Goal: Task Accomplishment & Management: Complete application form

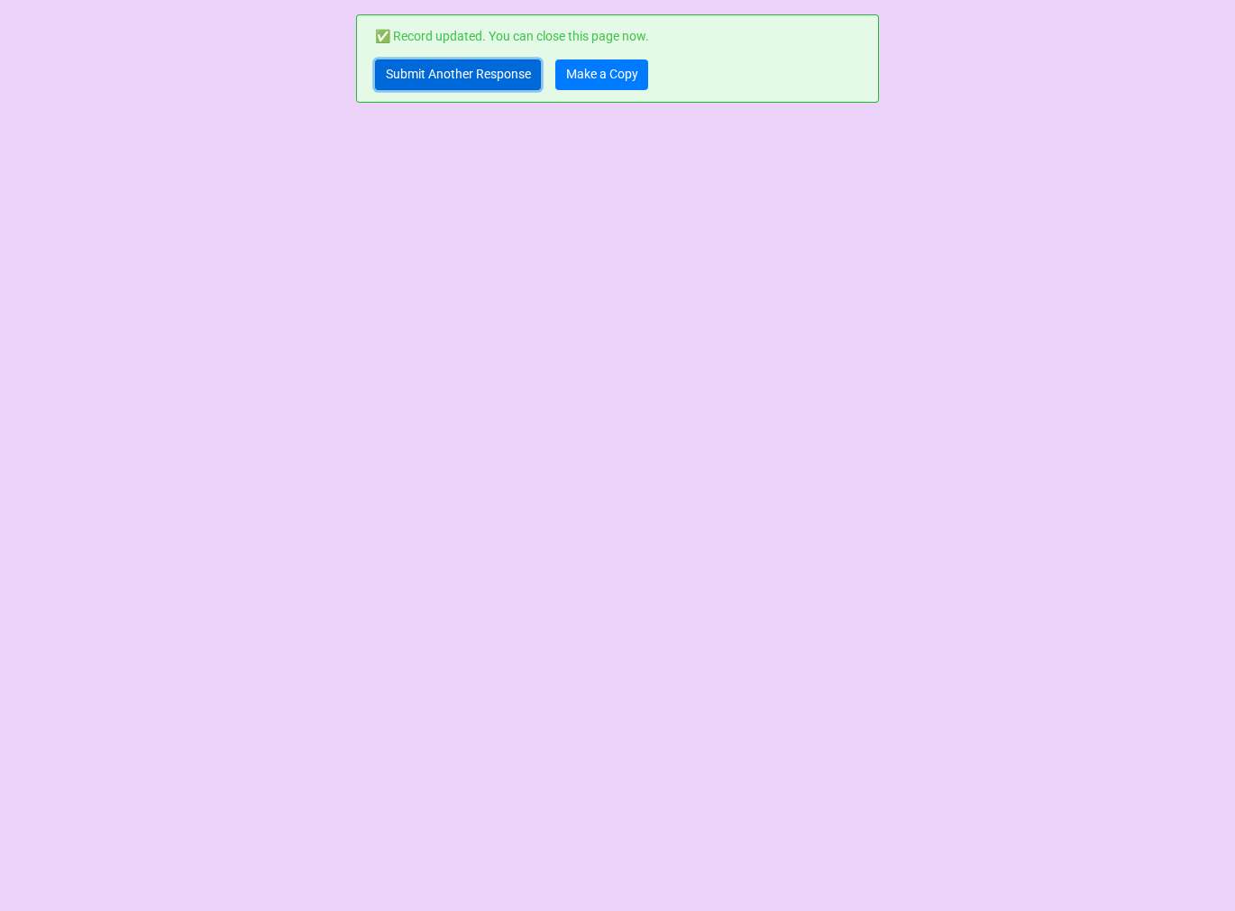
click at [456, 86] on link "Submit Another Response" at bounding box center [458, 74] width 166 height 31
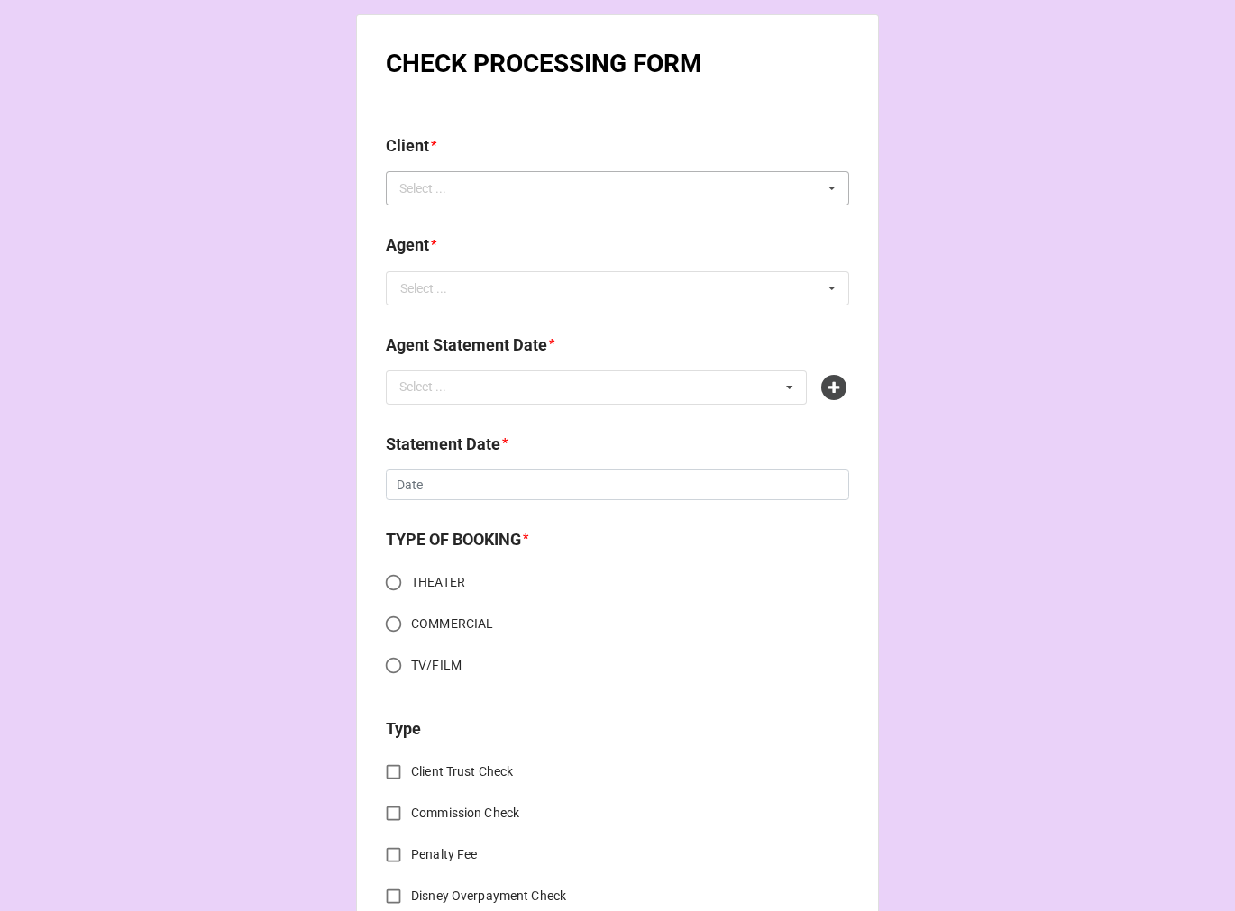
click at [487, 191] on div "Select ... No results found." at bounding box center [617, 188] width 463 height 34
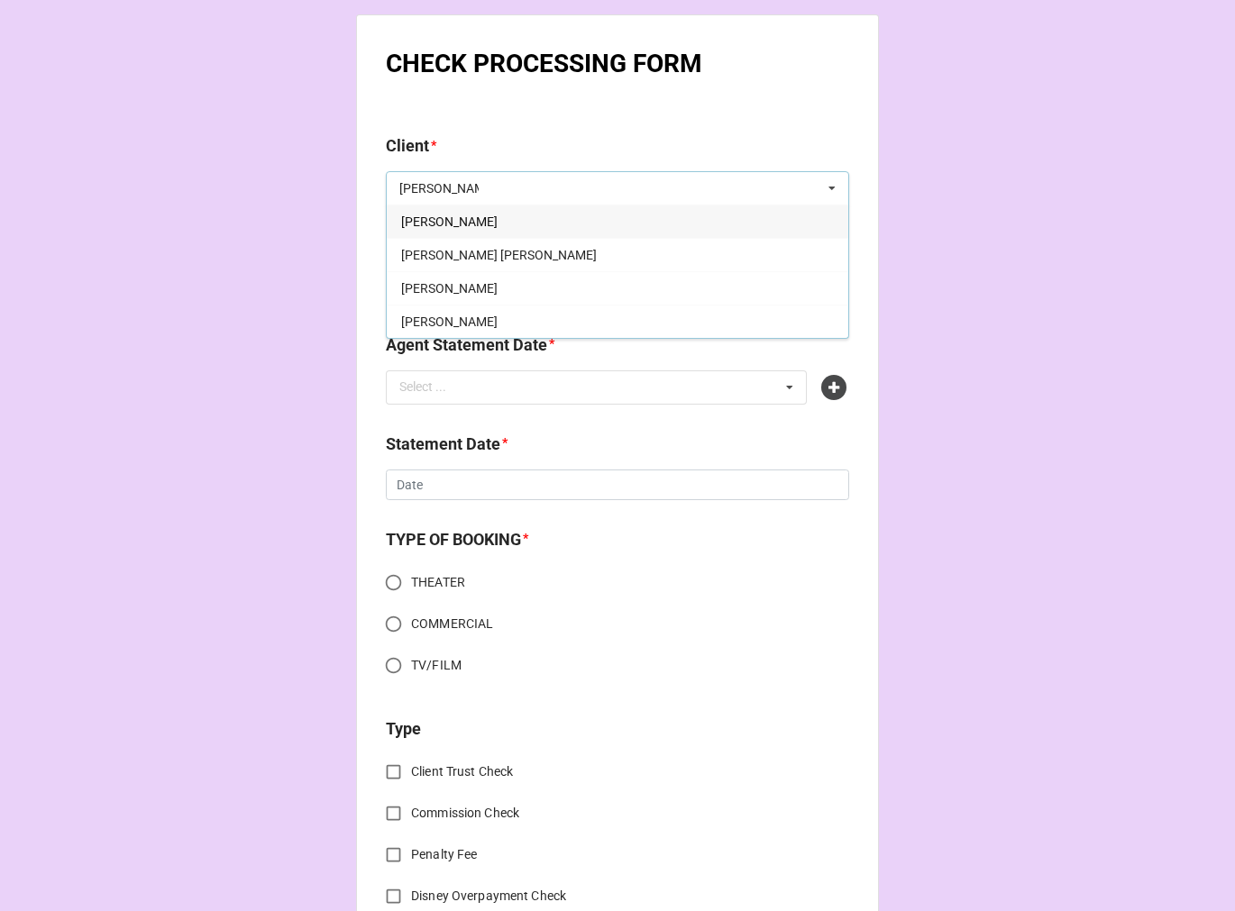
type input "sabrina"
click at [488, 221] on div "Sabrina Cofield" at bounding box center [617, 221] width 461 height 33
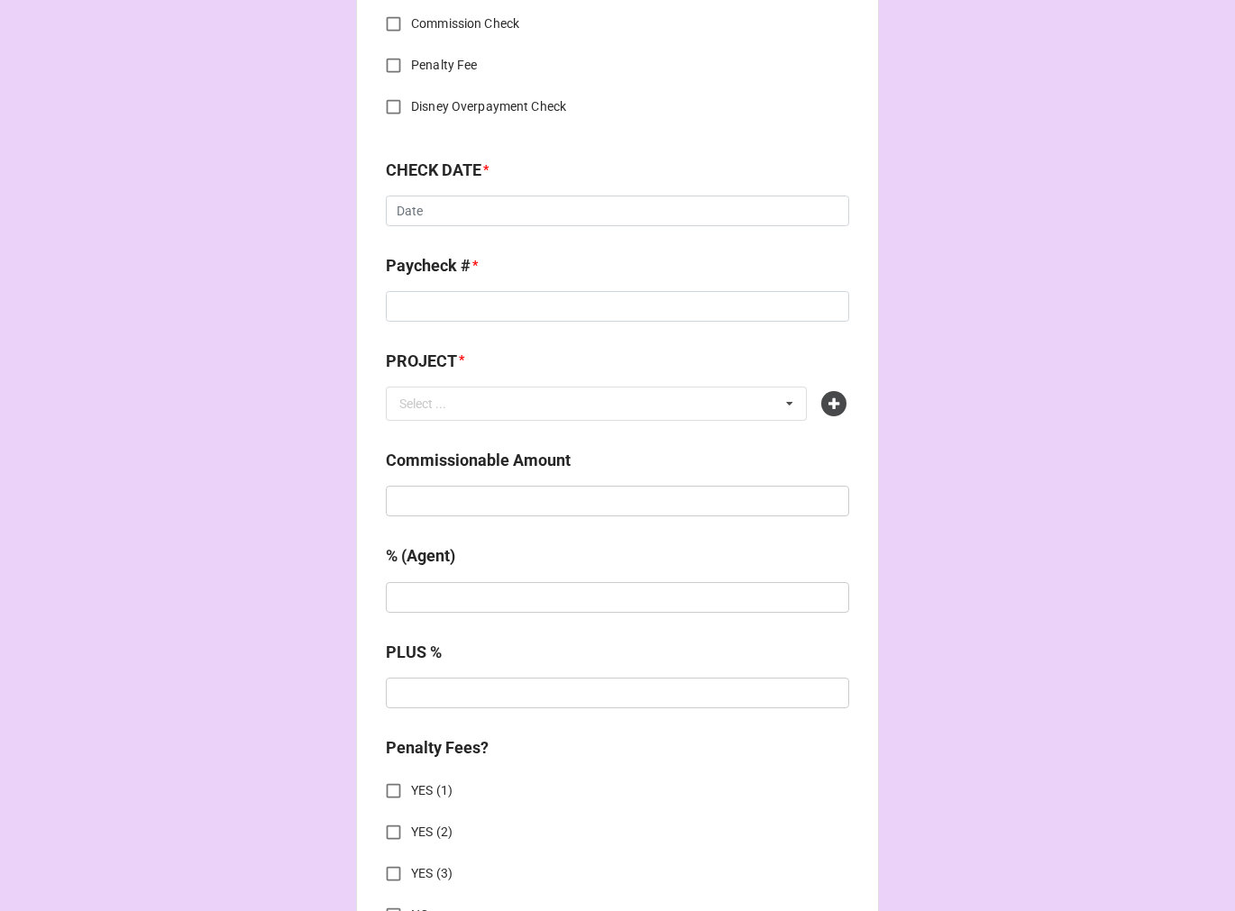
scroll to position [865, 0]
click at [411, 514] on input "text" at bounding box center [617, 501] width 463 height 31
click at [413, 492] on input "$220.00" at bounding box center [617, 501] width 463 height 31
type input "$2,200.00"
type input "20%"
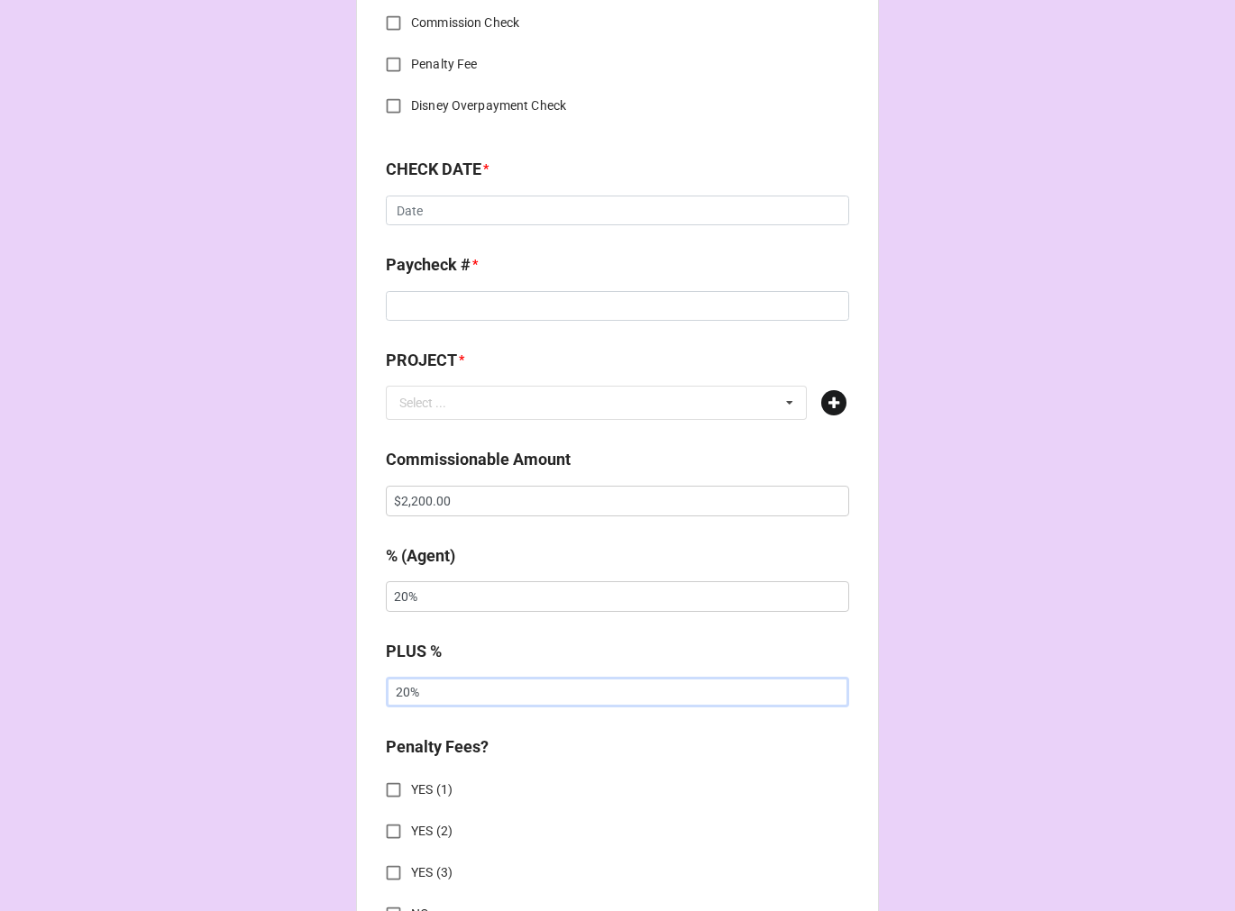
type input "20%"
click at [833, 396] on icon at bounding box center [833, 402] width 25 height 25
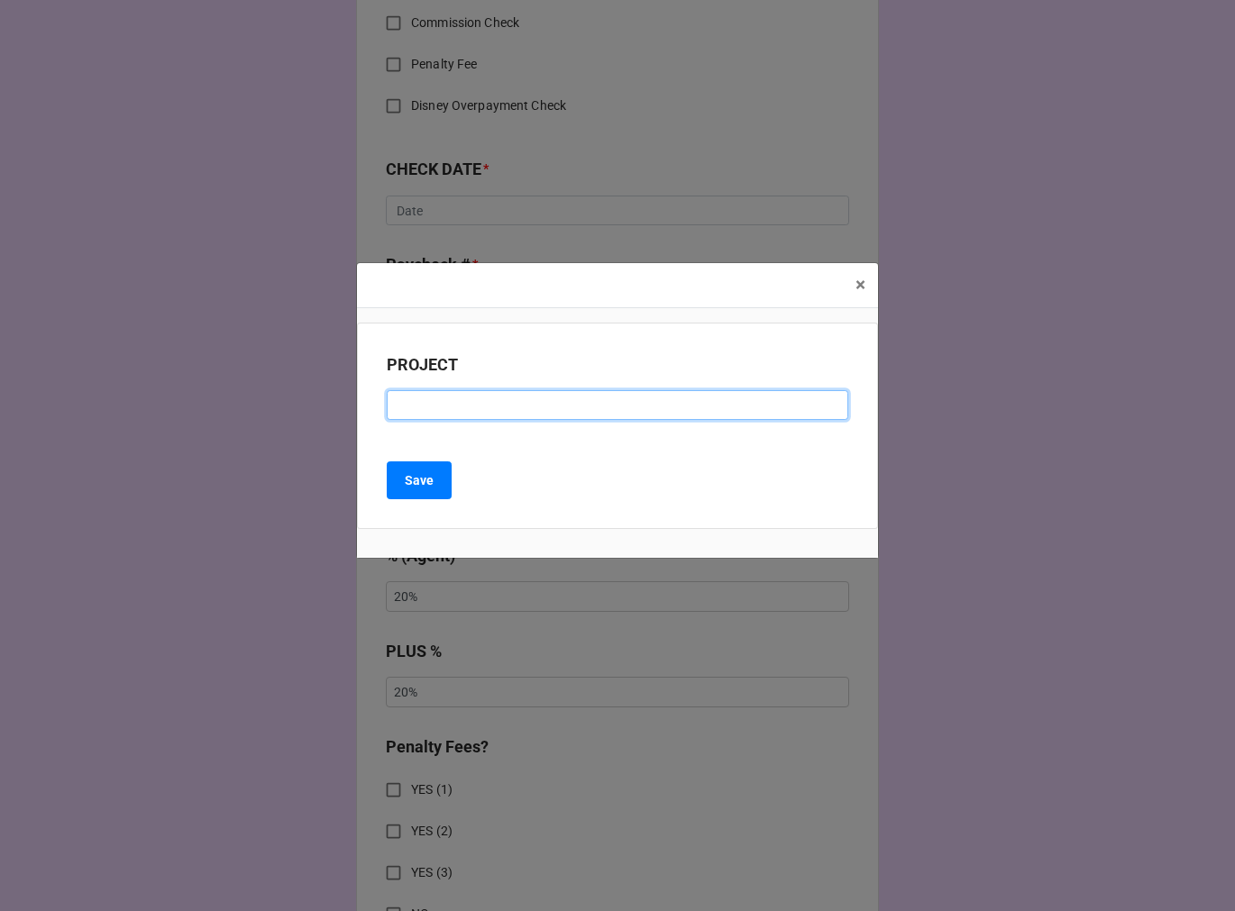
click at [462, 401] on input at bounding box center [617, 405] width 461 height 31
type input "["
type input "PIRATE SHIP"
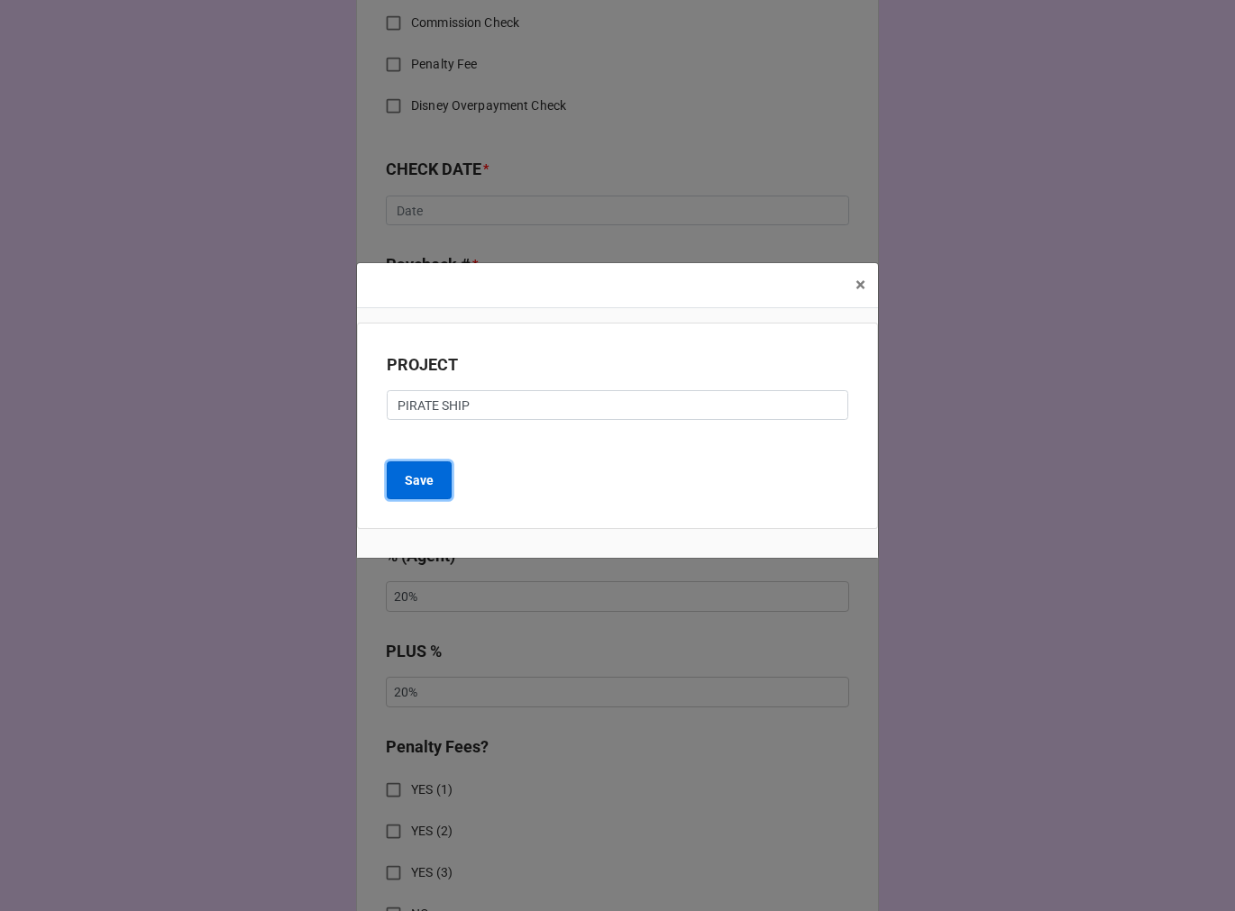
click at [409, 489] on b "Save" at bounding box center [419, 480] width 29 height 19
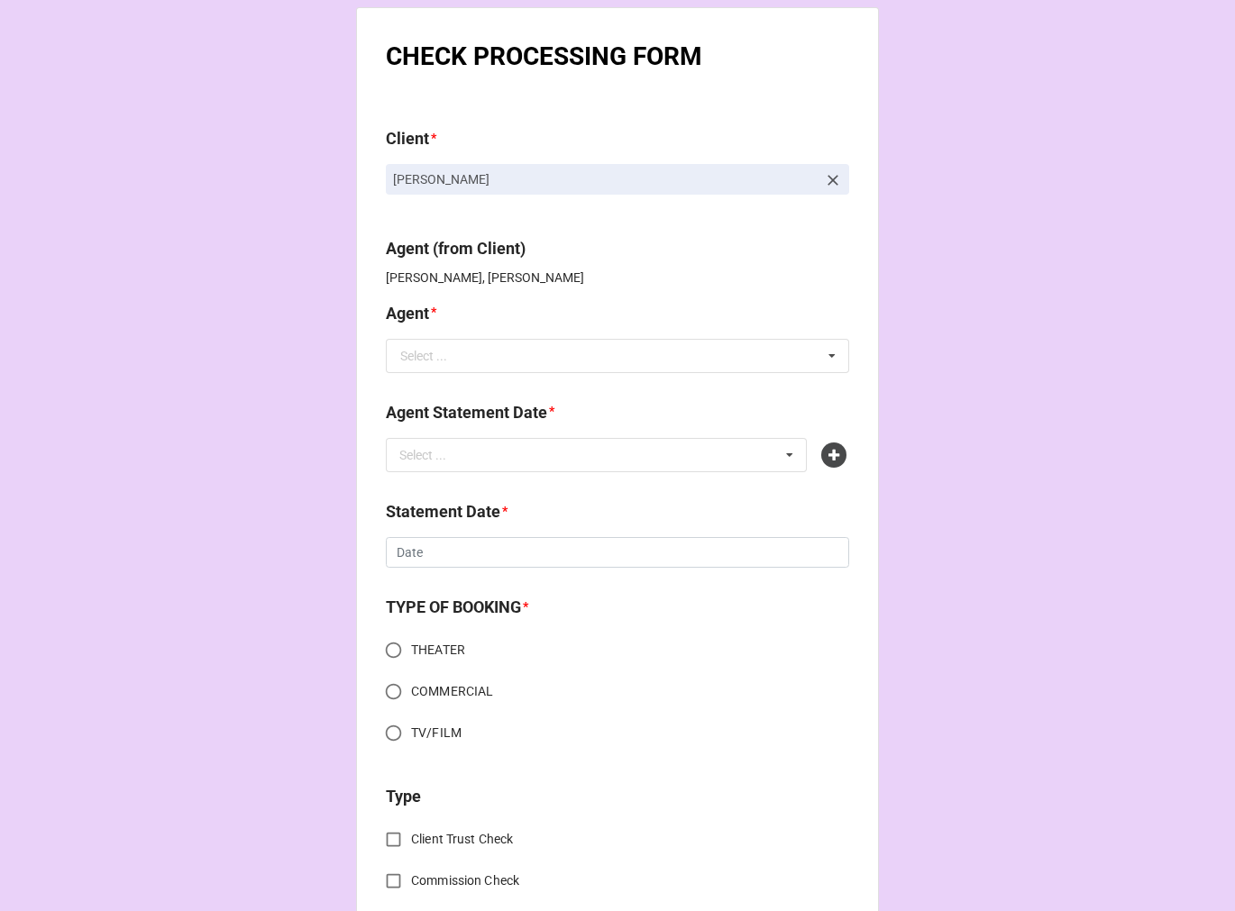
scroll to position [0, 0]
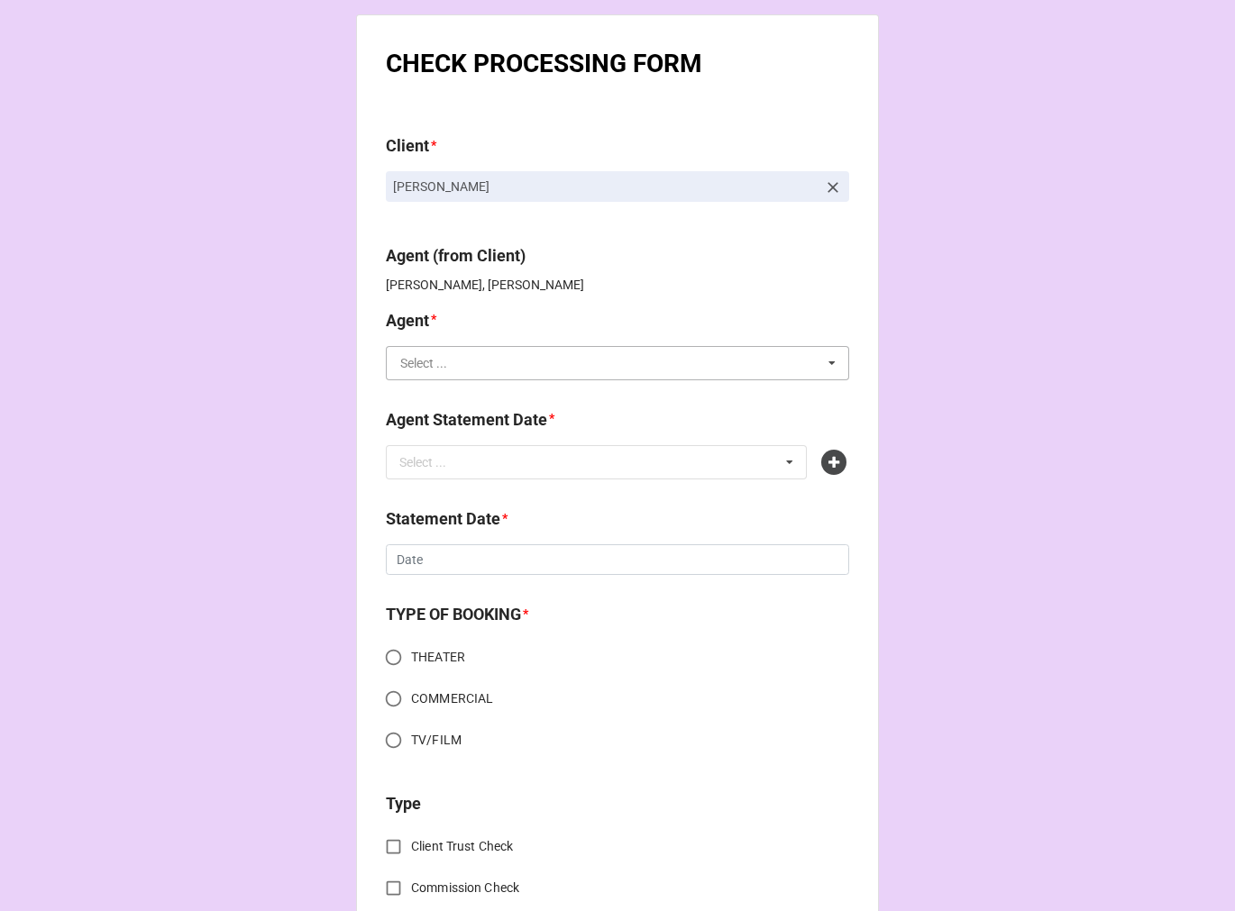
click at [469, 358] on input "text" at bounding box center [617, 363] width 461 height 32
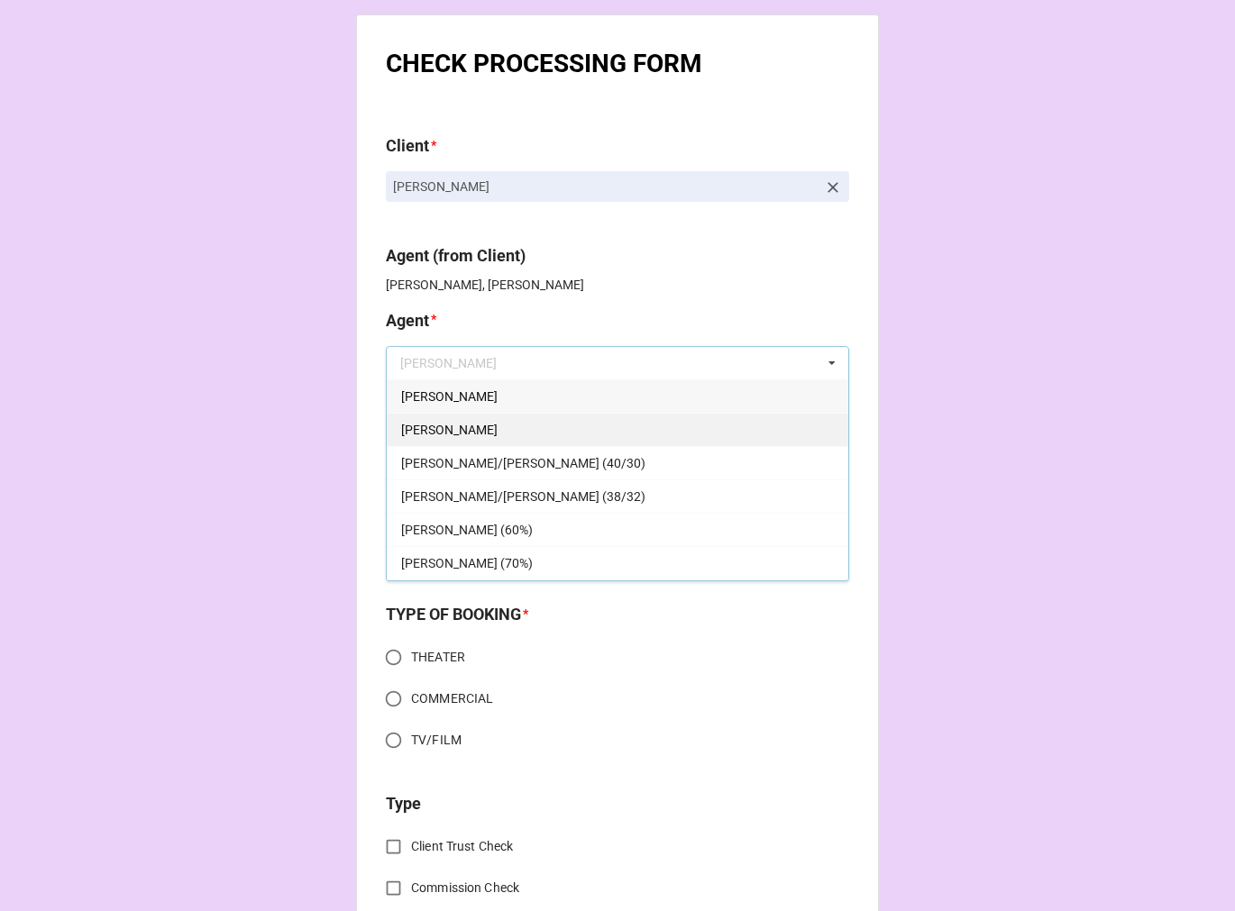
click at [434, 422] on div "[PERSON_NAME]" at bounding box center [617, 429] width 461 height 33
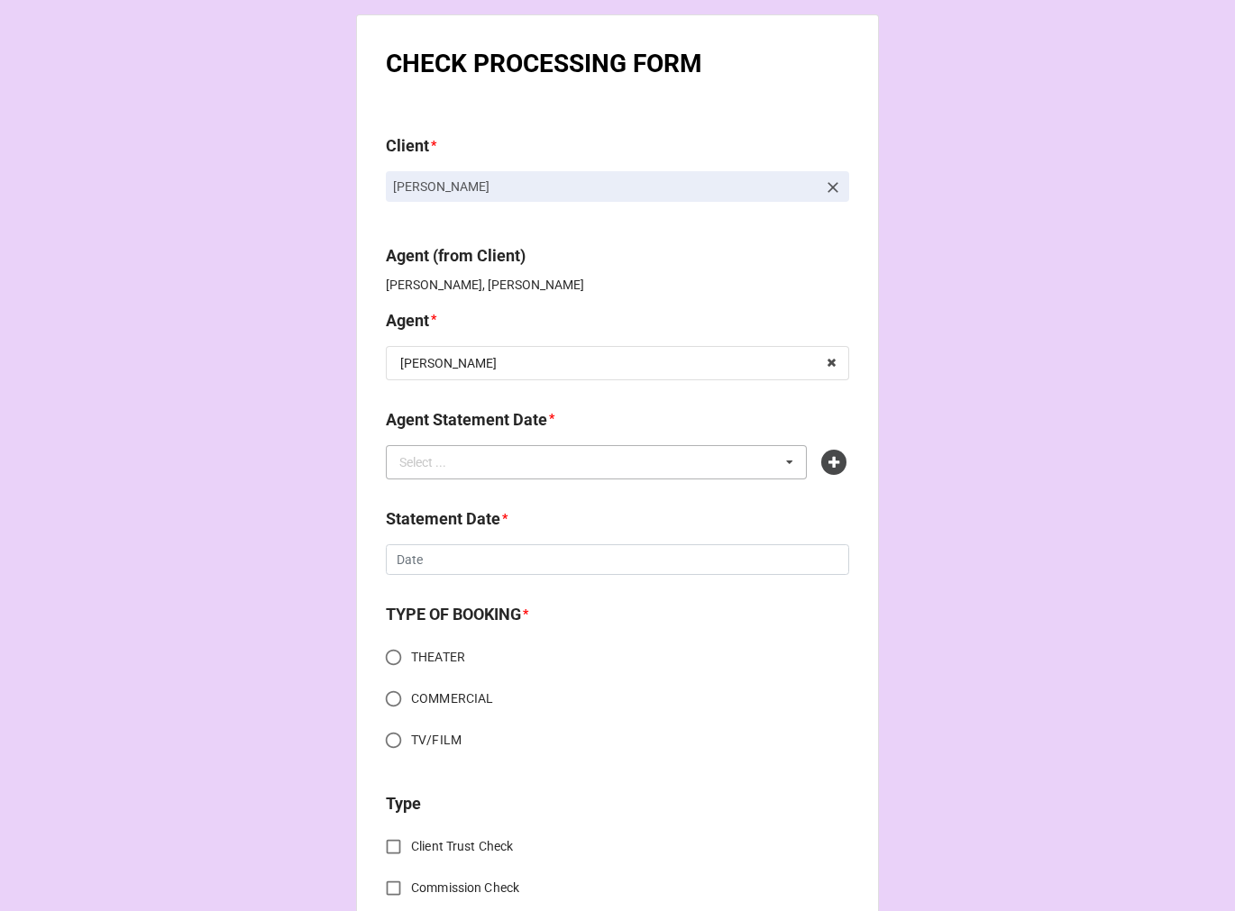
click at [438, 465] on div "Select ..." at bounding box center [433, 461] width 77 height 21
click at [834, 460] on icon at bounding box center [833, 462] width 25 height 25
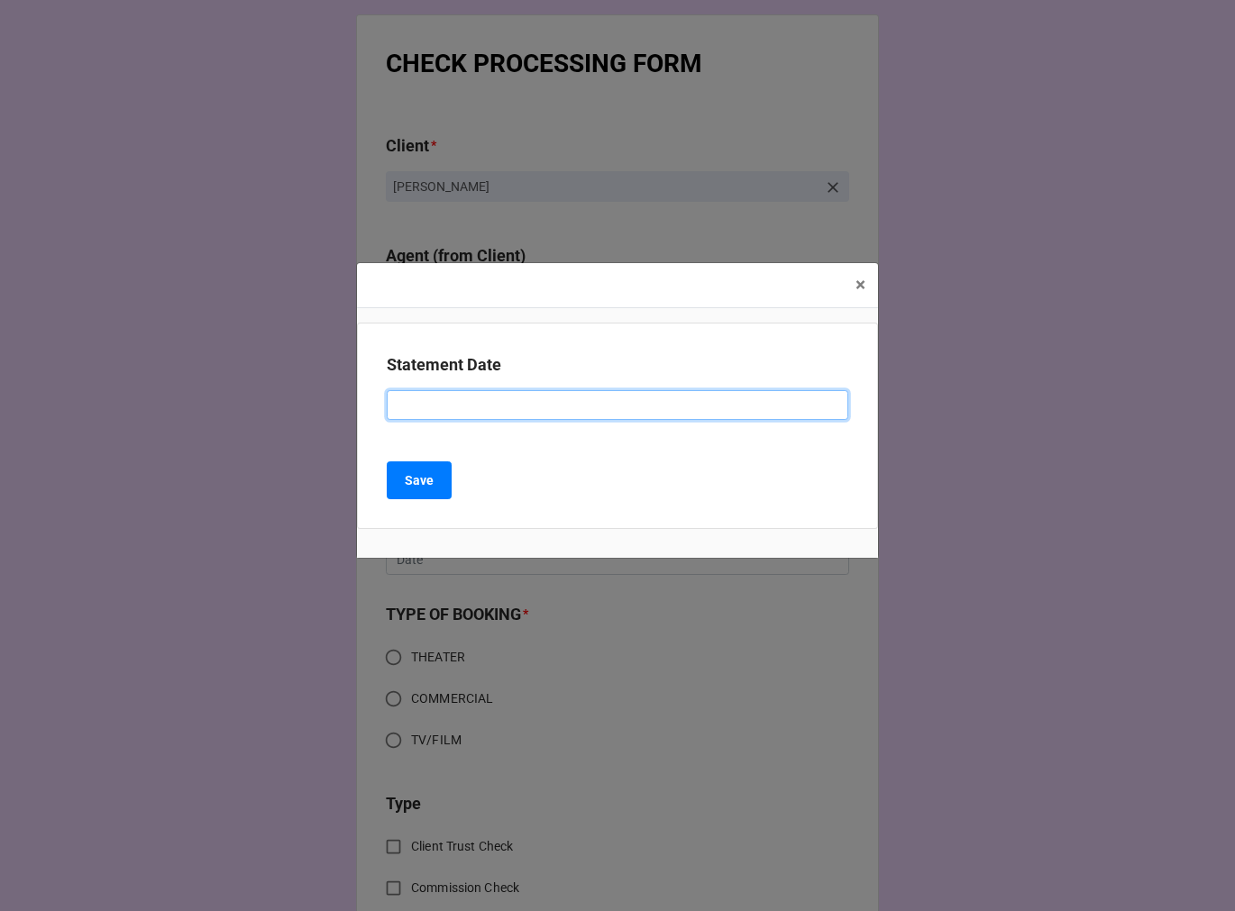
click at [496, 410] on input at bounding box center [617, 405] width 461 height 31
type input "C"
type input "OCTOBER 3, 2025 (DORI)"
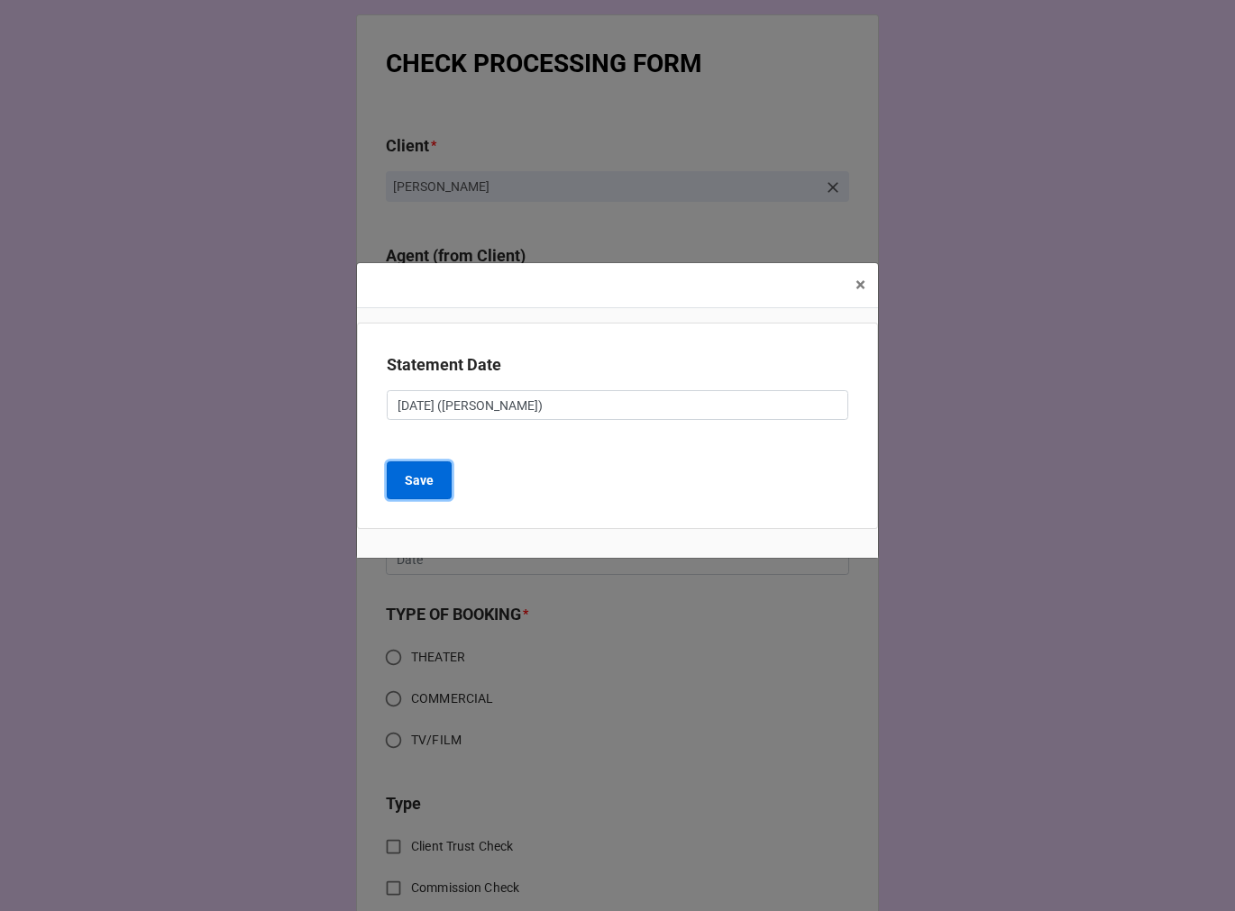
click at [421, 483] on b "Save" at bounding box center [419, 480] width 29 height 19
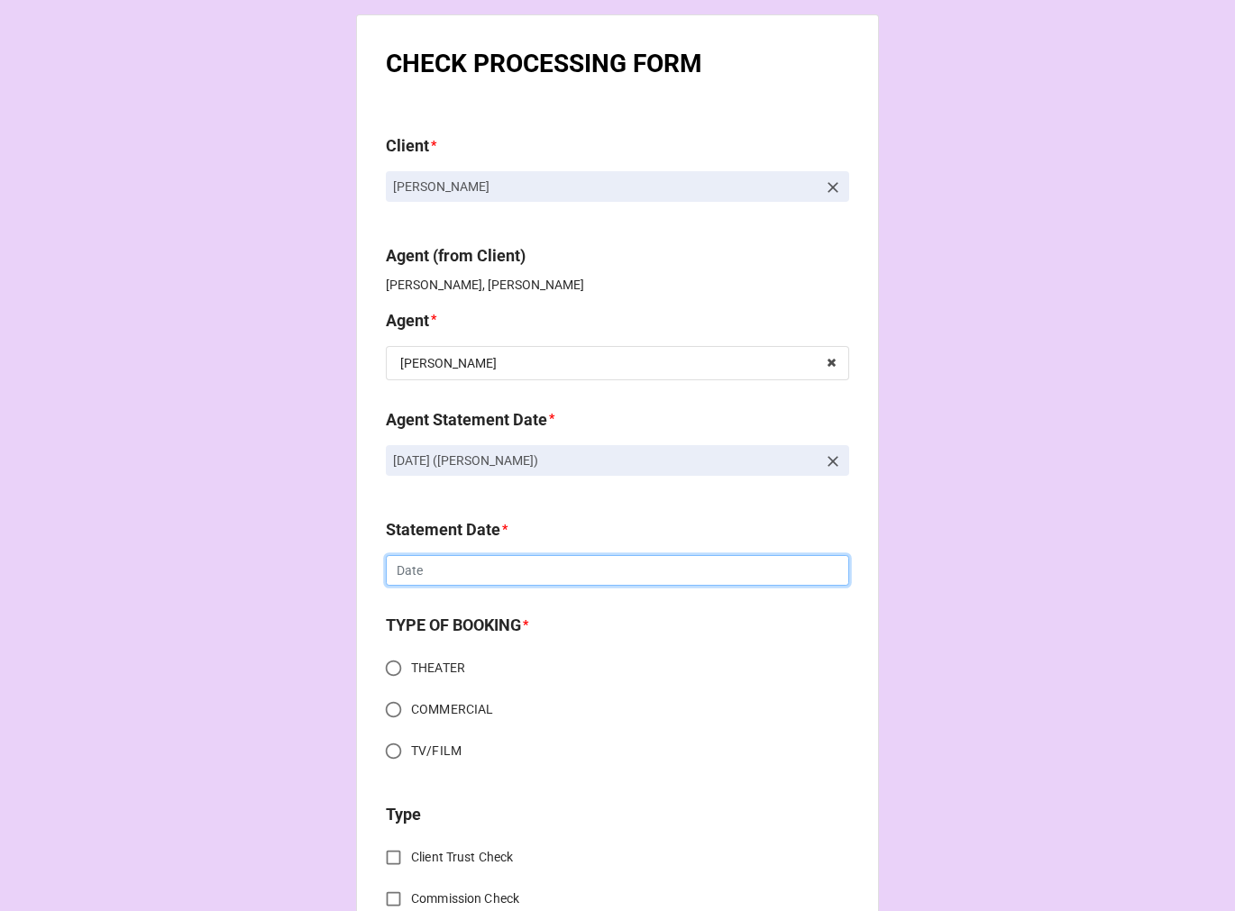
drag, startPoint x: 417, startPoint y: 564, endPoint x: 433, endPoint y: 578, distance: 20.4
click at [417, 565] on input "text" at bounding box center [617, 570] width 463 height 31
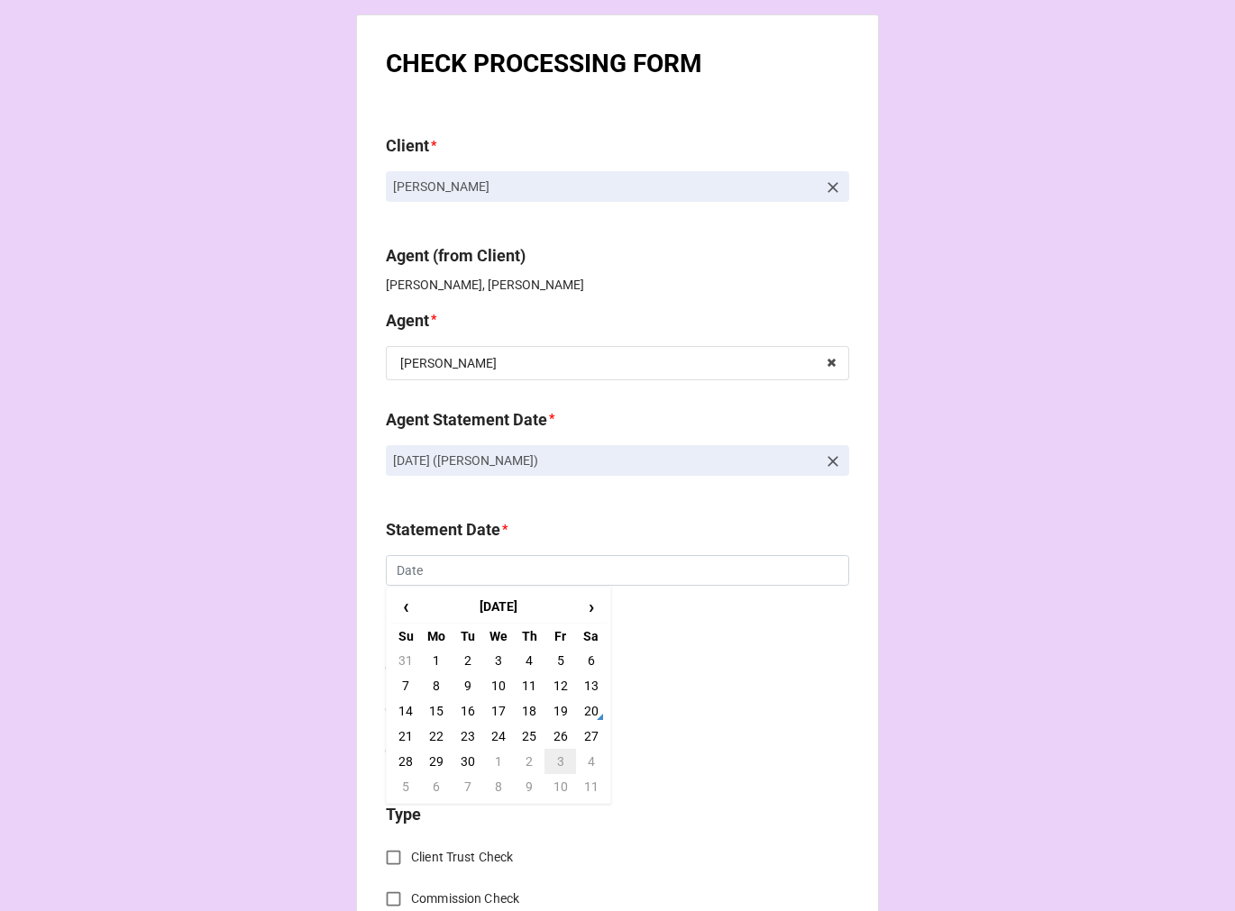
click at [553, 762] on td "3" at bounding box center [559, 761] width 31 height 25
type input "10/3/2025"
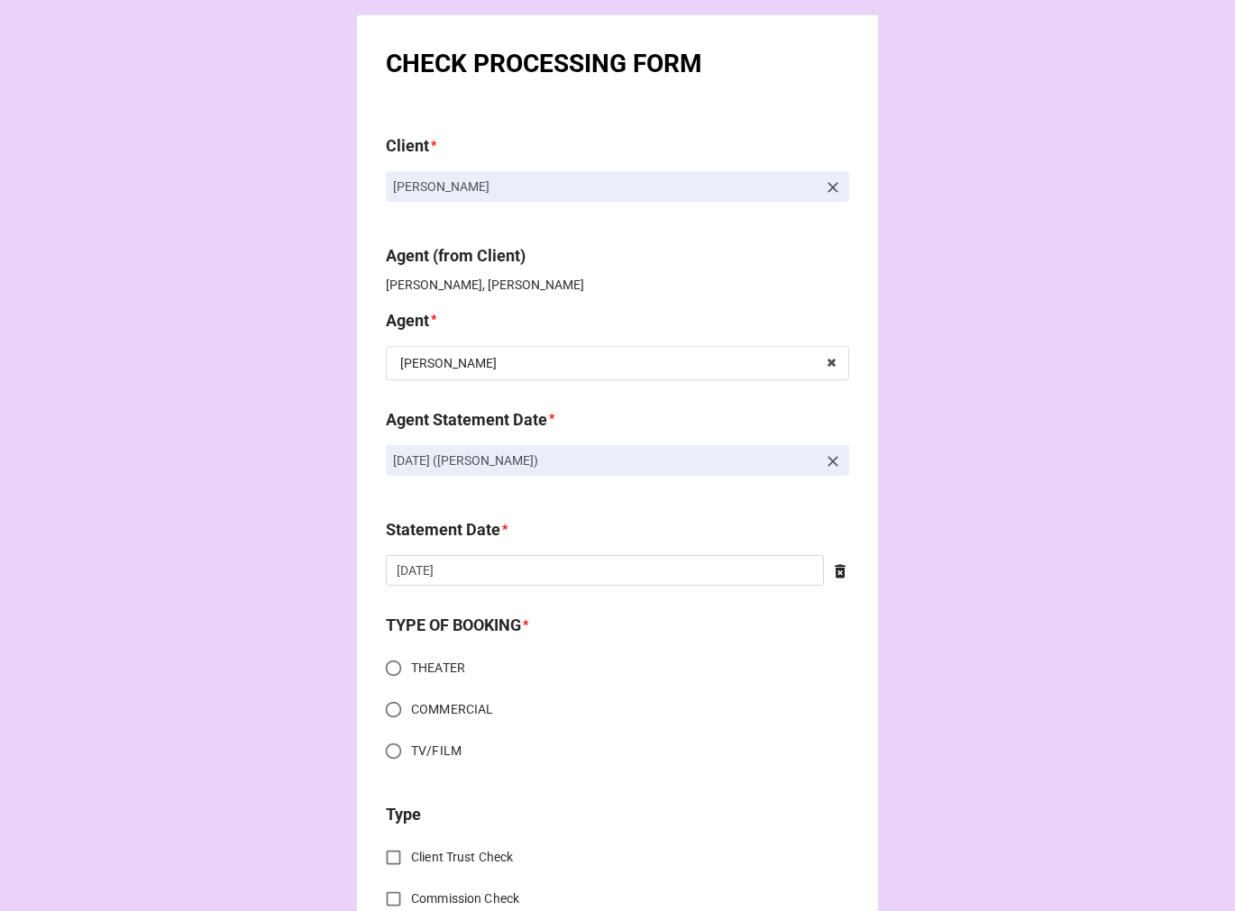
click at [382, 701] on input "COMMERCIAL" at bounding box center [393, 709] width 35 height 35
radio input "true"
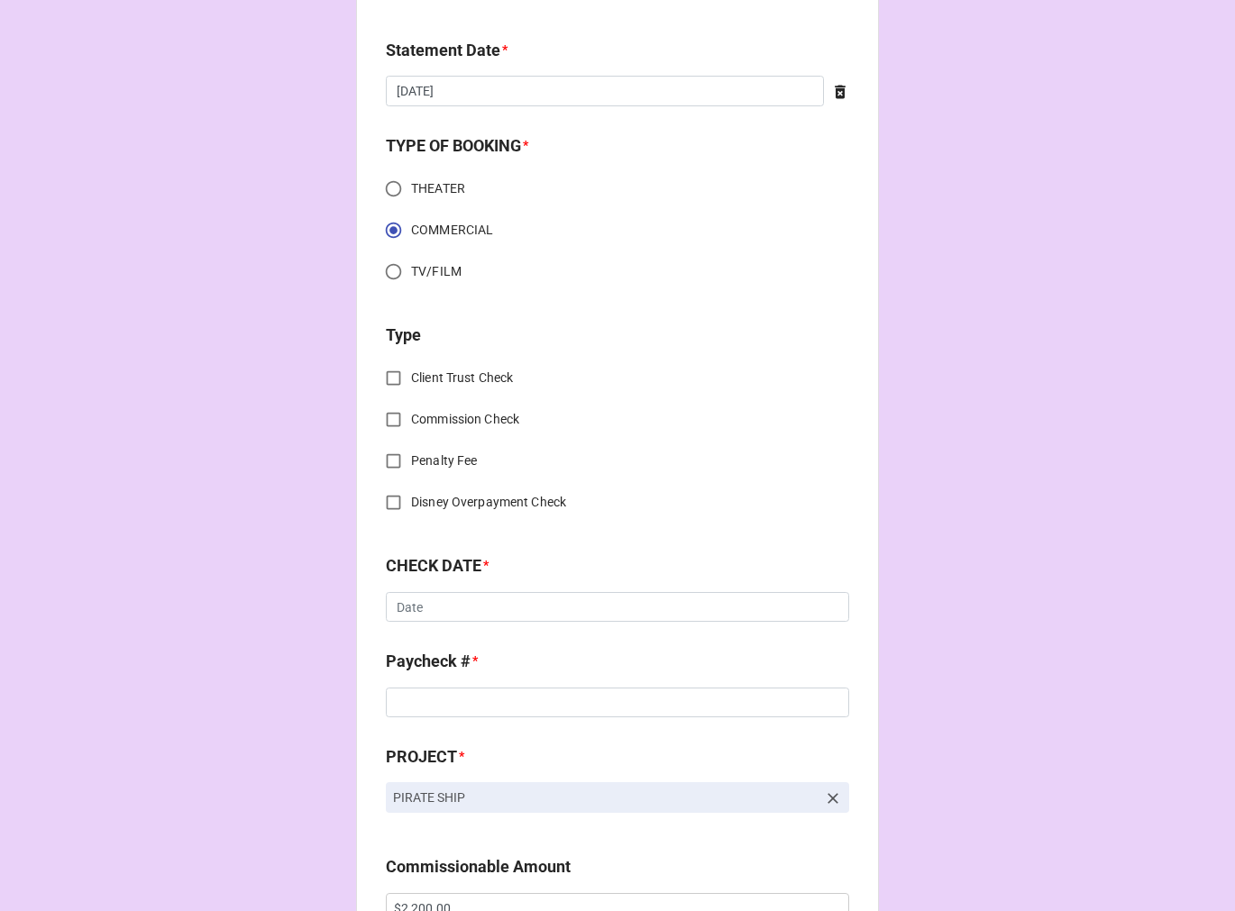
scroll to position [500, 0]
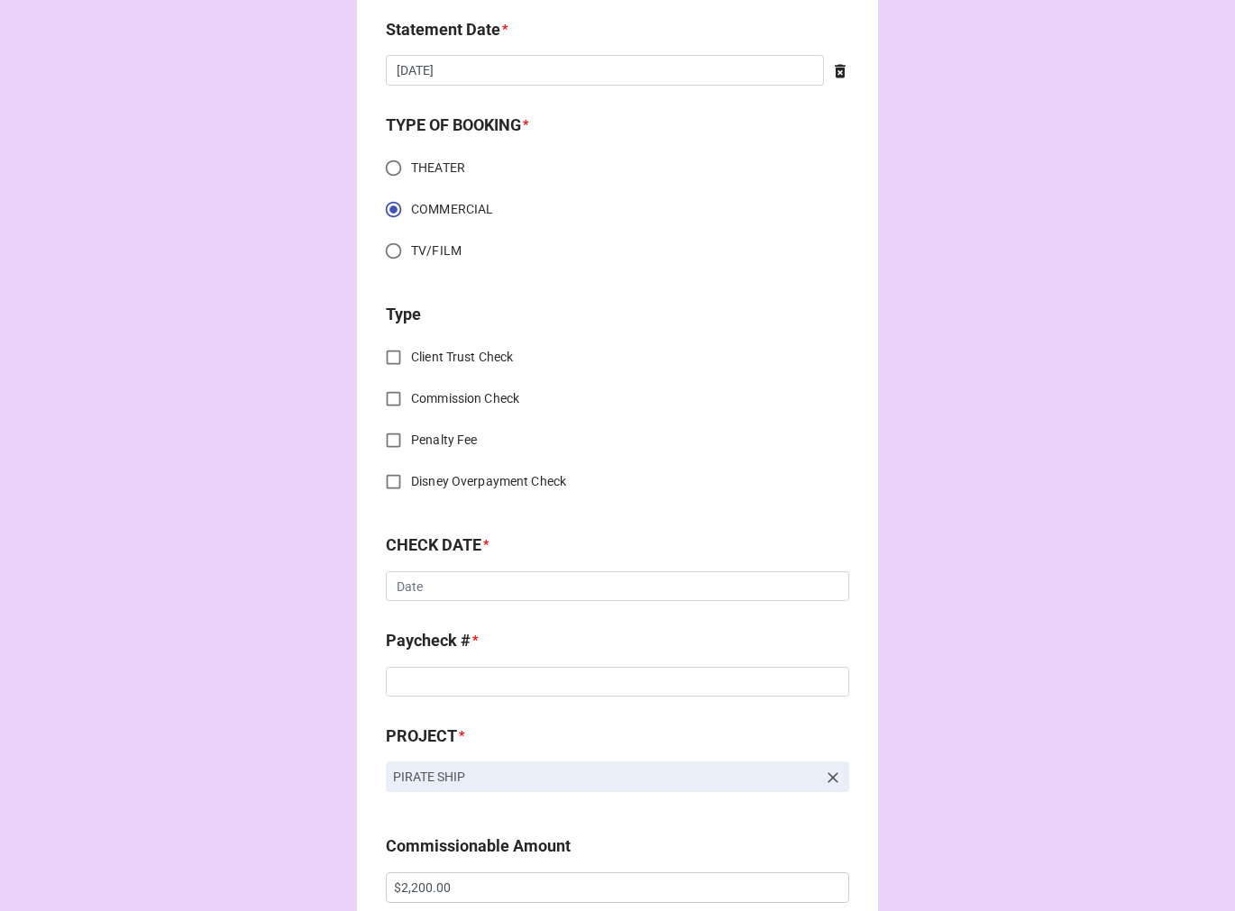
click at [383, 396] on input "Commission Check" at bounding box center [393, 398] width 35 height 35
checkbox input "true"
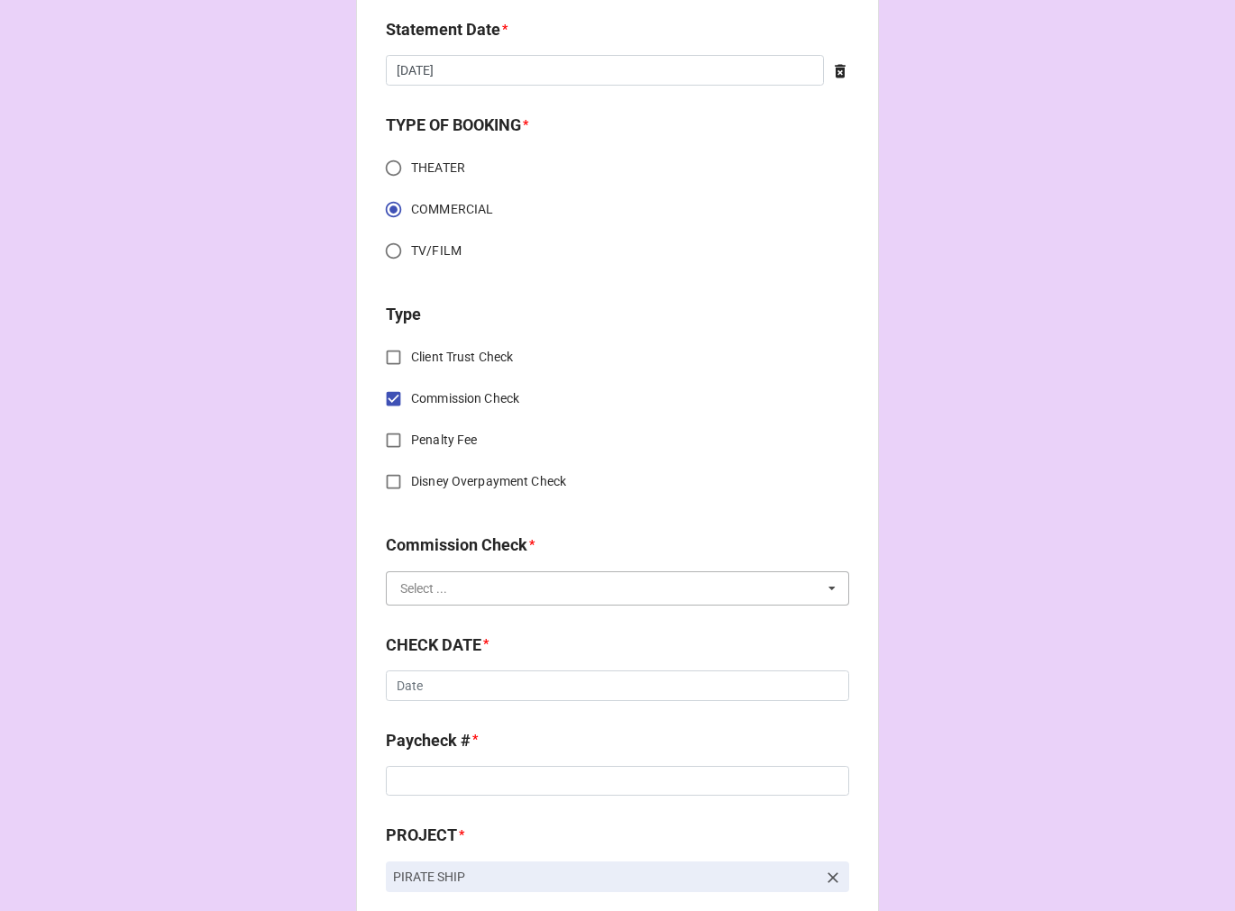
click at [508, 578] on input "text" at bounding box center [617, 588] width 461 height 32
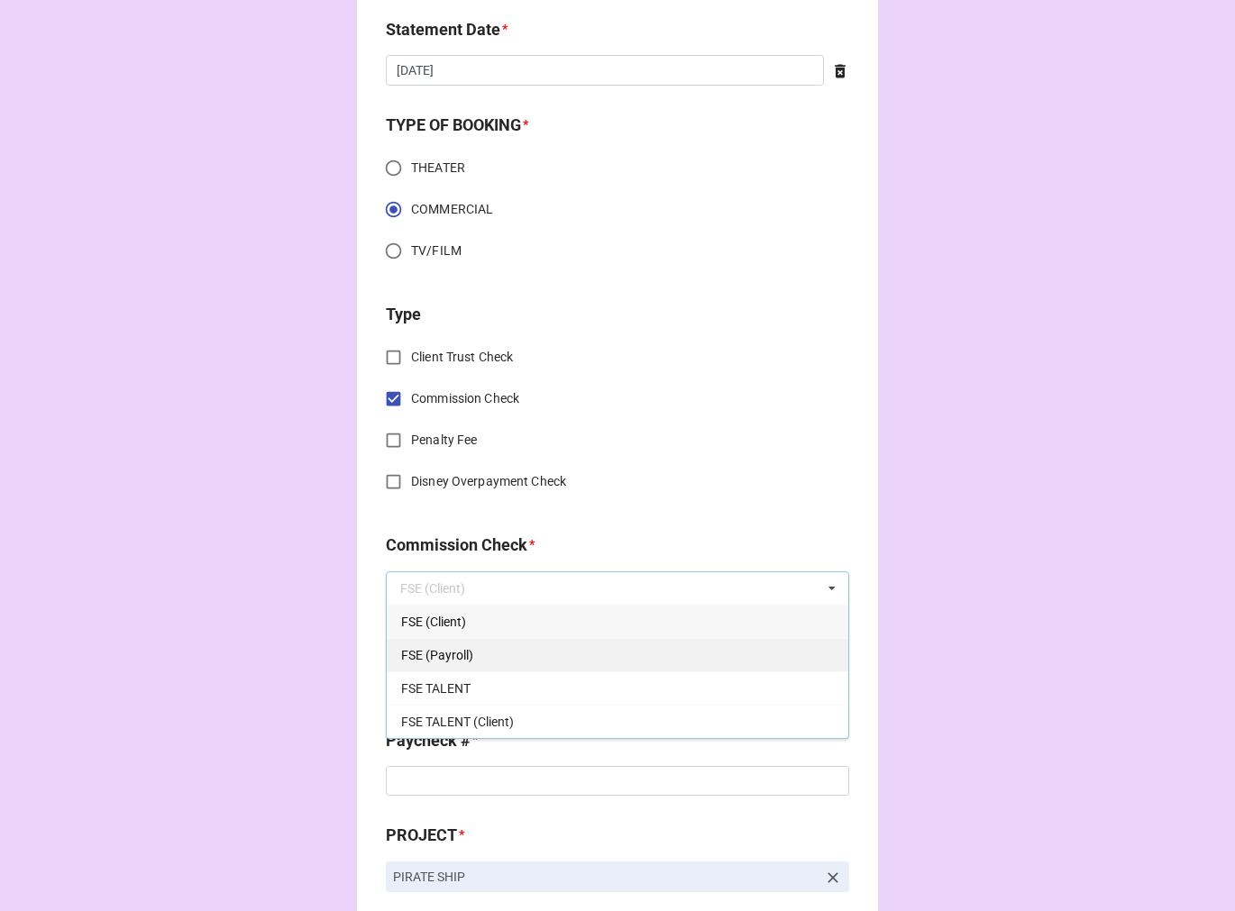
click at [433, 643] on div "FSE (Payroll)" at bounding box center [617, 654] width 461 height 33
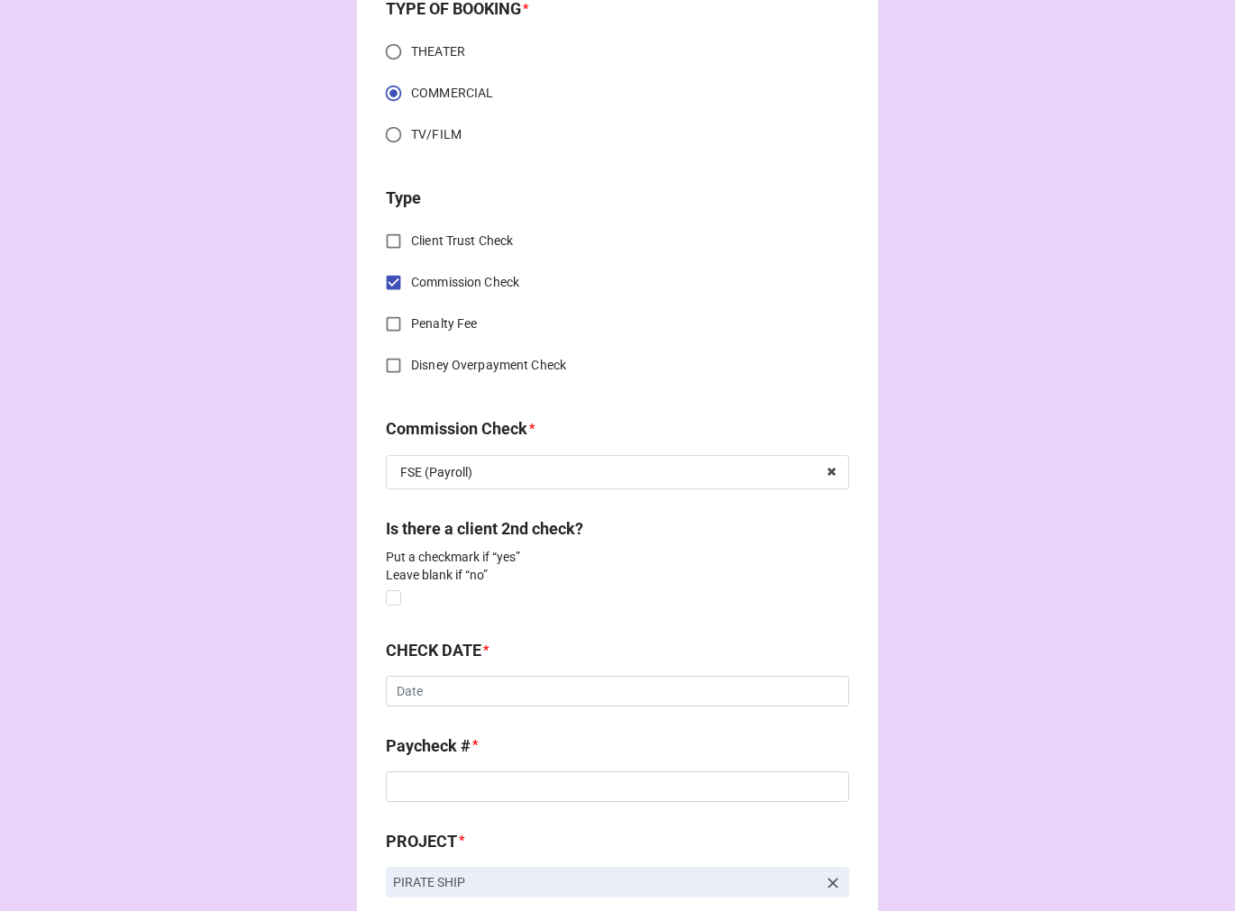
scroll to position [800, 0]
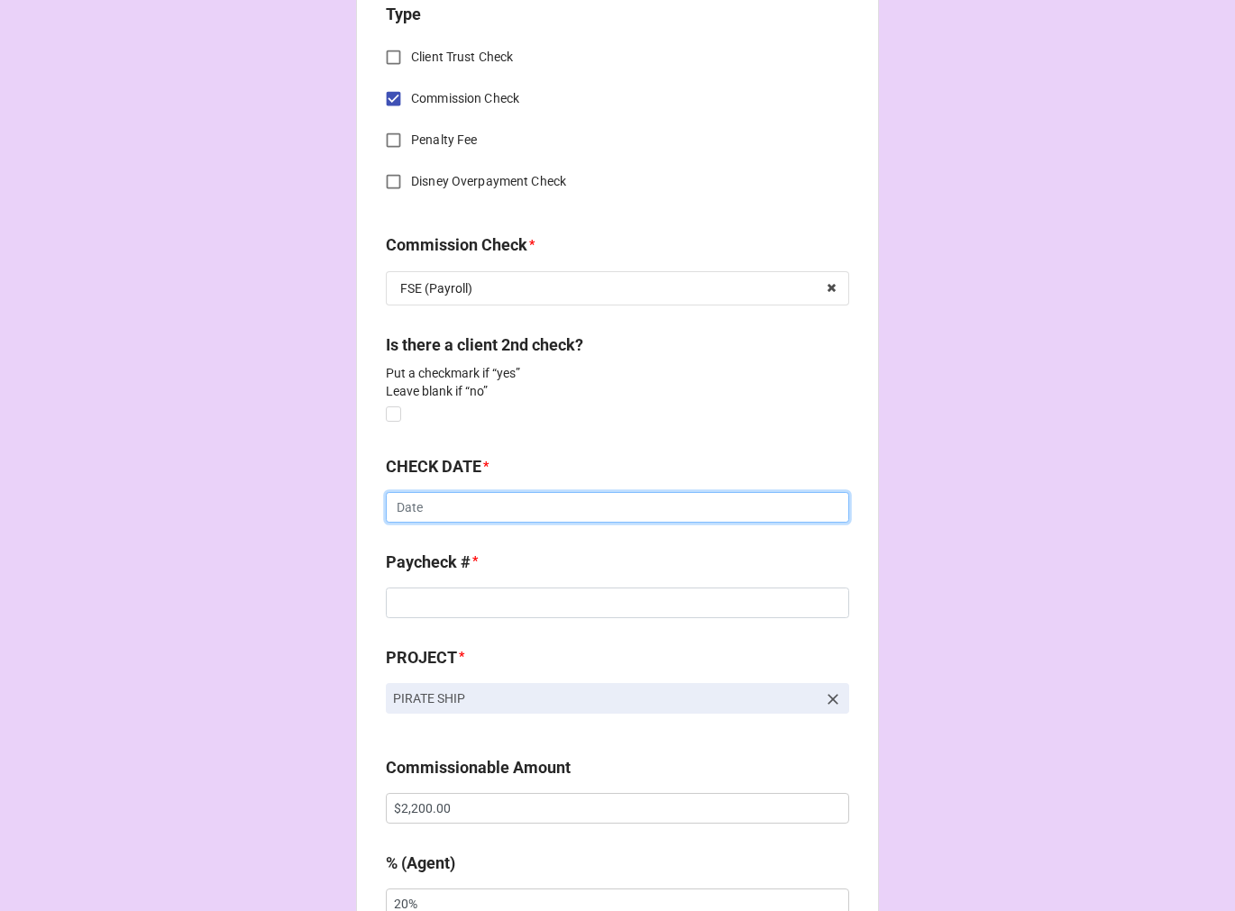
click at [417, 520] on input "text" at bounding box center [617, 507] width 463 height 31
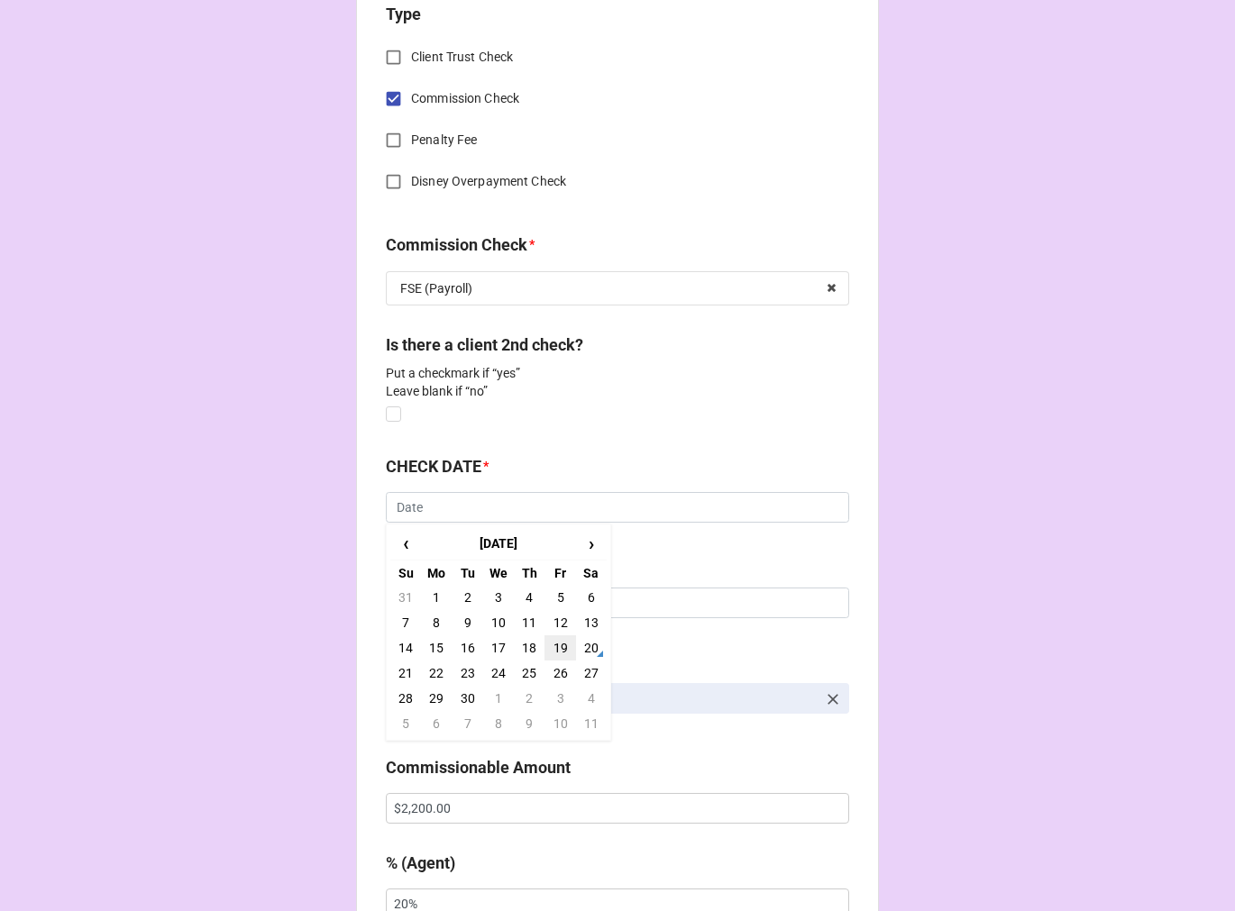
click at [544, 645] on td "19" at bounding box center [559, 647] width 31 height 25
type input "9/19/2025"
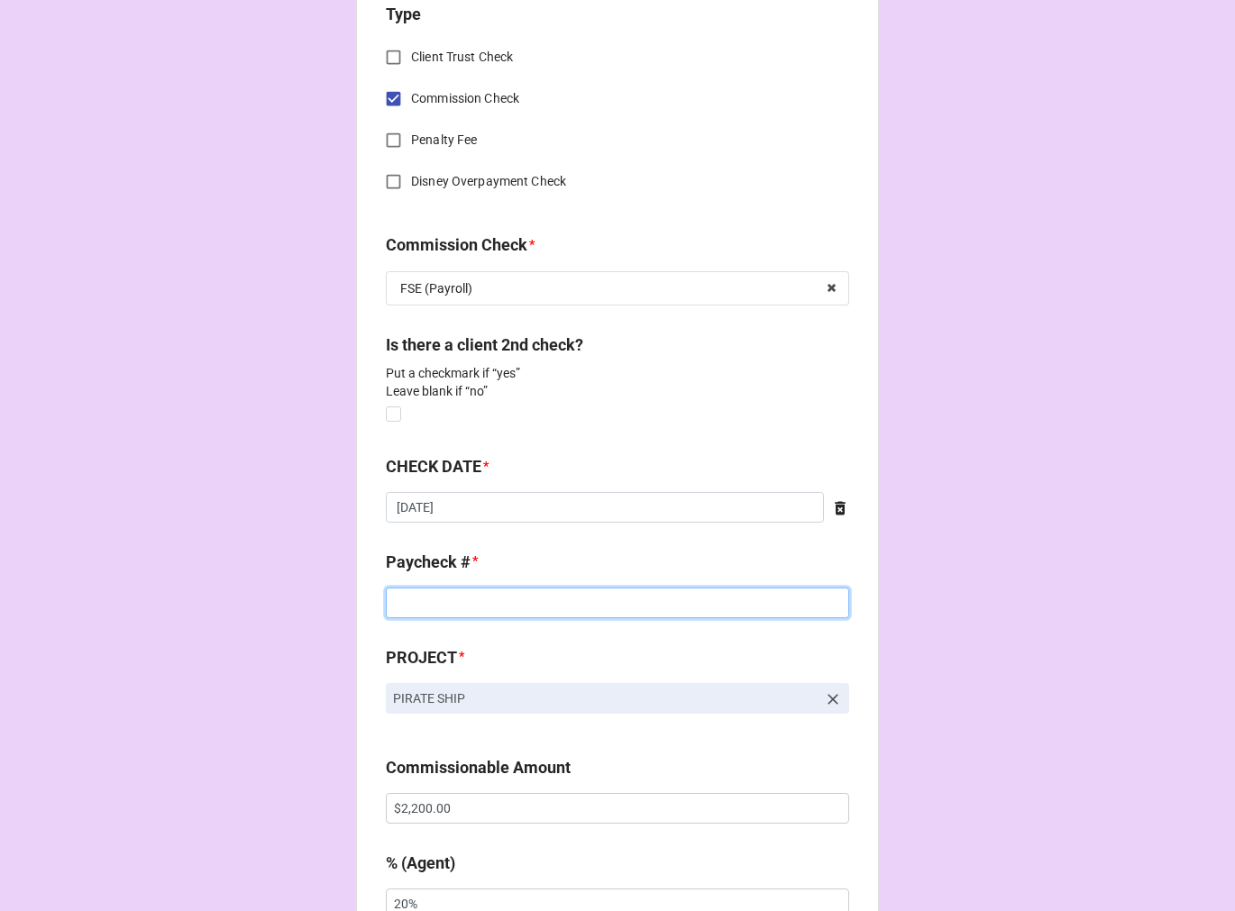
click at [485, 598] on input at bounding box center [617, 603] width 463 height 31
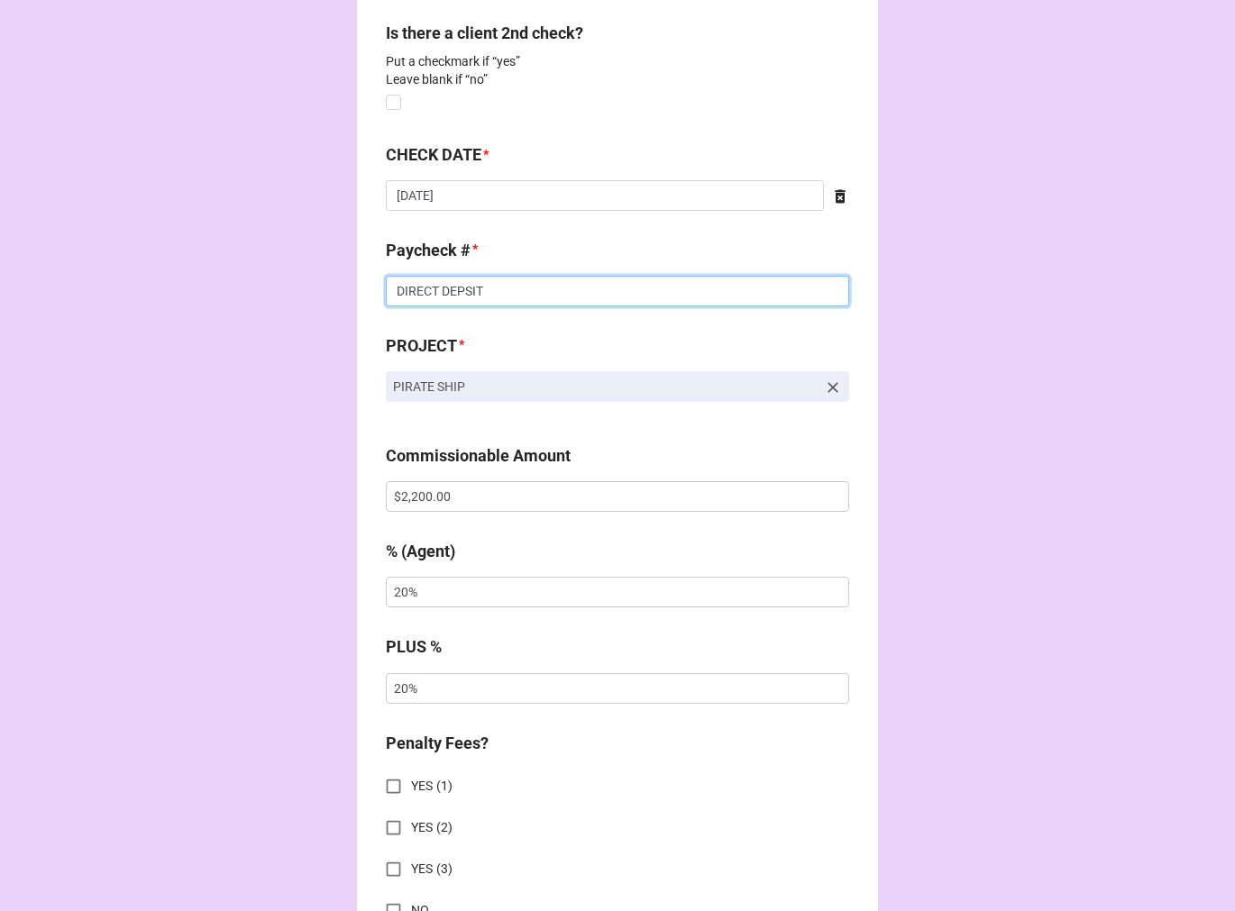
scroll to position [1101, 0]
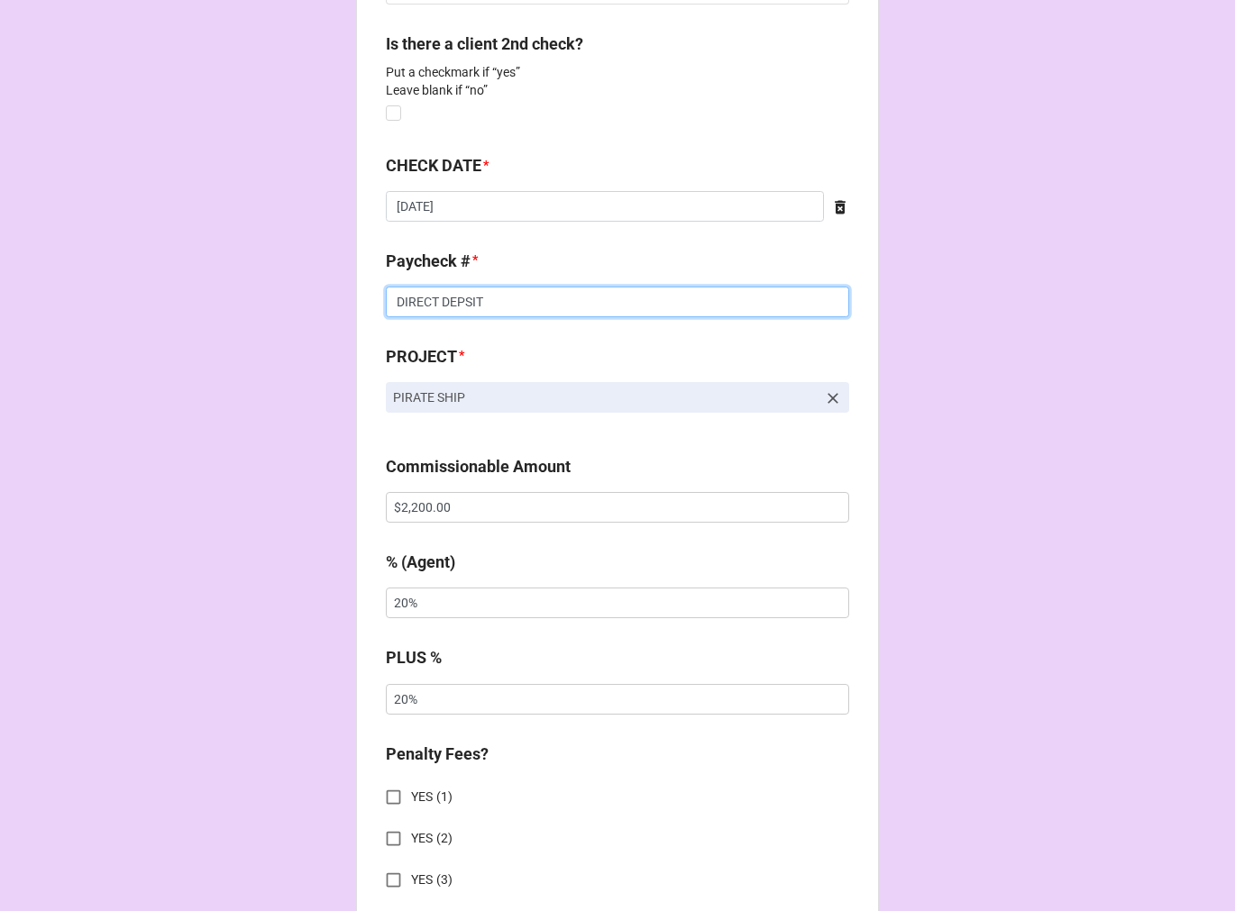
click at [487, 300] on input "DIRECT DEPSIT" at bounding box center [617, 302] width 463 height 31
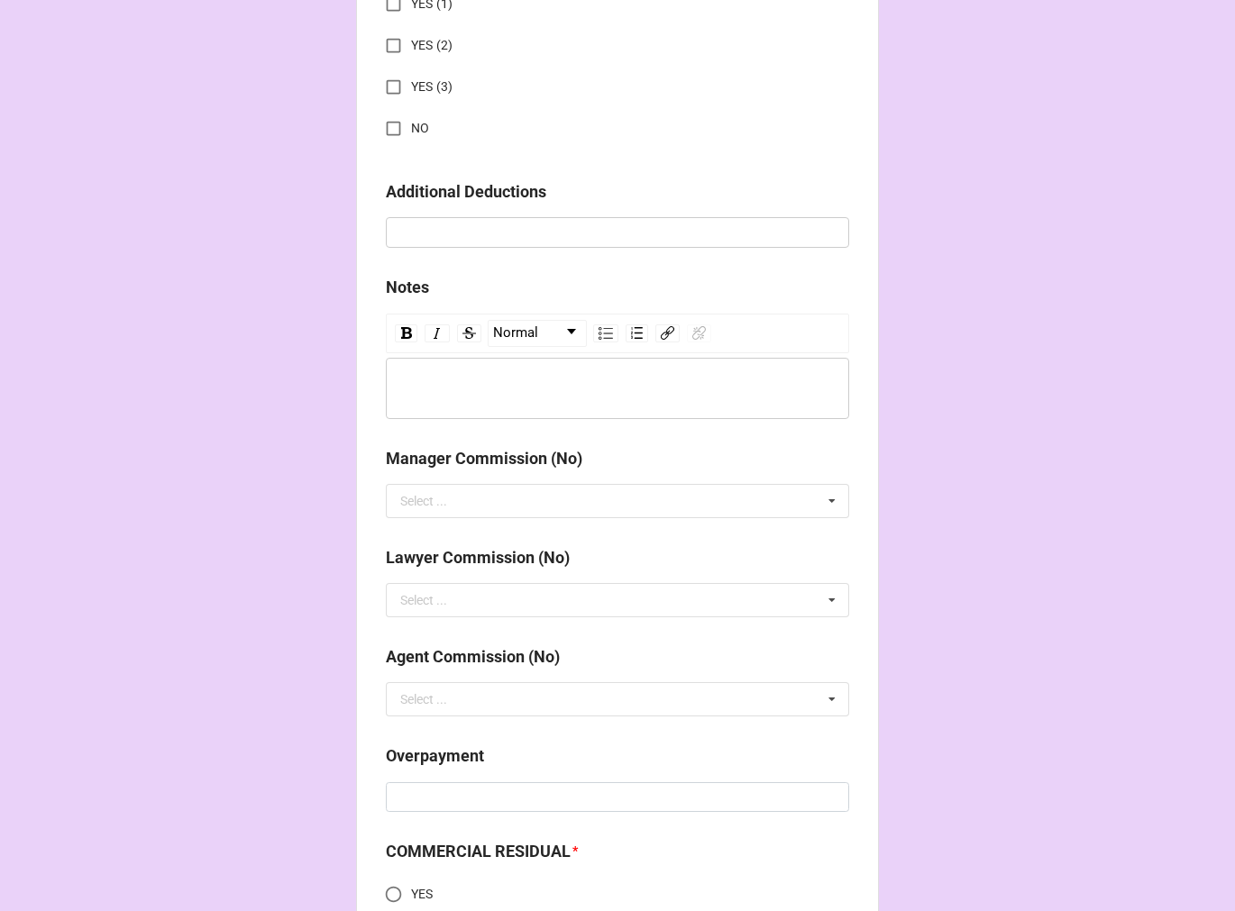
scroll to position [1902, 0]
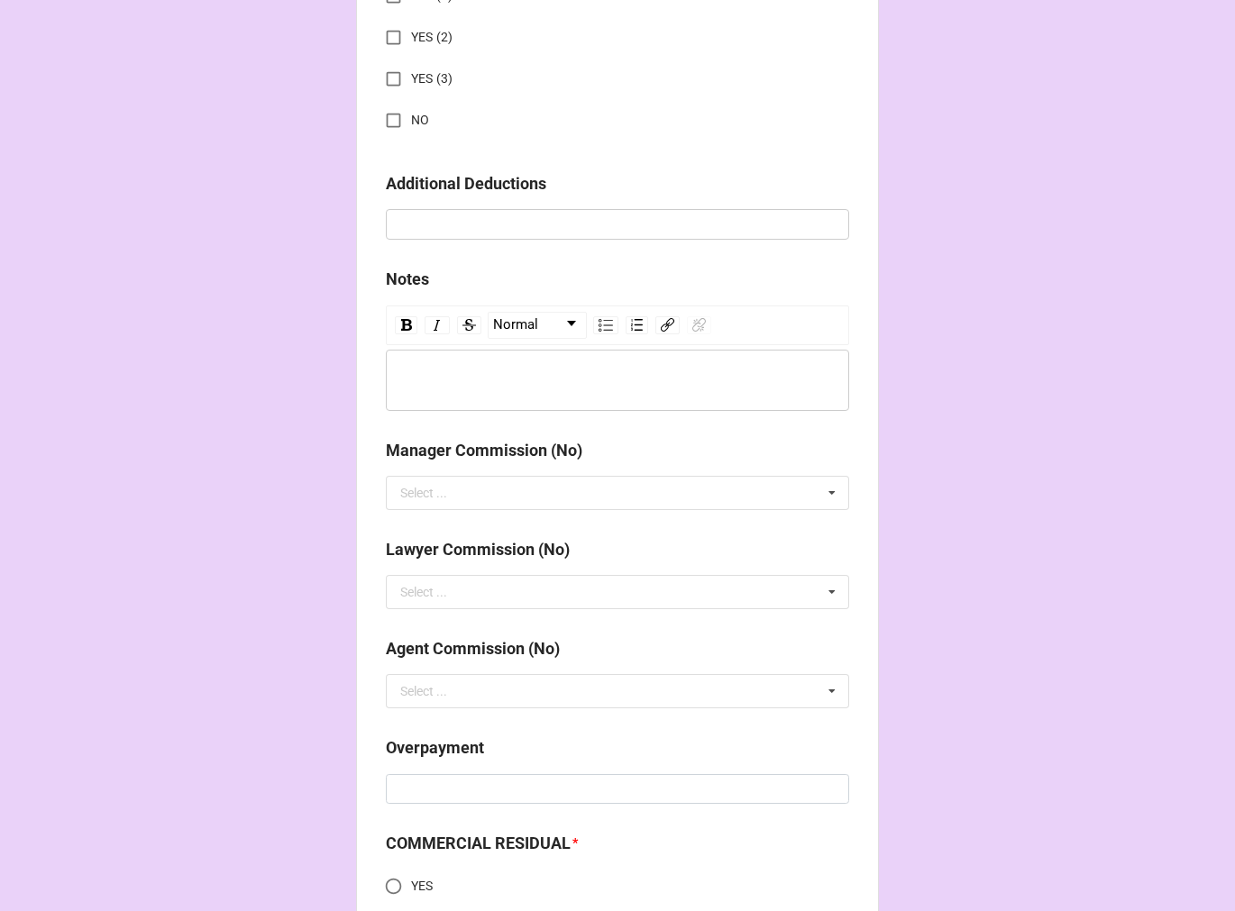
type input "DIRECT DEPOSIT"
click at [384, 114] on input "NO" at bounding box center [393, 120] width 35 height 35
checkbox input "true"
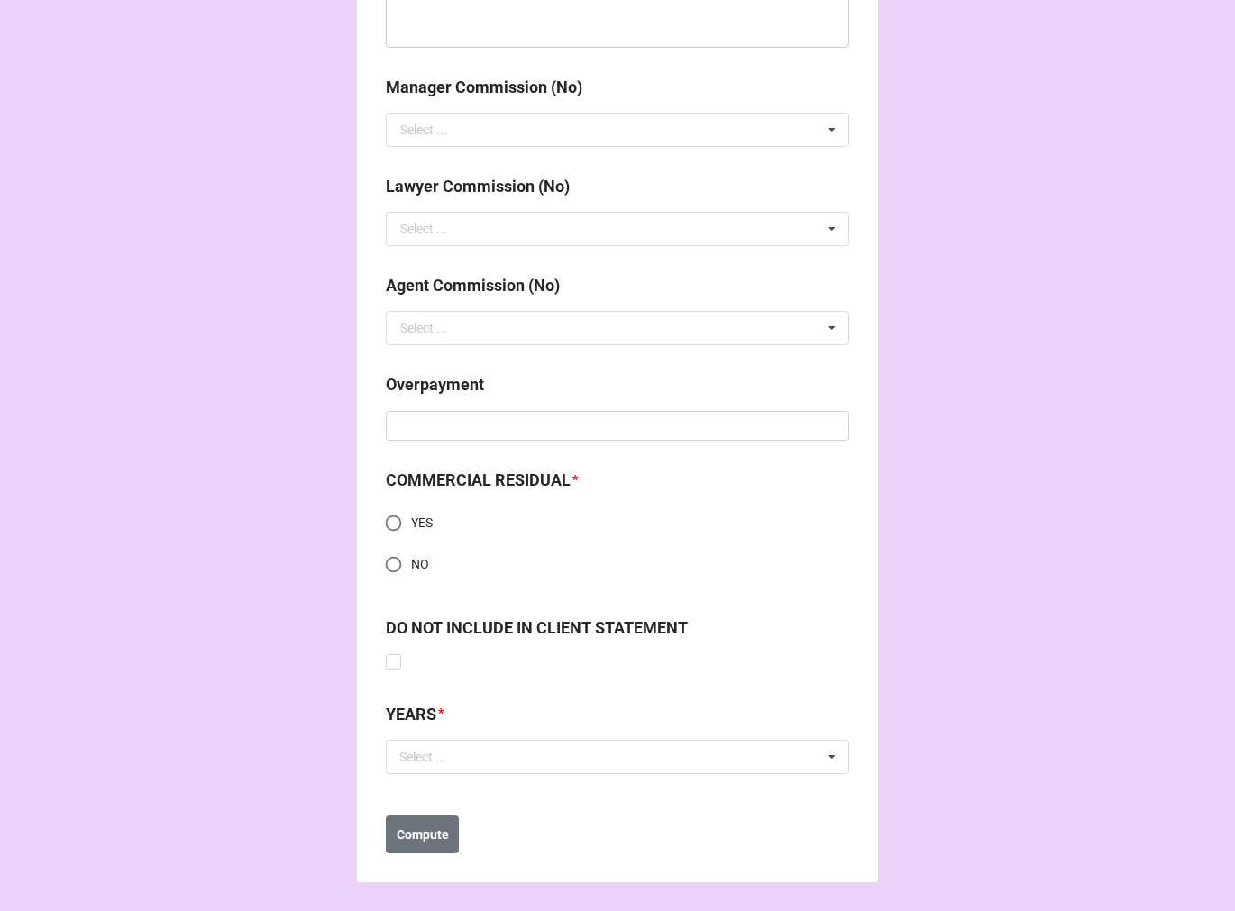
click at [389, 560] on input "NO" at bounding box center [393, 564] width 35 height 35
radio input "true"
click at [458, 761] on div "Select ..." at bounding box center [433, 756] width 77 height 21
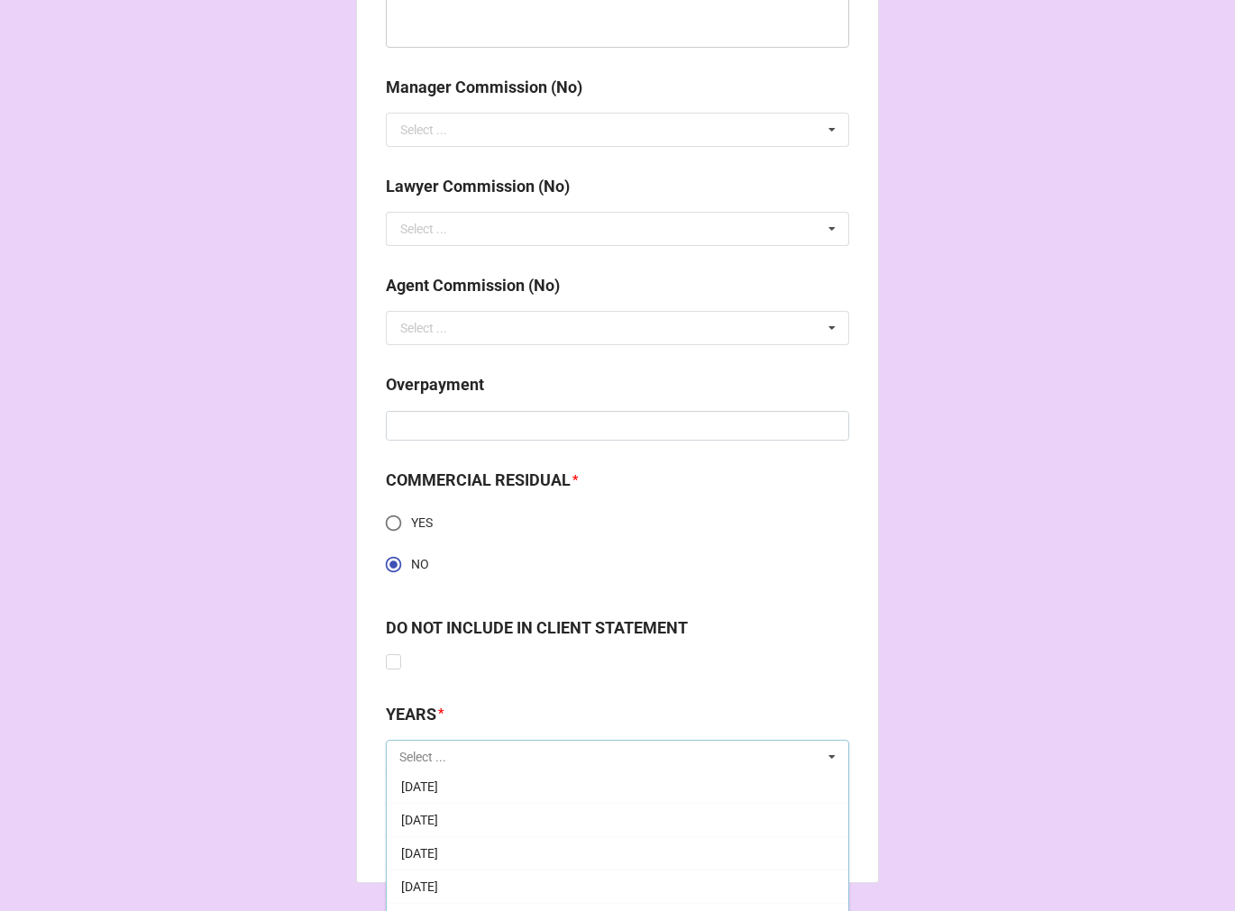
scroll to position [200, 0]
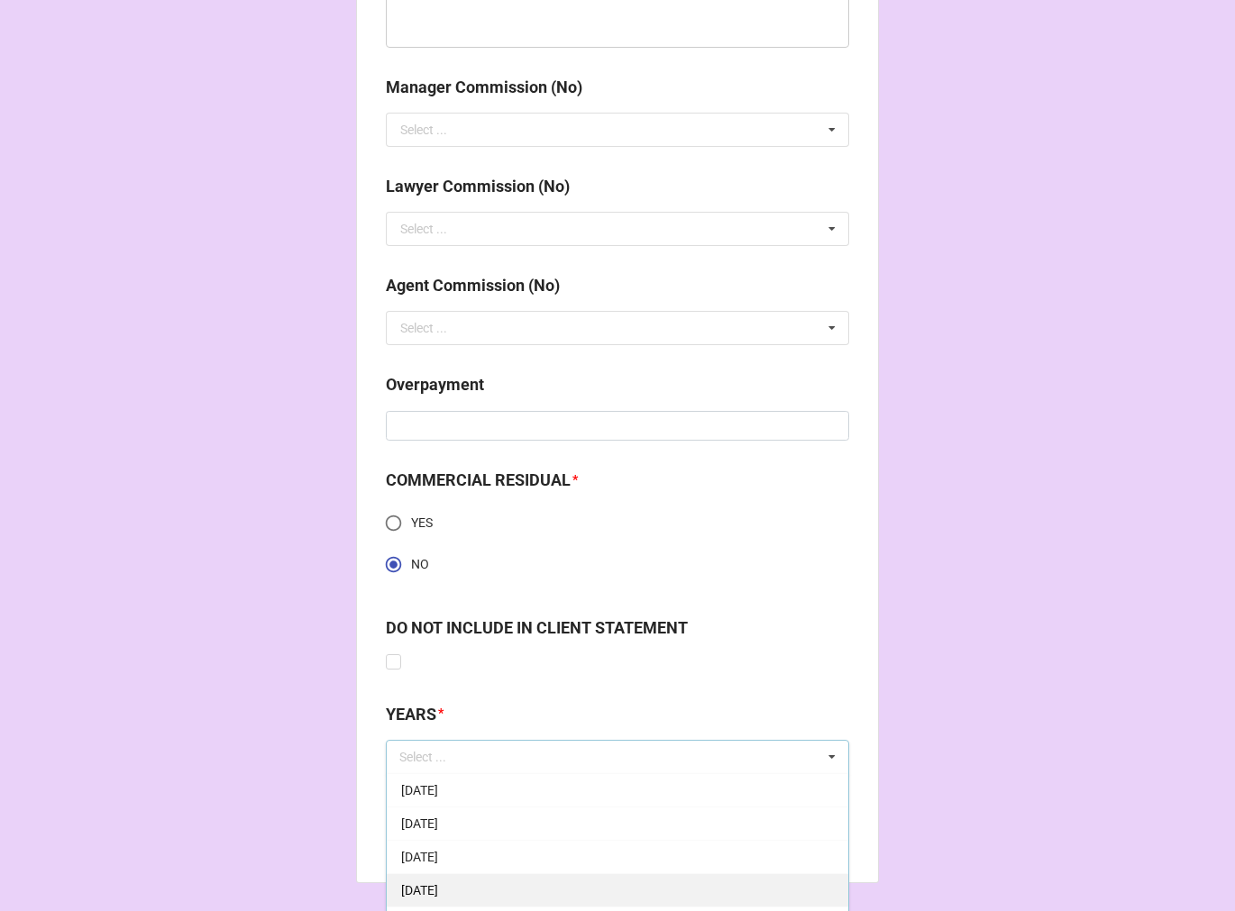
click at [438, 885] on span "10-October 2025" at bounding box center [419, 890] width 37 height 14
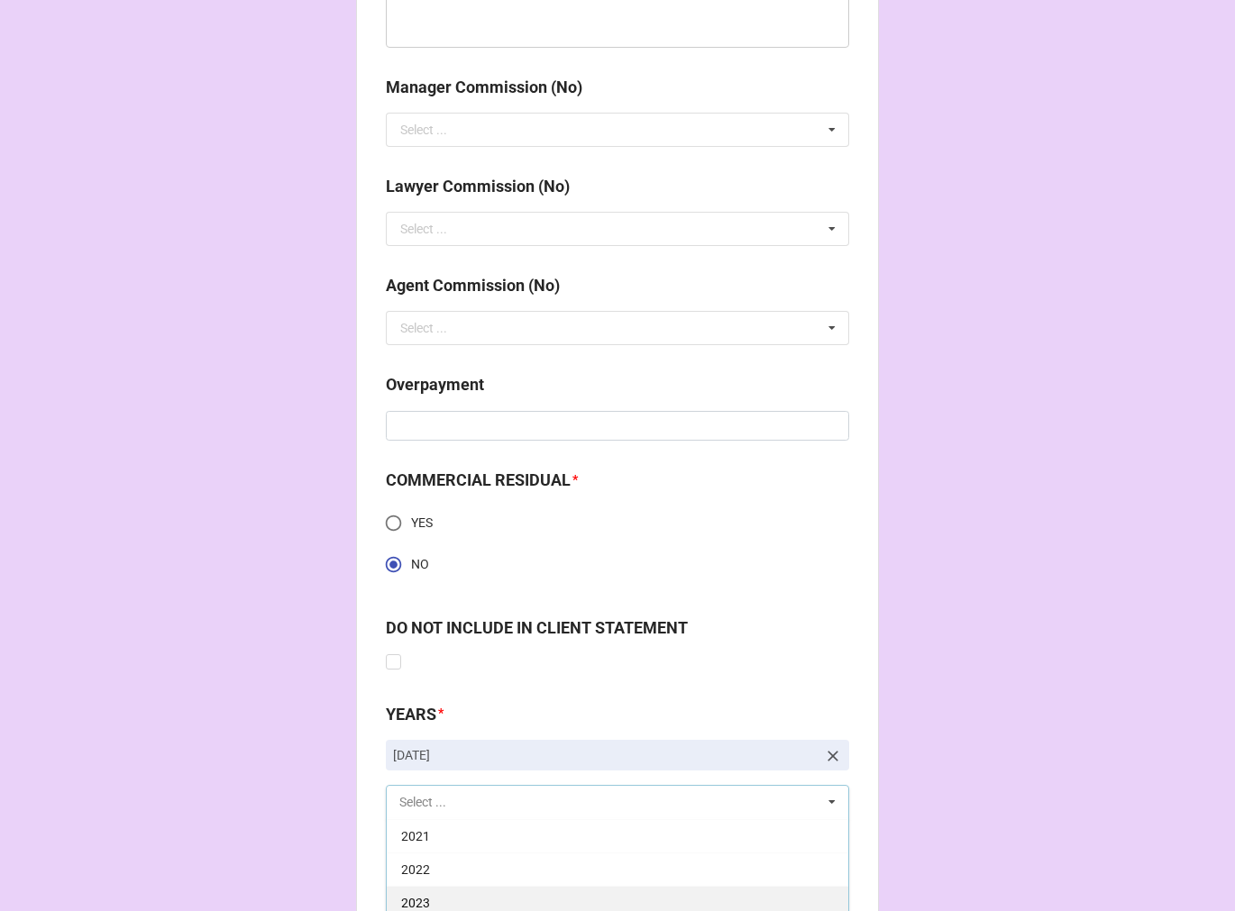
scroll to position [2365, 0]
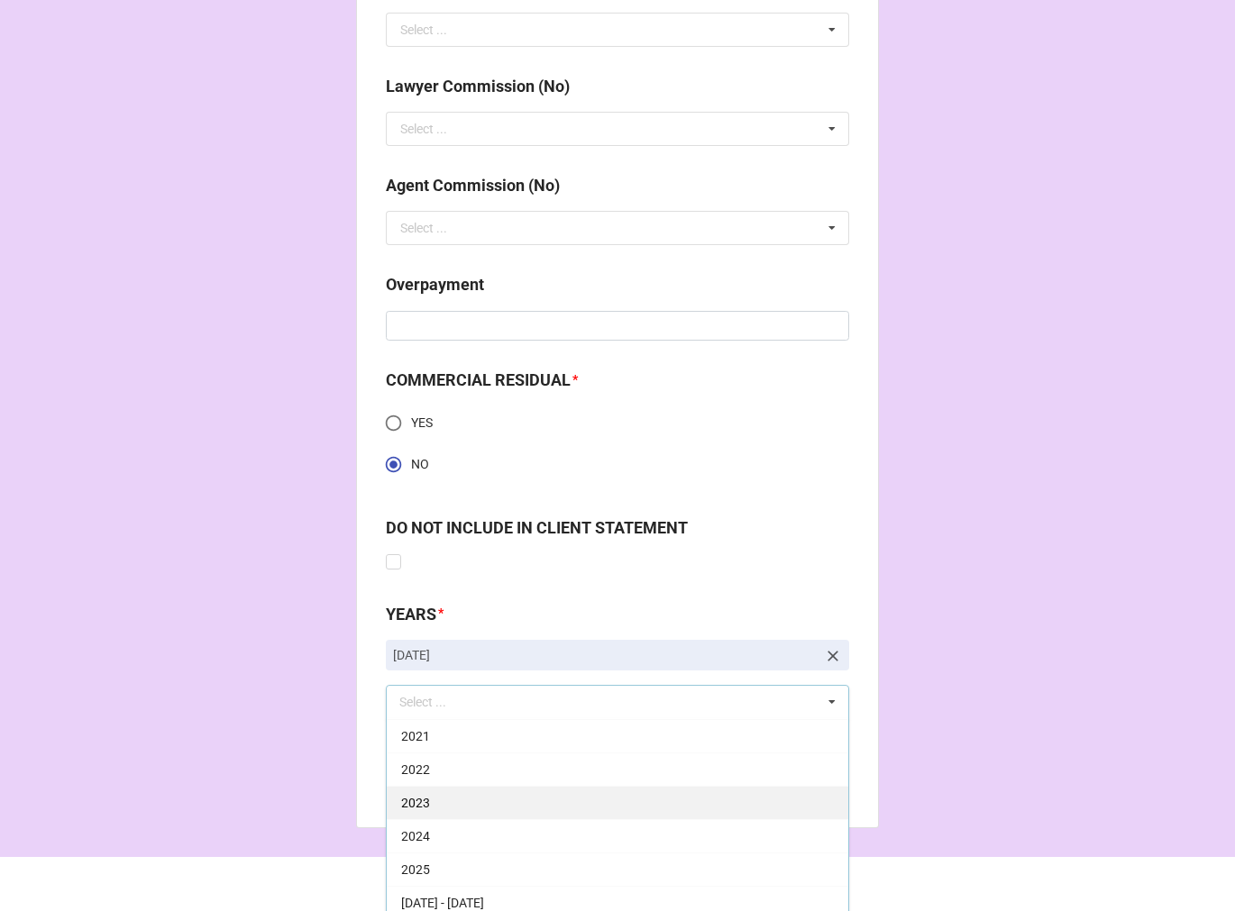
click at [444, 865] on div "2025" at bounding box center [617, 868] width 461 height 33
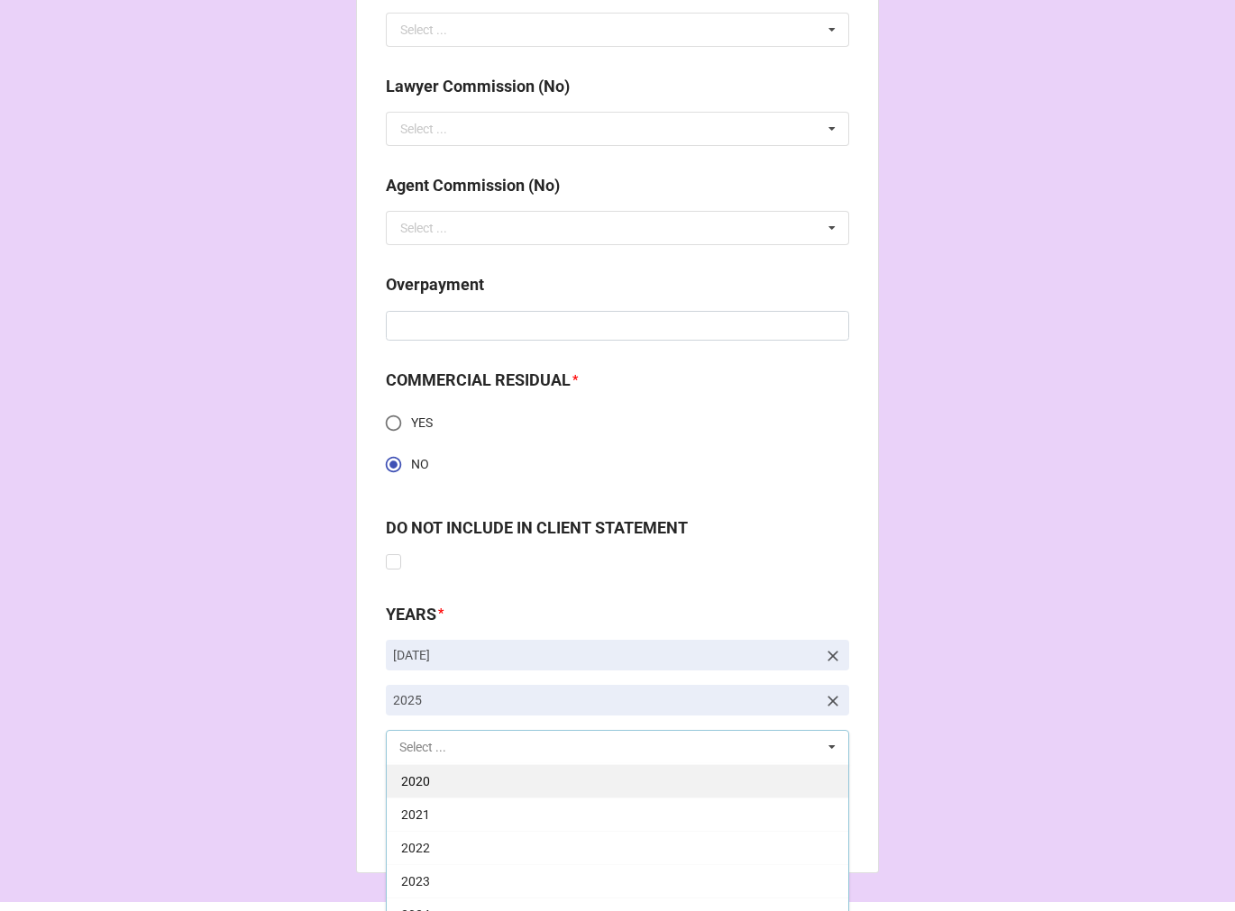
scroll to position [366, 0]
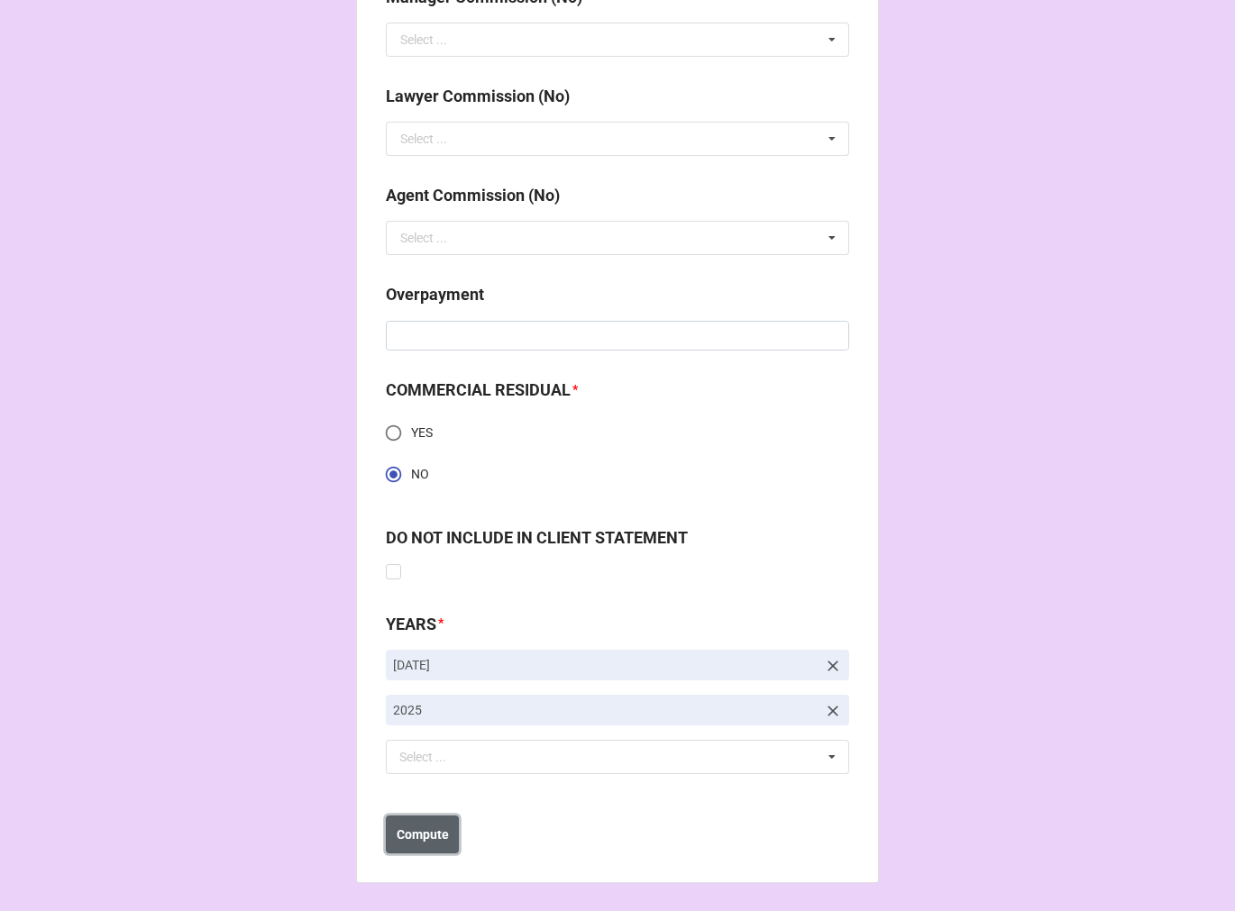
click at [396, 834] on b "Compute" at bounding box center [422, 834] width 52 height 19
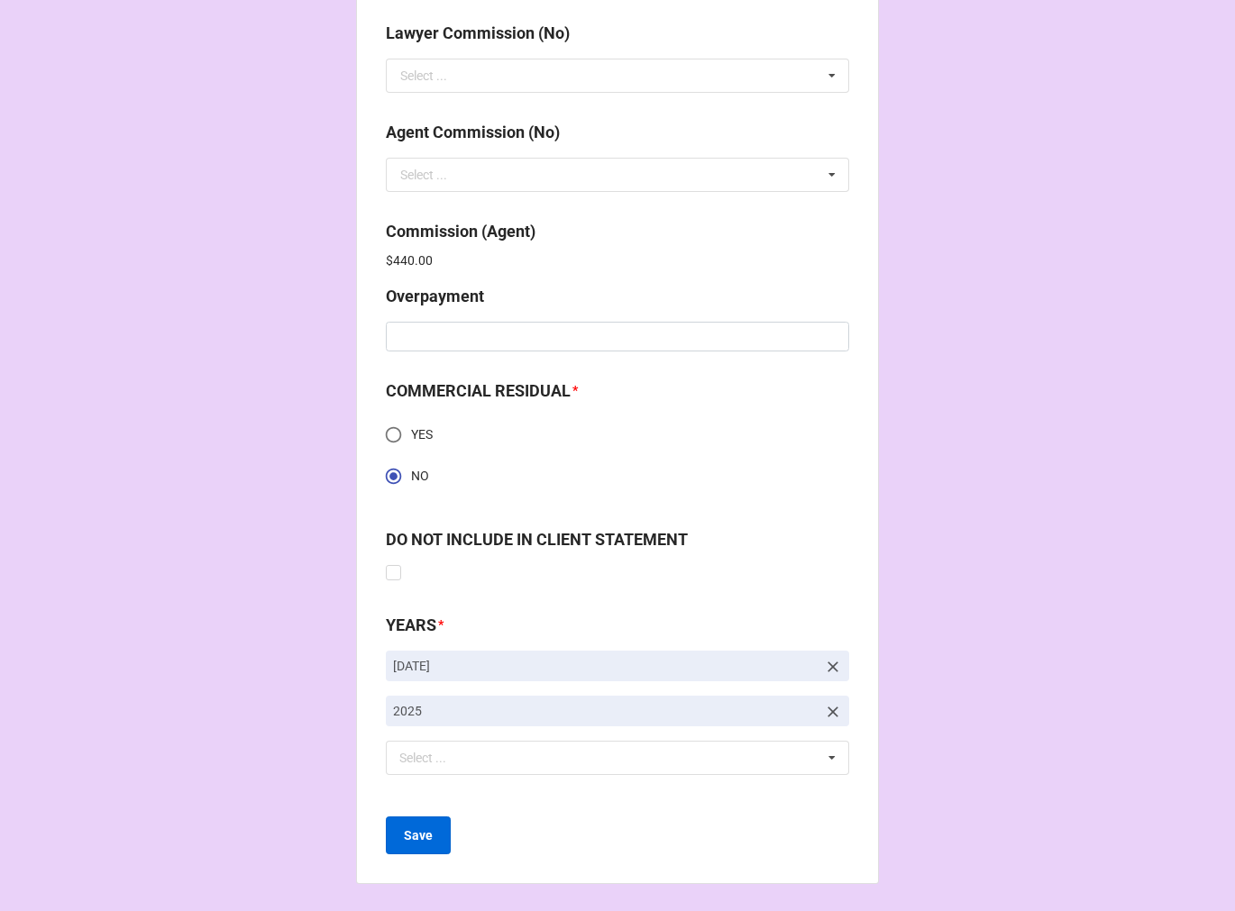
scroll to position [2420, 0]
click at [419, 832] on b "Save" at bounding box center [418, 834] width 29 height 19
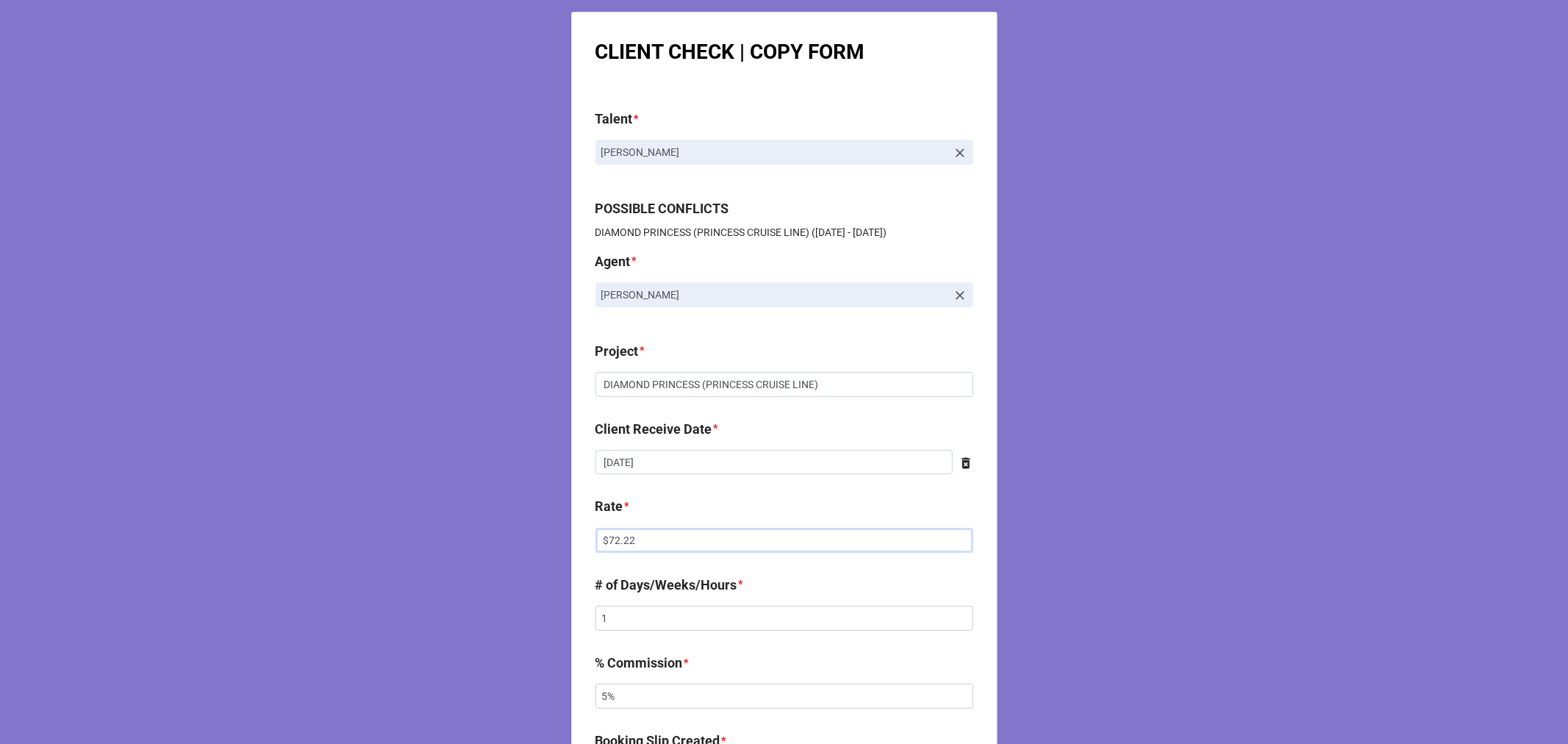
drag, startPoint x: 671, startPoint y: 547, endPoint x: 481, endPoint y: 547, distance: 190.0
click at [482, 547] on div "CLIENT CHECK | COPY FORM Talent * Michael Howard-Dossett POSSIBLE CONFLICTS DIA…" at bounding box center [784, 751] width 1568 height 1501
type input "$2,672.24"
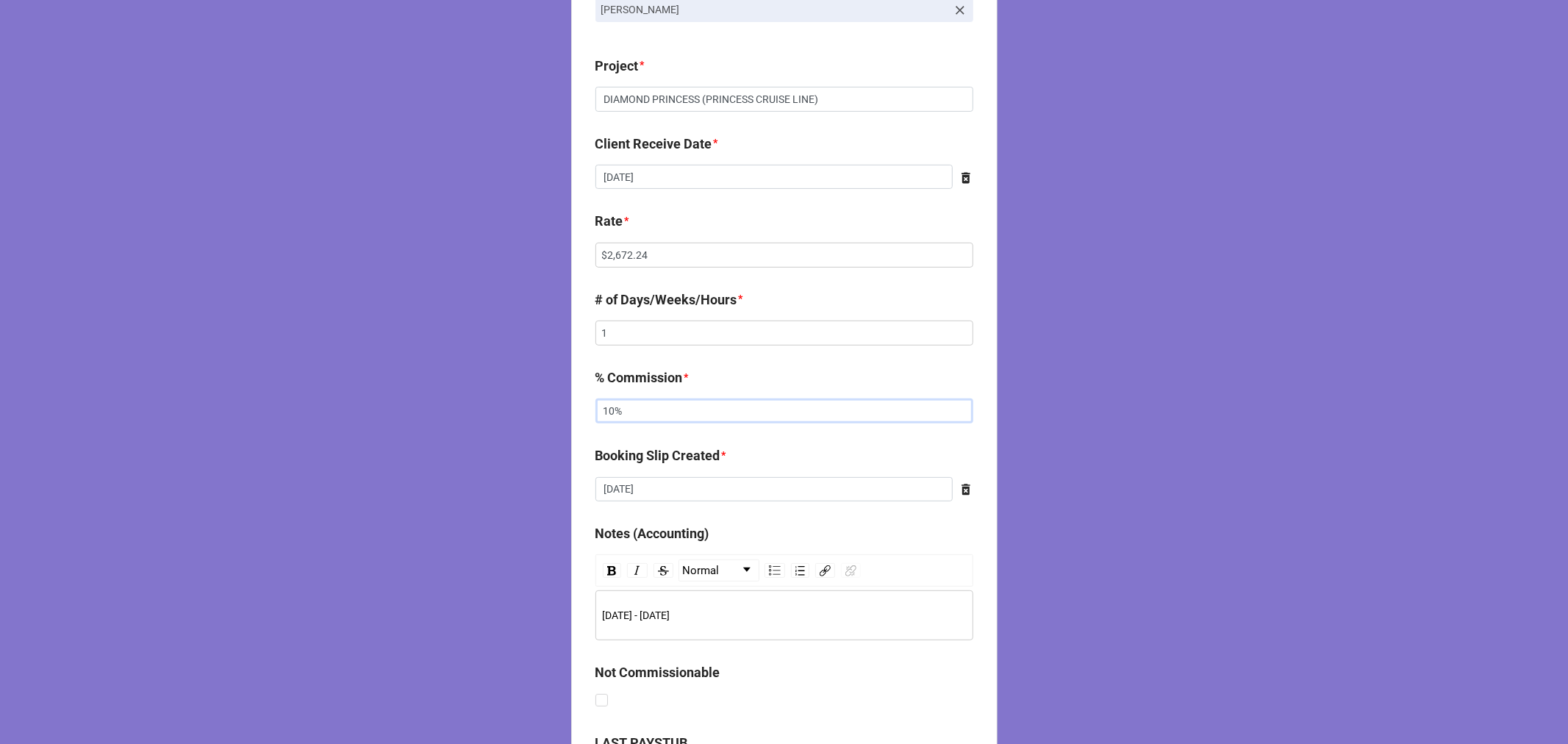
scroll to position [755, 0]
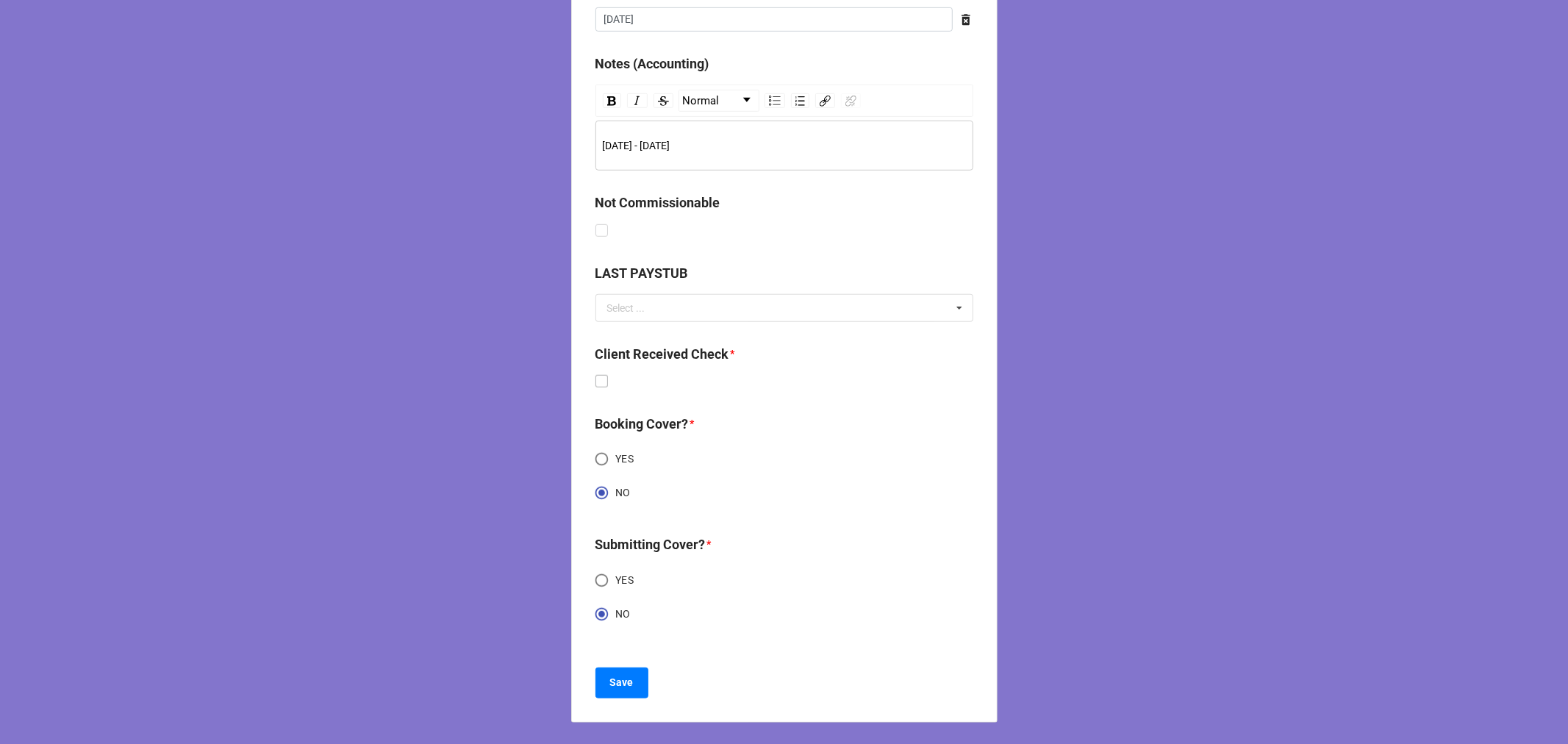
type input "10%"
click at [597, 375] on label at bounding box center [601, 375] width 12 height 0
checkbox input "true"
click at [628, 680] on b "Save" at bounding box center [622, 682] width 24 height 16
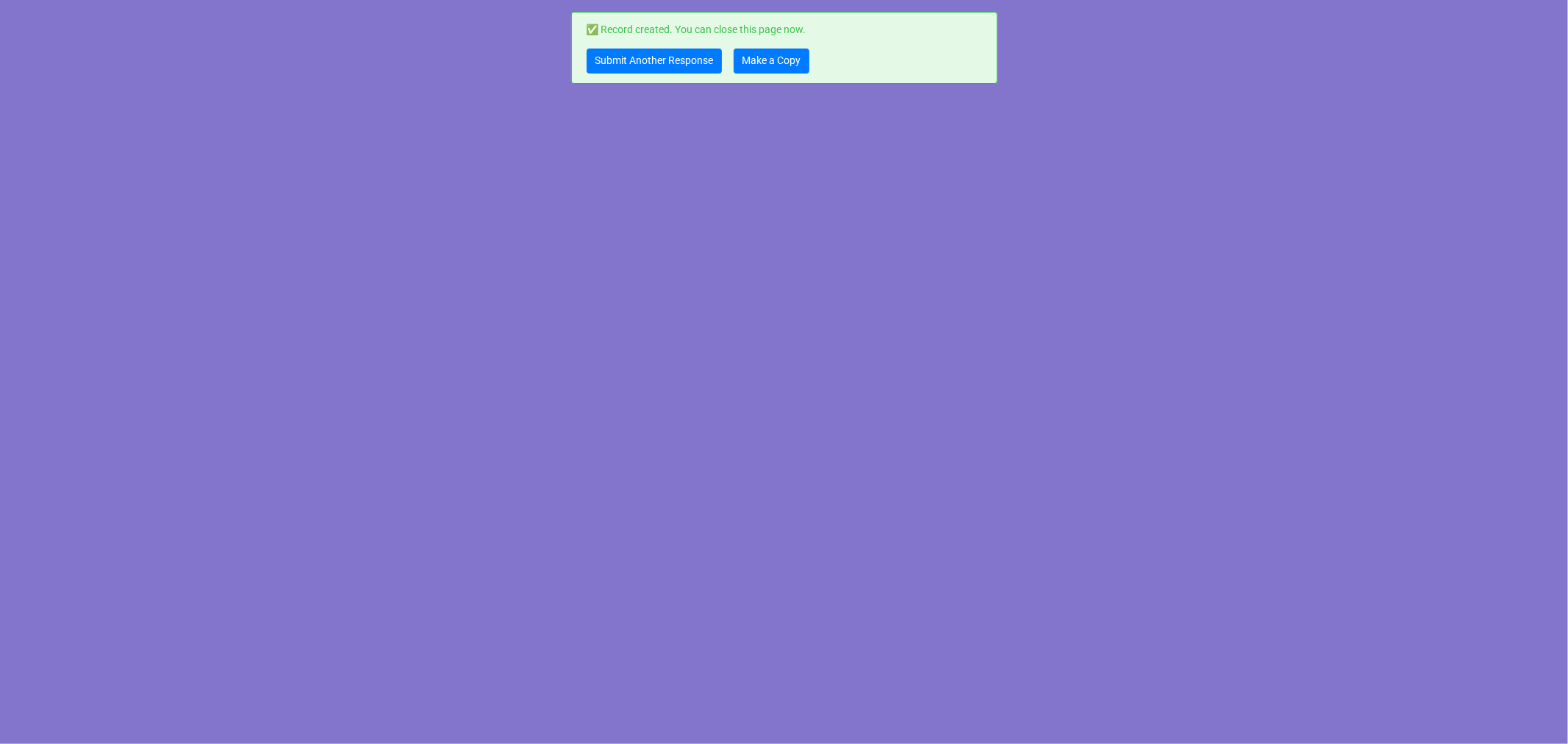
scroll to position [0, 0]
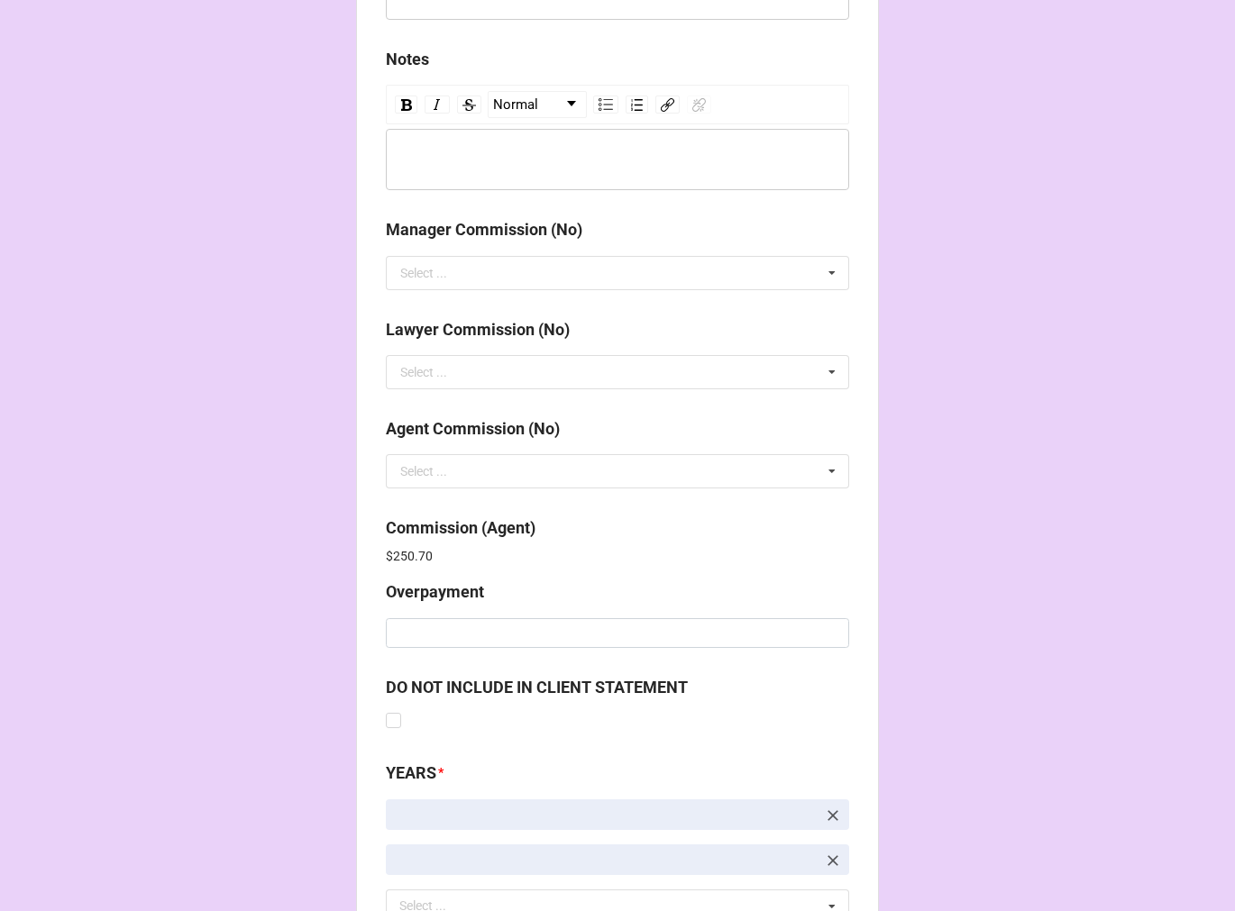
scroll to position [2150, 0]
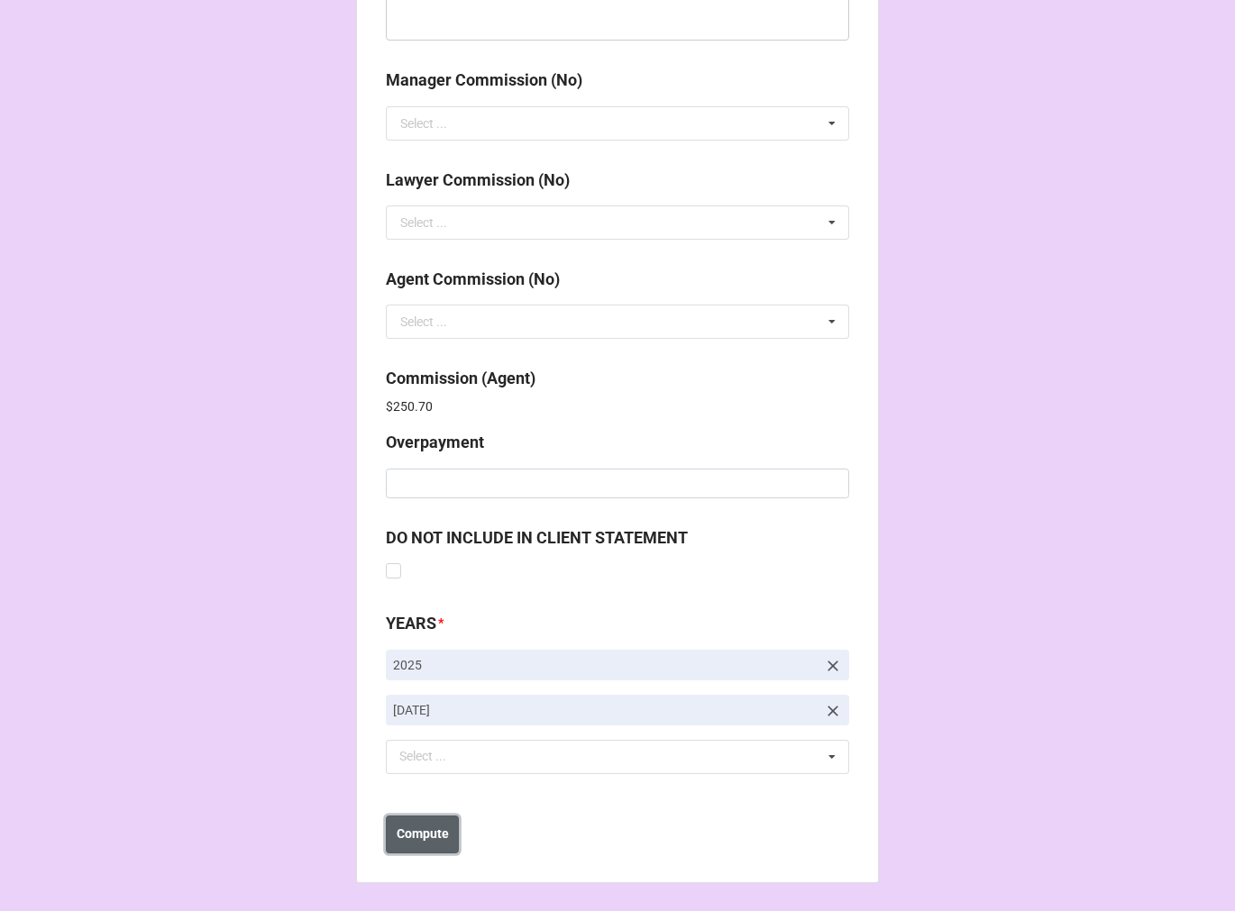
click at [427, 825] on b "Compute" at bounding box center [422, 834] width 52 height 19
click at [426, 835] on b "Save" at bounding box center [418, 834] width 29 height 19
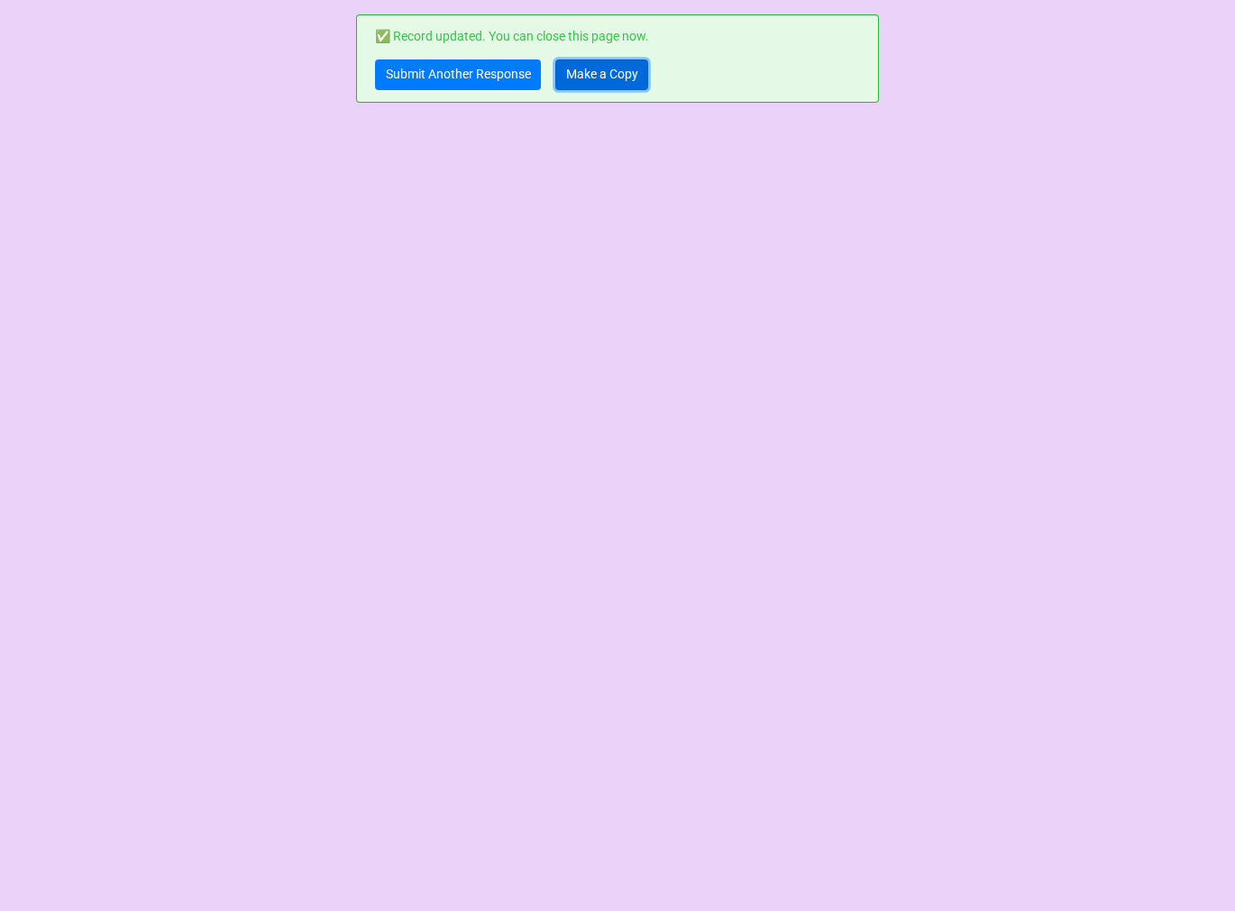
click at [606, 74] on link "Make a Copy" at bounding box center [601, 74] width 93 height 31
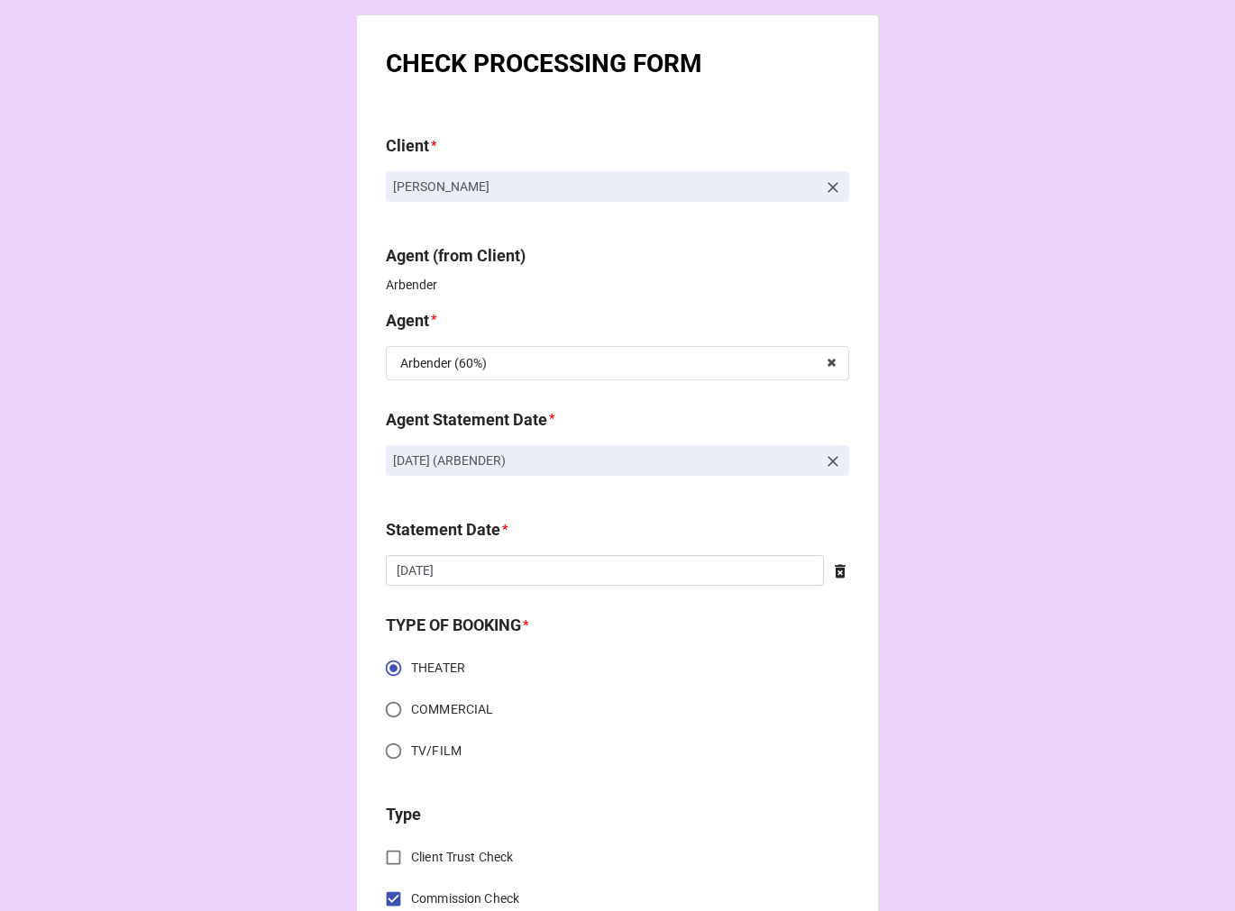
click at [824, 458] on icon at bounding box center [833, 461] width 18 height 18
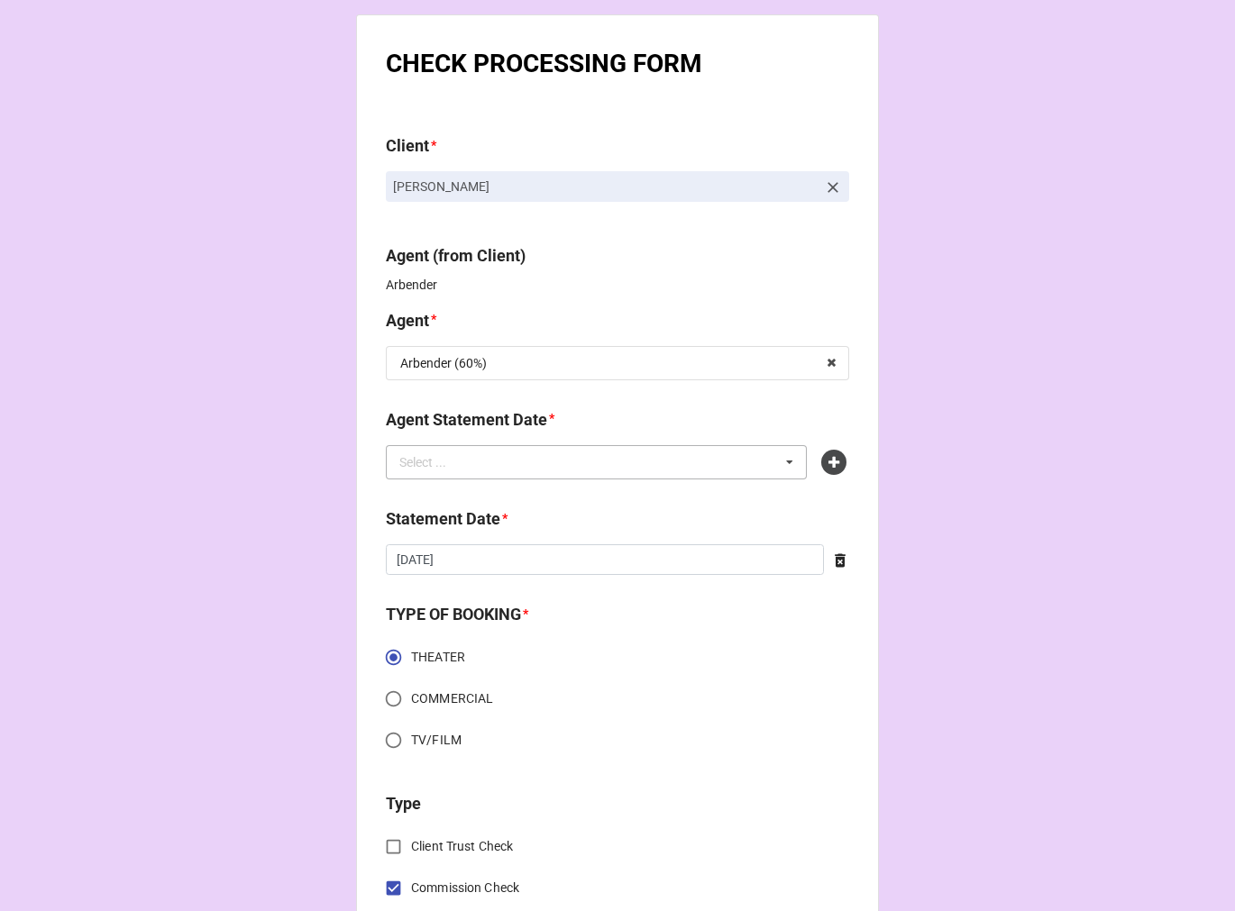
click at [653, 469] on div "Select ... No results found." at bounding box center [596, 462] width 421 height 34
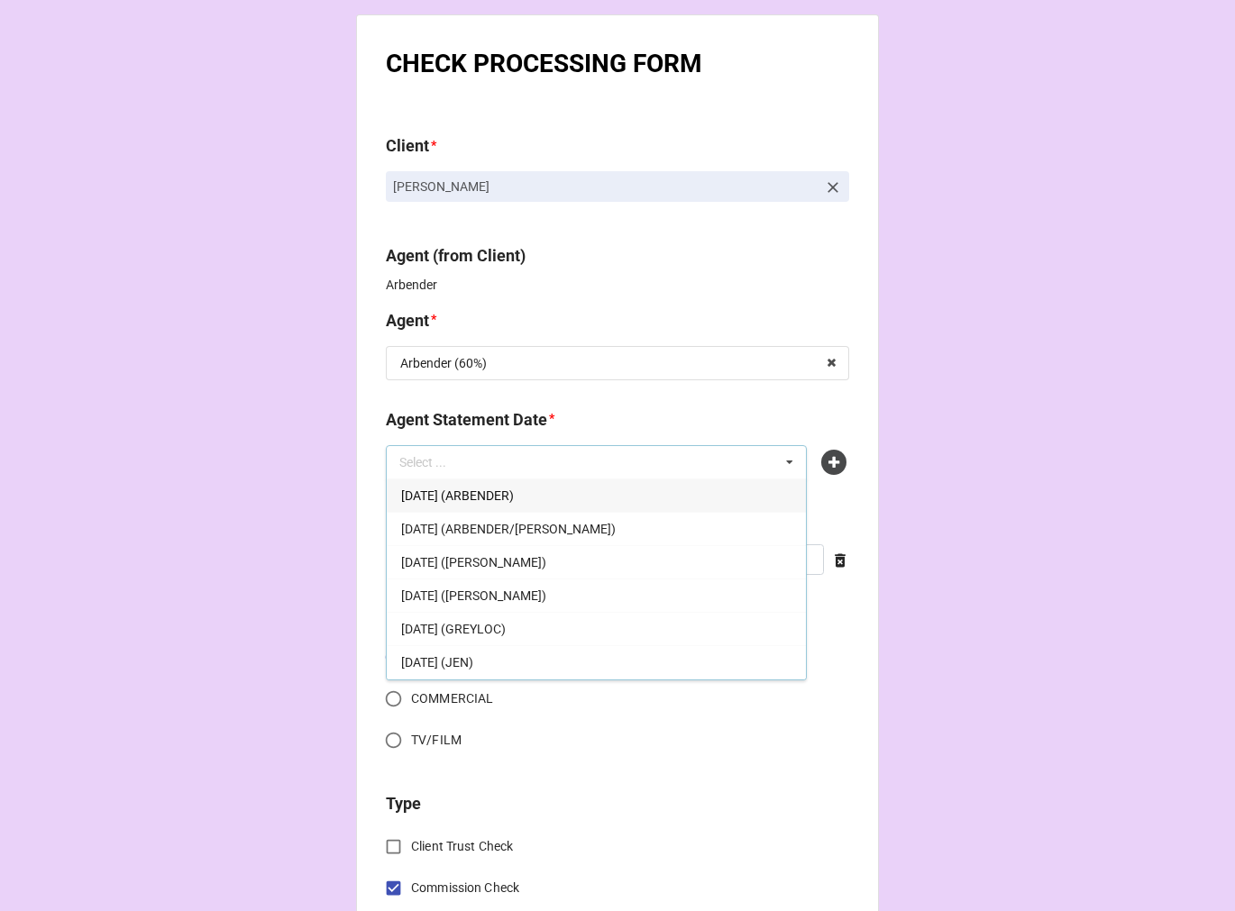
click at [623, 496] on div "OCTOBER 3, 2025 (ARBENDER)" at bounding box center [596, 495] width 419 height 33
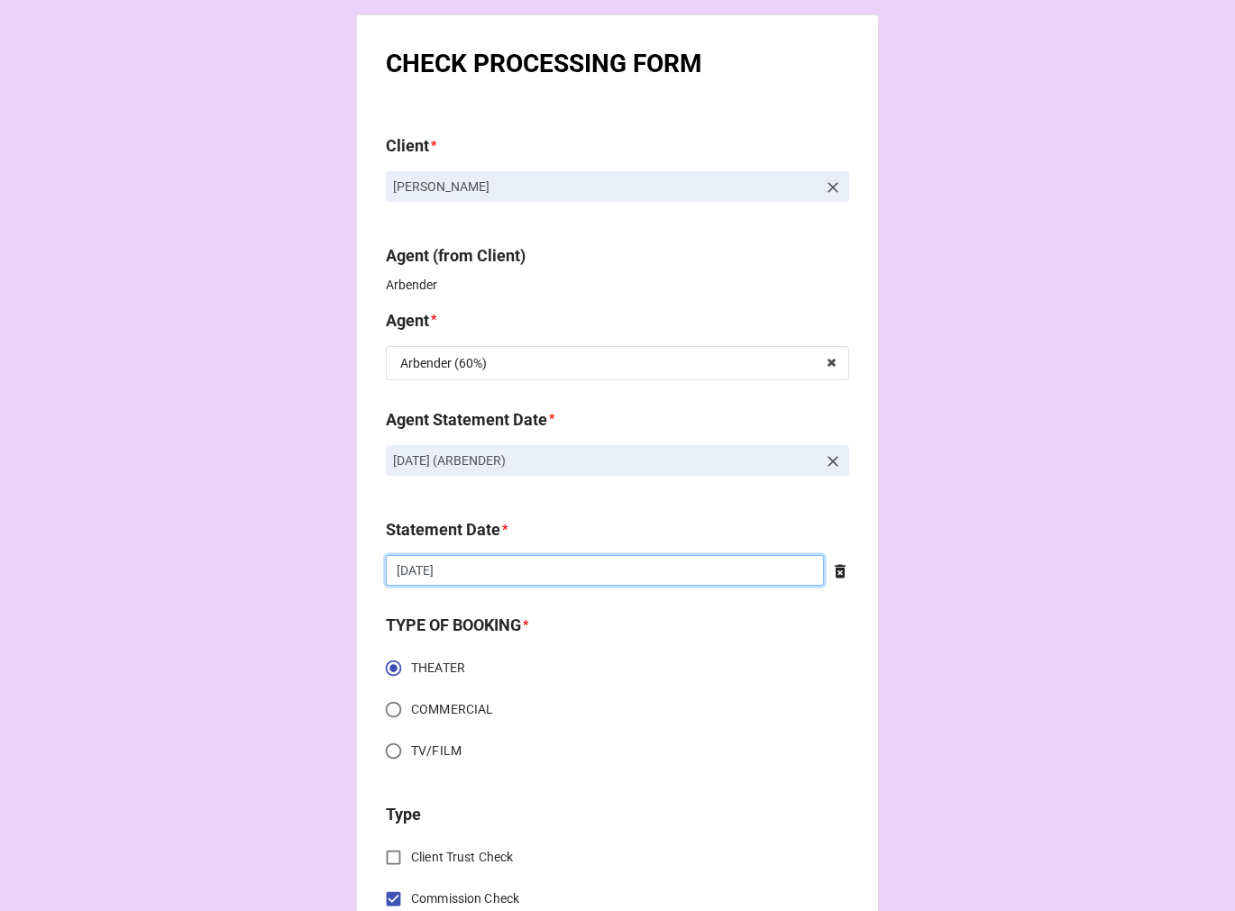
click at [490, 581] on input "9/19/2025" at bounding box center [605, 570] width 438 height 31
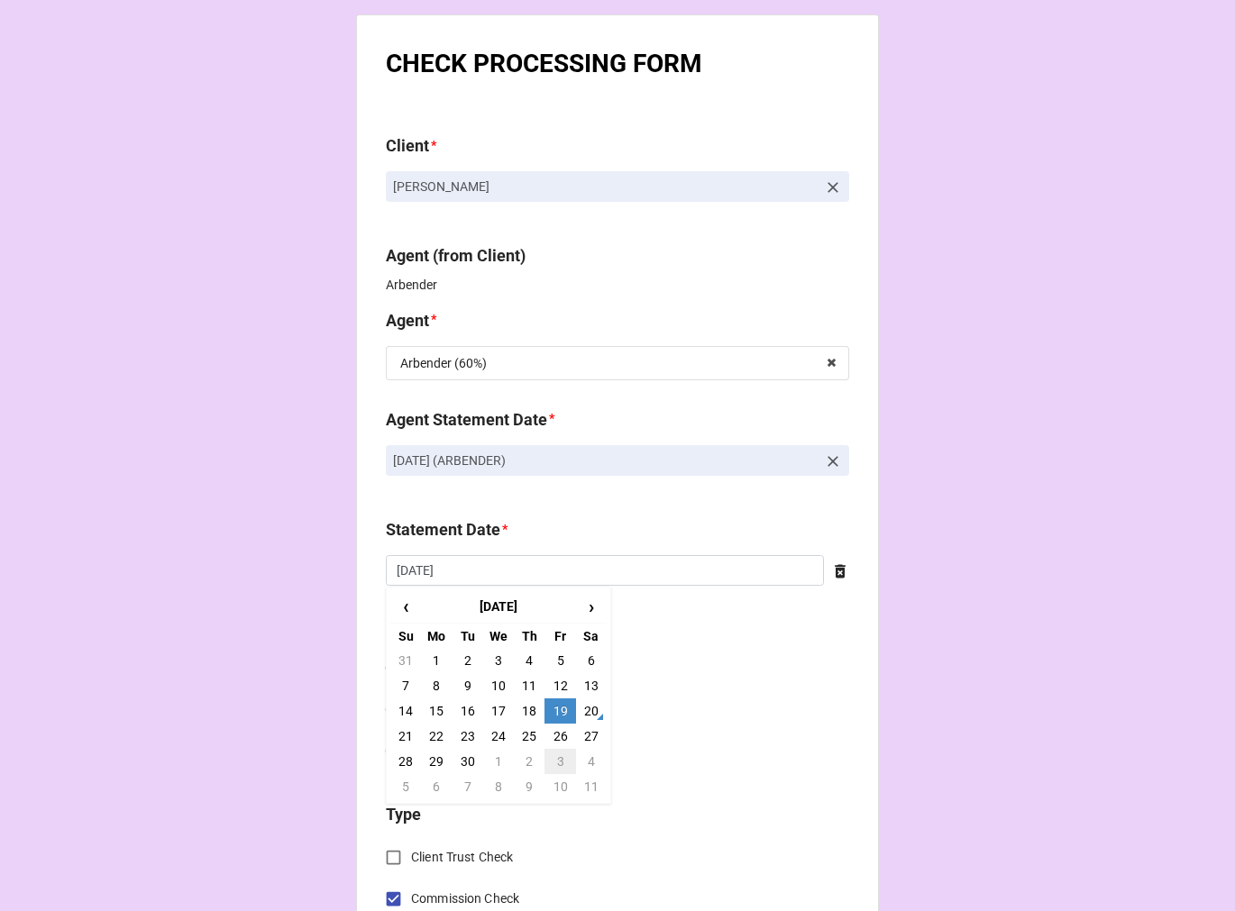
click at [551, 767] on td "3" at bounding box center [559, 761] width 31 height 25
type input "10/3/2025"
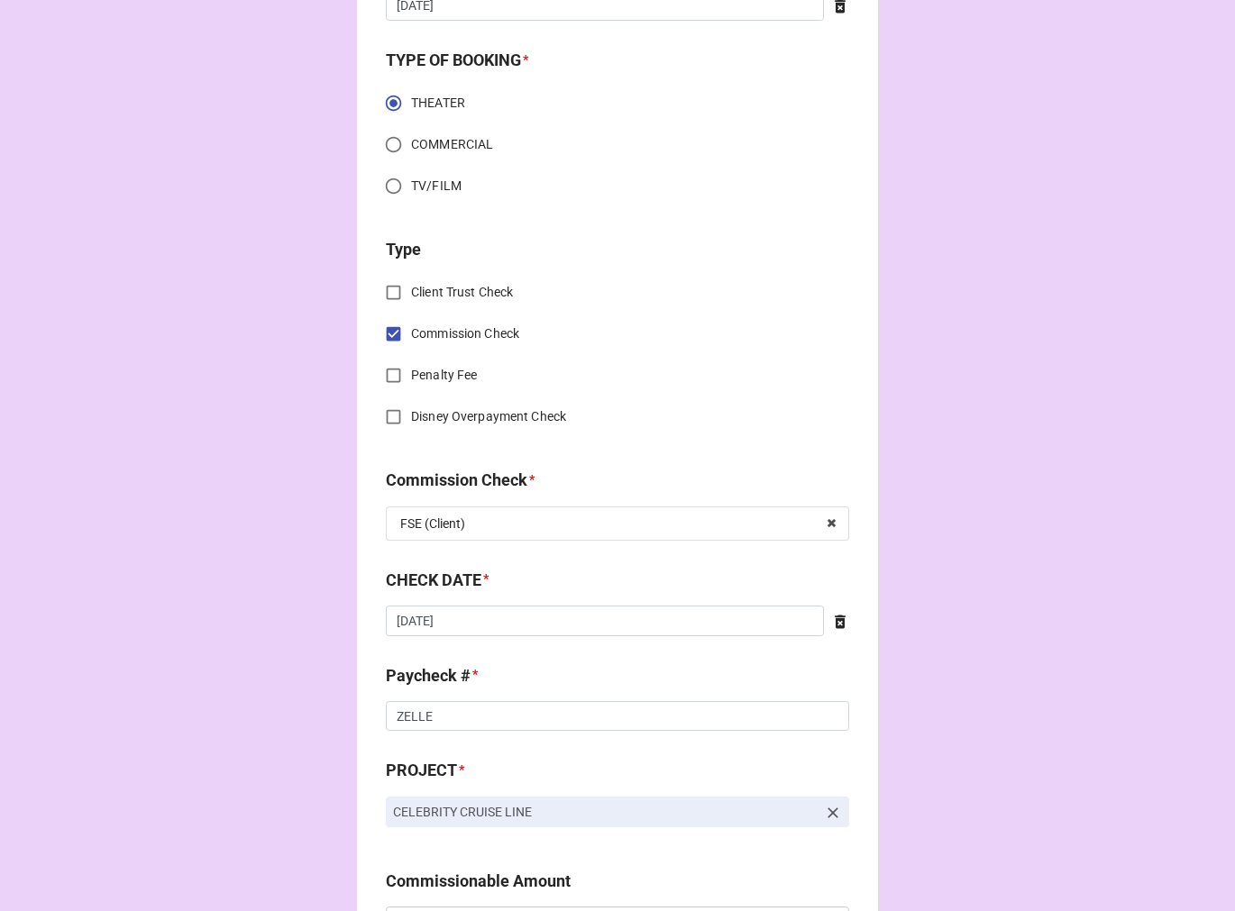
scroll to position [600, 0]
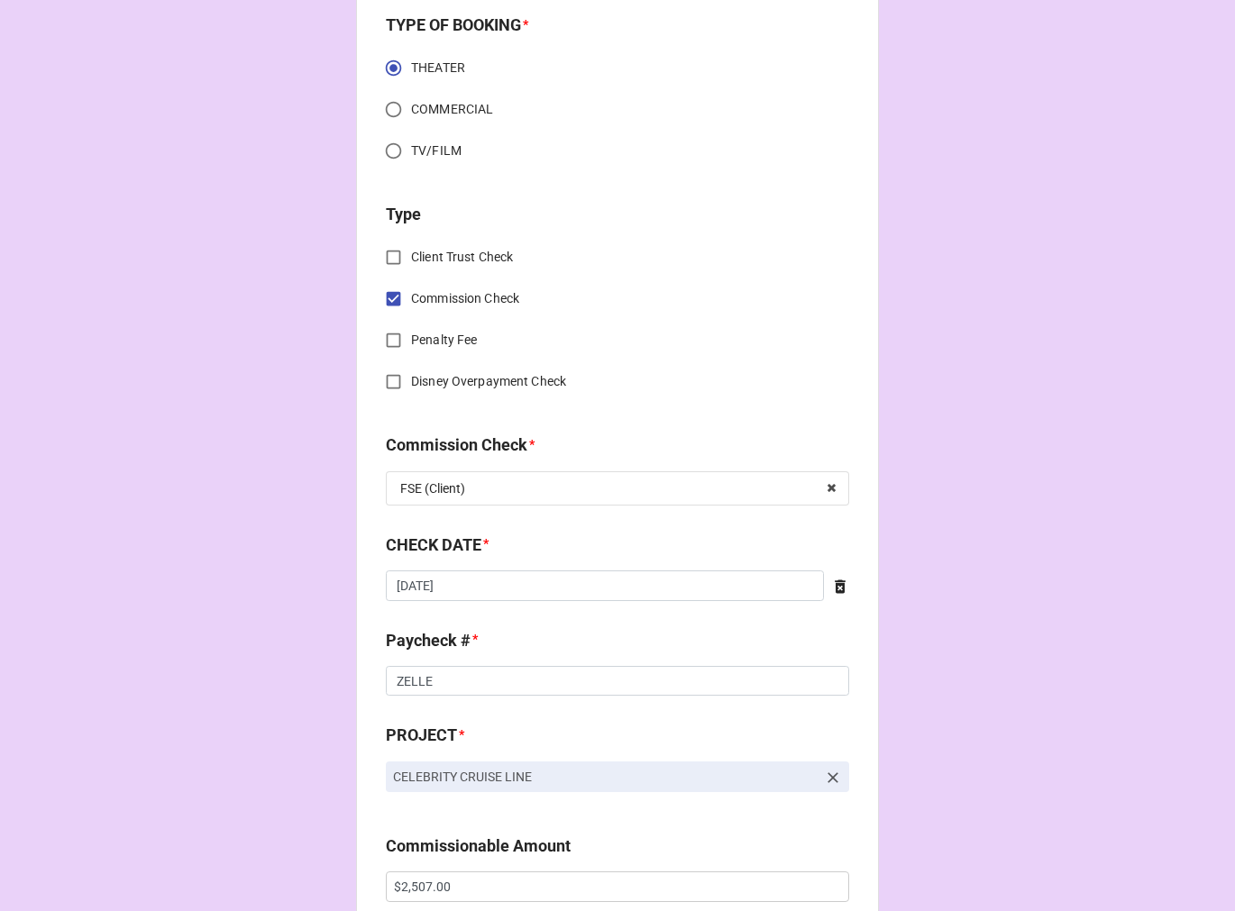
click at [831, 588] on icon at bounding box center [840, 587] width 18 height 18
click at [597, 593] on input "text" at bounding box center [617, 585] width 463 height 31
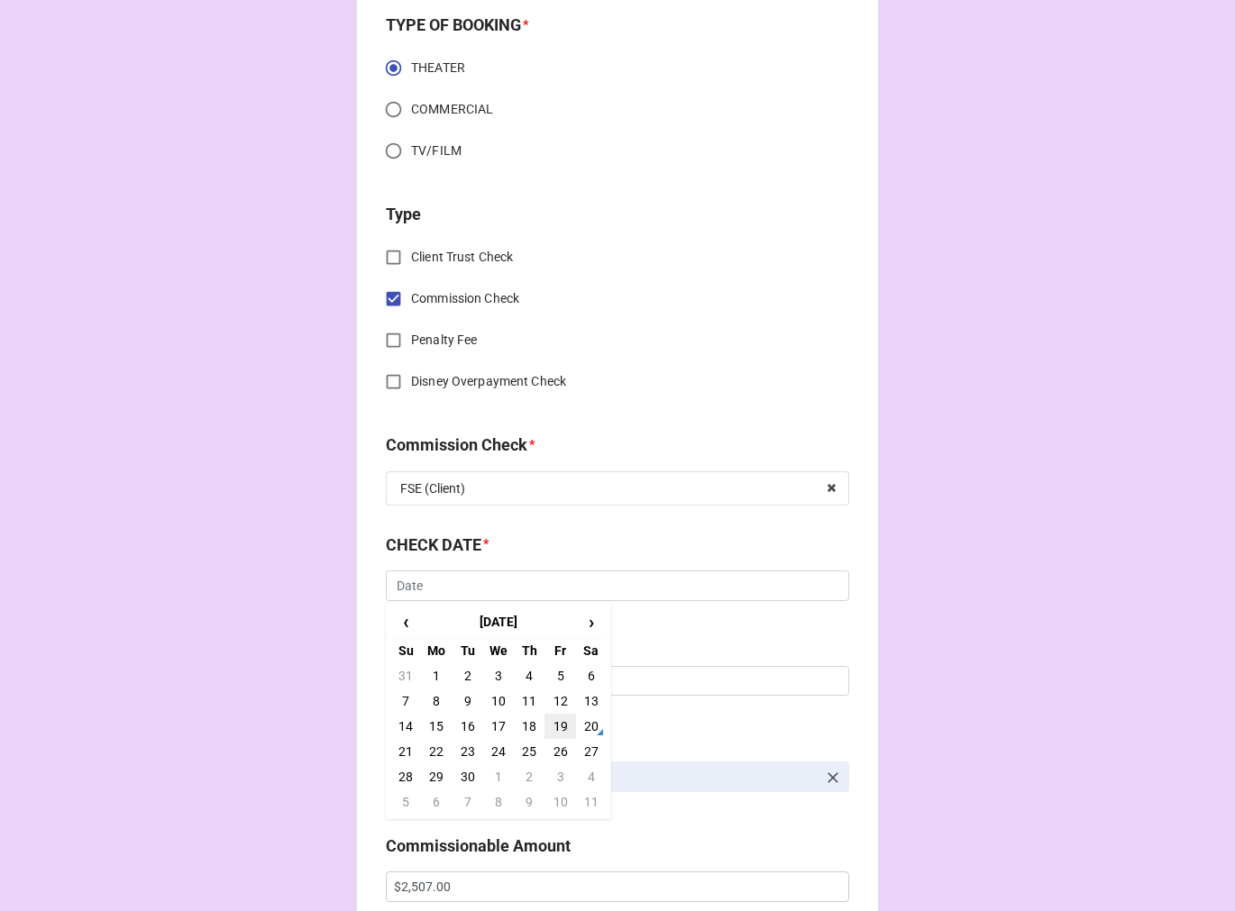
click at [557, 725] on td "19" at bounding box center [559, 726] width 31 height 25
type input "9/19/2025"
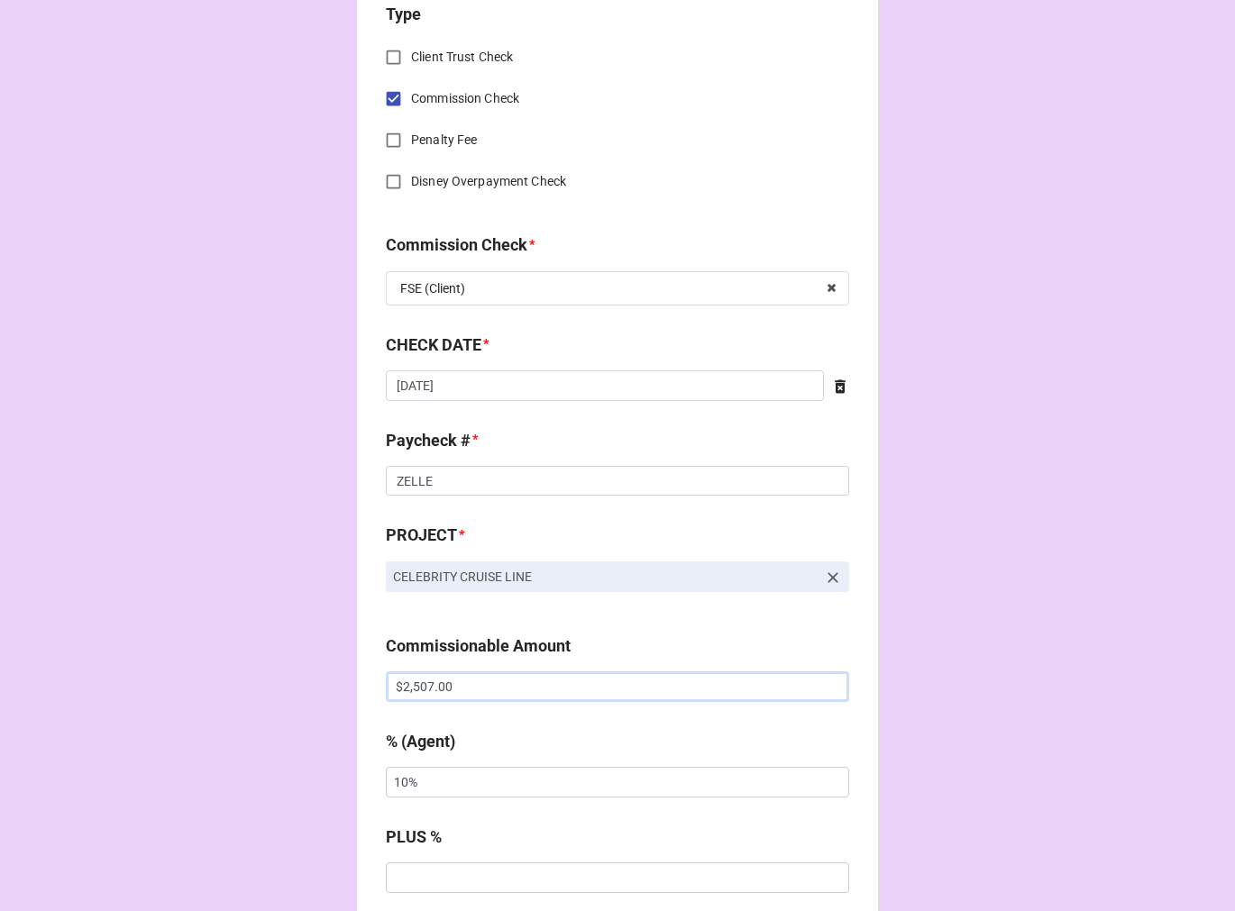
drag, startPoint x: 492, startPoint y: 677, endPoint x: 299, endPoint y: 680, distance: 192.9
click at [299, 680] on div "CHECK PROCESSING FORM Client * Tori Ciccone Agent (from Client) Arbender Agent …" at bounding box center [617, 698] width 1235 height 2997
paste input "text"
type input "$2,507.00"
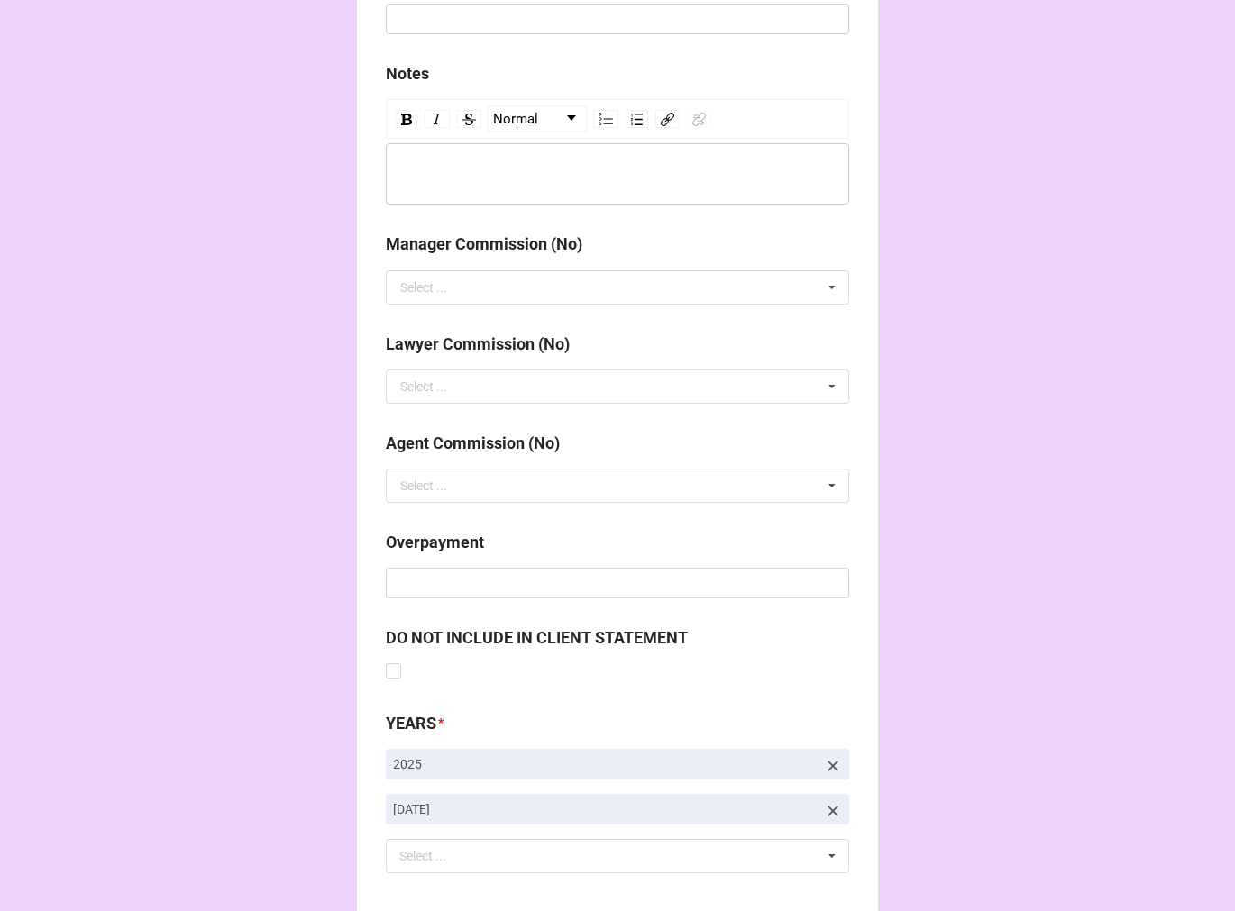
scroll to position [2086, 0]
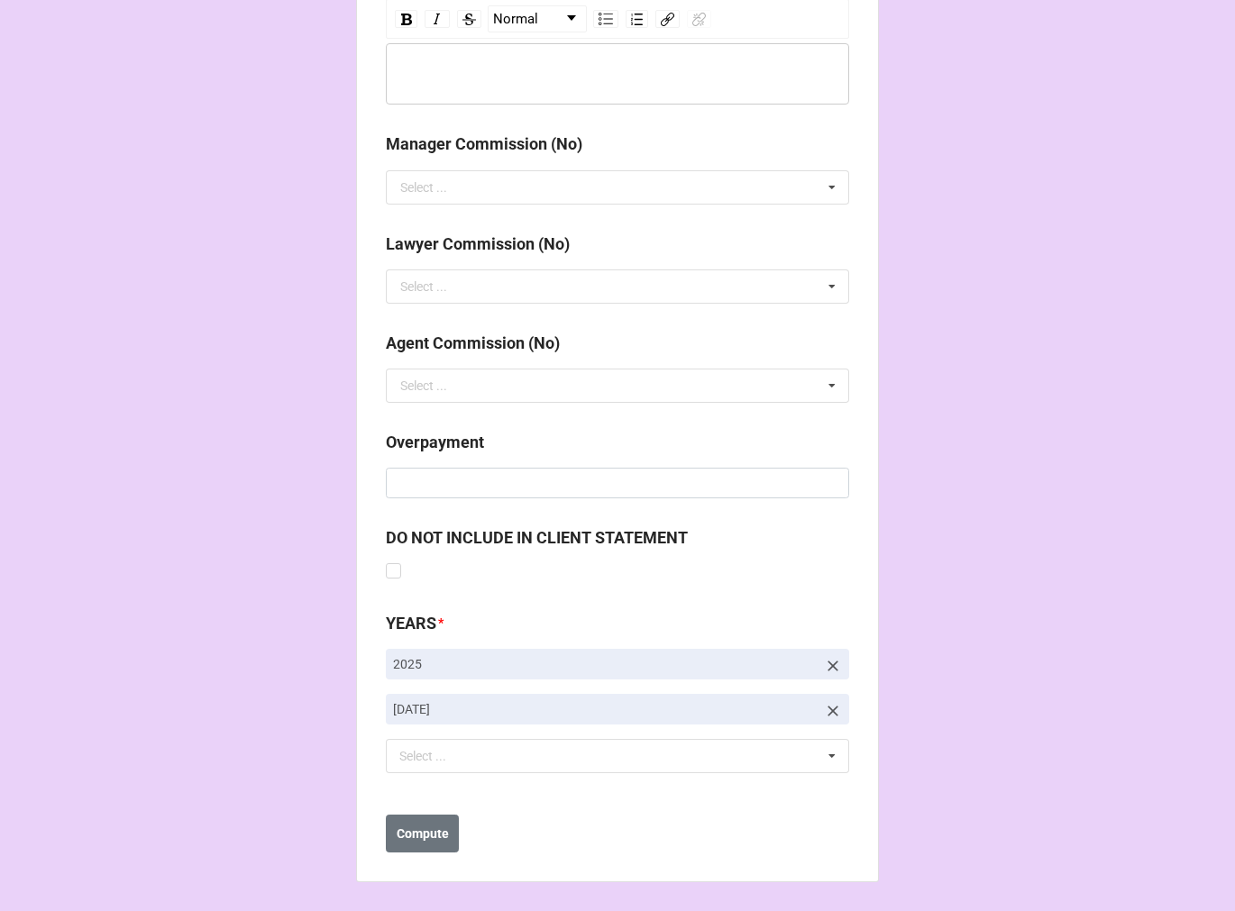
click at [825, 710] on icon at bounding box center [833, 711] width 18 height 18
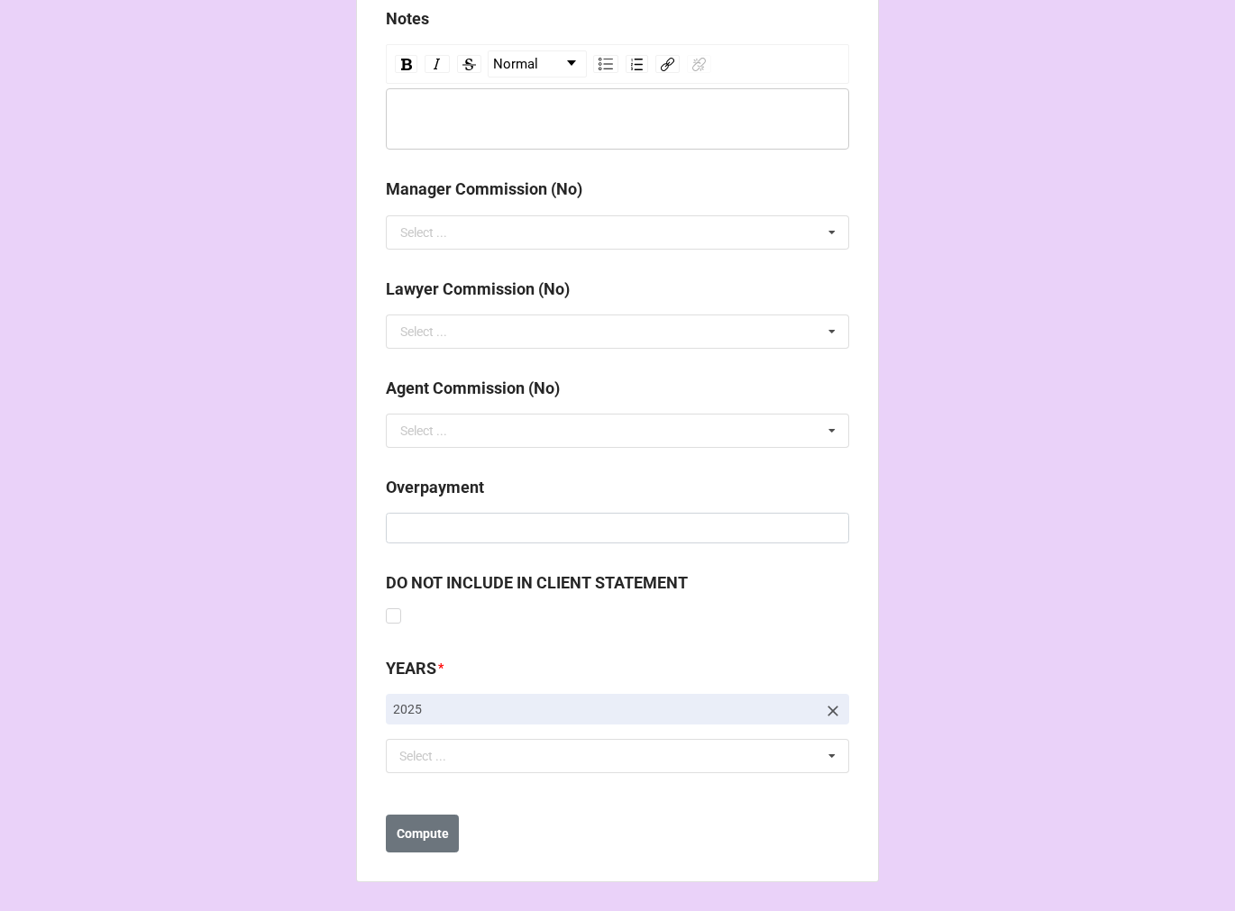
click at [590, 718] on link "2025" at bounding box center [617, 709] width 463 height 31
click at [579, 759] on div "Select ... No results found." at bounding box center [617, 756] width 463 height 34
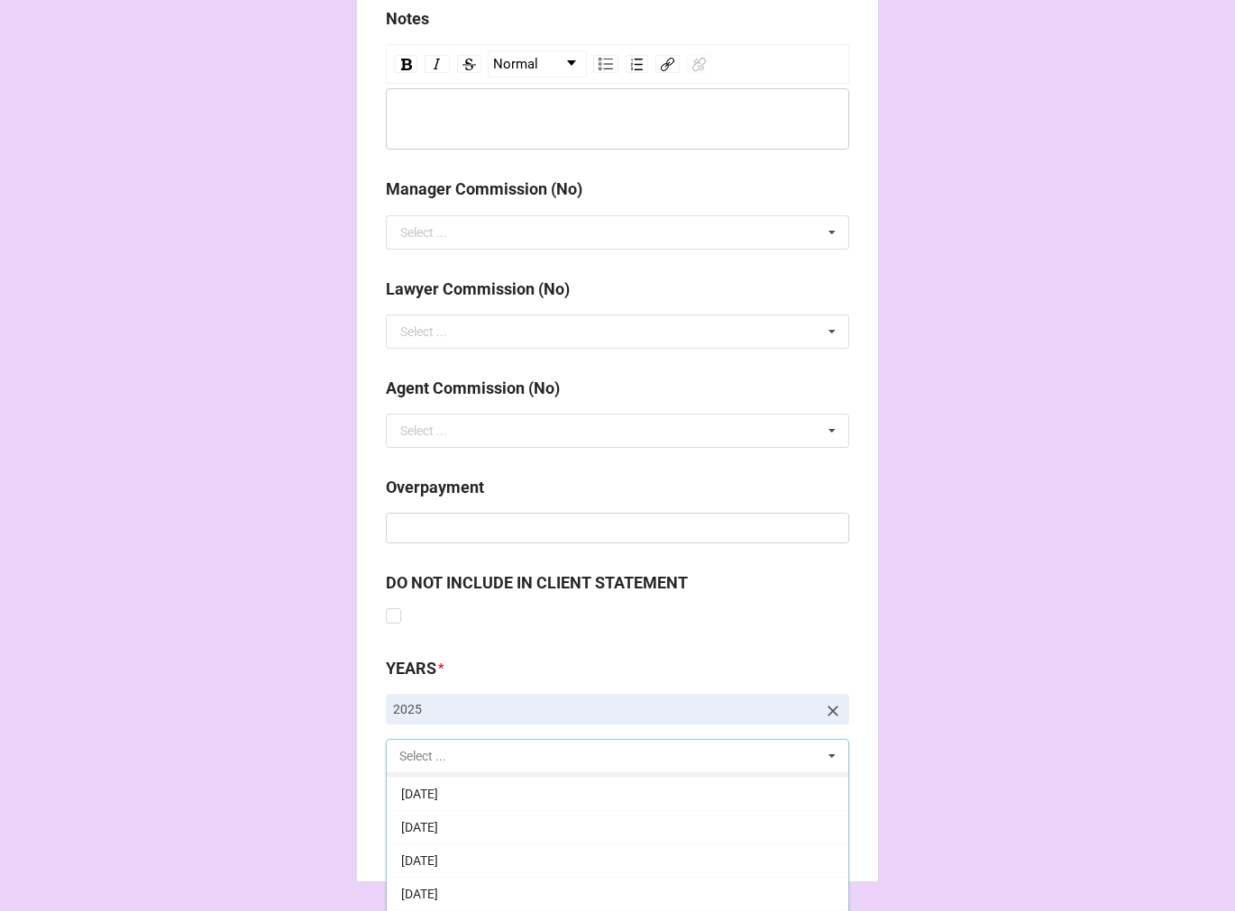
scroll to position [300, 0]
click at [525, 782] on div "10-October 2025" at bounding box center [617, 788] width 461 height 33
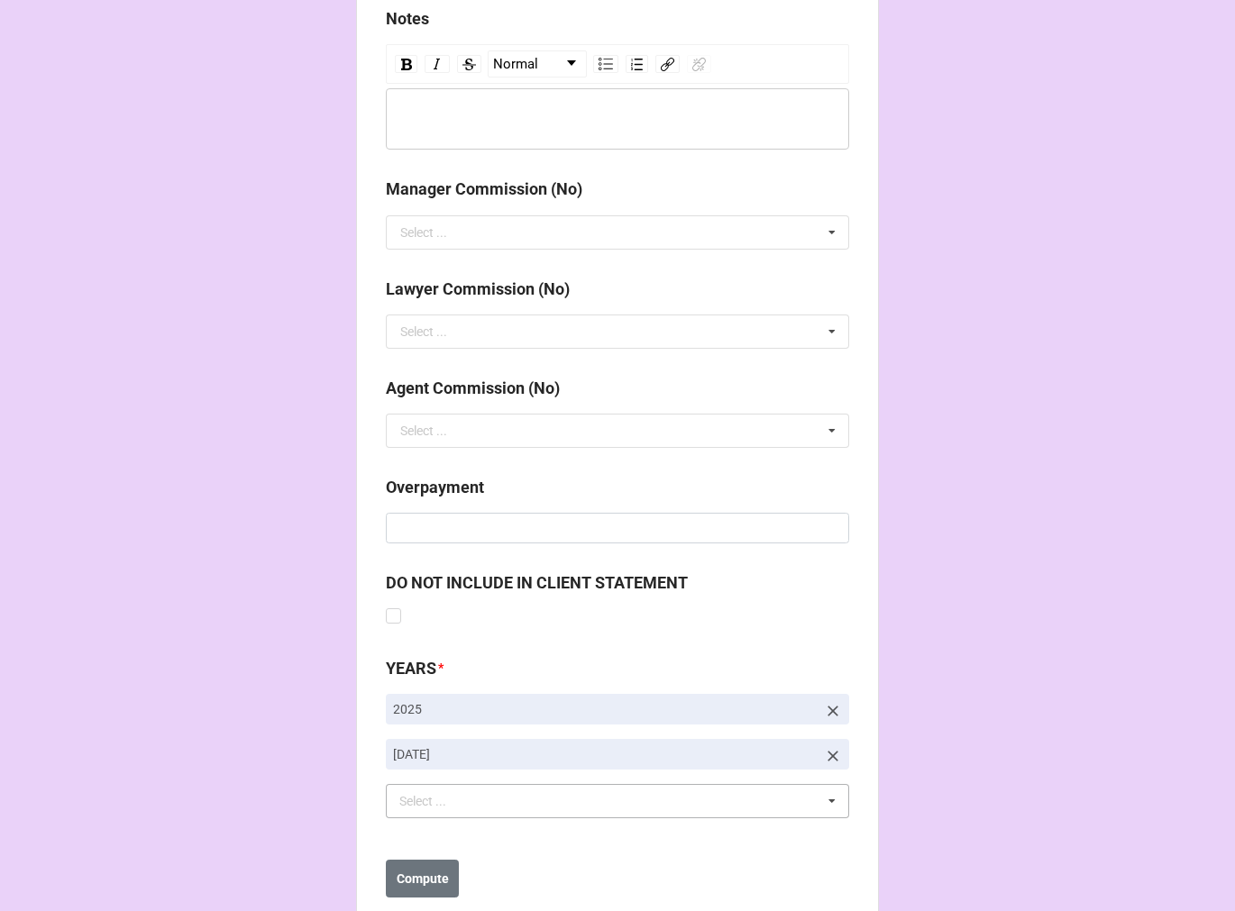
click at [424, 874] on b "Compute" at bounding box center [422, 879] width 52 height 19
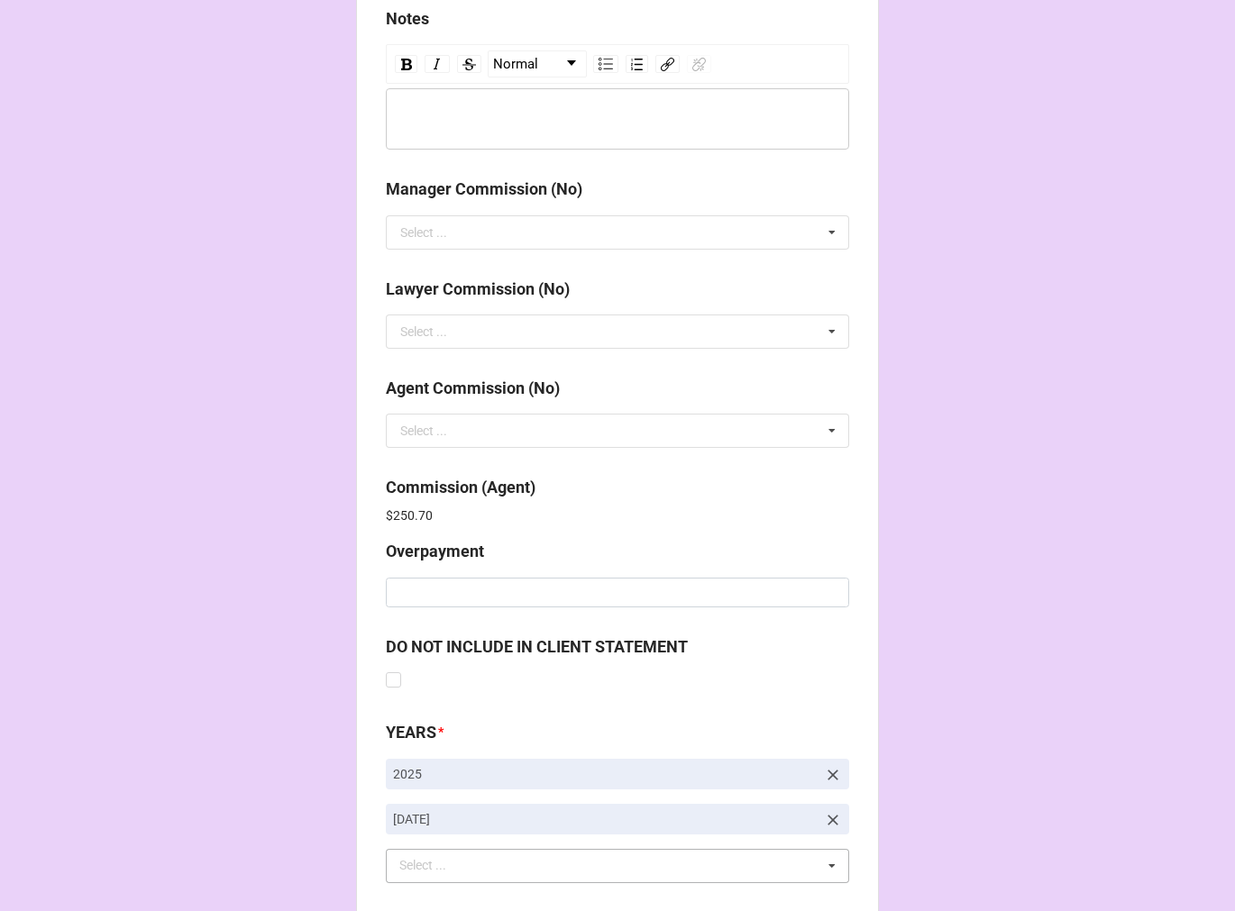
scroll to position [2150, 0]
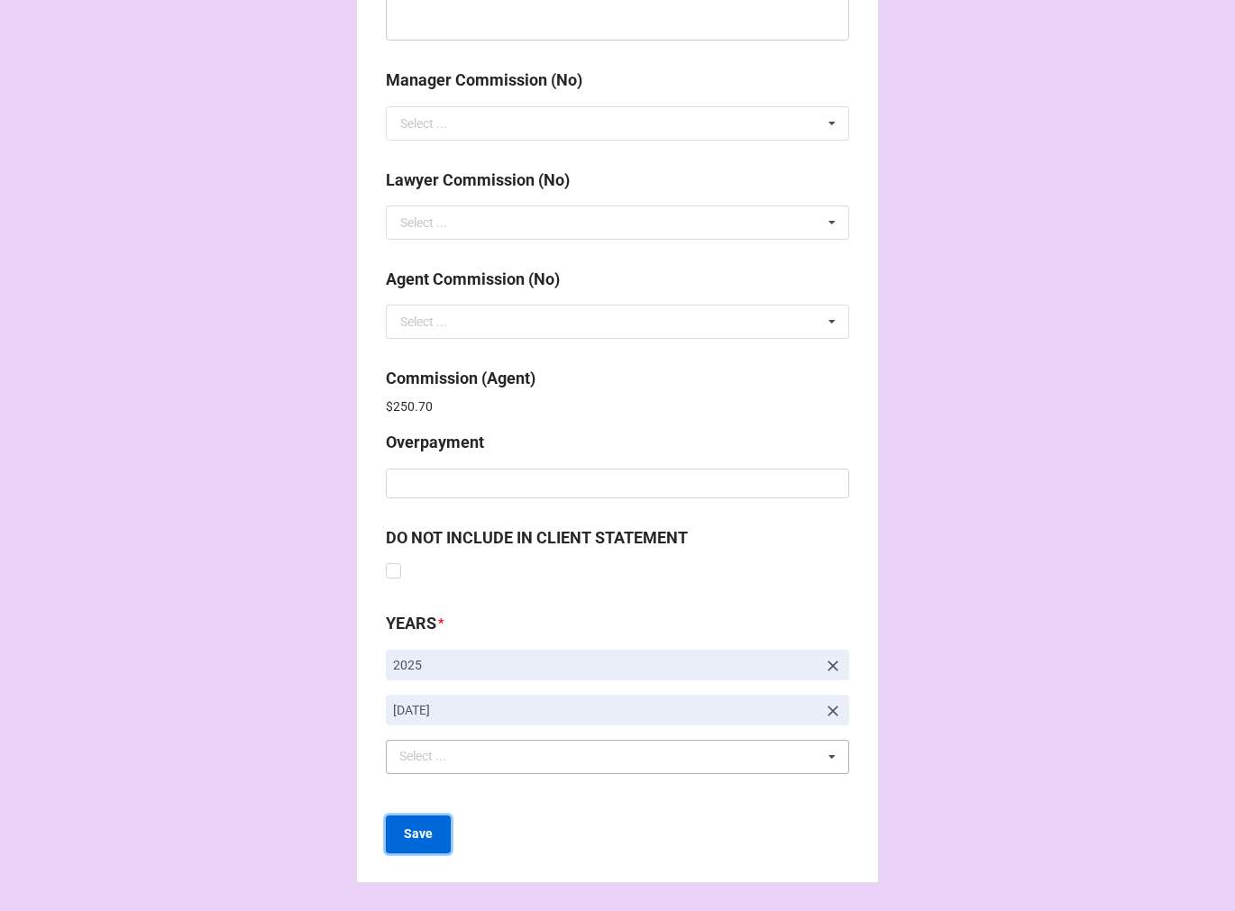
click at [397, 821] on button "Save" at bounding box center [418, 835] width 65 height 38
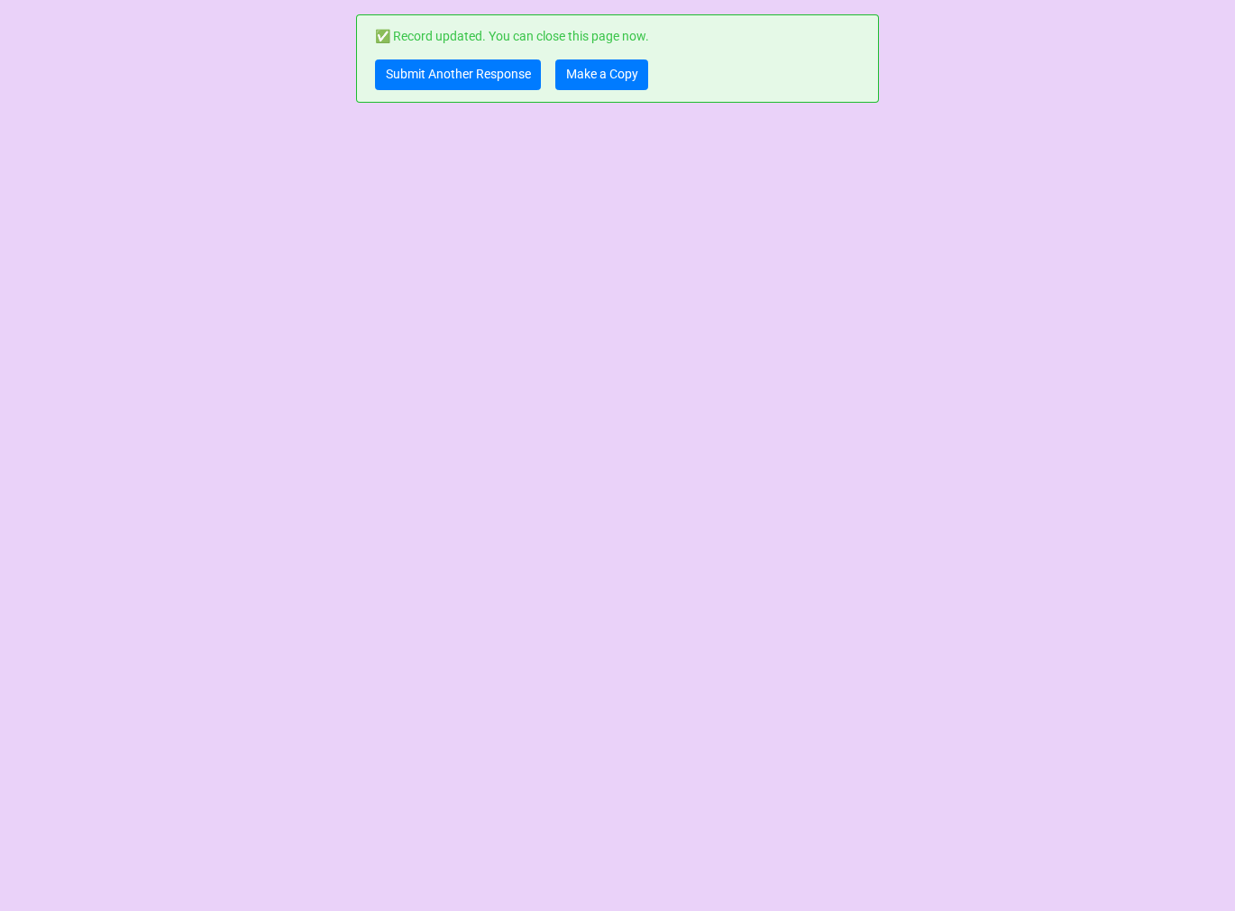
scroll to position [0, 0]
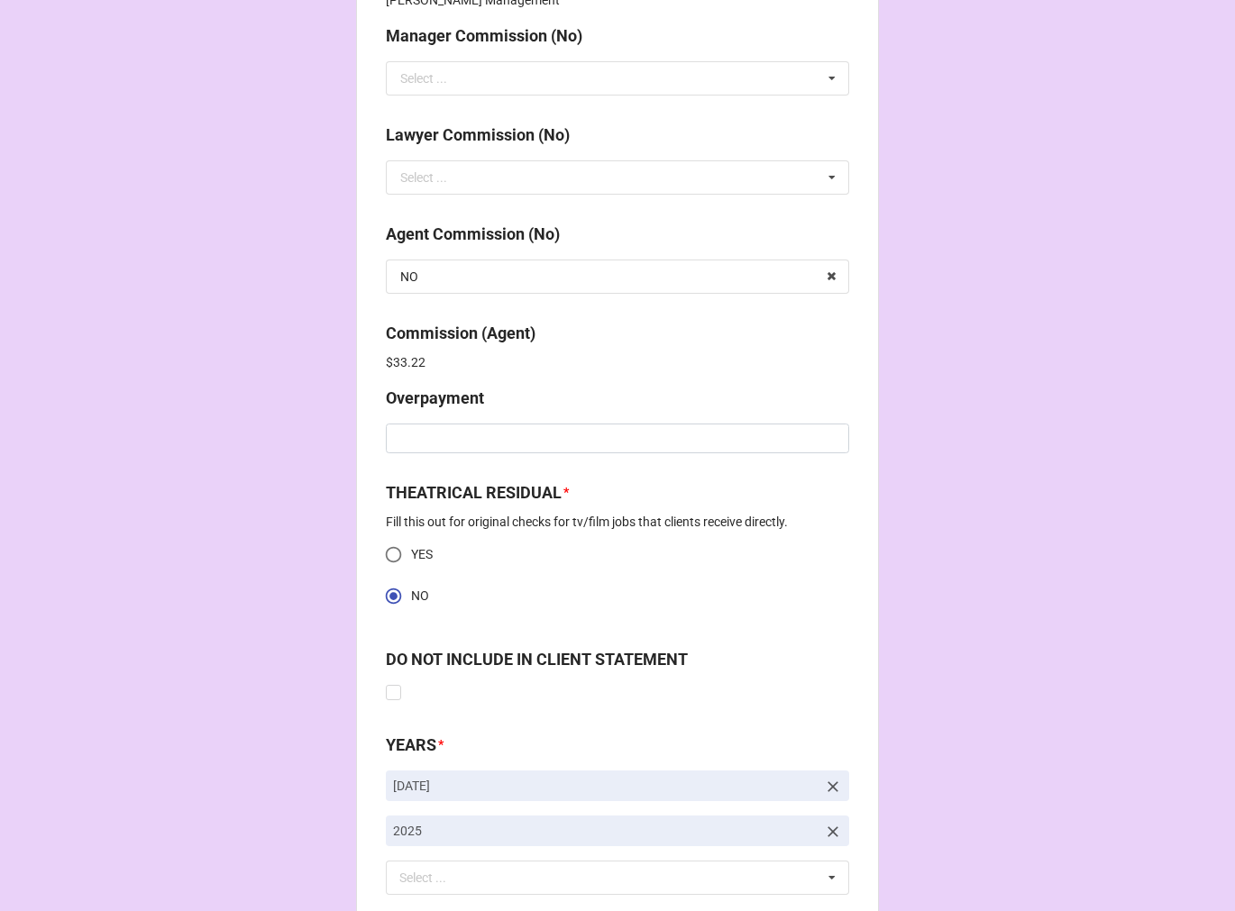
scroll to position [2381, 0]
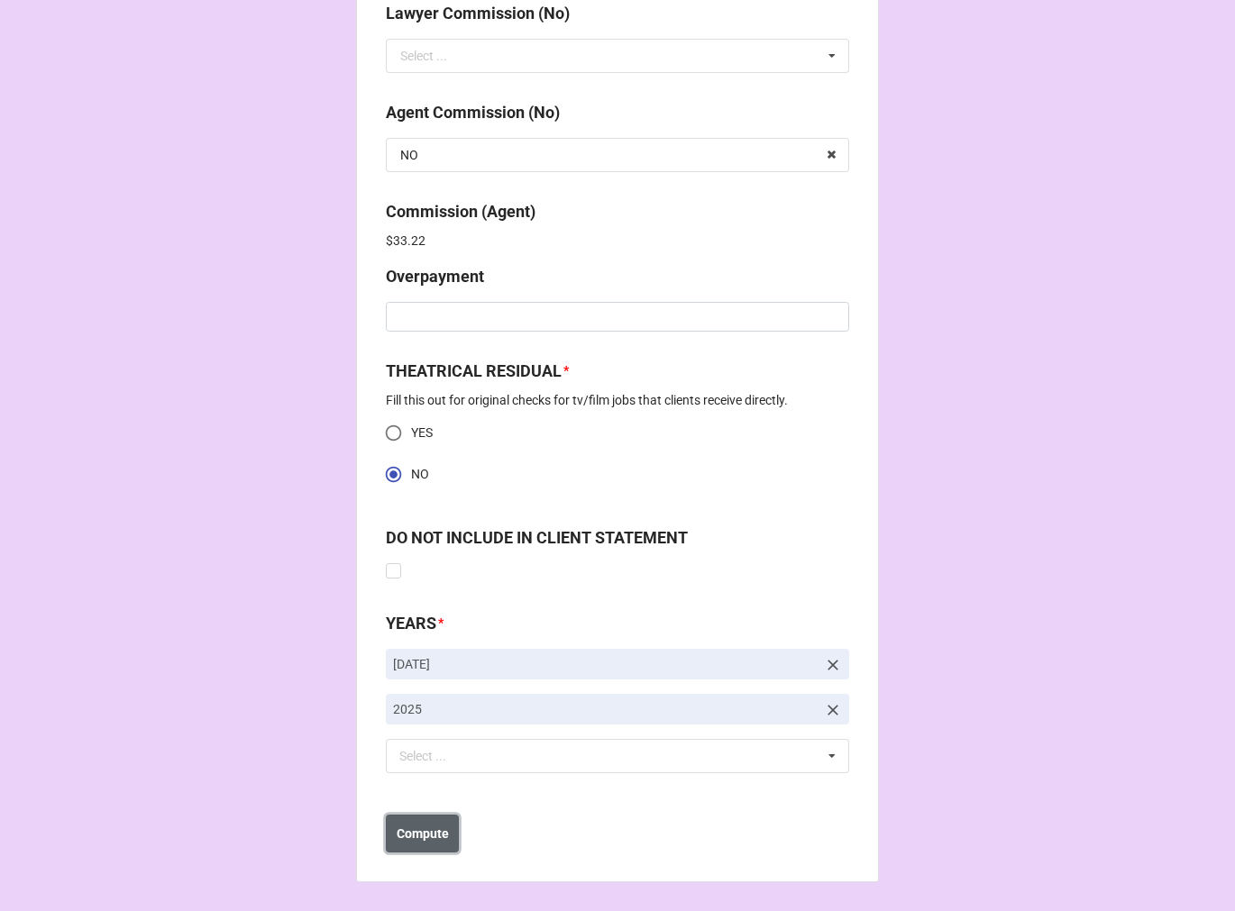
click at [433, 831] on b "Compute" at bounding box center [422, 834] width 52 height 19
click at [434, 843] on button "Save" at bounding box center [418, 834] width 65 height 38
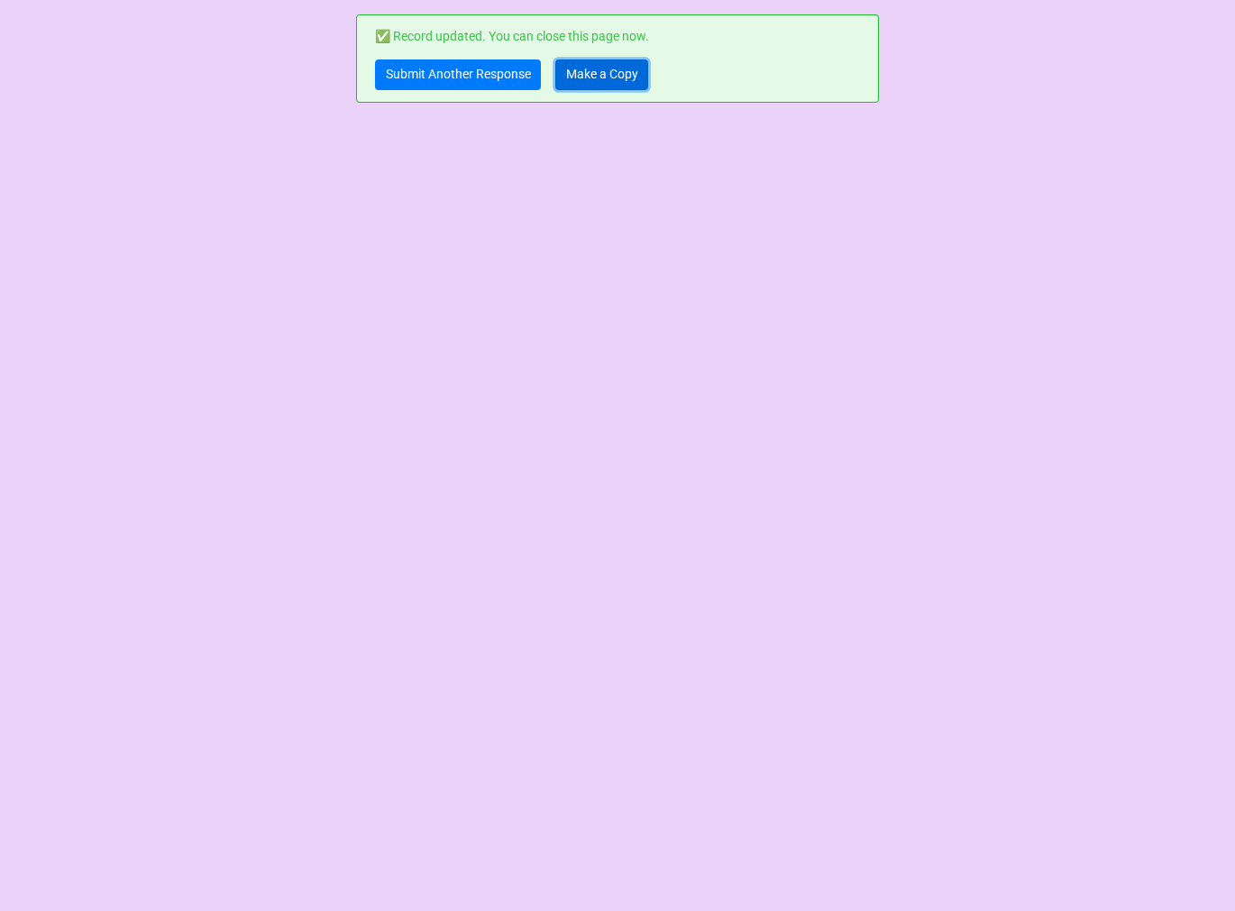
click at [563, 74] on link "Make a Copy" at bounding box center [601, 74] width 93 height 31
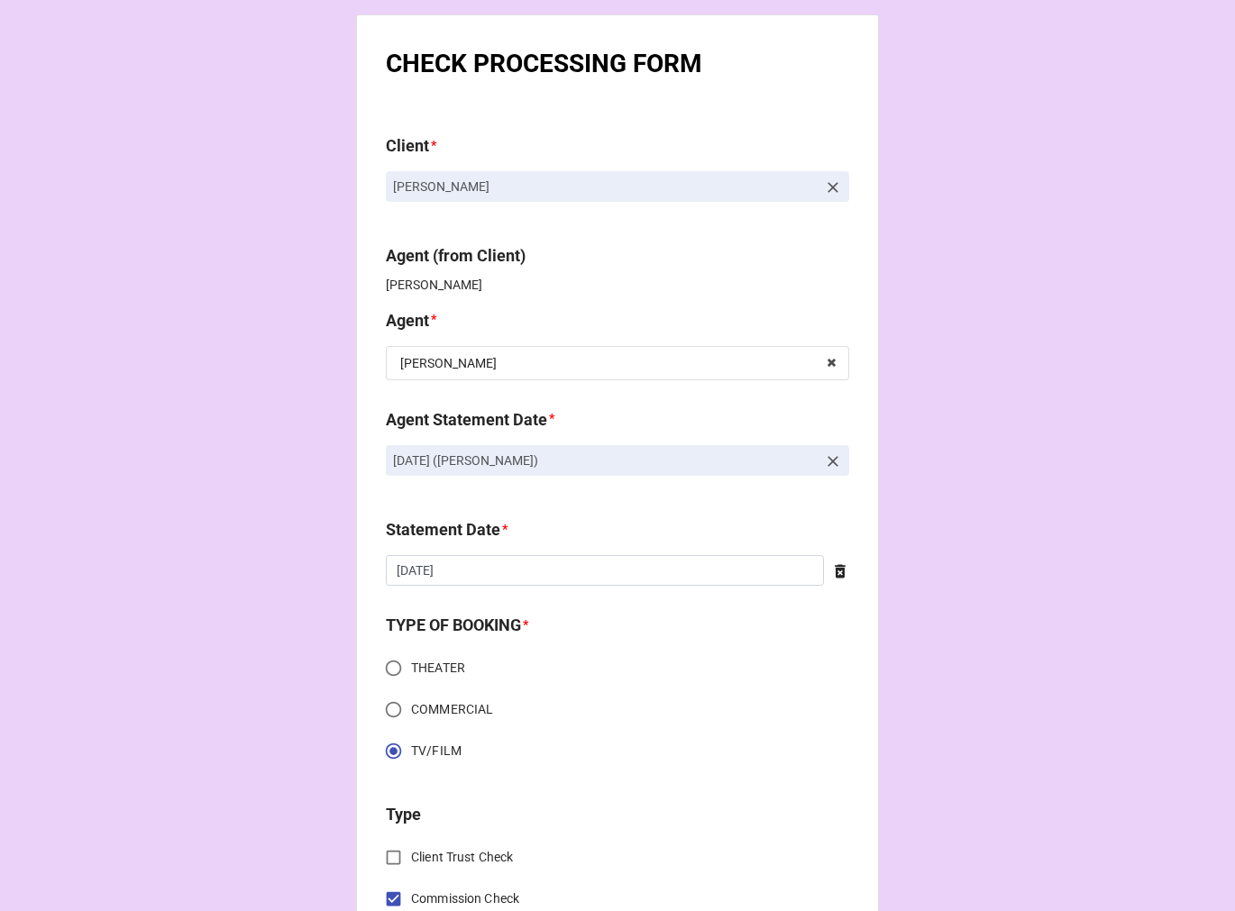
click at [829, 464] on icon at bounding box center [833, 461] width 18 height 18
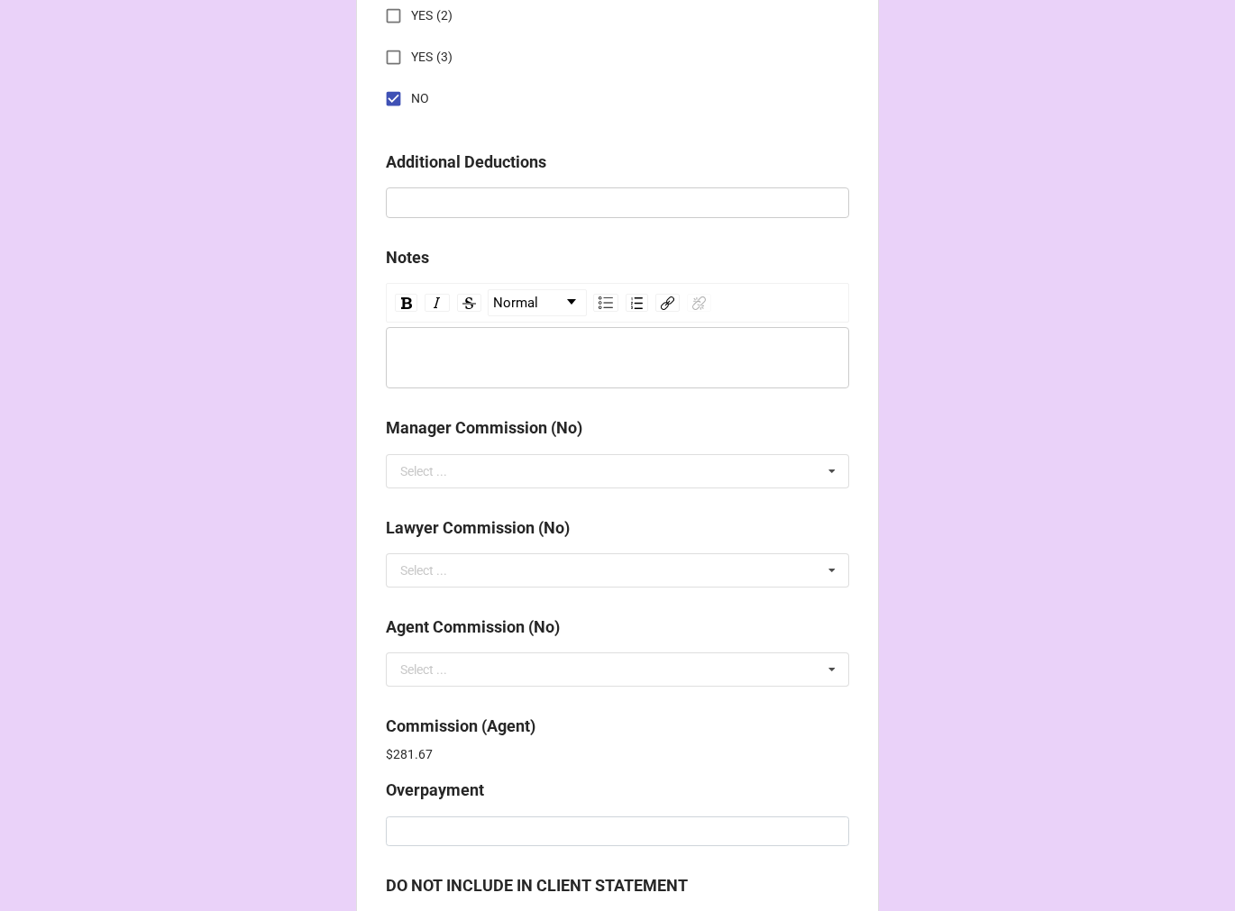
scroll to position [2150, 0]
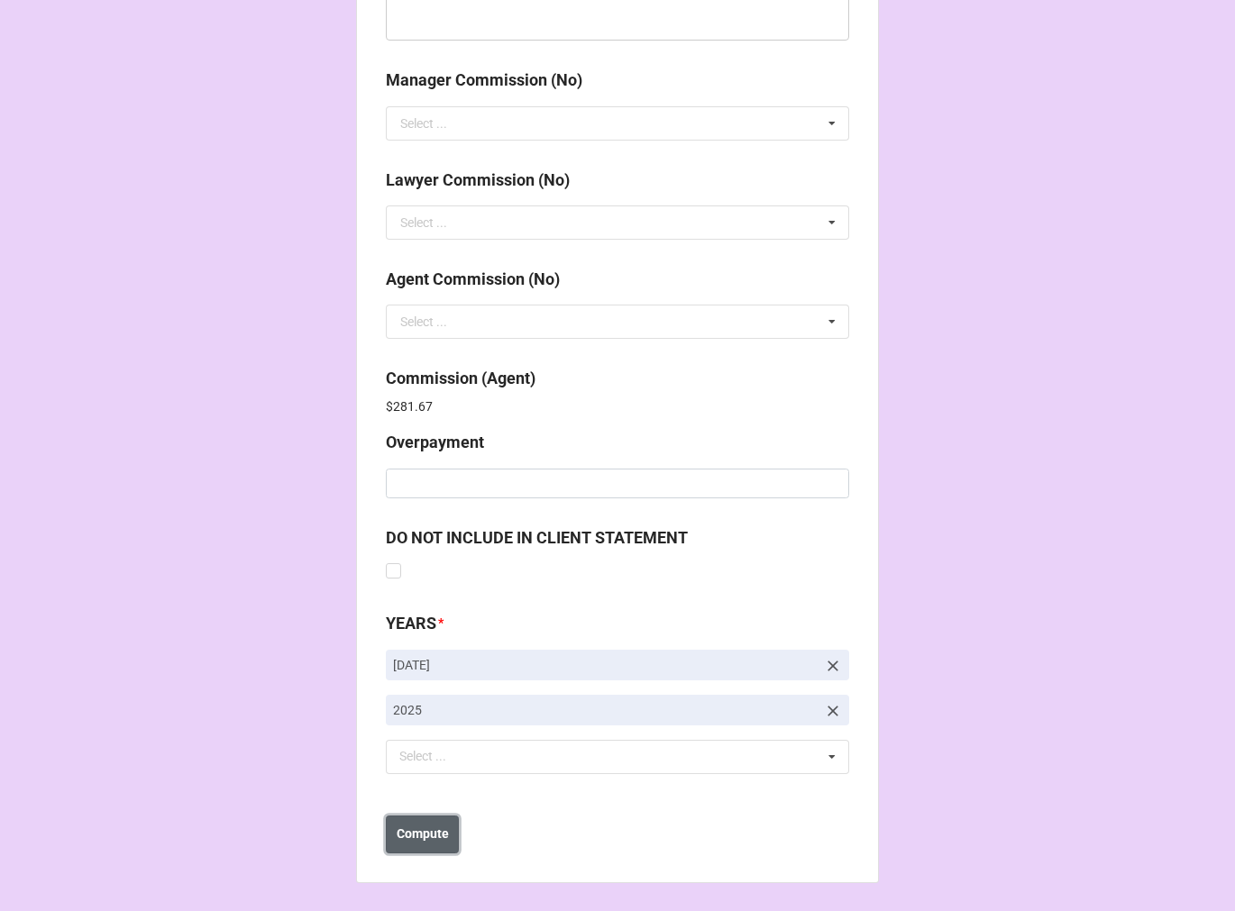
click at [442, 834] on b "Compute" at bounding box center [422, 834] width 52 height 19
click at [420, 832] on b "Save" at bounding box center [418, 834] width 29 height 19
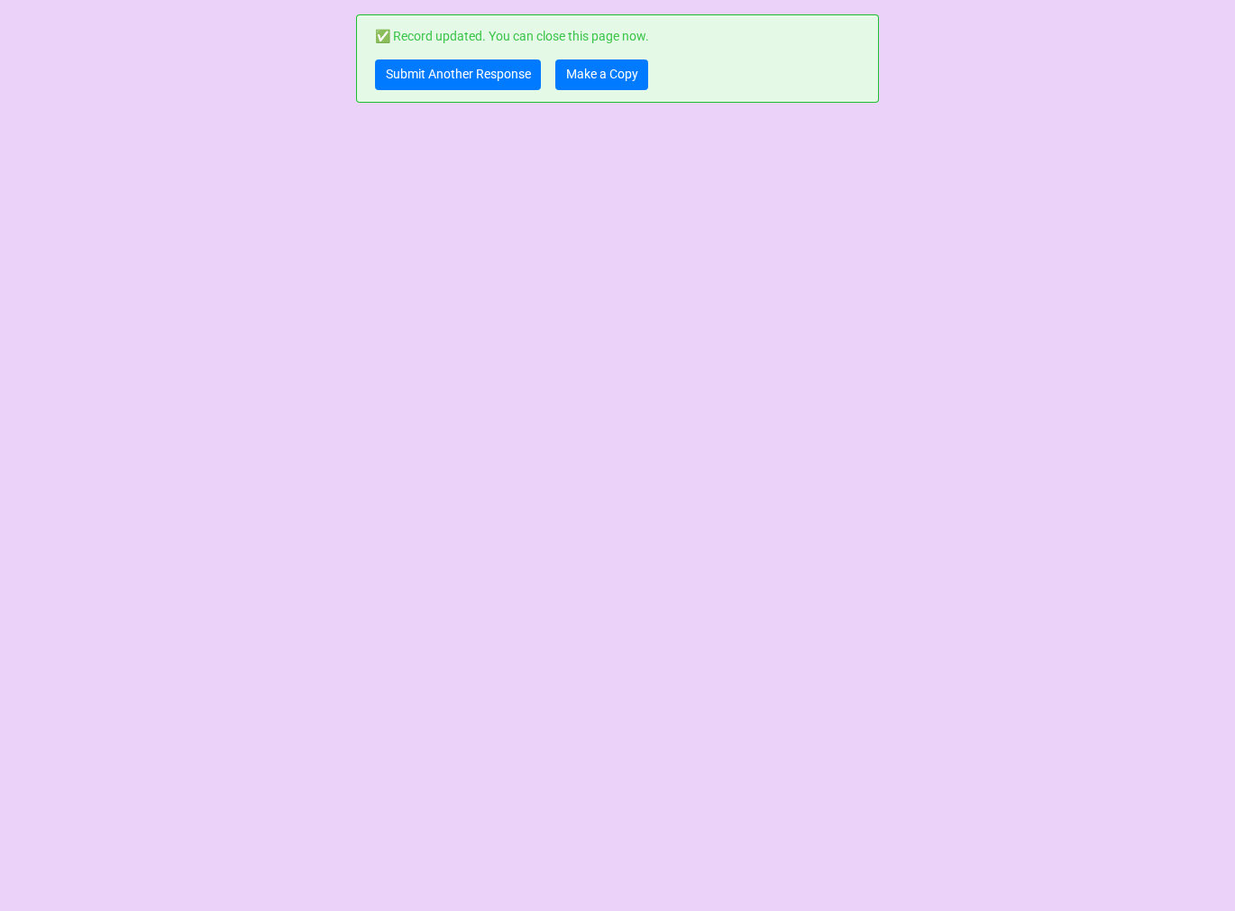
scroll to position [0, 0]
click at [620, 69] on link "Make a Copy" at bounding box center [601, 74] width 93 height 31
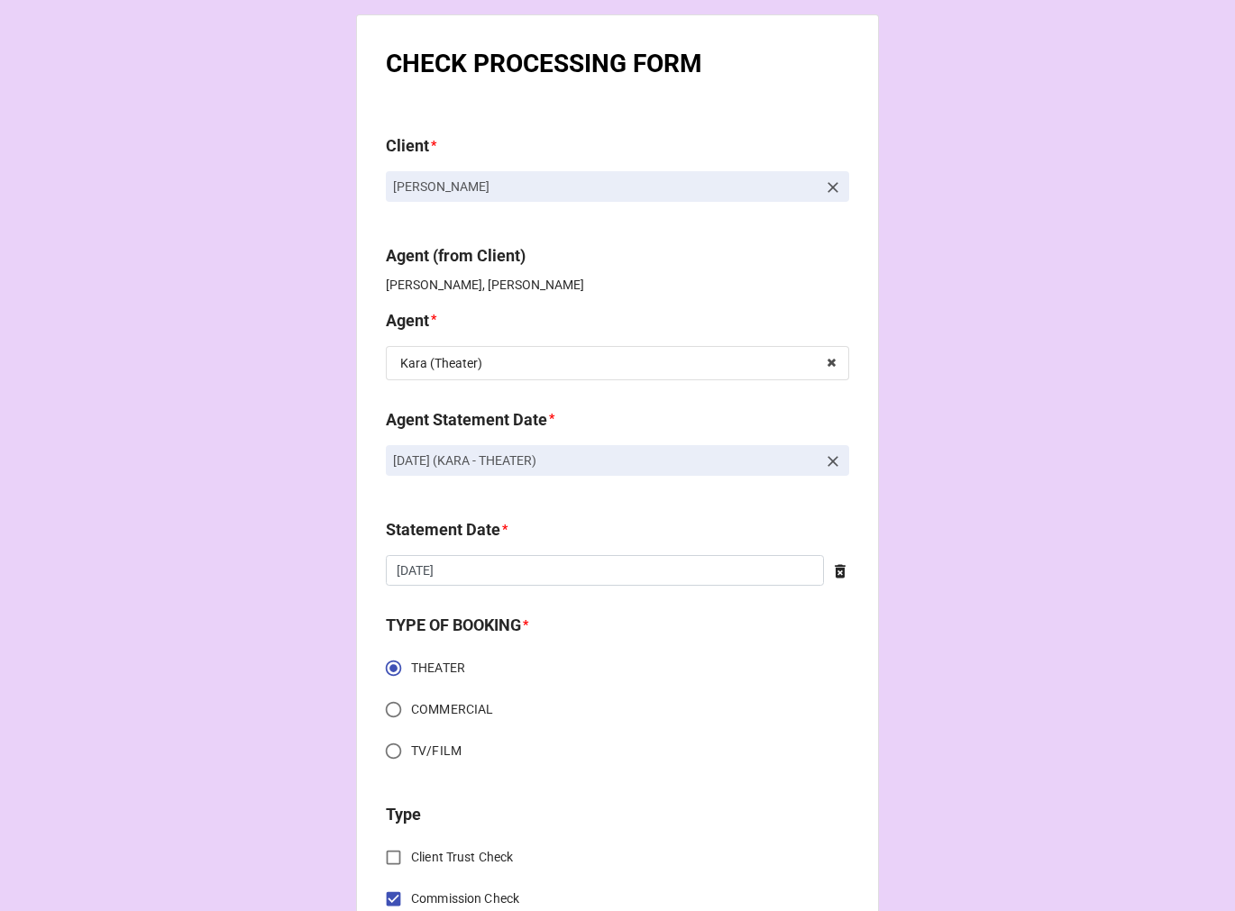
click at [824, 460] on icon at bounding box center [833, 461] width 18 height 18
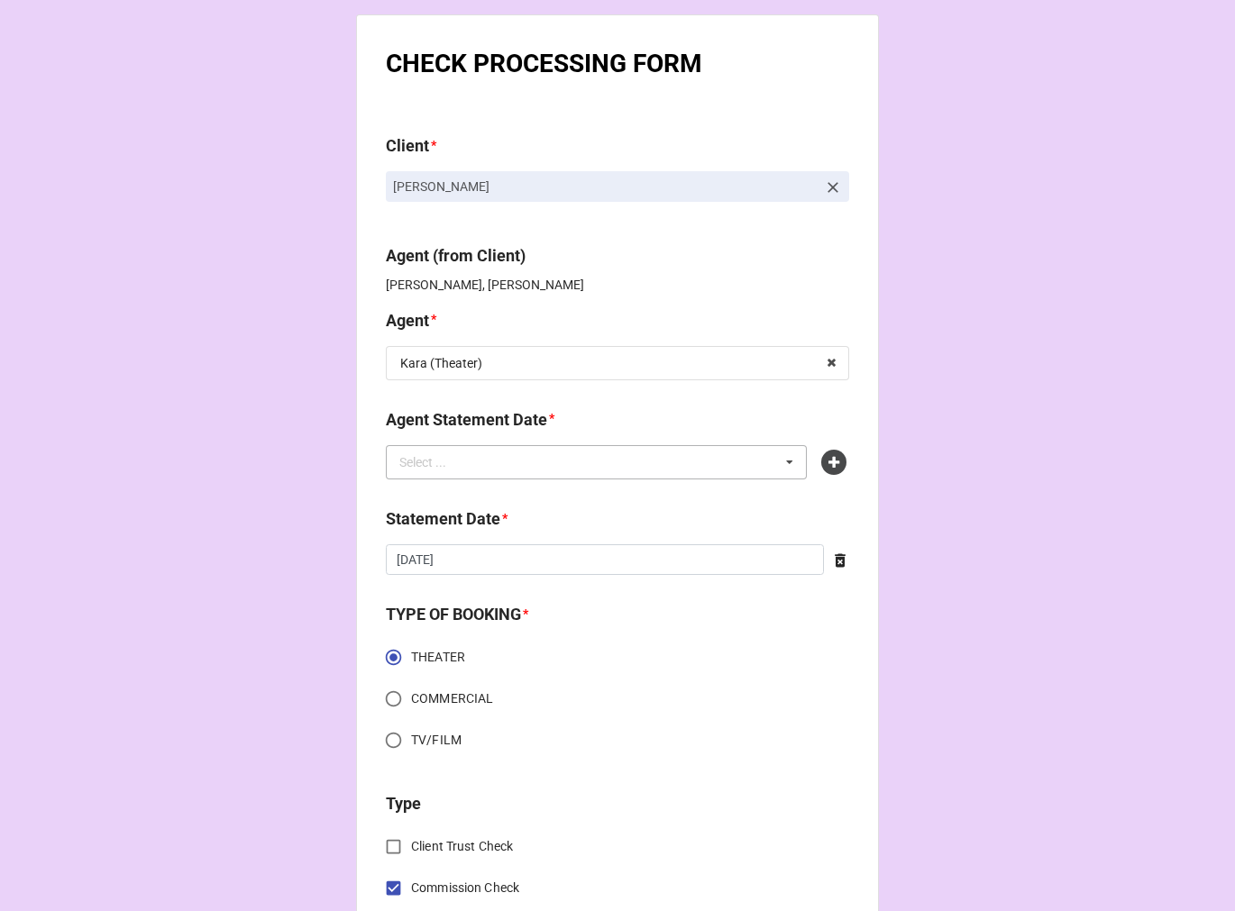
click at [770, 445] on div "Select ... No results found." at bounding box center [596, 462] width 421 height 34
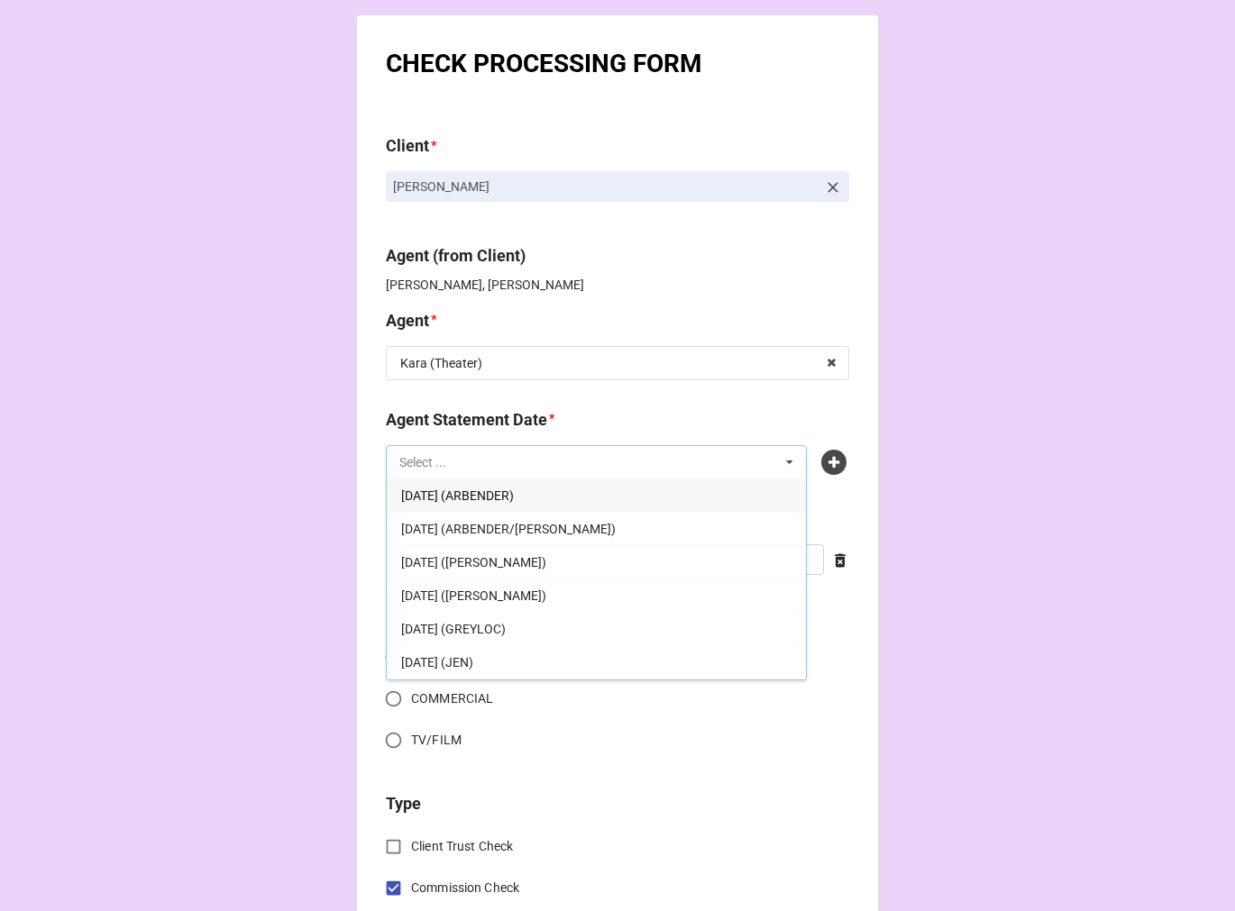
scroll to position [100, 0]
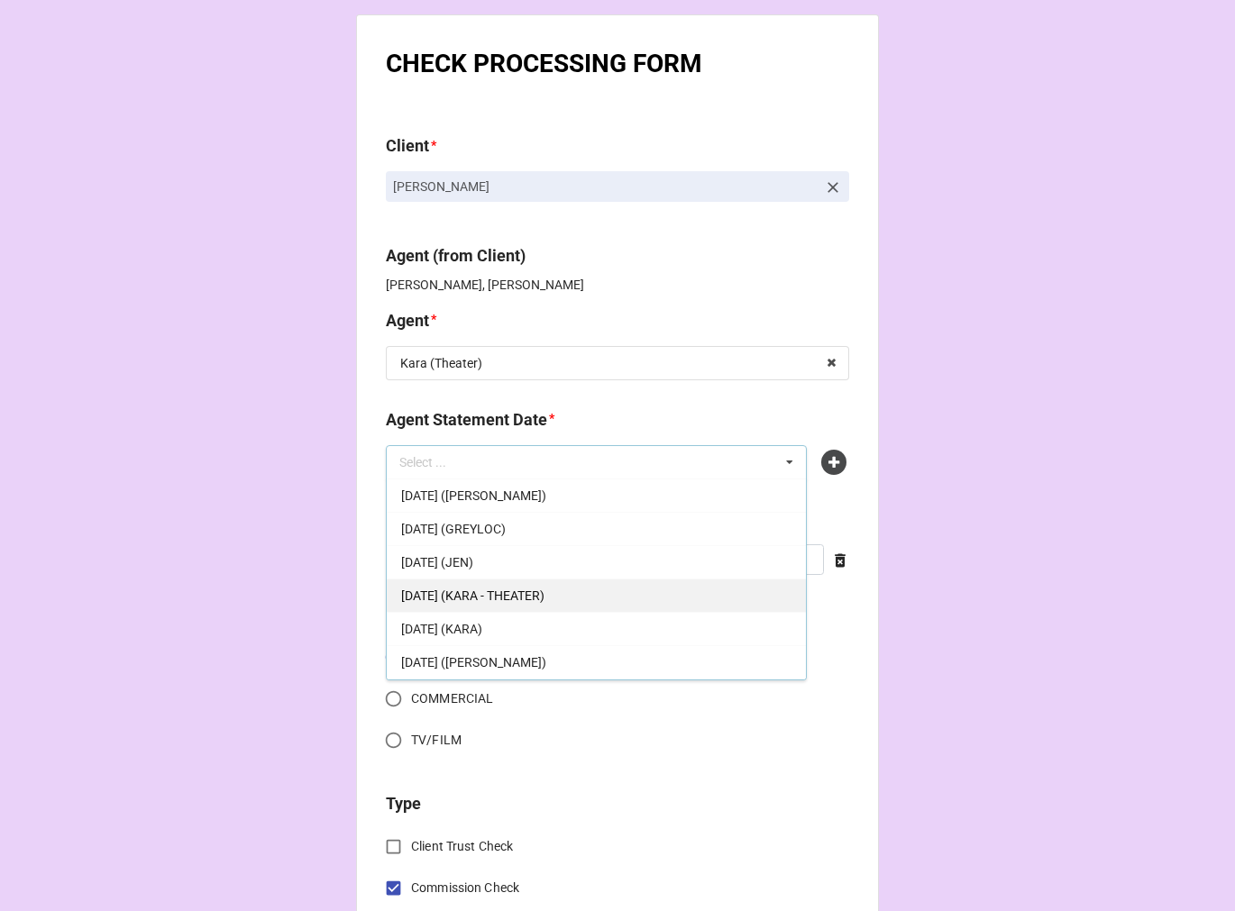
click at [506, 596] on span "[DATE] (KARA - THEATER)" at bounding box center [472, 595] width 143 height 14
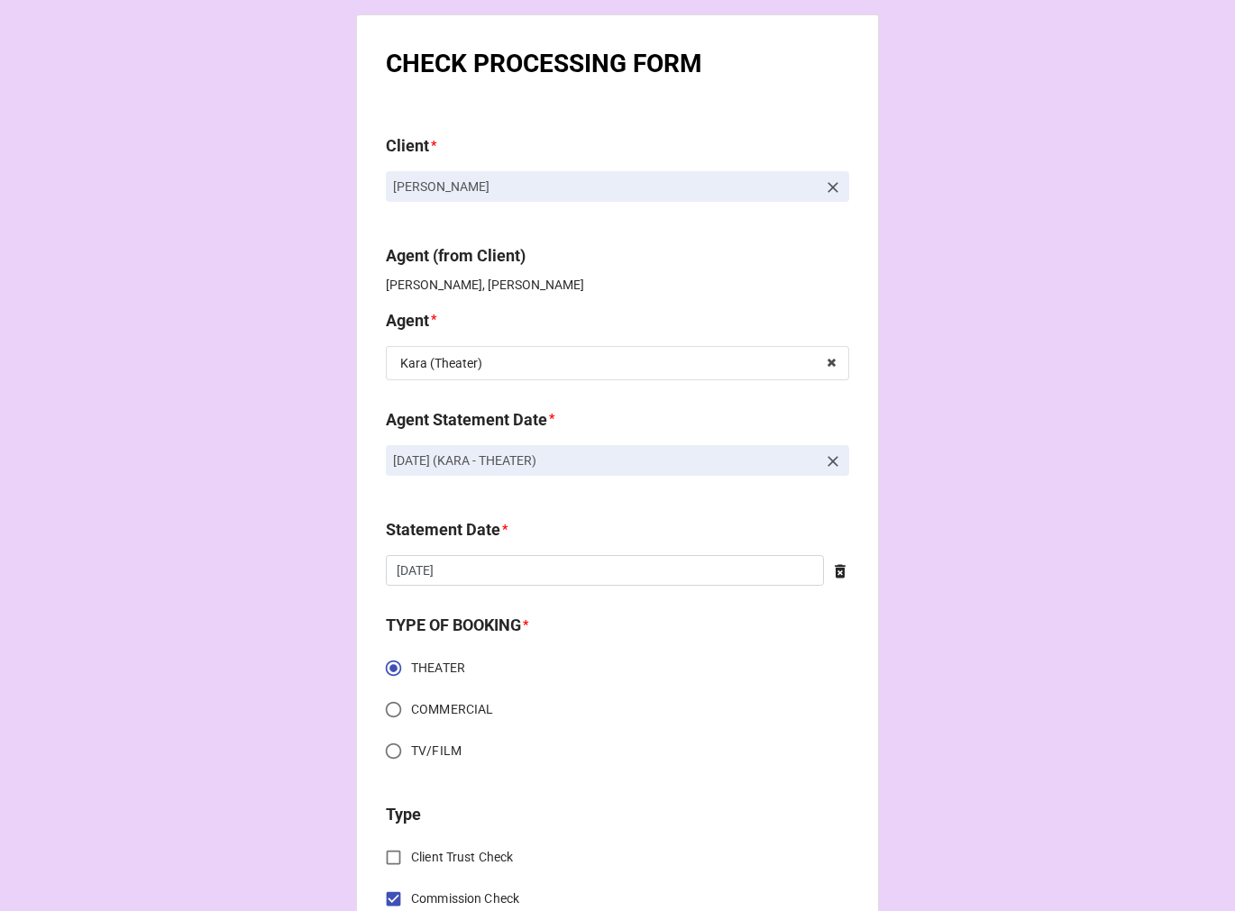
click at [505, 588] on div "Statement Date * 5/16/2025 ‹ May 2025 › Su Mo Tu We Th Fr Sa 27 28 29 30 1 2 3 …" at bounding box center [617, 557] width 463 height 81
click at [834, 572] on icon at bounding box center [839, 572] width 11 height 14
click at [625, 545] on b "Statement Date *" at bounding box center [617, 533] width 463 height 32
click at [560, 569] on input "text" at bounding box center [617, 570] width 463 height 31
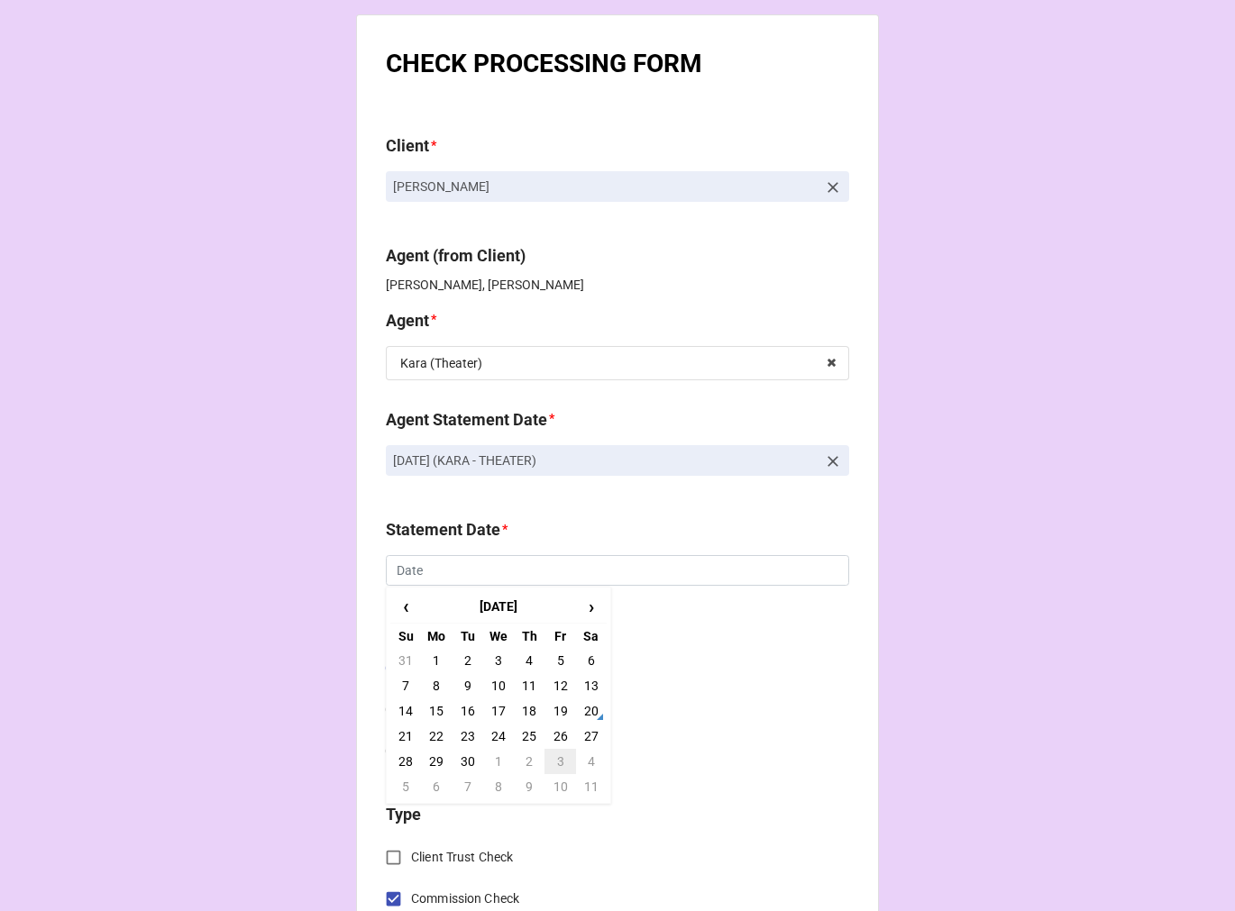
click at [555, 762] on td "3" at bounding box center [559, 761] width 31 height 25
type input "10/3/2025"
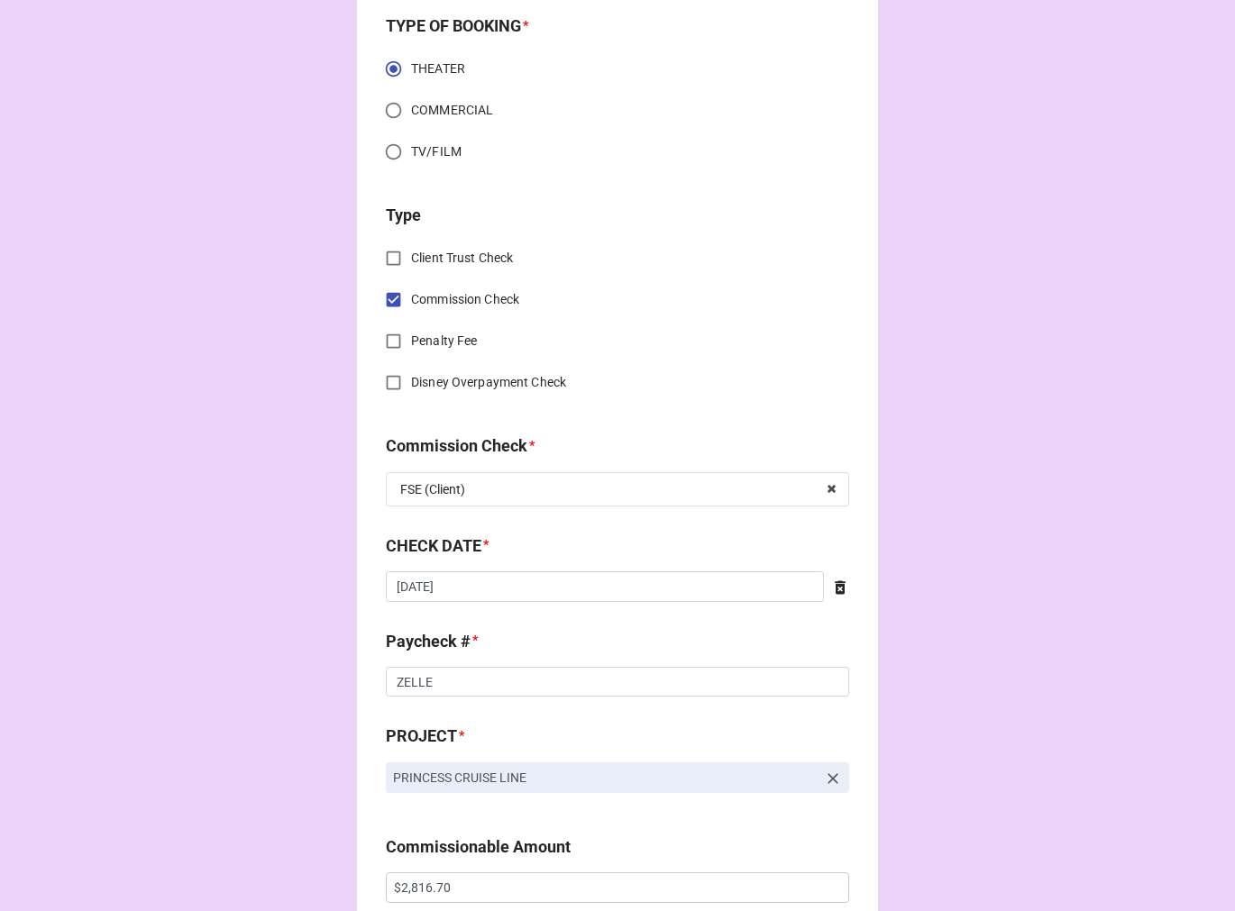
scroll to position [600, 0]
click at [487, 586] on input "5/5/2025" at bounding box center [605, 585] width 438 height 31
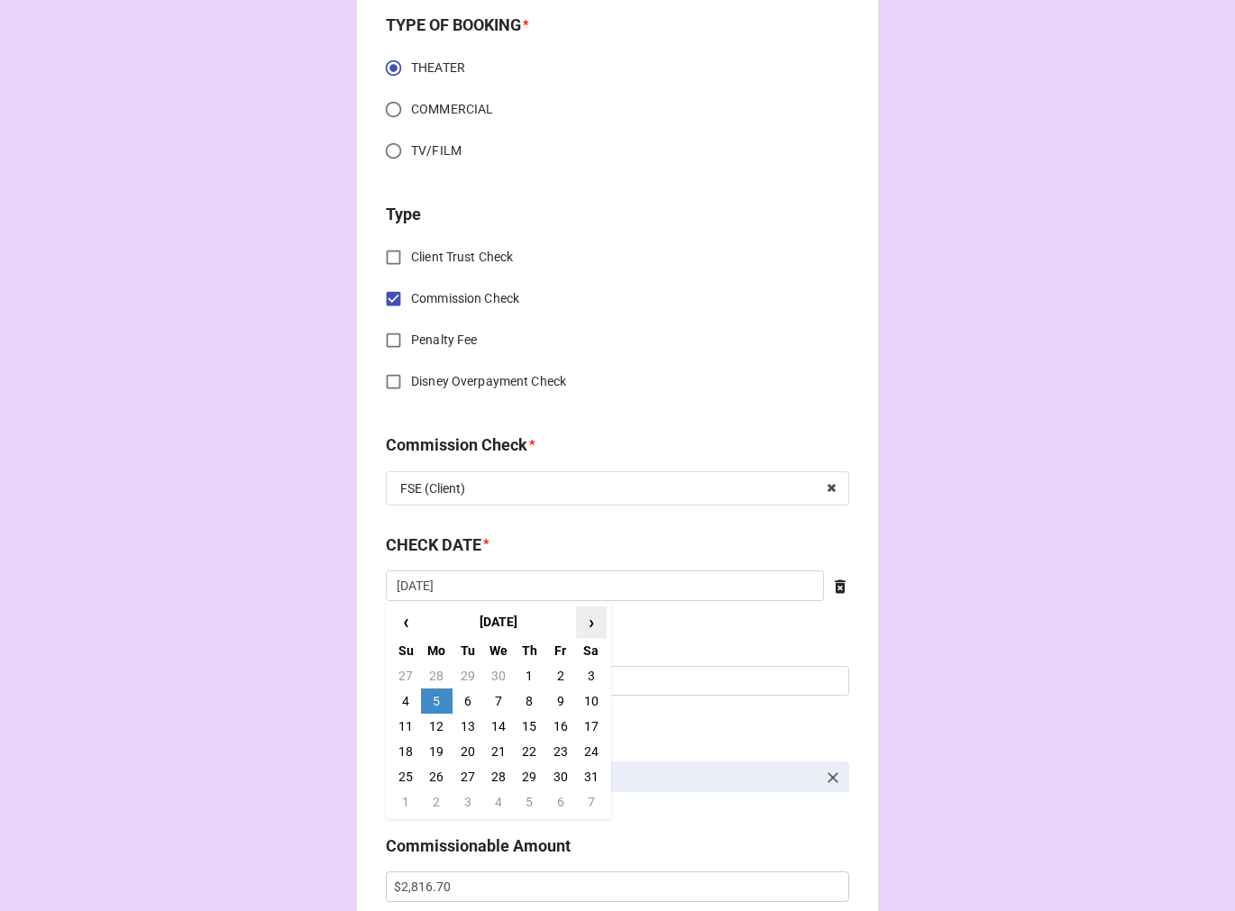
click at [579, 620] on span "›" at bounding box center [591, 622] width 29 height 30
click at [580, 622] on span "›" at bounding box center [591, 622] width 29 height 30
click at [583, 725] on td "20" at bounding box center [591, 726] width 31 height 25
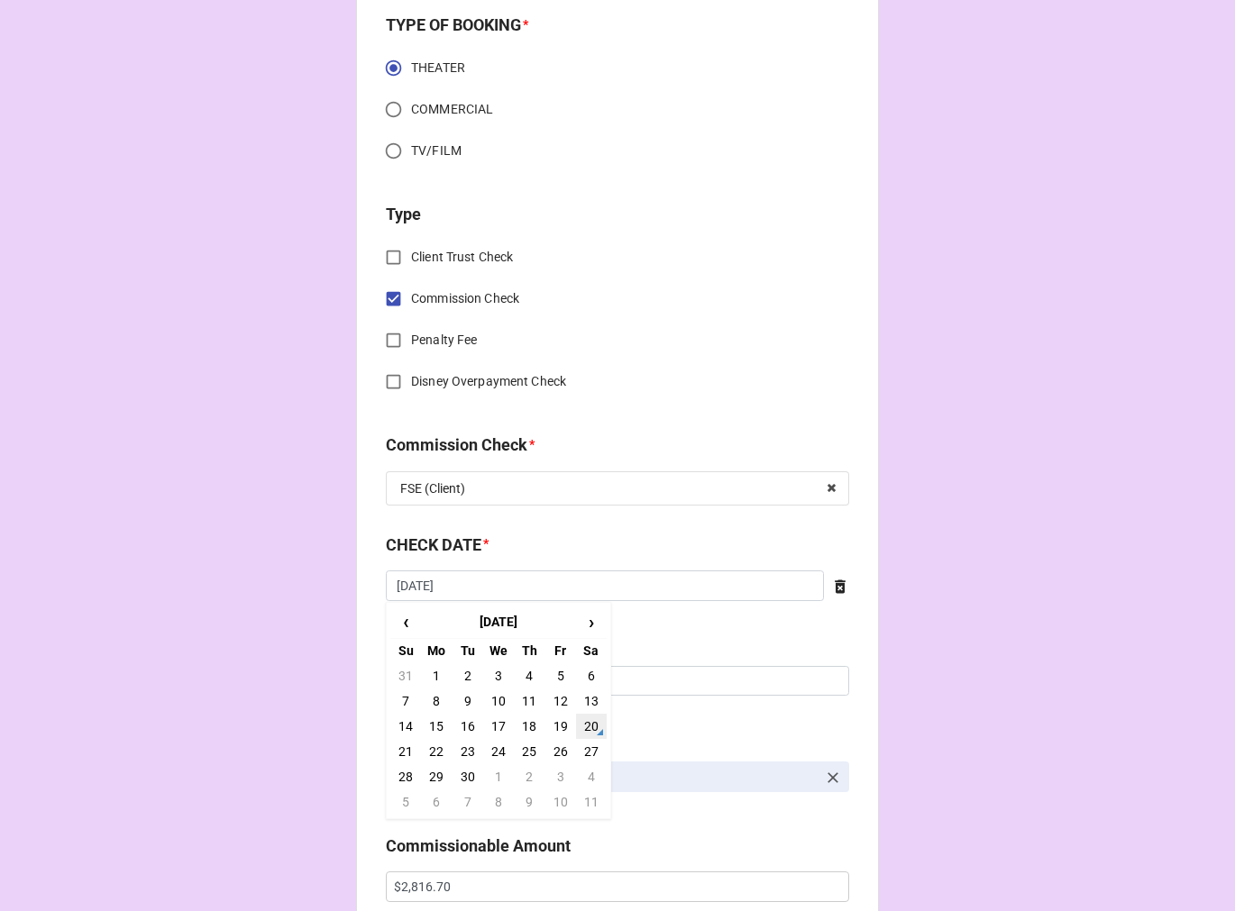
type input "9/20/2025"
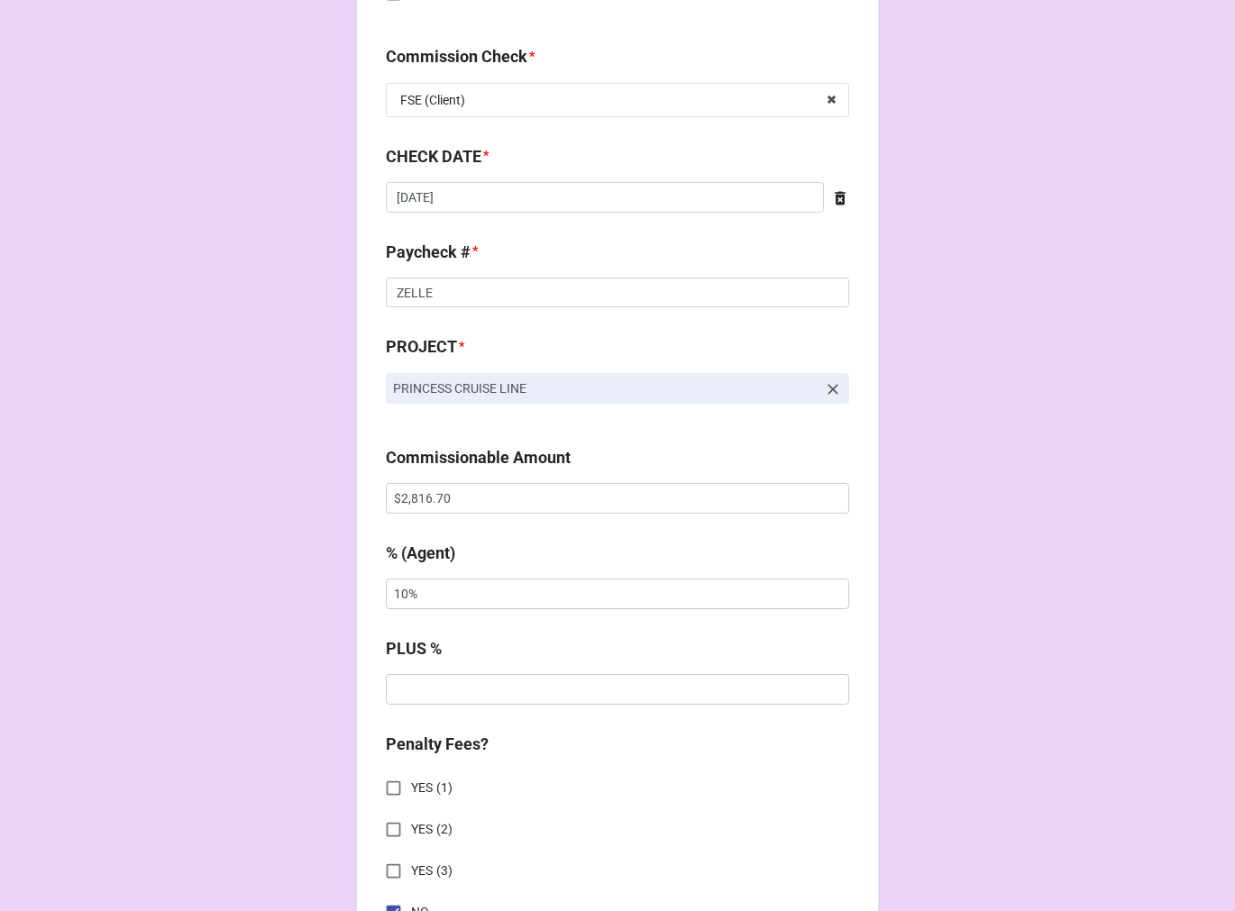
scroll to position [1001, 0]
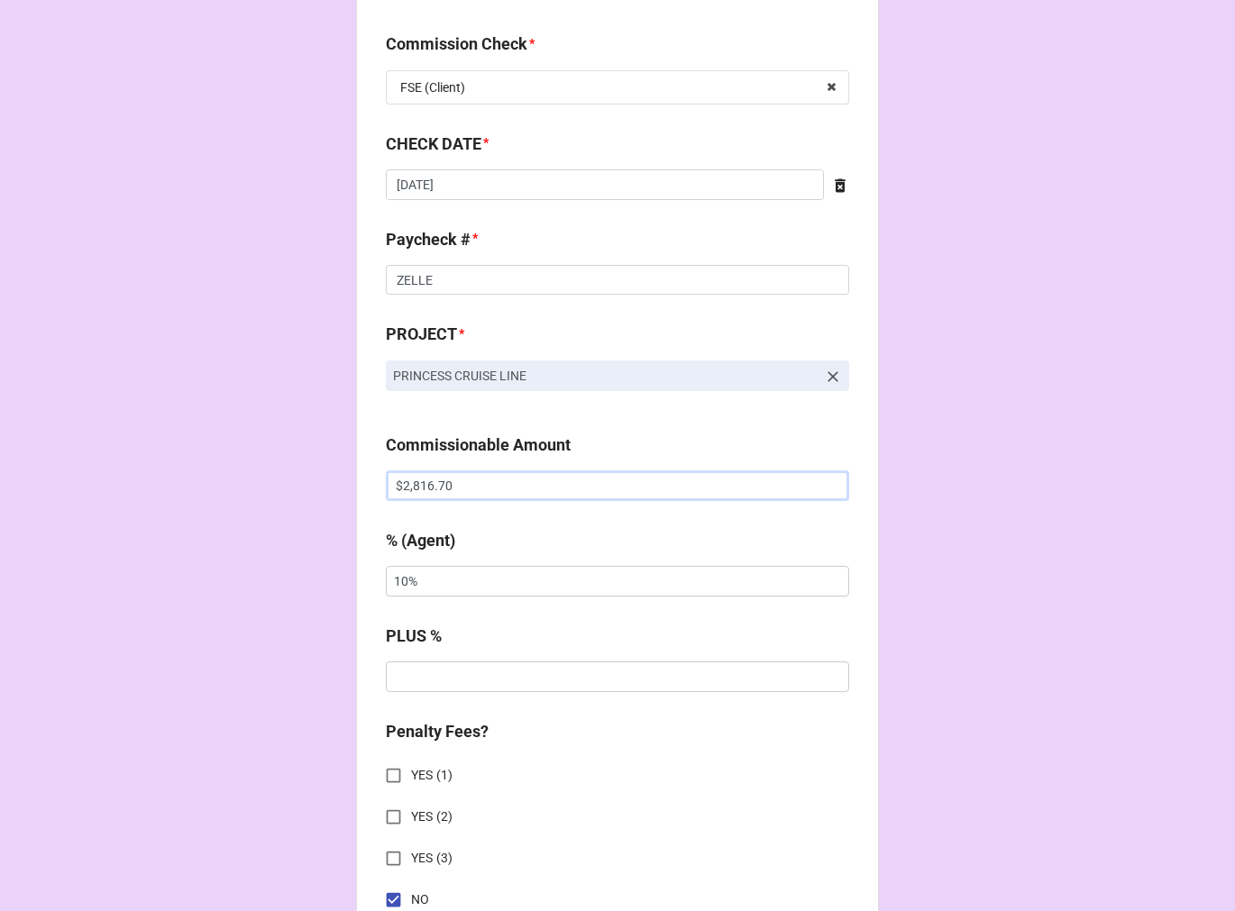
drag, startPoint x: 417, startPoint y: 485, endPoint x: 354, endPoint y: 470, distance: 64.7
click at [376, 480] on div "CHECK PROCESSING FORM Client * Nicholas Teixeira Agent (from Client) Kara, Jodi…" at bounding box center [617, 490] width 523 height 2954
paste input "70.85"
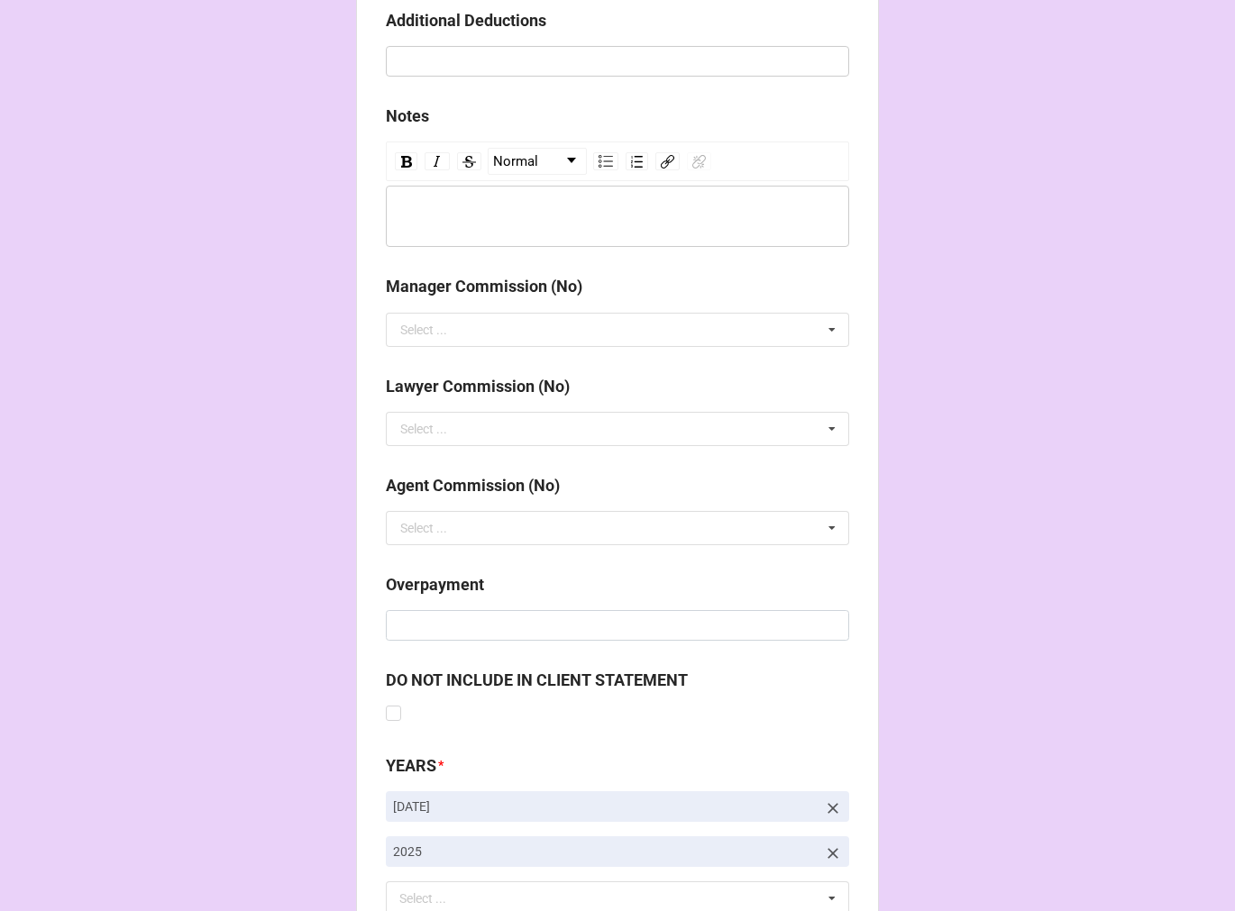
scroll to position [2086, 0]
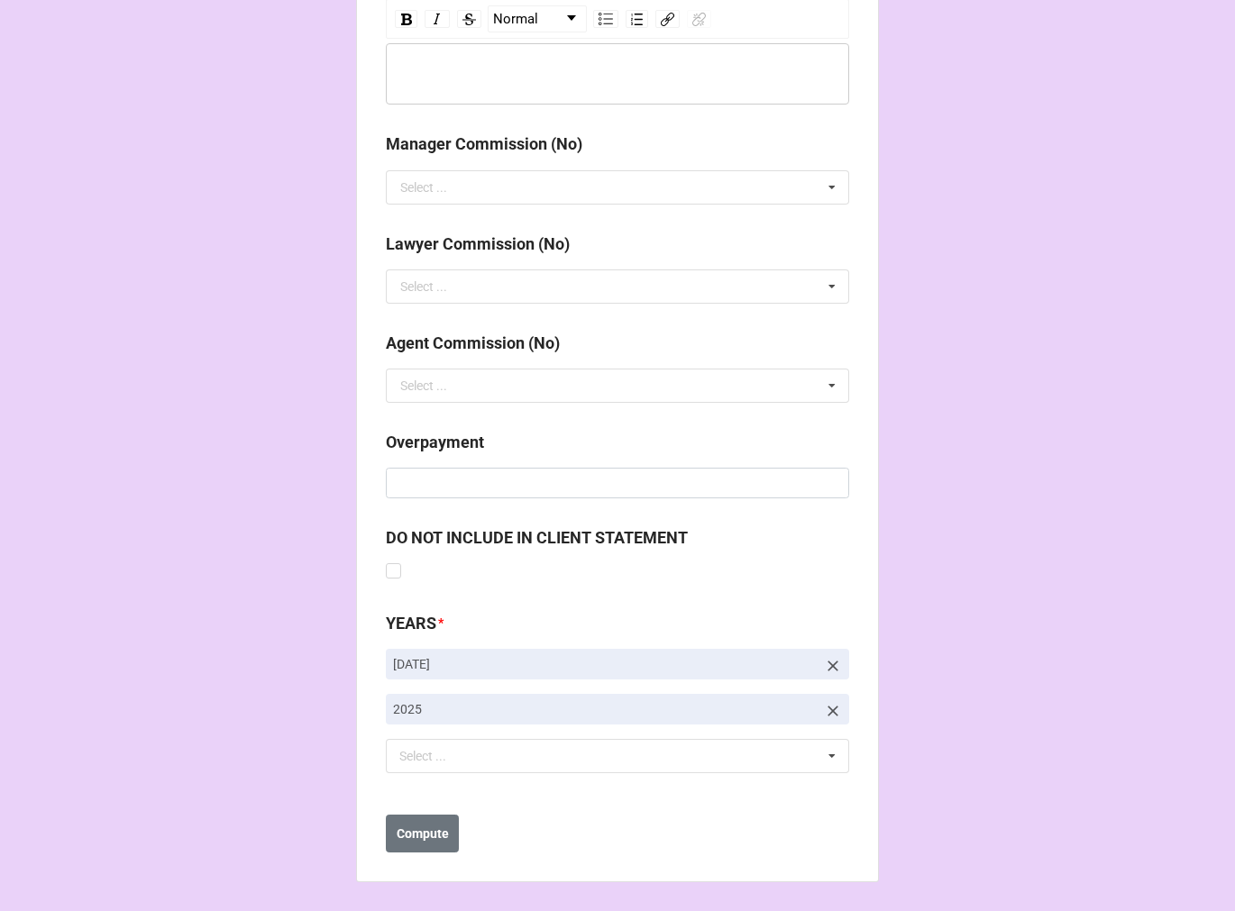
type input "$2,870.85"
click at [832, 659] on icon at bounding box center [833, 666] width 18 height 18
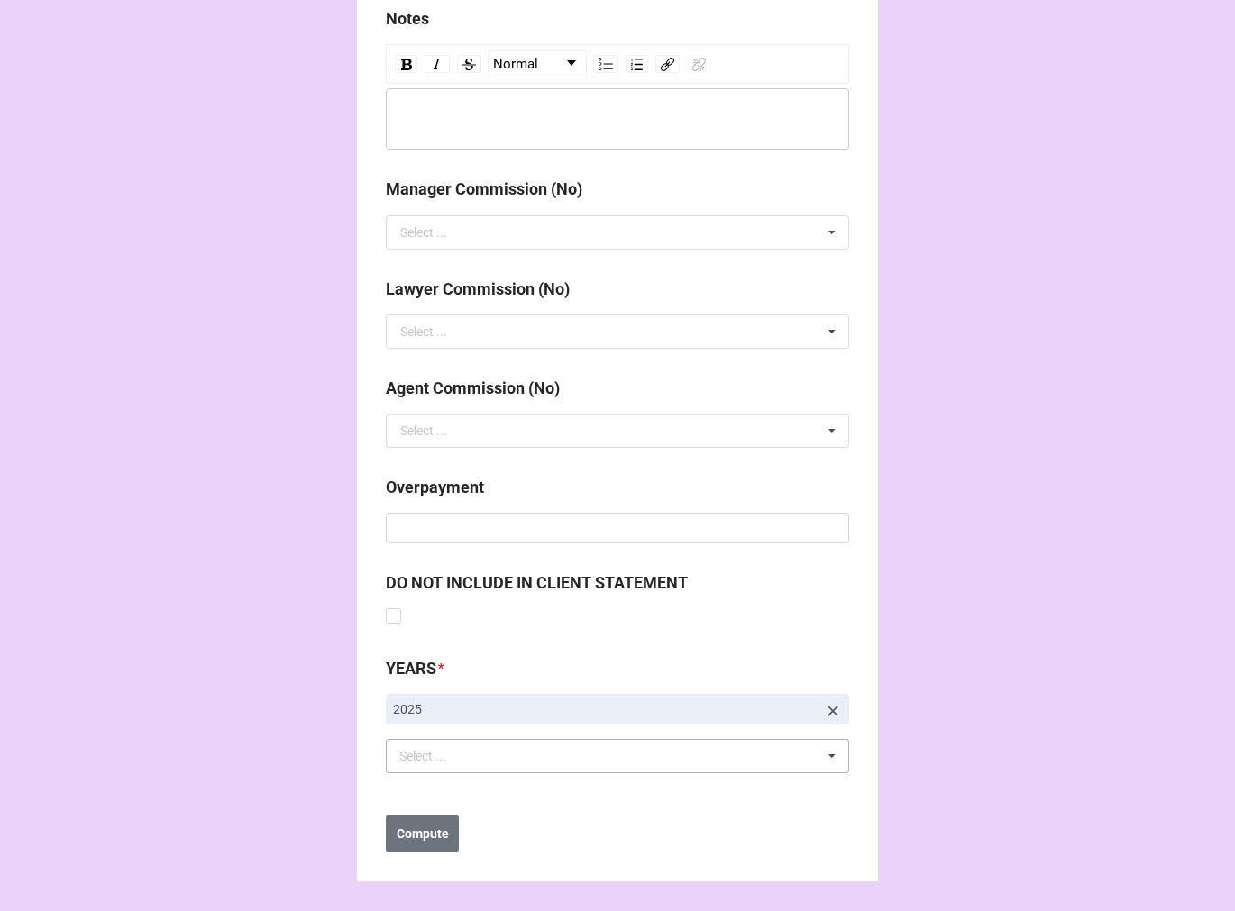
click at [537, 755] on div "Select ... No results found." at bounding box center [617, 756] width 463 height 34
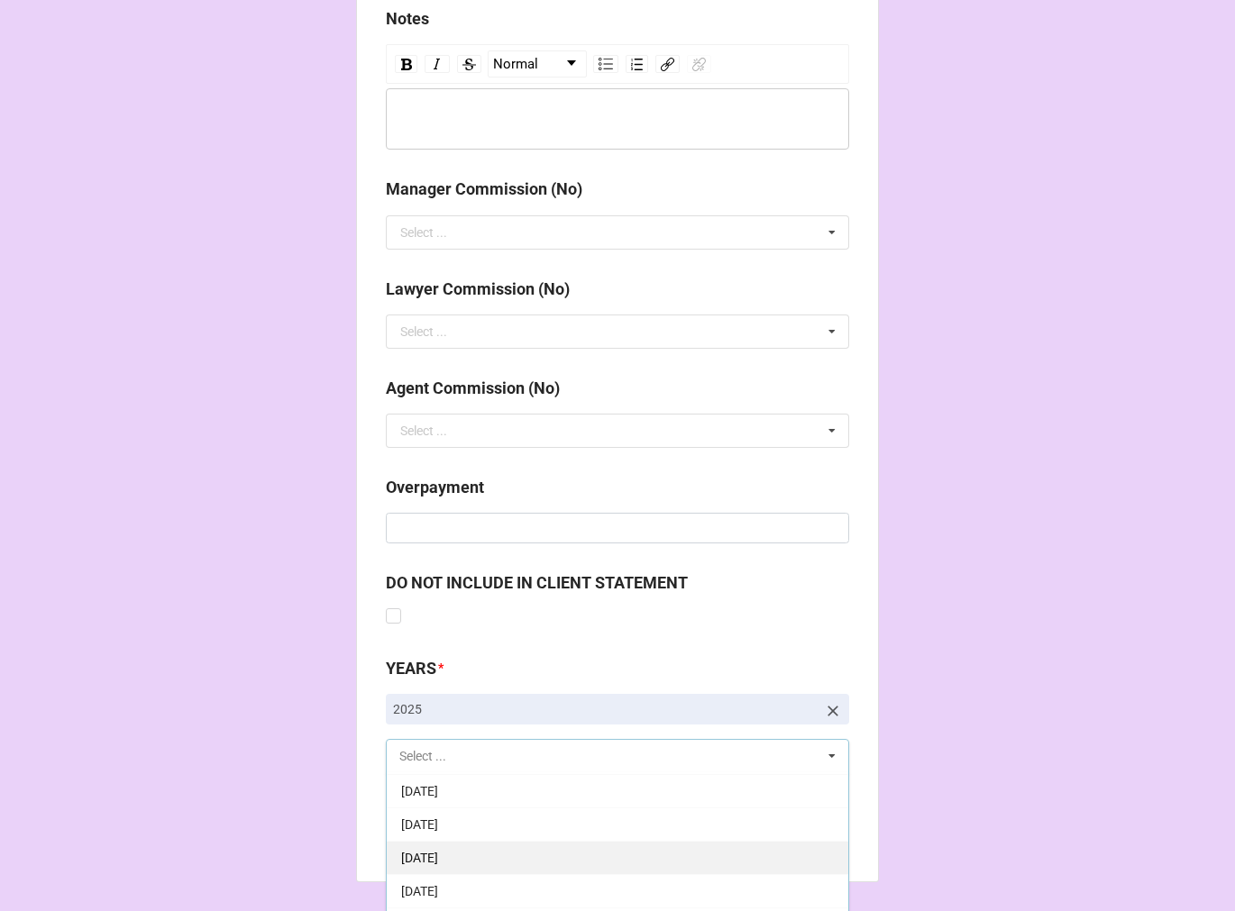
scroll to position [300, 0]
click at [438, 785] on span "[DATE]" at bounding box center [419, 789] width 37 height 14
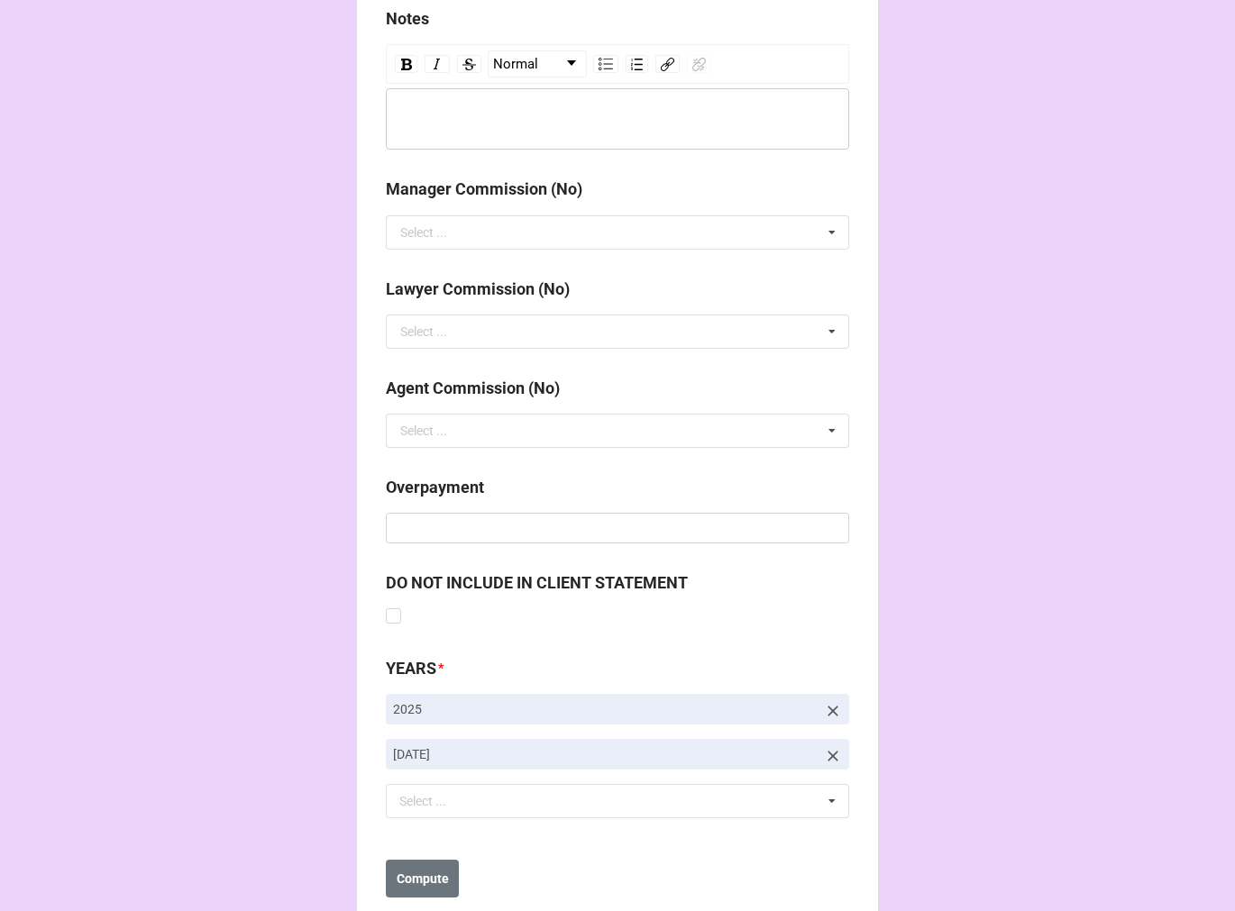
drag, startPoint x: 1048, startPoint y: 632, endPoint x: 868, endPoint y: 717, distance: 199.5
click at [442, 870] on b "Compute" at bounding box center [422, 879] width 52 height 19
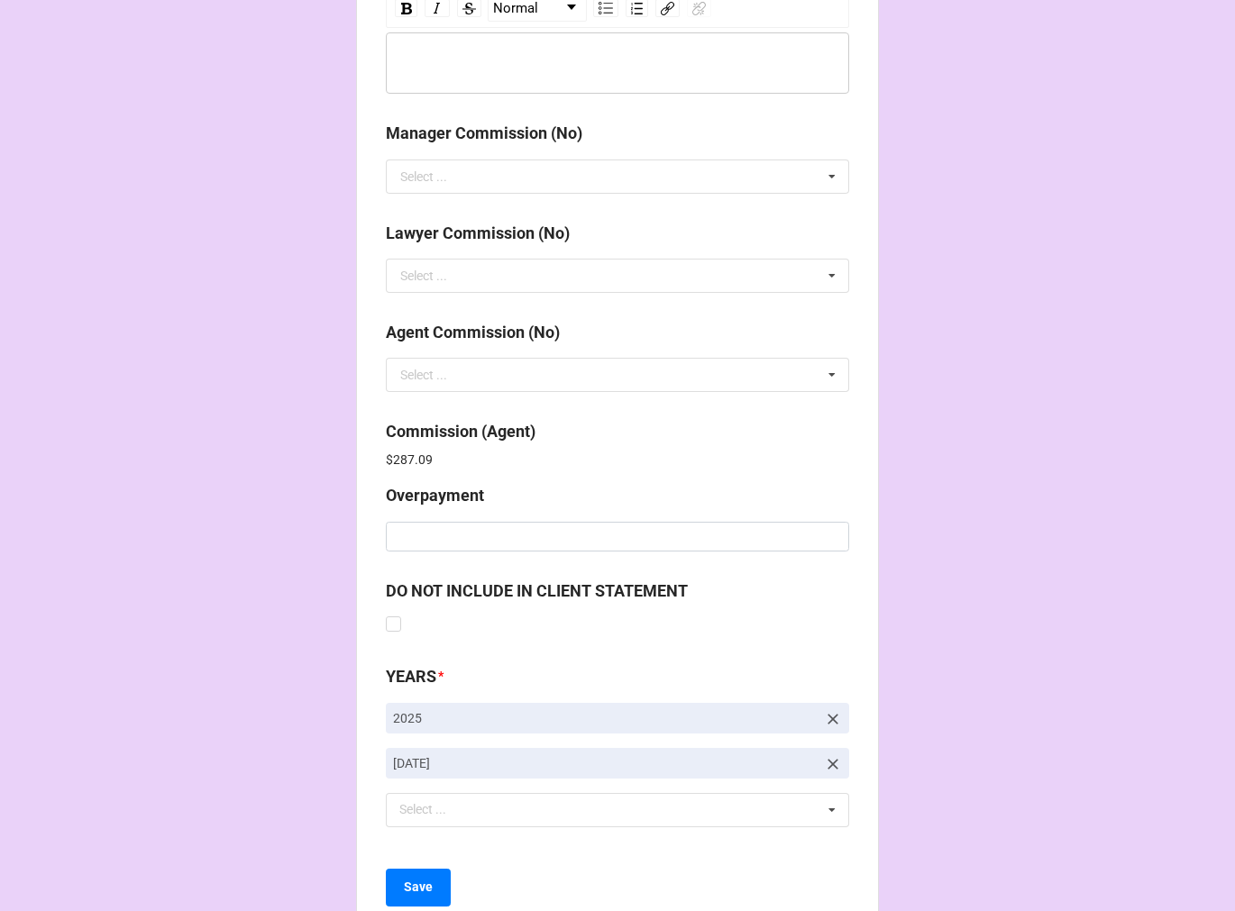
scroll to position [2150, 0]
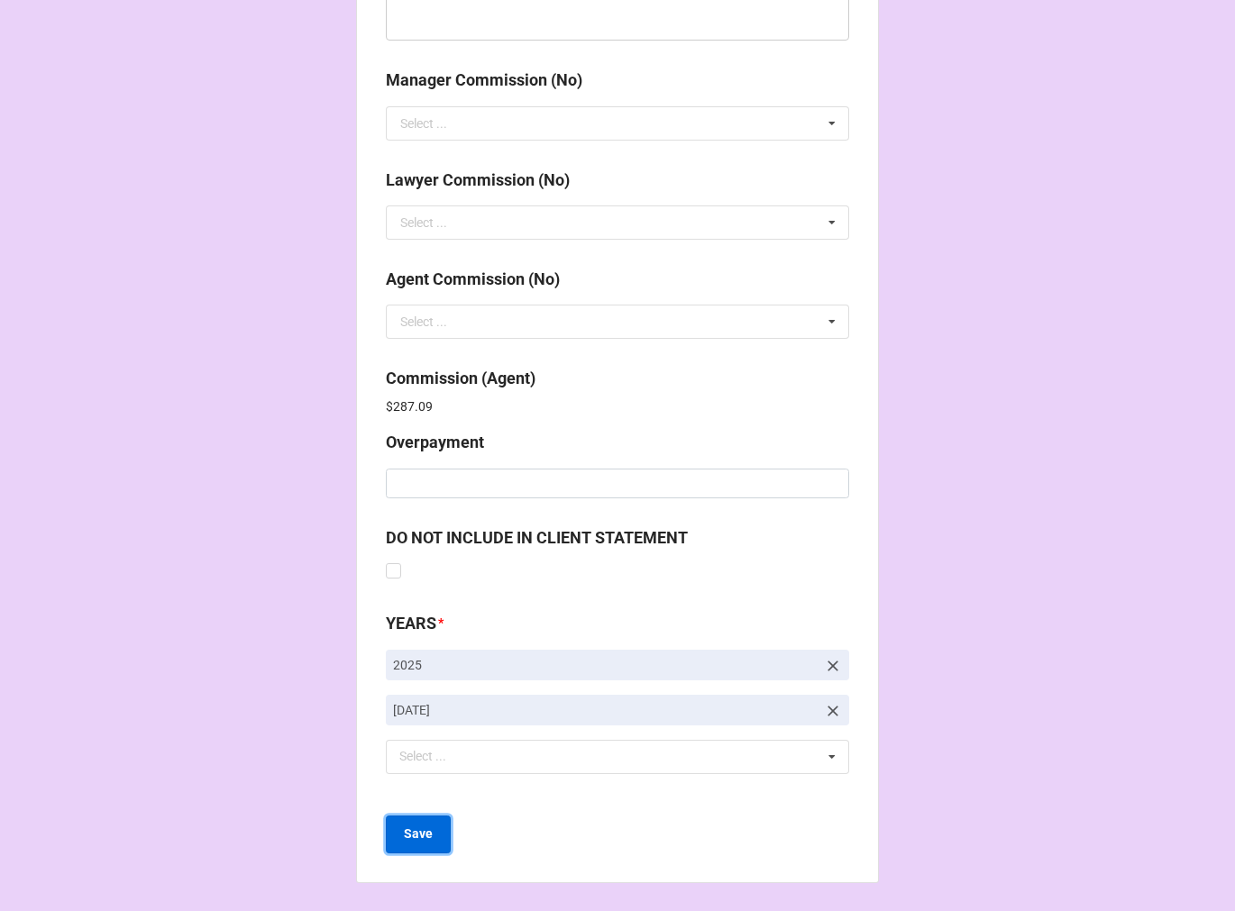
click at [424, 836] on b "Save" at bounding box center [418, 834] width 29 height 19
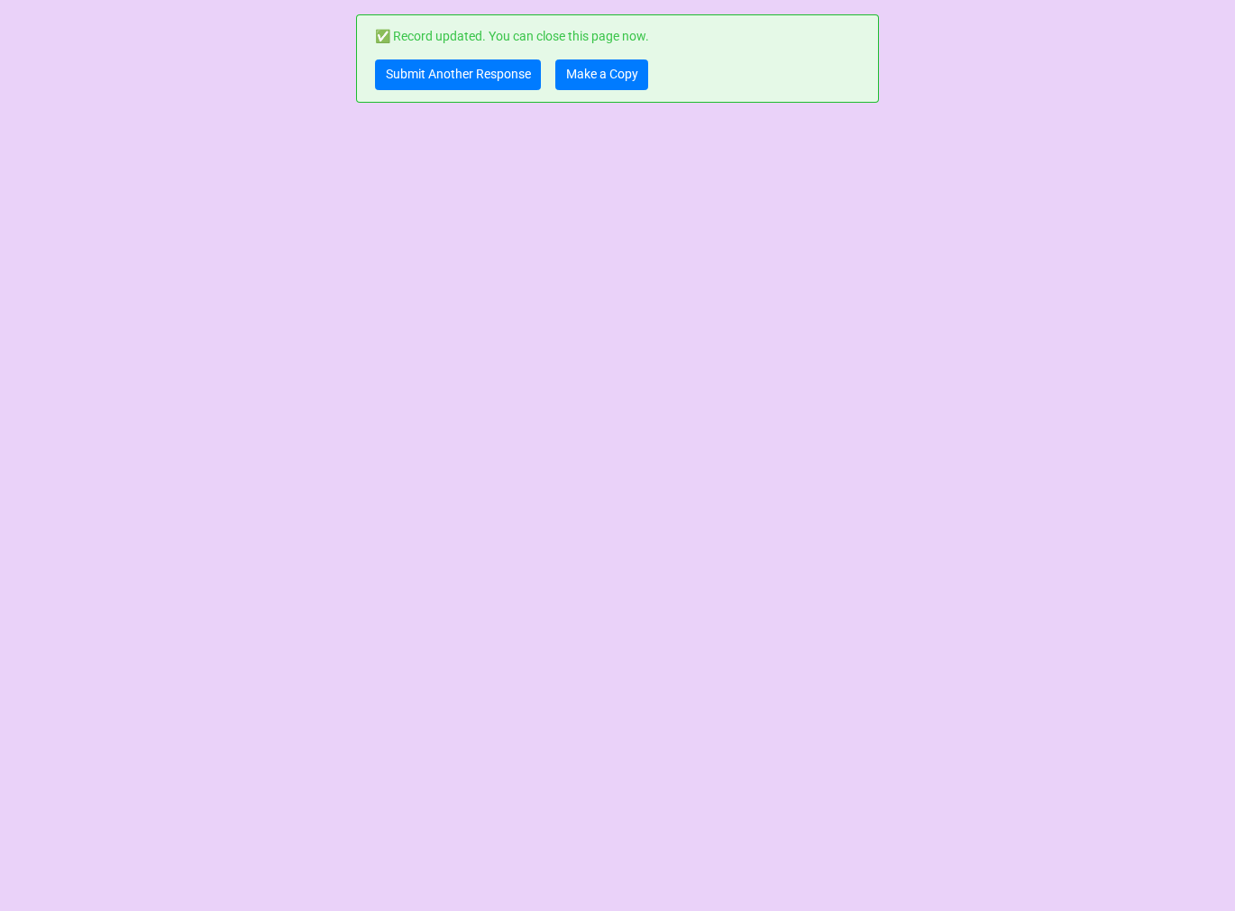
scroll to position [0, 0]
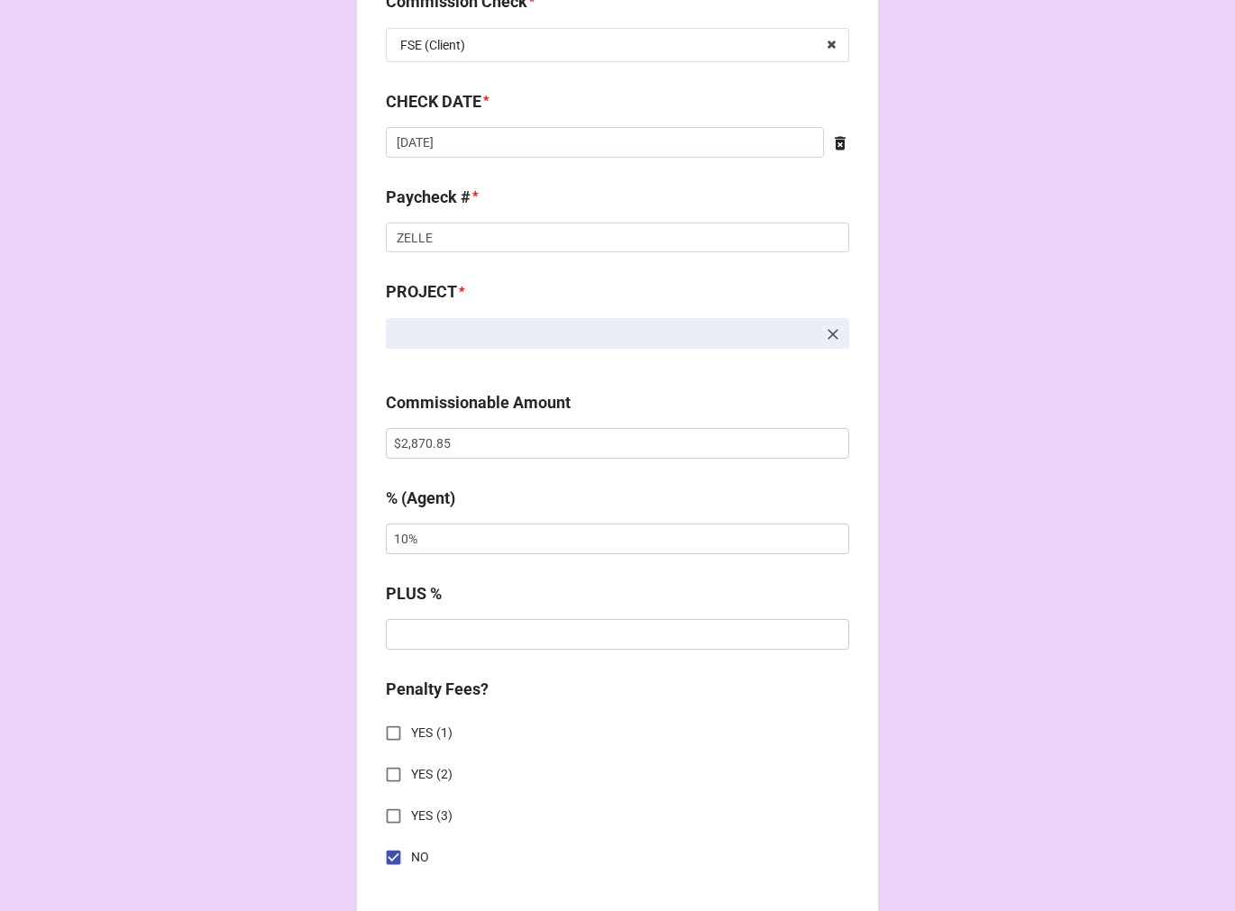
scroll to position [1401, 0]
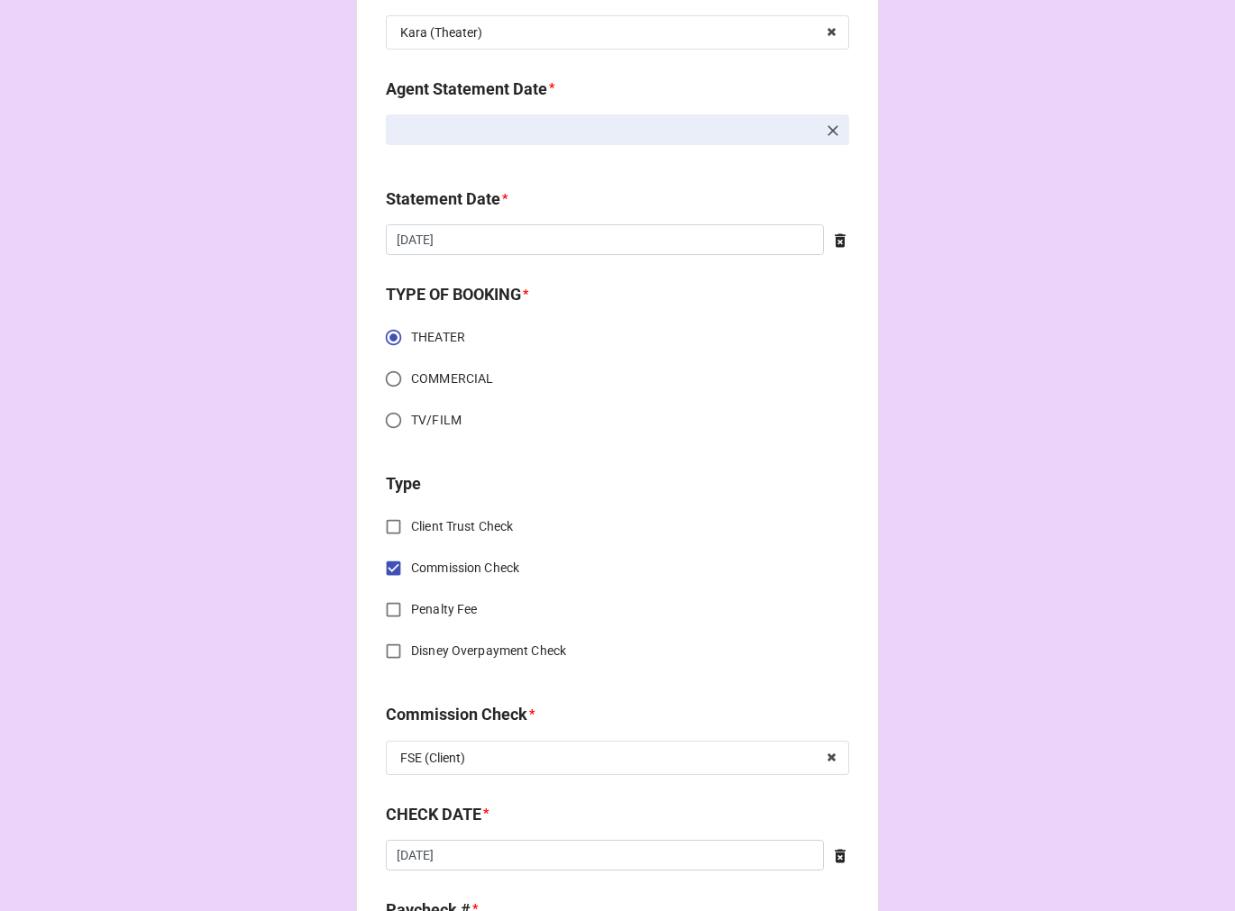
scroll to position [700, 0]
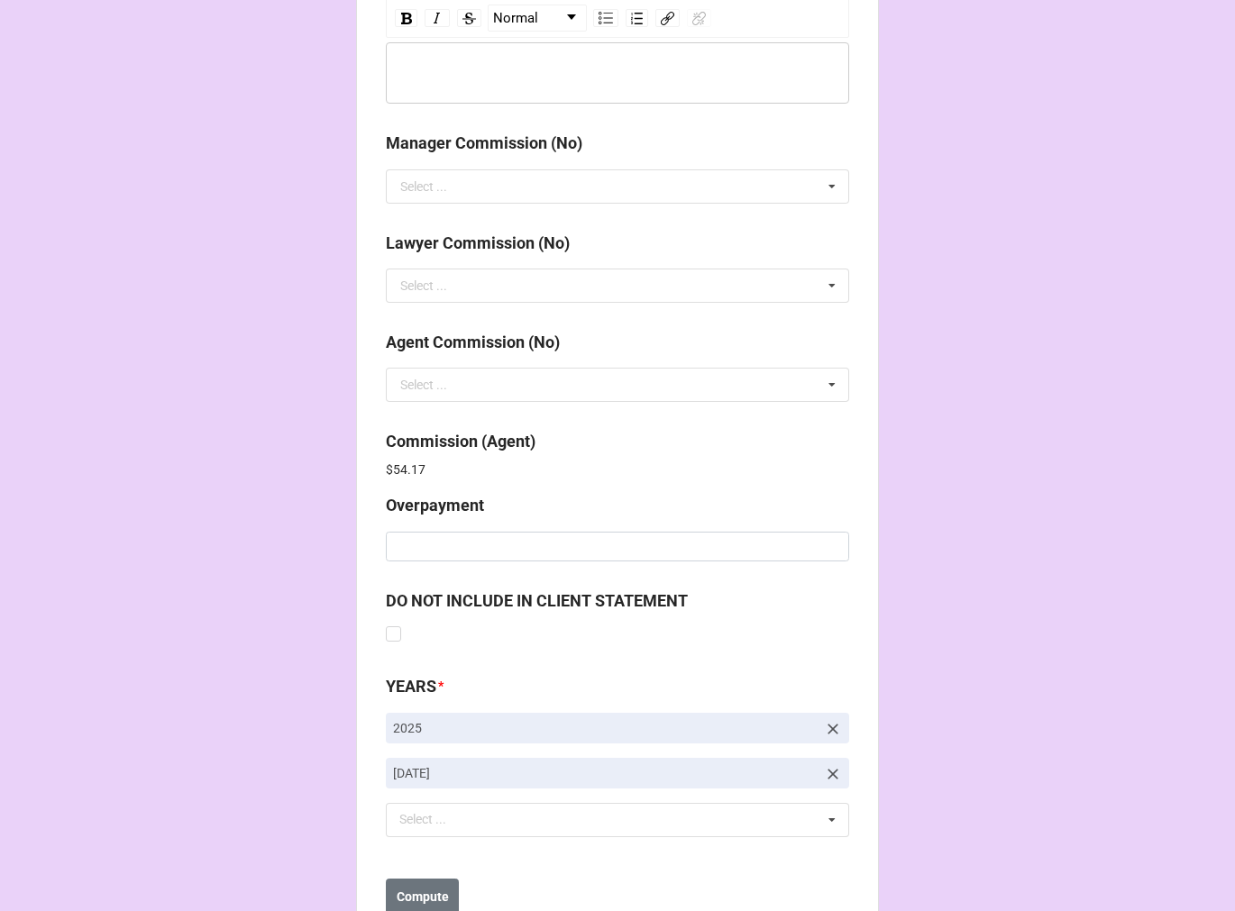
scroll to position [2150, 0]
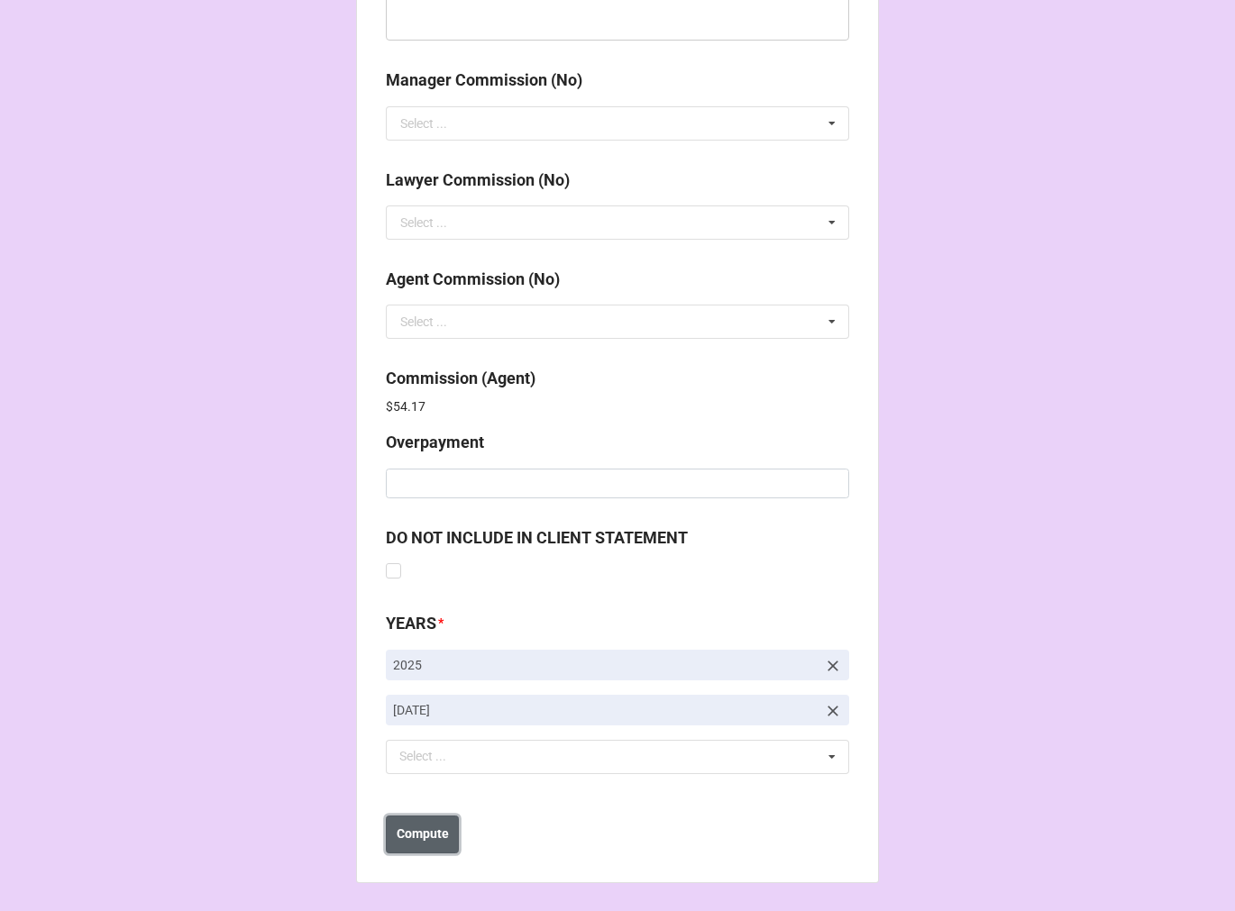
click at [436, 838] on b "Compute" at bounding box center [422, 834] width 52 height 19
click at [433, 839] on button "Save" at bounding box center [418, 835] width 65 height 38
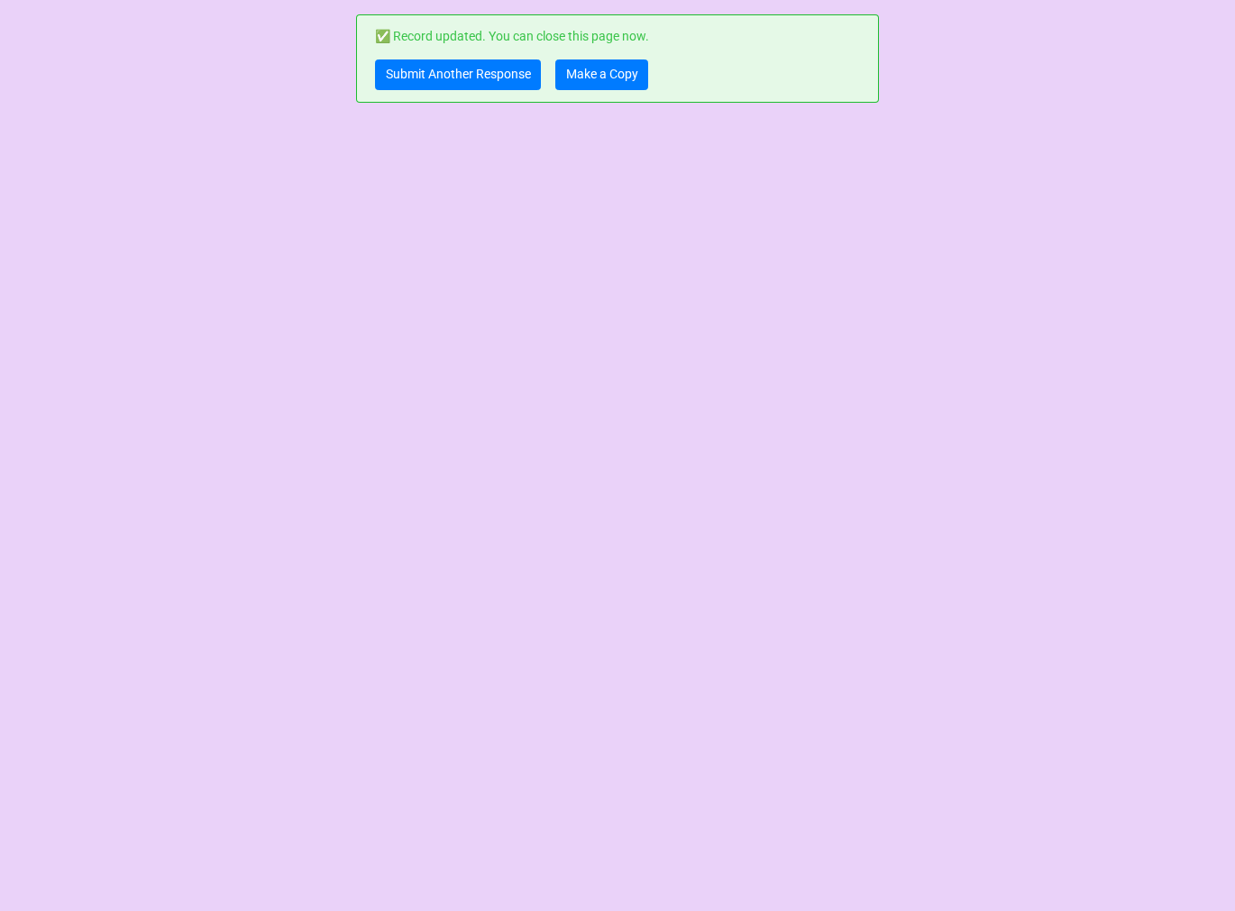
scroll to position [0, 0]
click at [588, 81] on link "Make a Copy" at bounding box center [601, 74] width 93 height 31
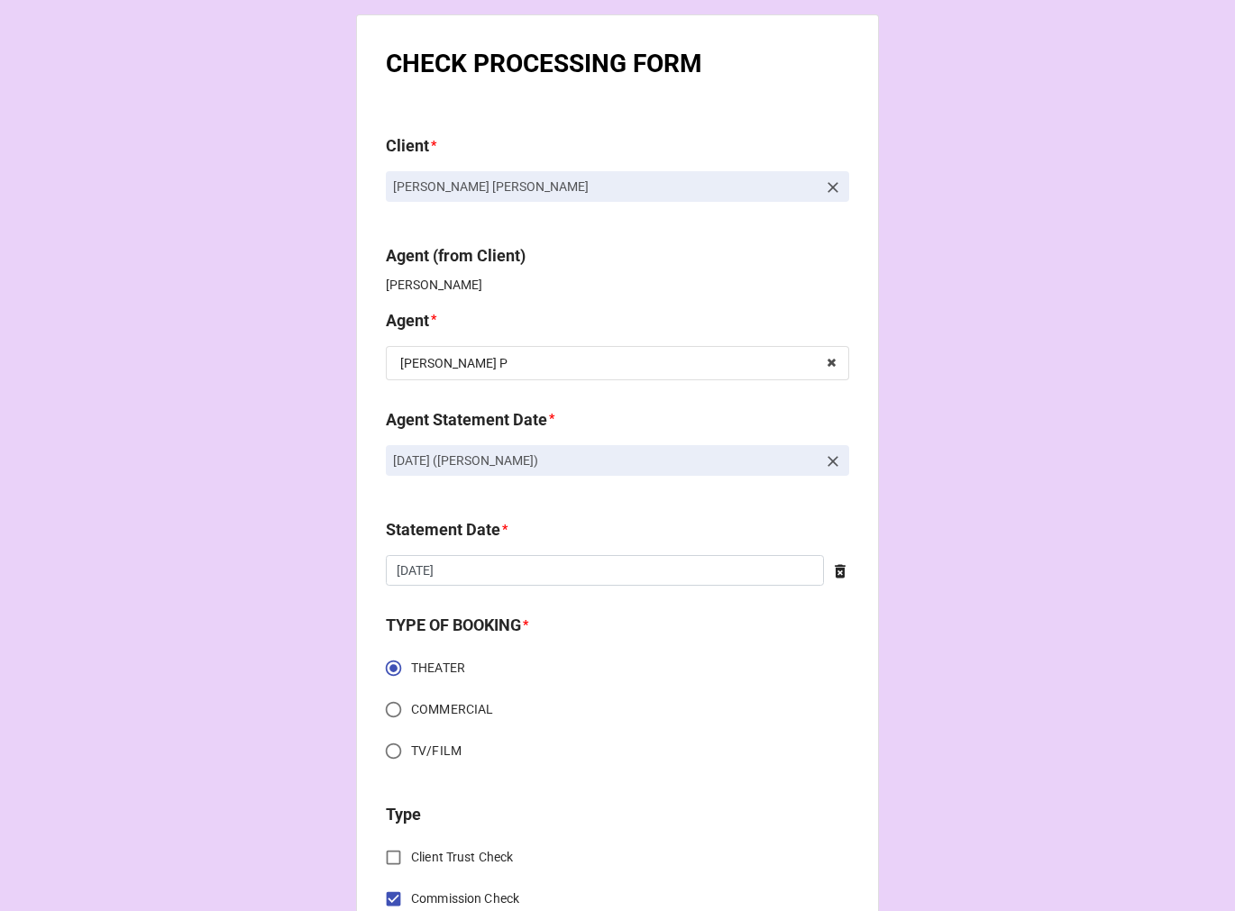
click at [827, 464] on icon at bounding box center [833, 461] width 18 height 18
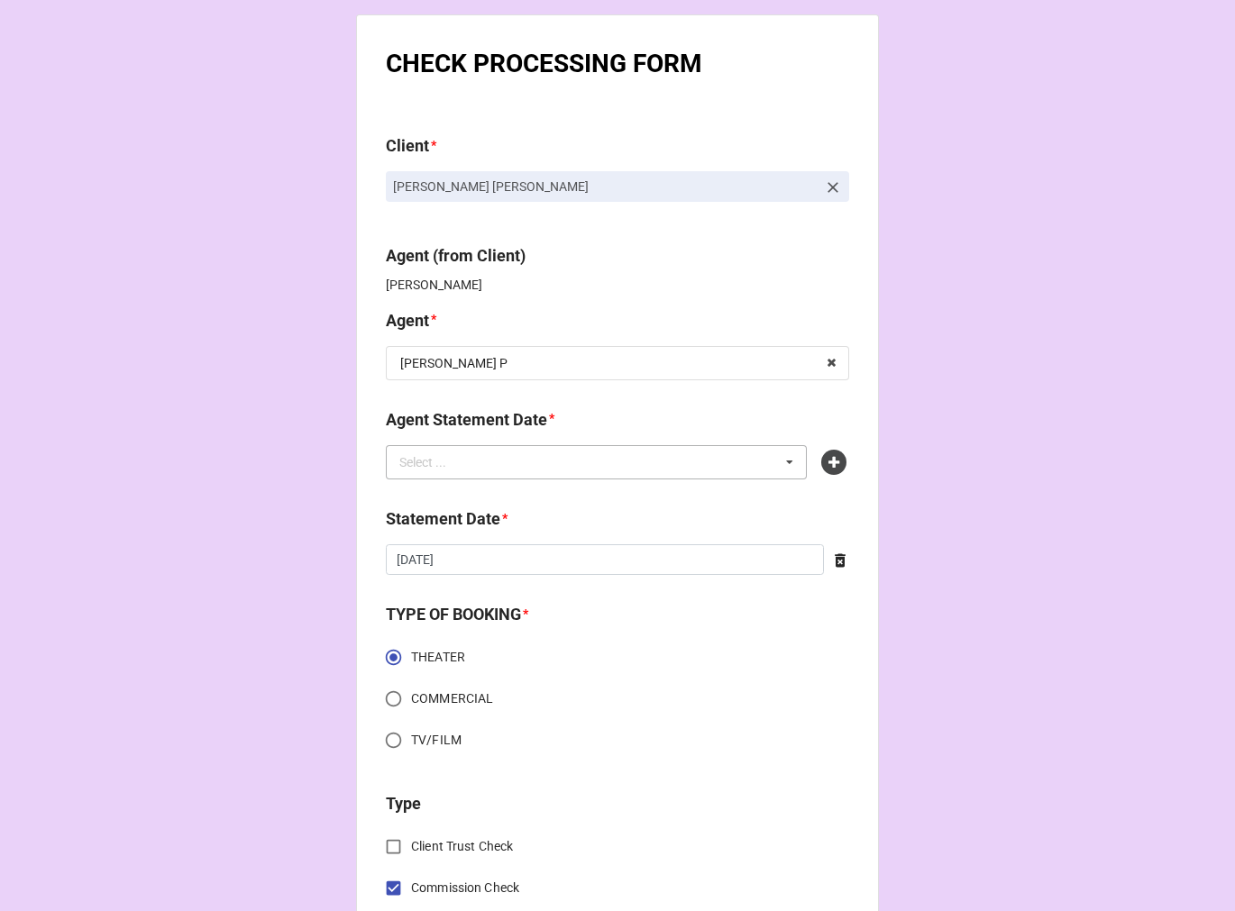
click at [689, 445] on div "Select ... No results found." at bounding box center [596, 462] width 421 height 34
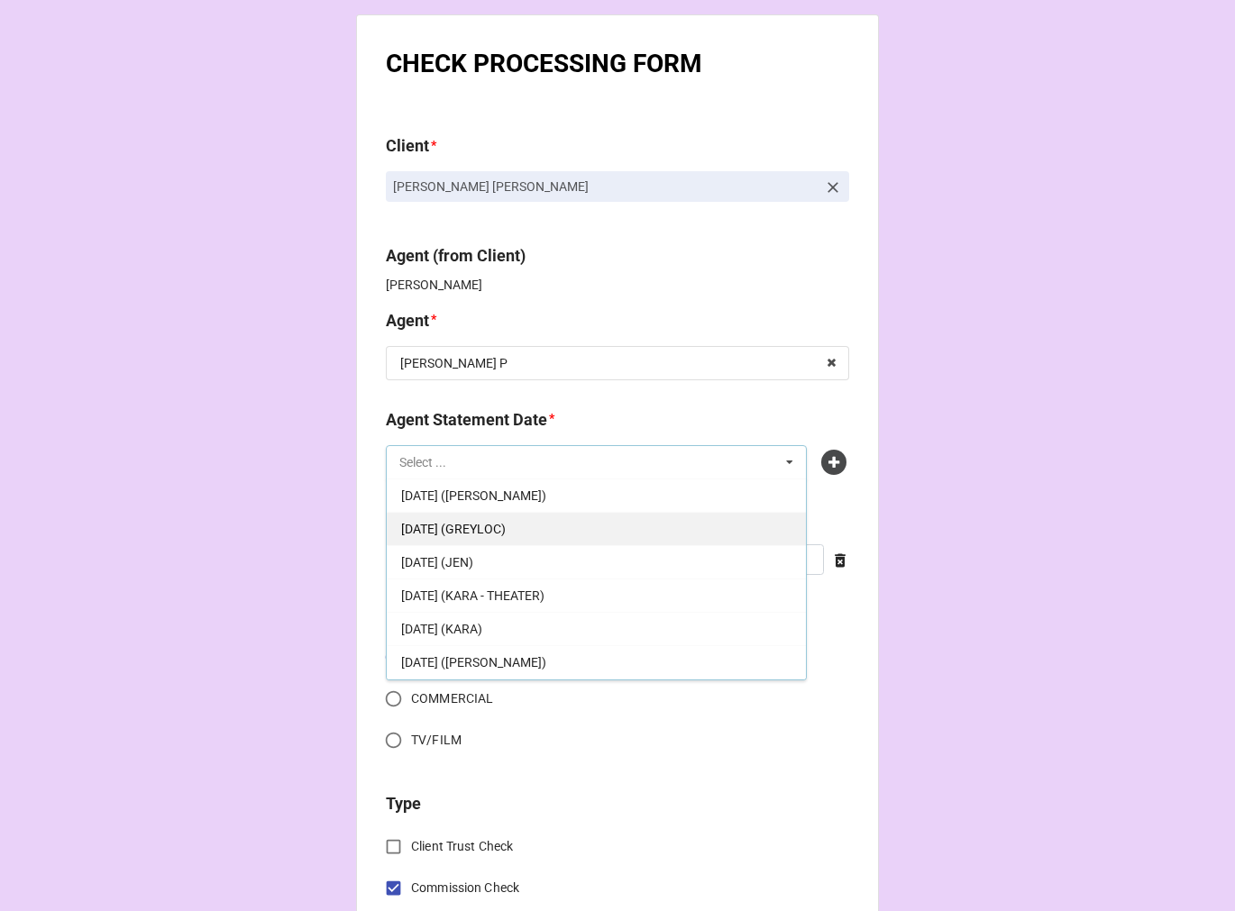
scroll to position [200, 0]
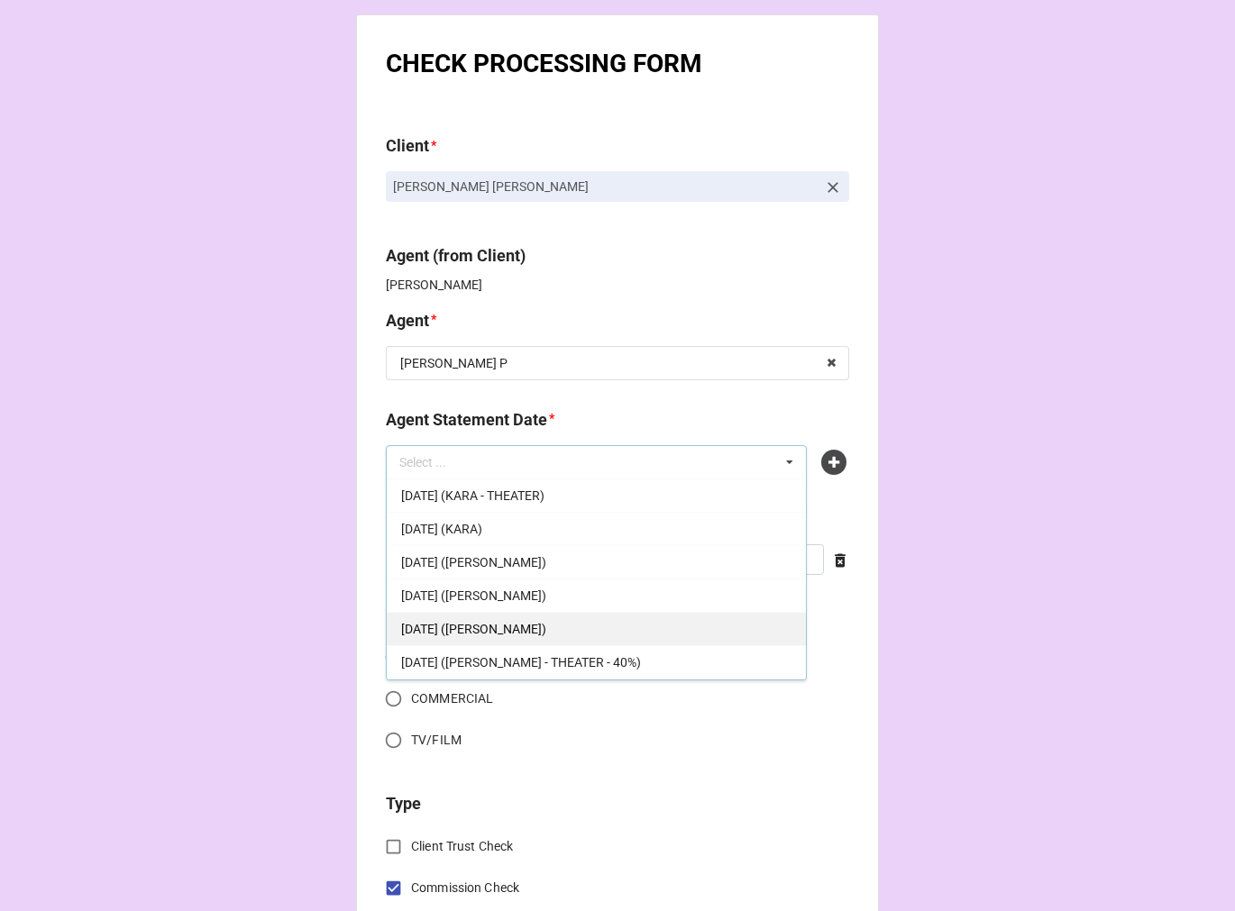
click at [568, 615] on div "OCTOBER 3, 2025 (KELLIE P)" at bounding box center [596, 628] width 419 height 33
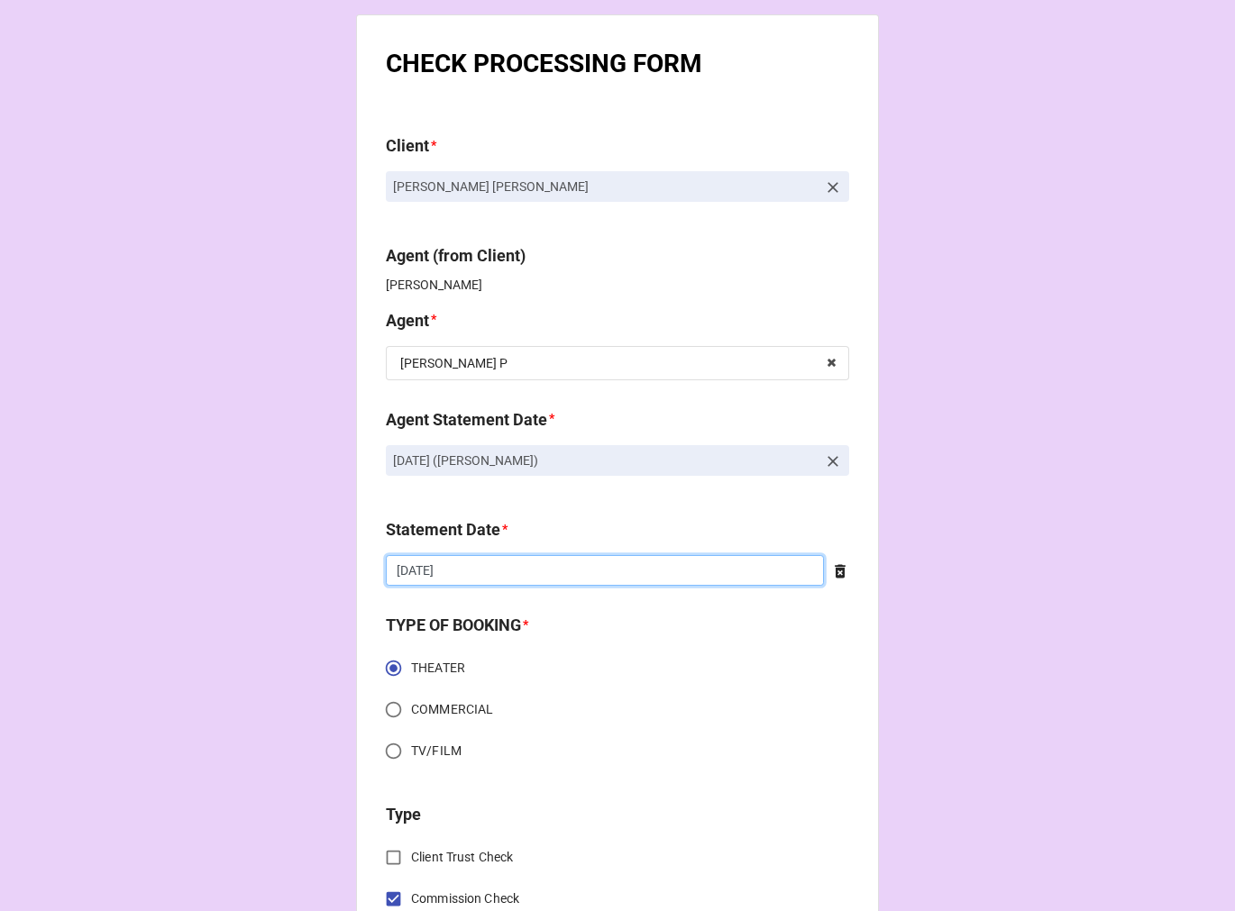
click at [541, 563] on input "9/5/2025" at bounding box center [605, 570] width 438 height 31
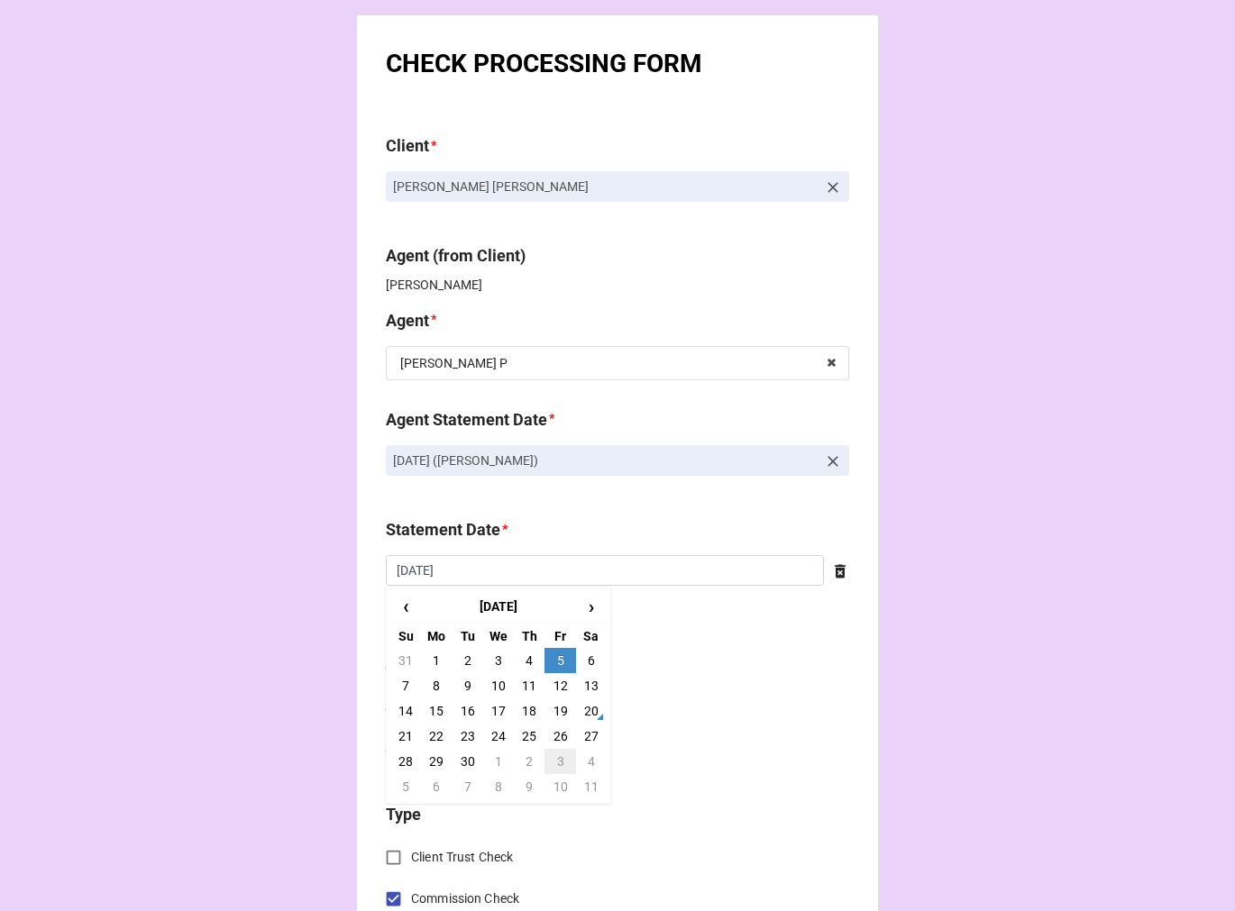
click at [554, 753] on td "3" at bounding box center [559, 761] width 31 height 25
type input "10/3/2025"
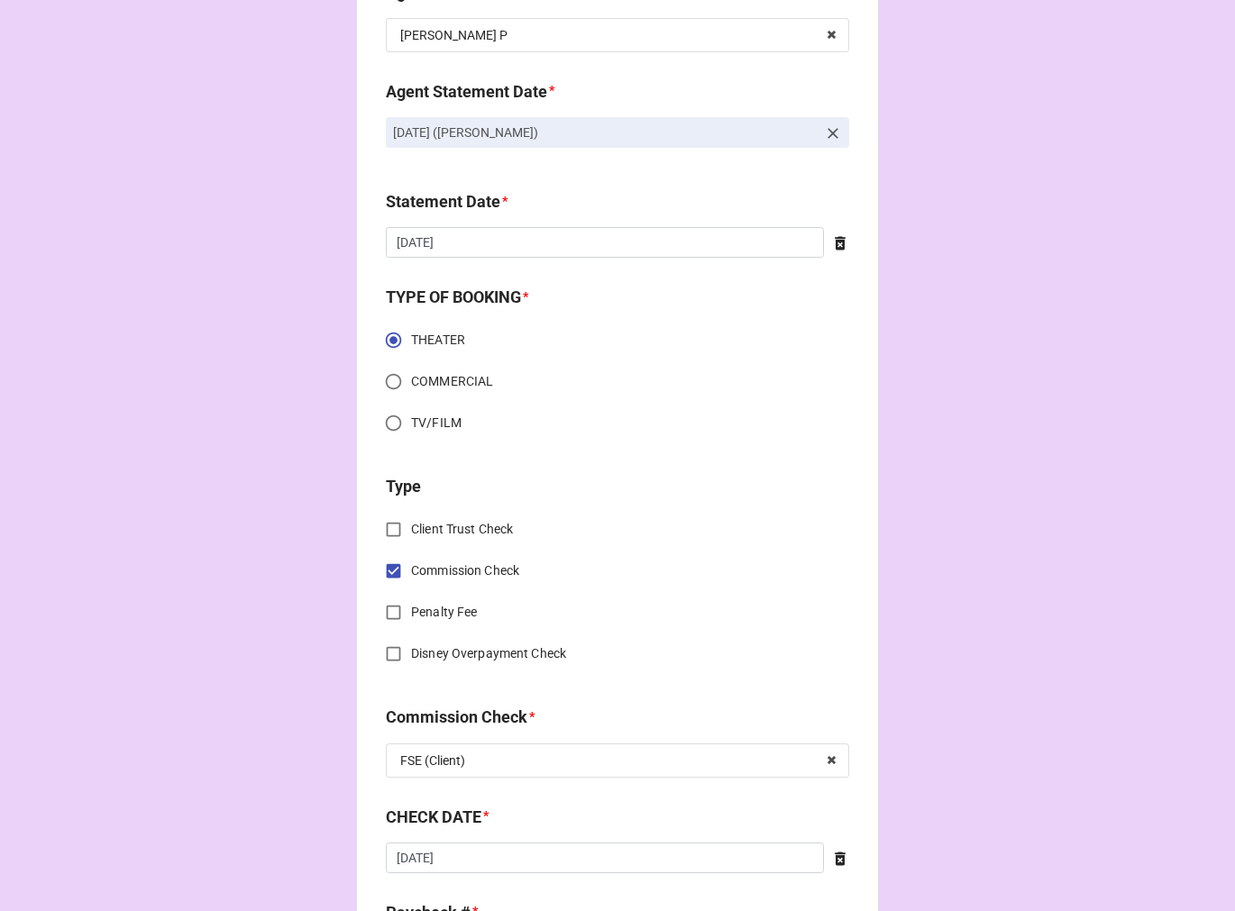
scroll to position [600, 0]
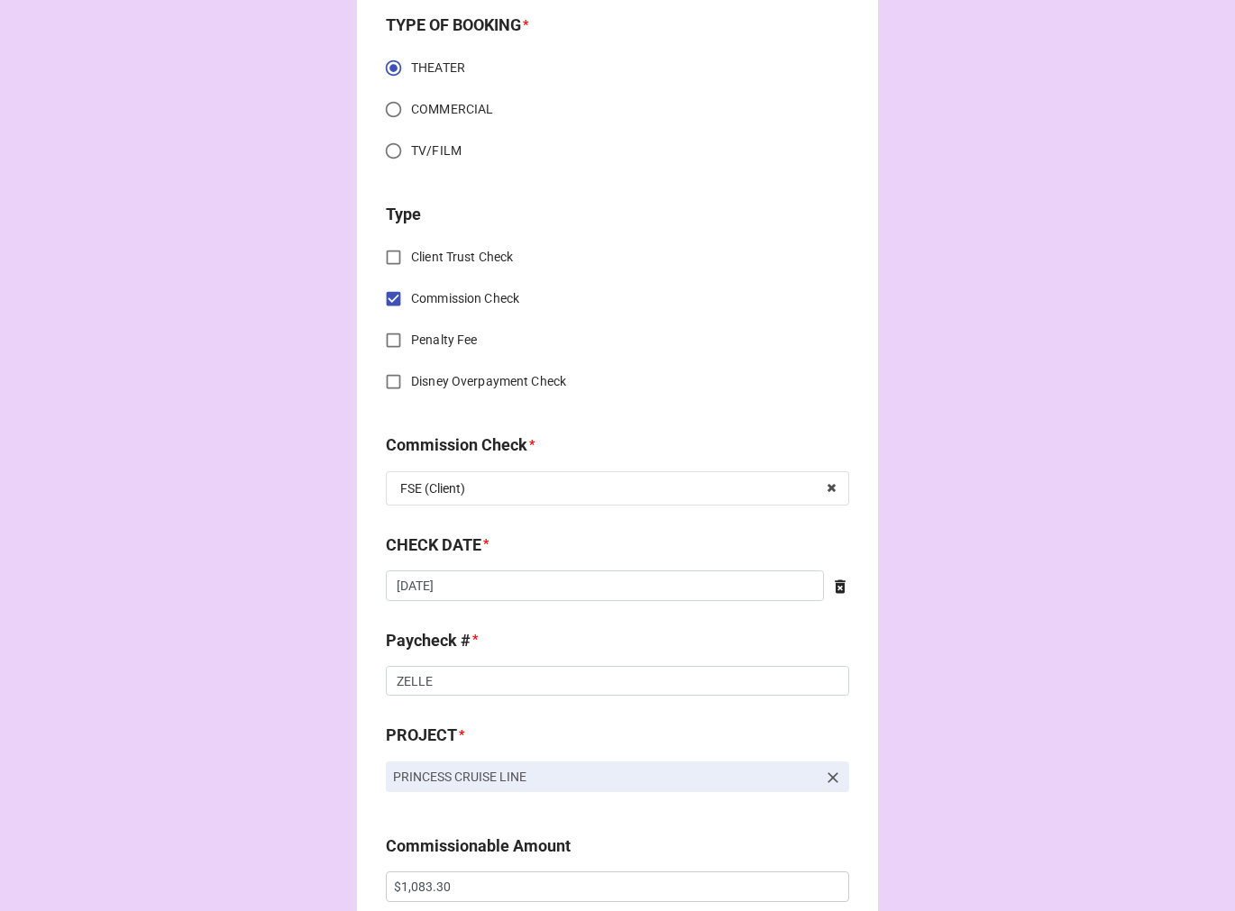
click at [834, 584] on icon at bounding box center [839, 586] width 11 height 14
click at [420, 587] on input "text" at bounding box center [617, 585] width 463 height 31
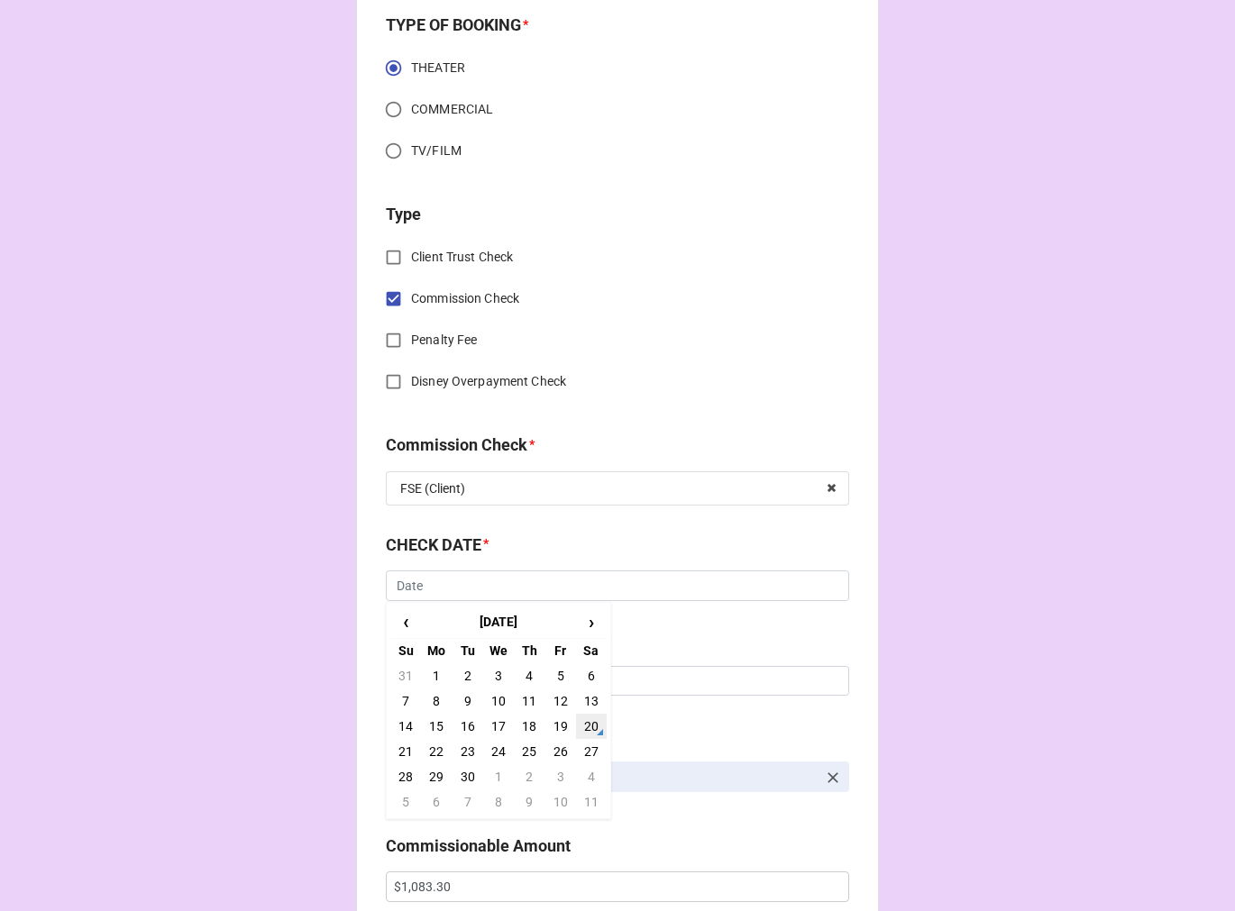
click at [584, 725] on td "20" at bounding box center [591, 726] width 31 height 25
type input "9/20/2025"
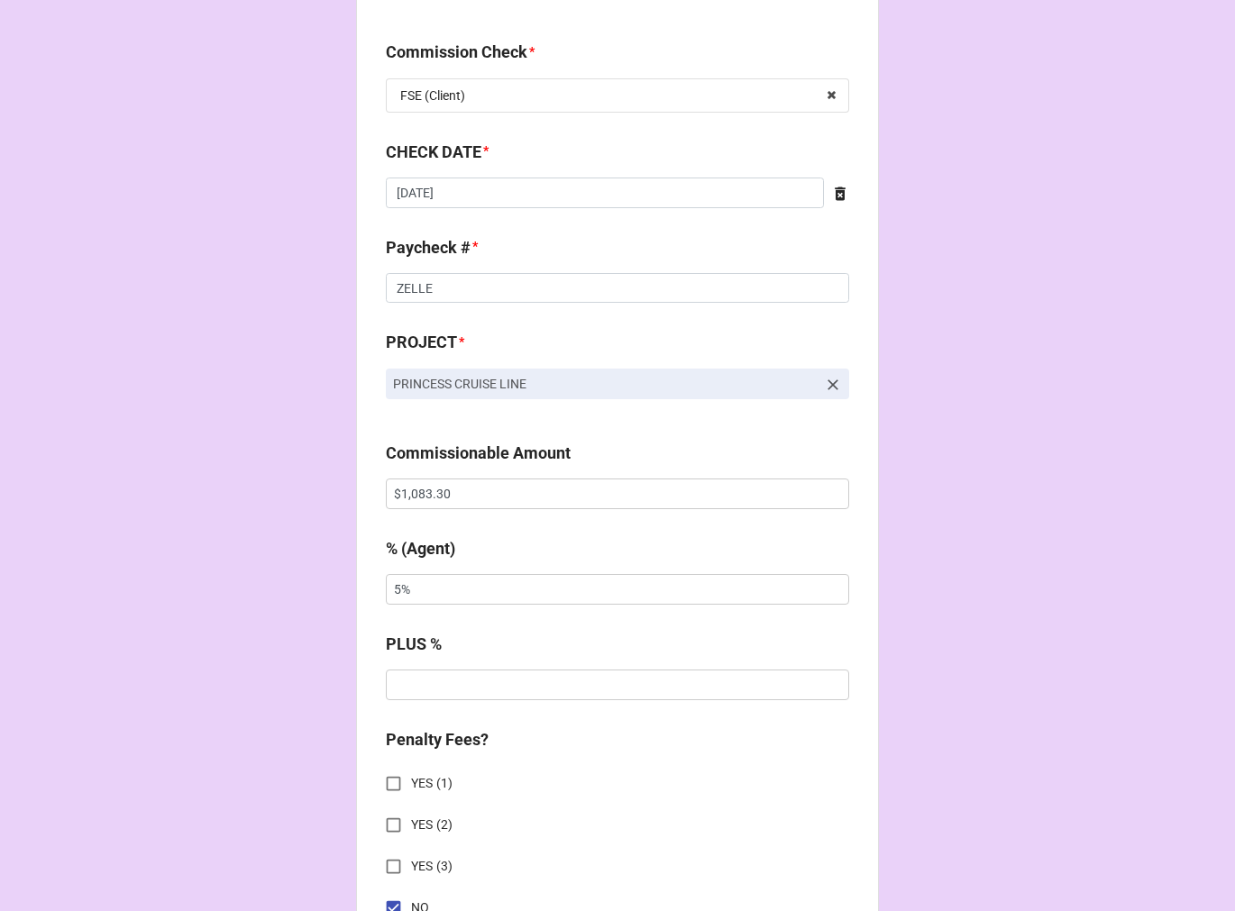
scroll to position [1001, 0]
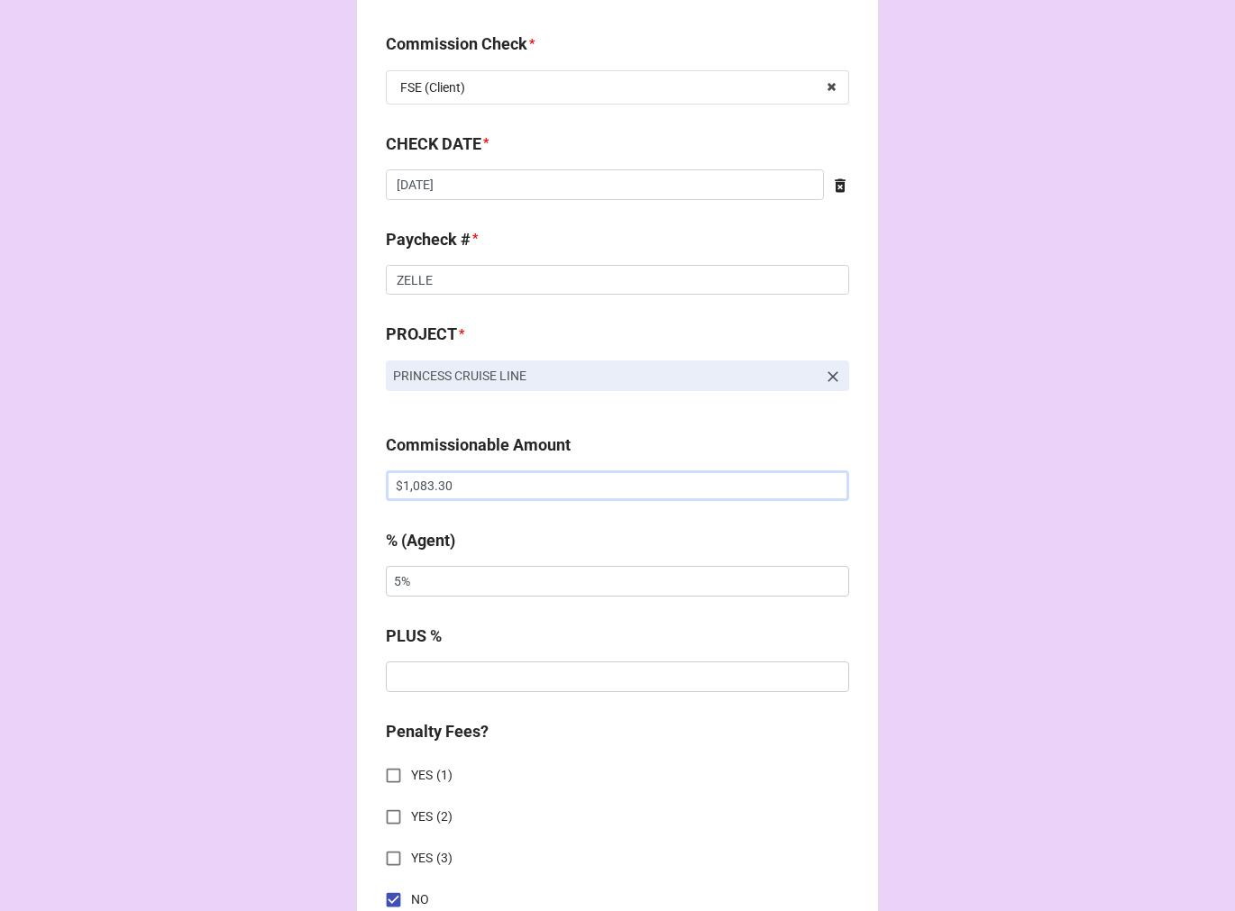
click at [402, 479] on input "$1,083.30" at bounding box center [617, 485] width 463 height 31
type input "$765.56"
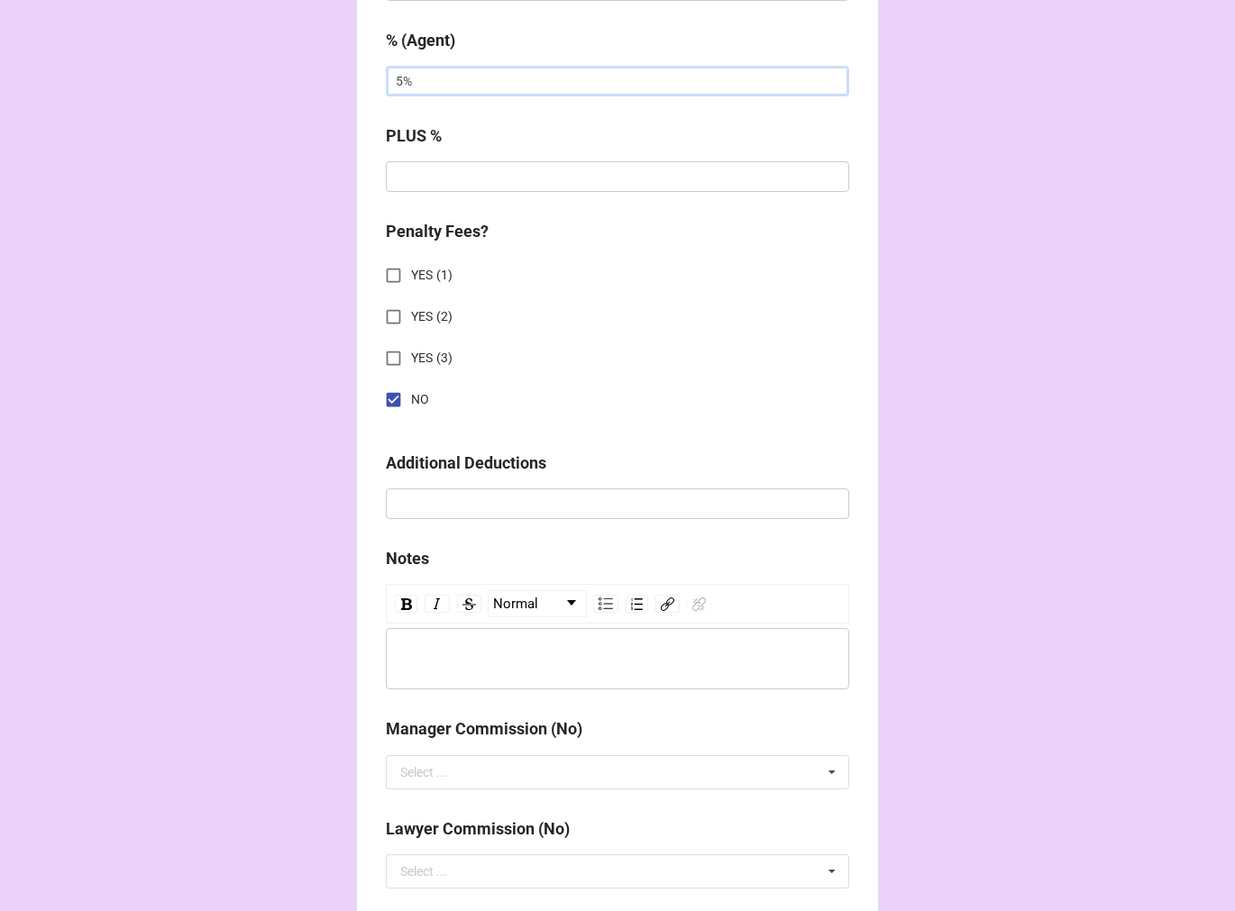
scroll to position [2086, 0]
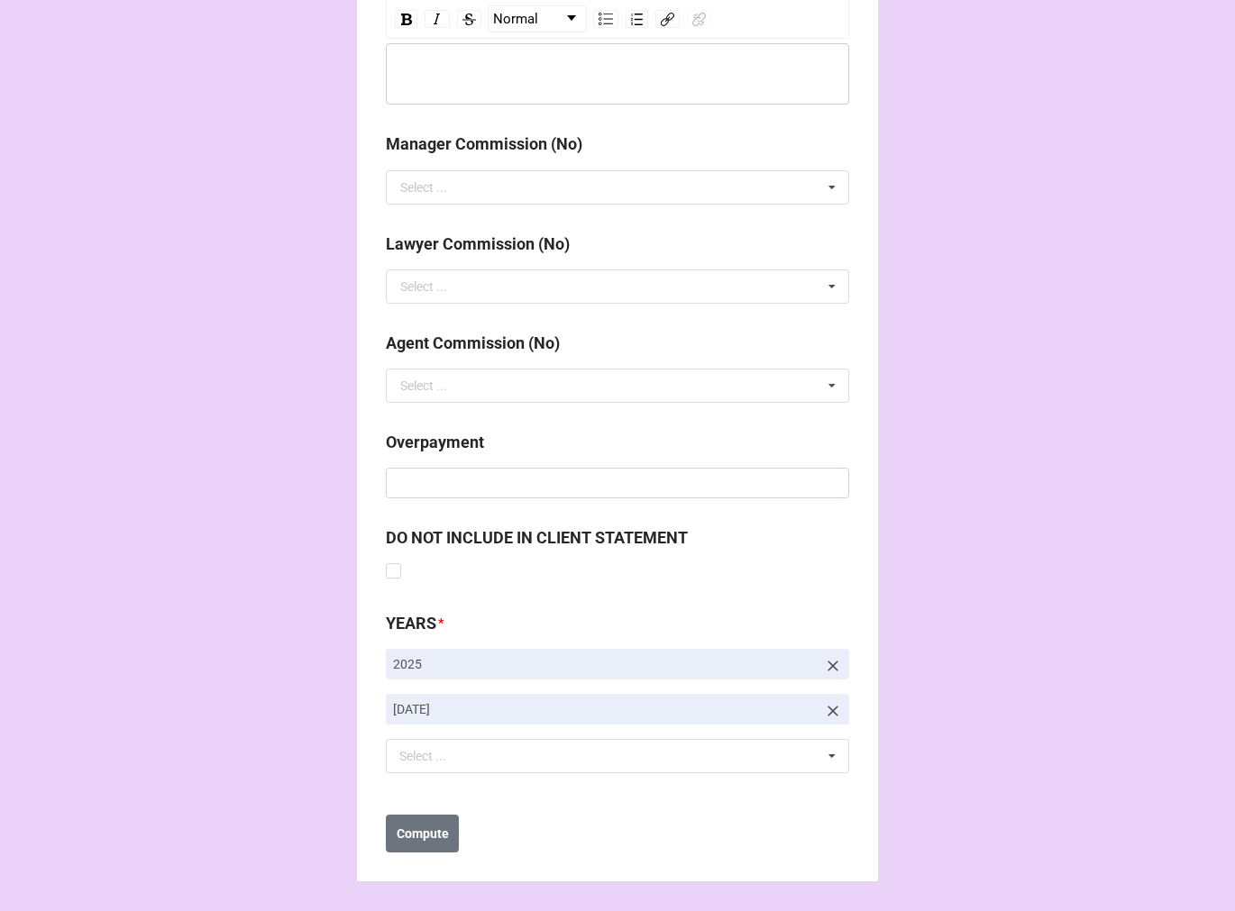
click at [827, 707] on icon at bounding box center [832, 711] width 11 height 11
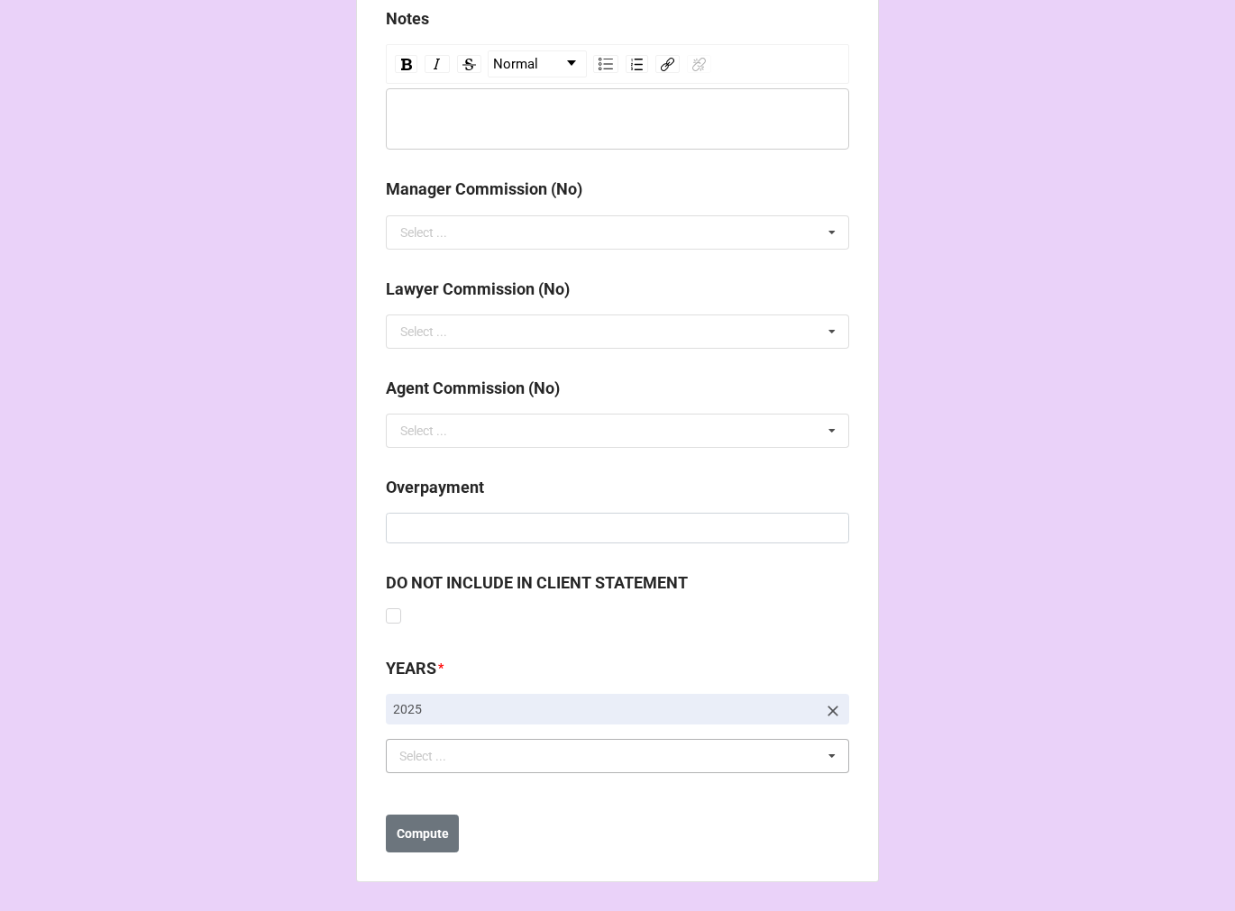
click at [638, 745] on div "Select ... No results found." at bounding box center [617, 756] width 463 height 34
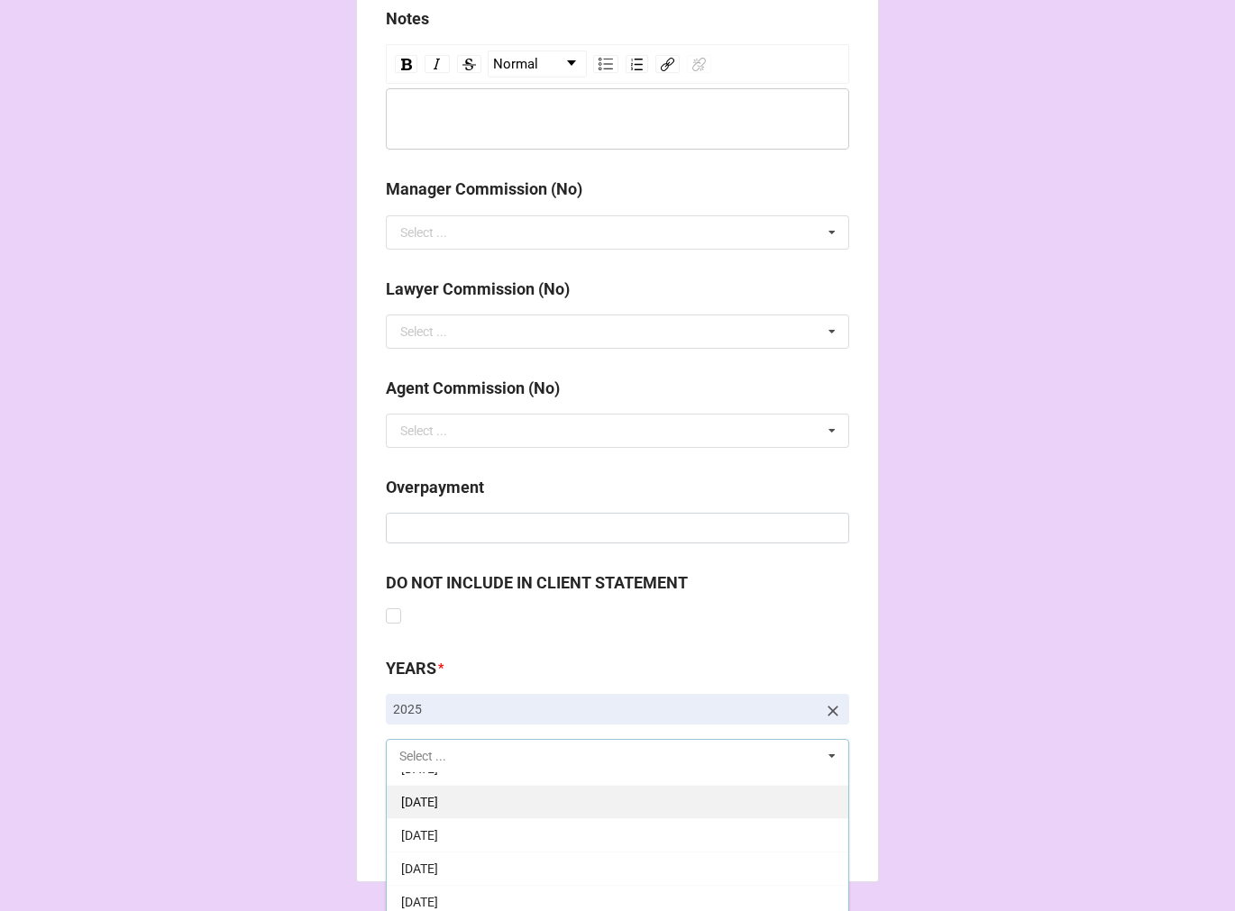
scroll to position [200, 0]
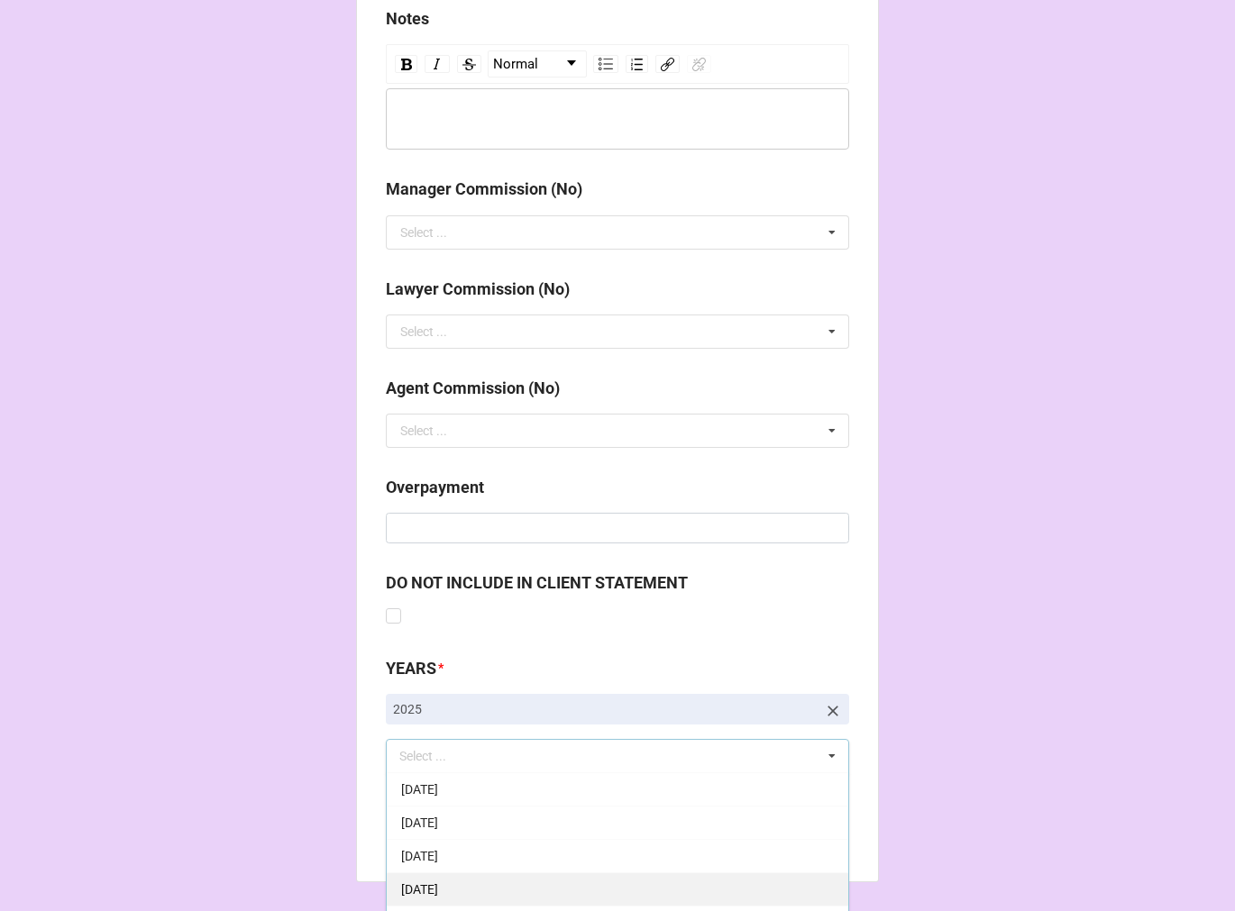
click at [492, 884] on div "[DATE]" at bounding box center [617, 888] width 461 height 33
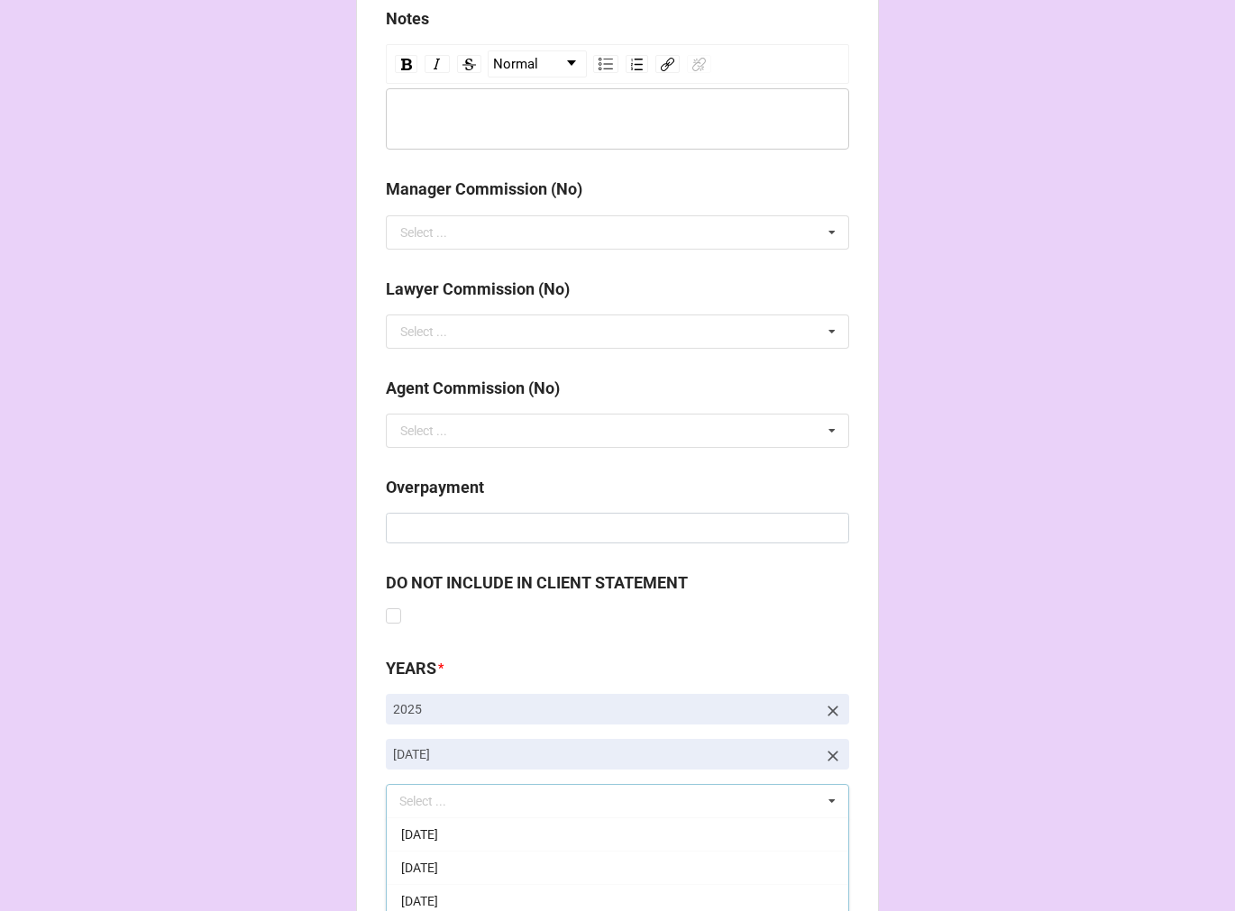
click at [406, 878] on b "Compute" at bounding box center [422, 879] width 52 height 19
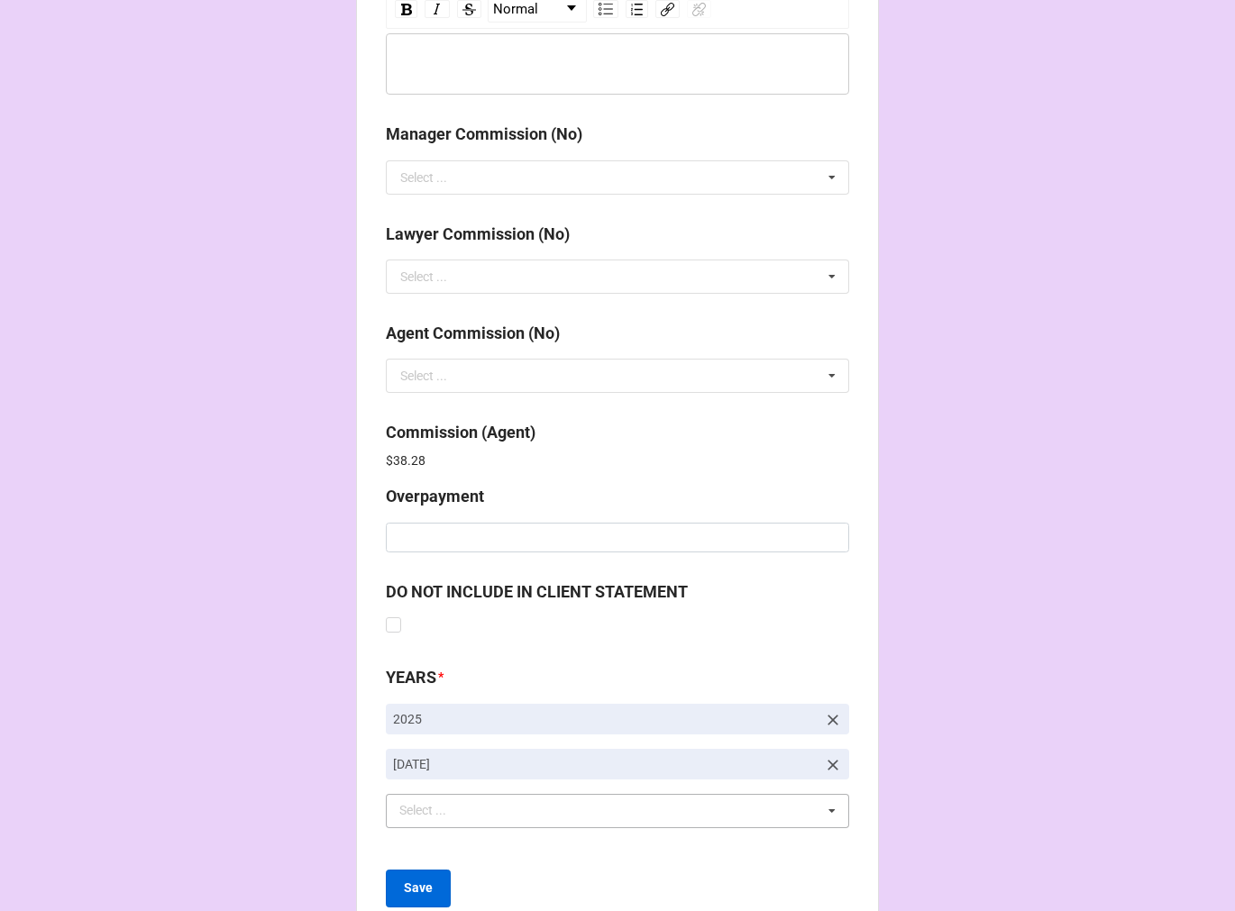
scroll to position [2150, 0]
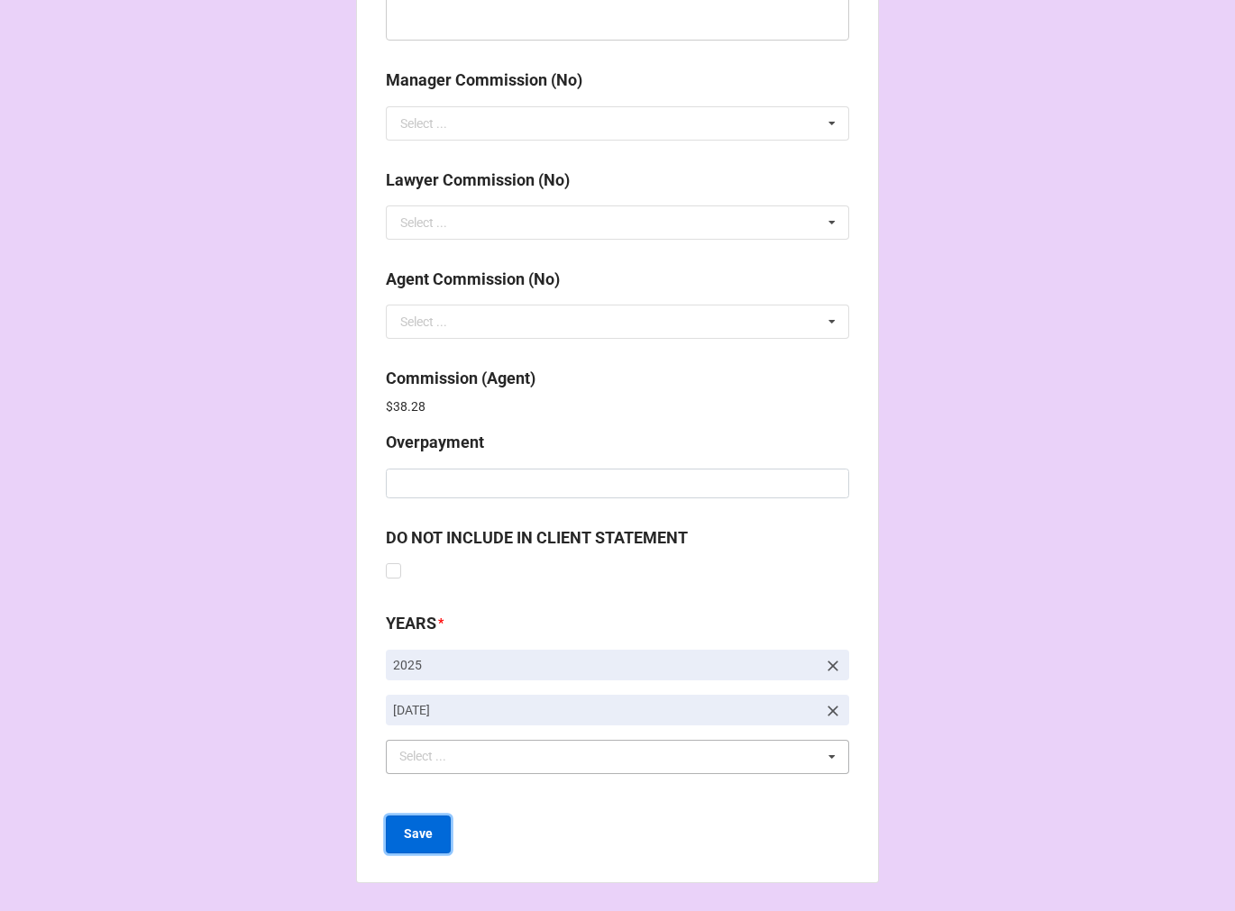
click at [407, 827] on b "Save" at bounding box center [418, 834] width 29 height 19
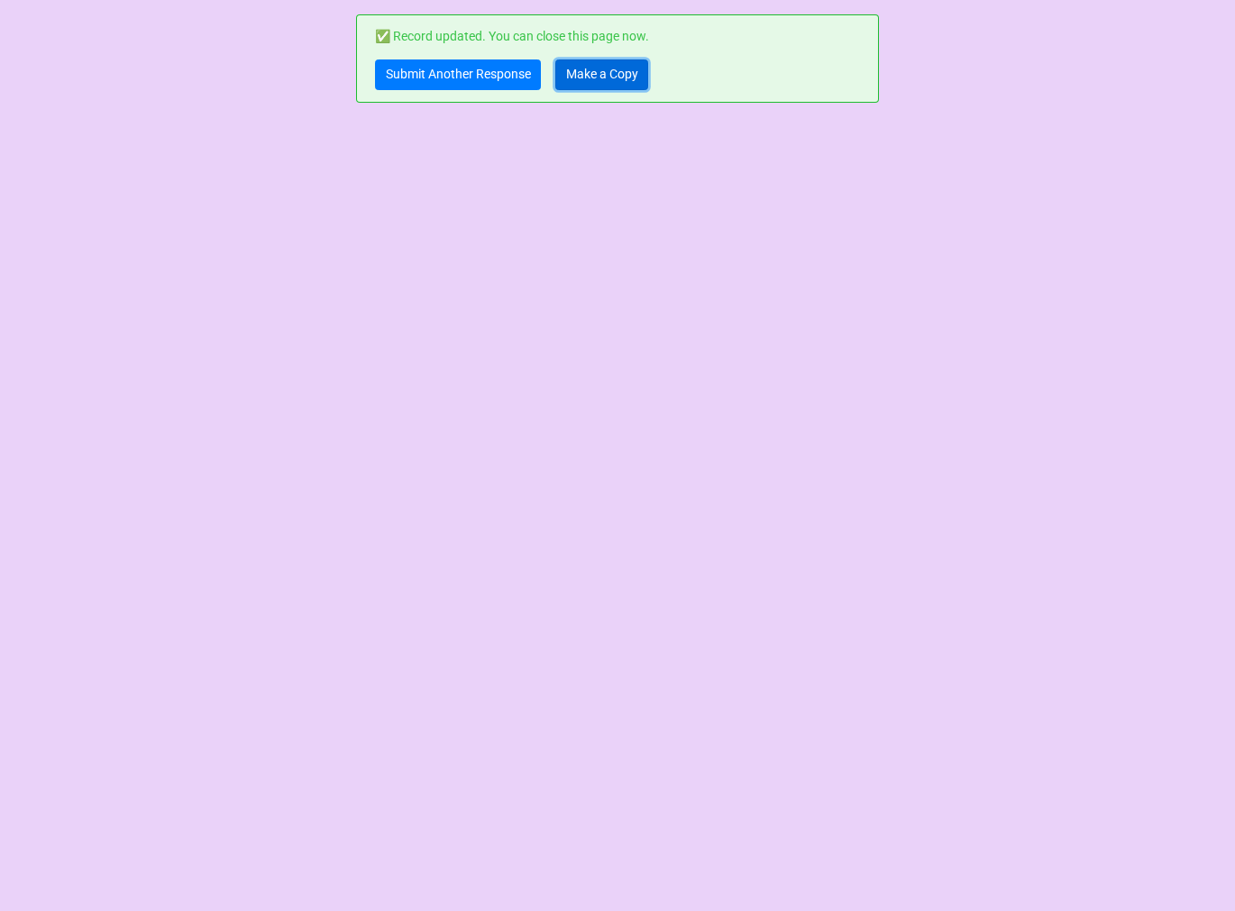
click at [600, 72] on link "Make a Copy" at bounding box center [601, 74] width 93 height 31
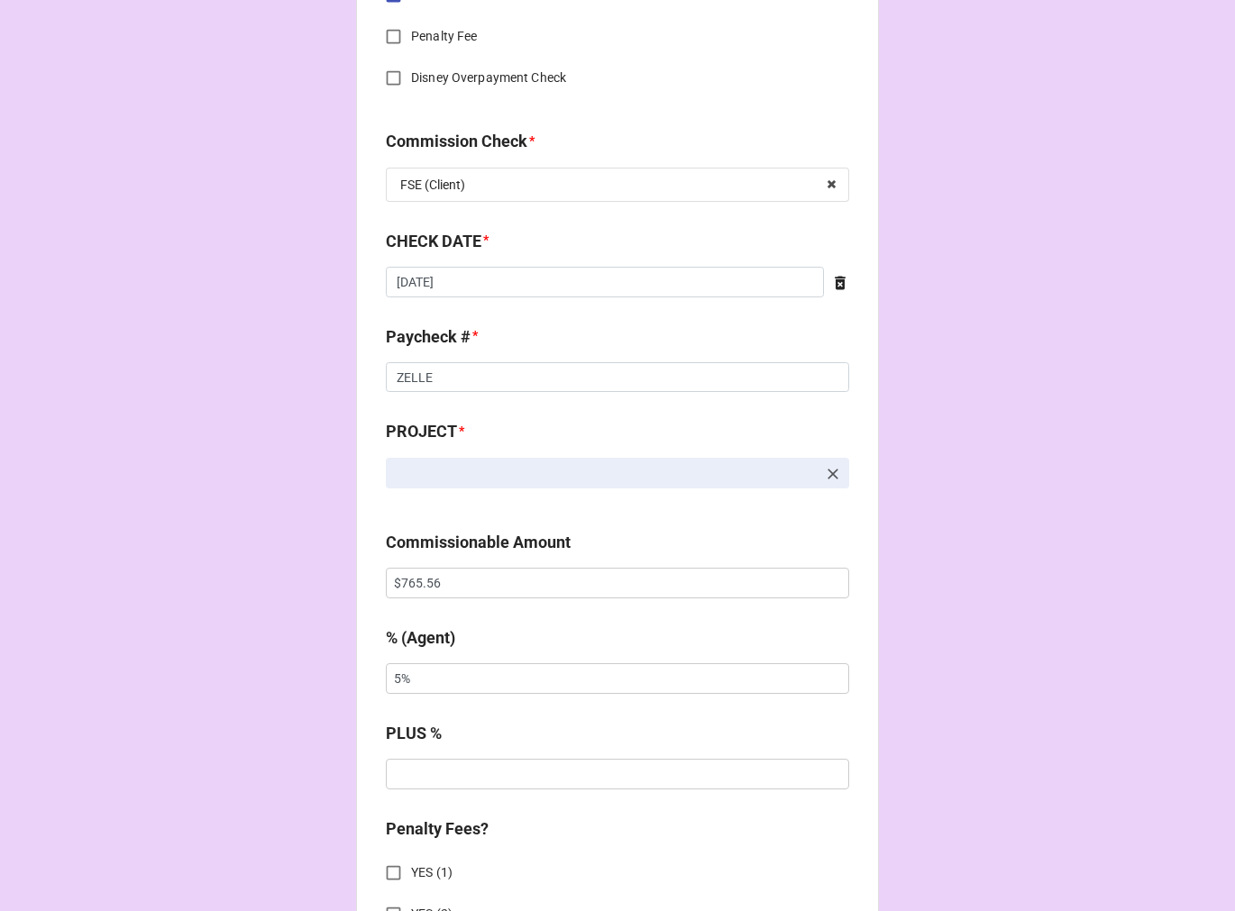
scroll to position [1101, 0]
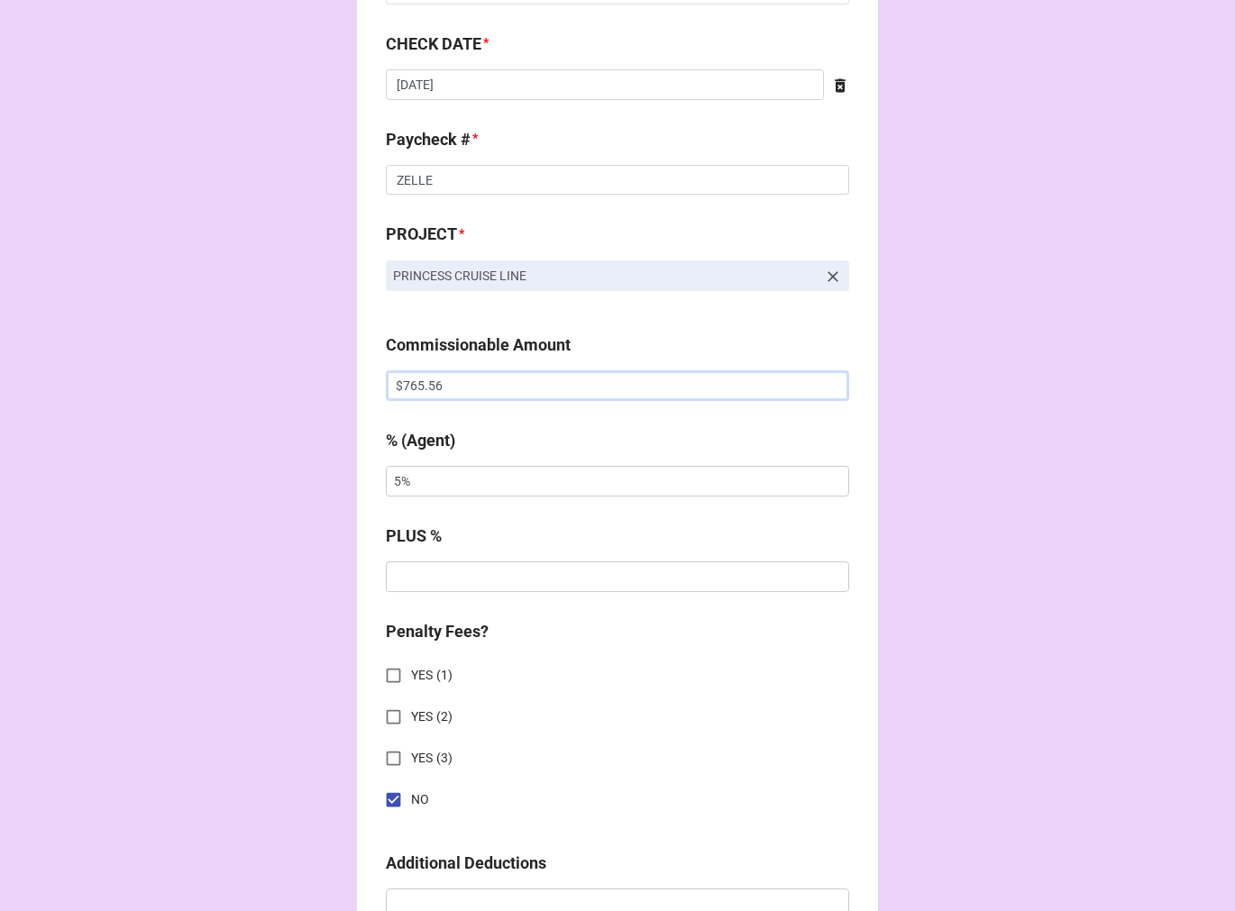
click at [420, 381] on input "$765.56" at bounding box center [617, 385] width 463 height 31
click at [418, 380] on input "$765.56" at bounding box center [617, 385] width 463 height 31
click at [416, 387] on input "$765.56" at bounding box center [617, 385] width 463 height 31
click at [415, 387] on input "$765.56" at bounding box center [617, 385] width 463 height 31
type input "$866.64"
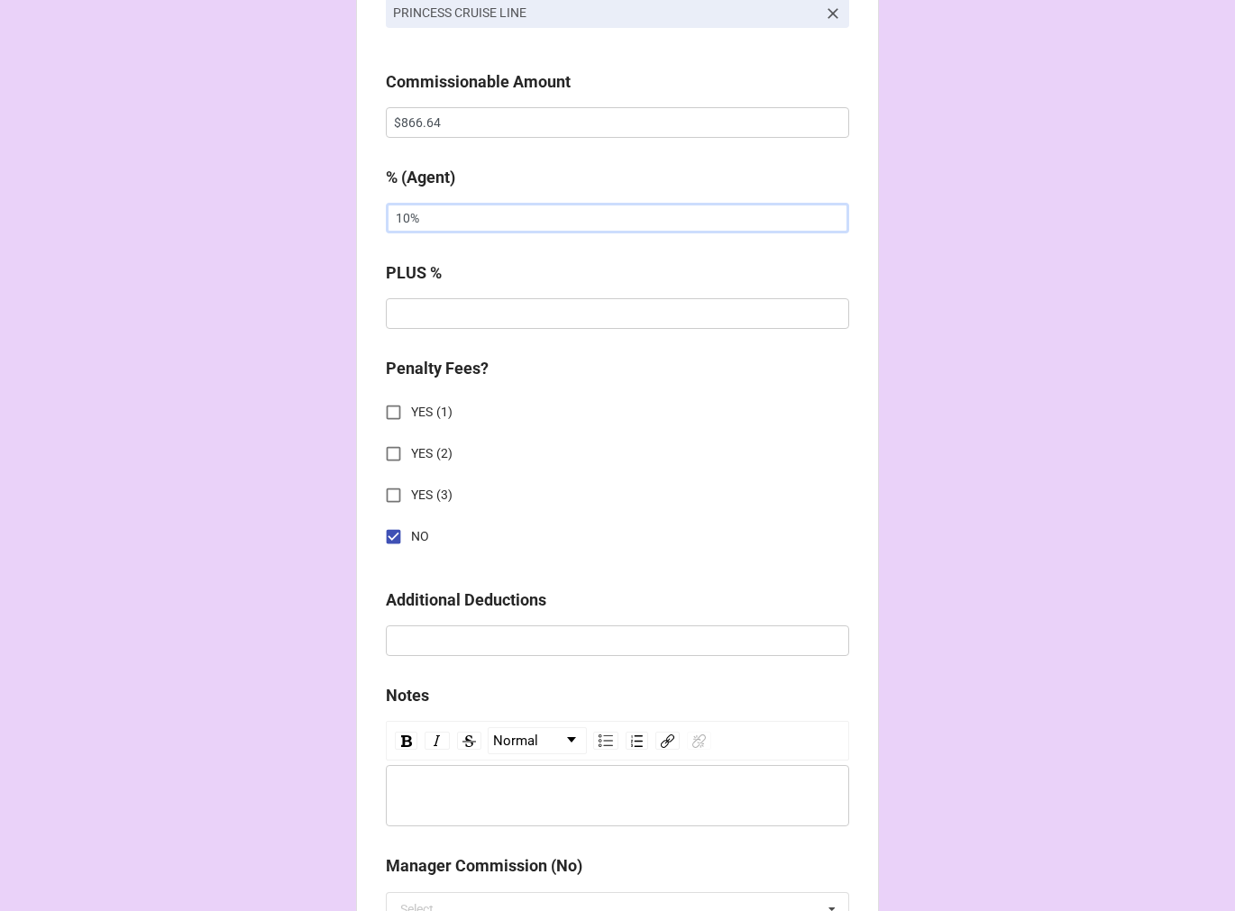
scroll to position [2086, 0]
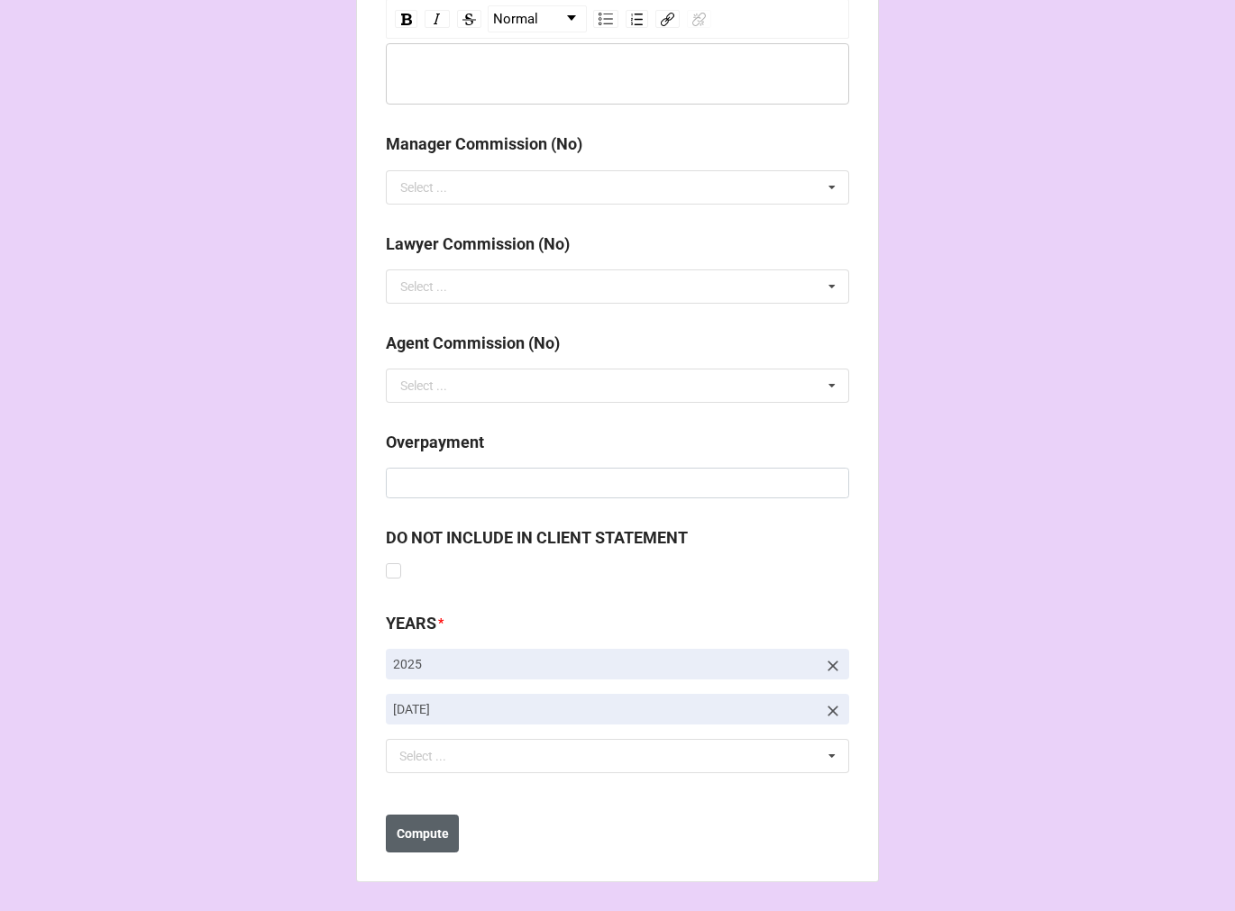
type input "10%"
click at [442, 826] on b "Compute" at bounding box center [422, 834] width 52 height 19
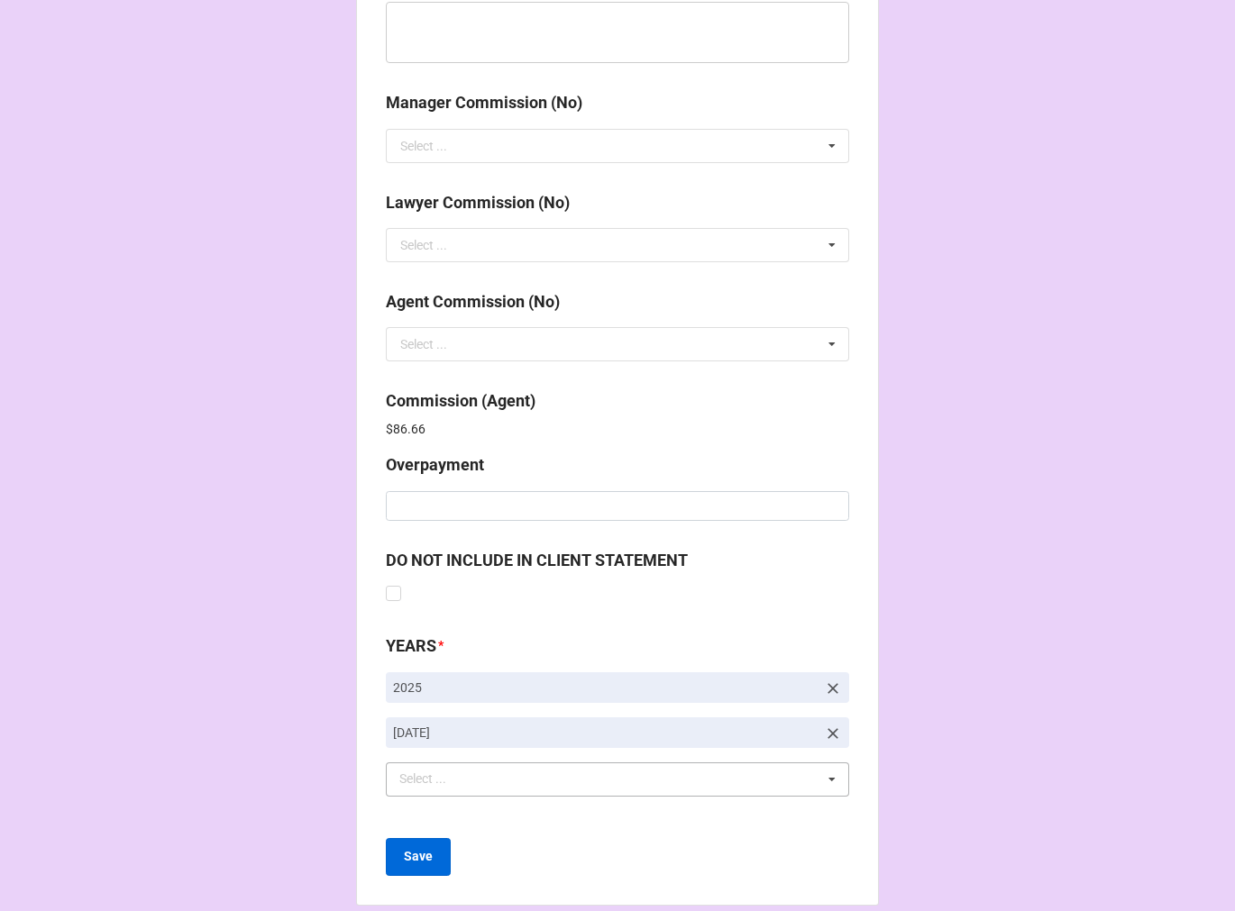
scroll to position [2150, 0]
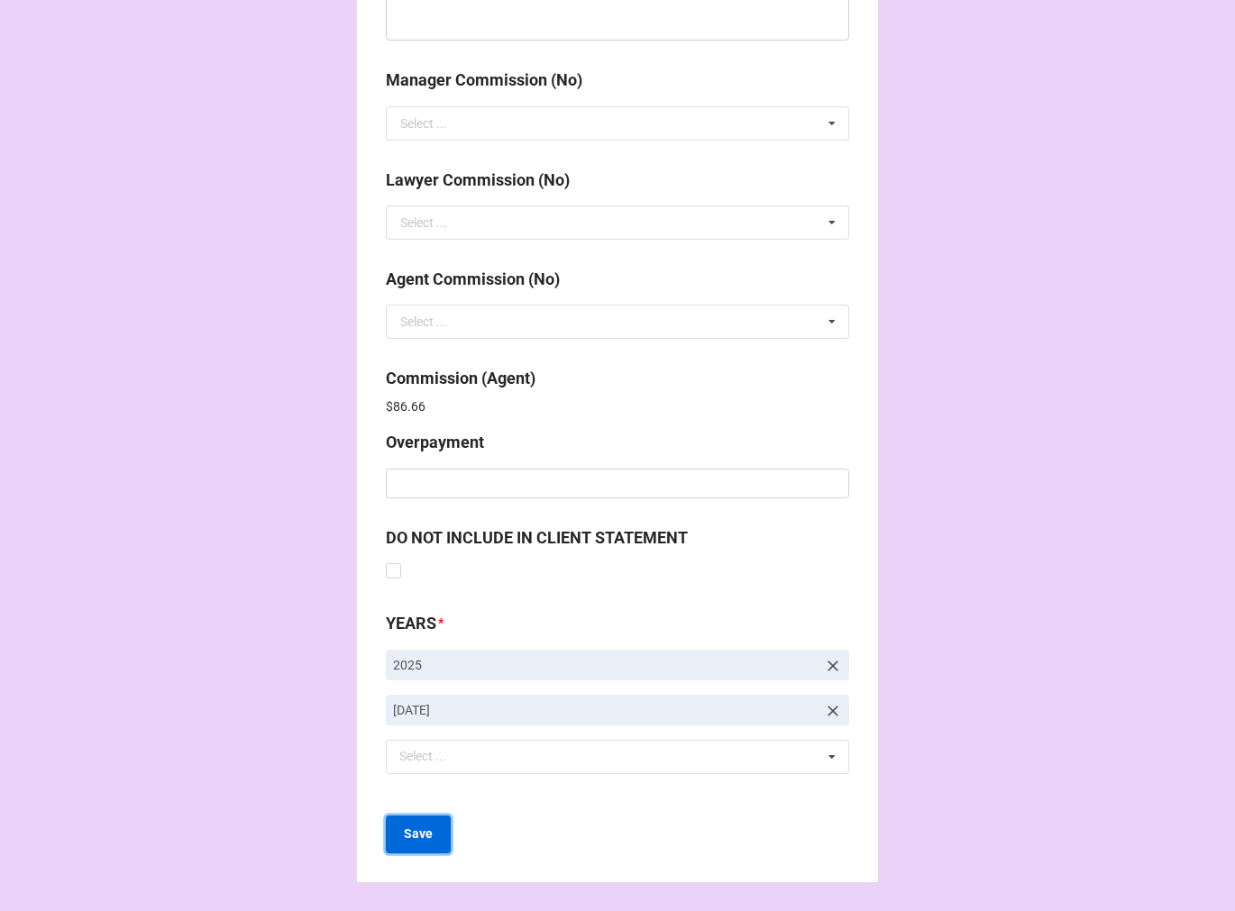
click at [424, 842] on b "Save" at bounding box center [418, 834] width 29 height 19
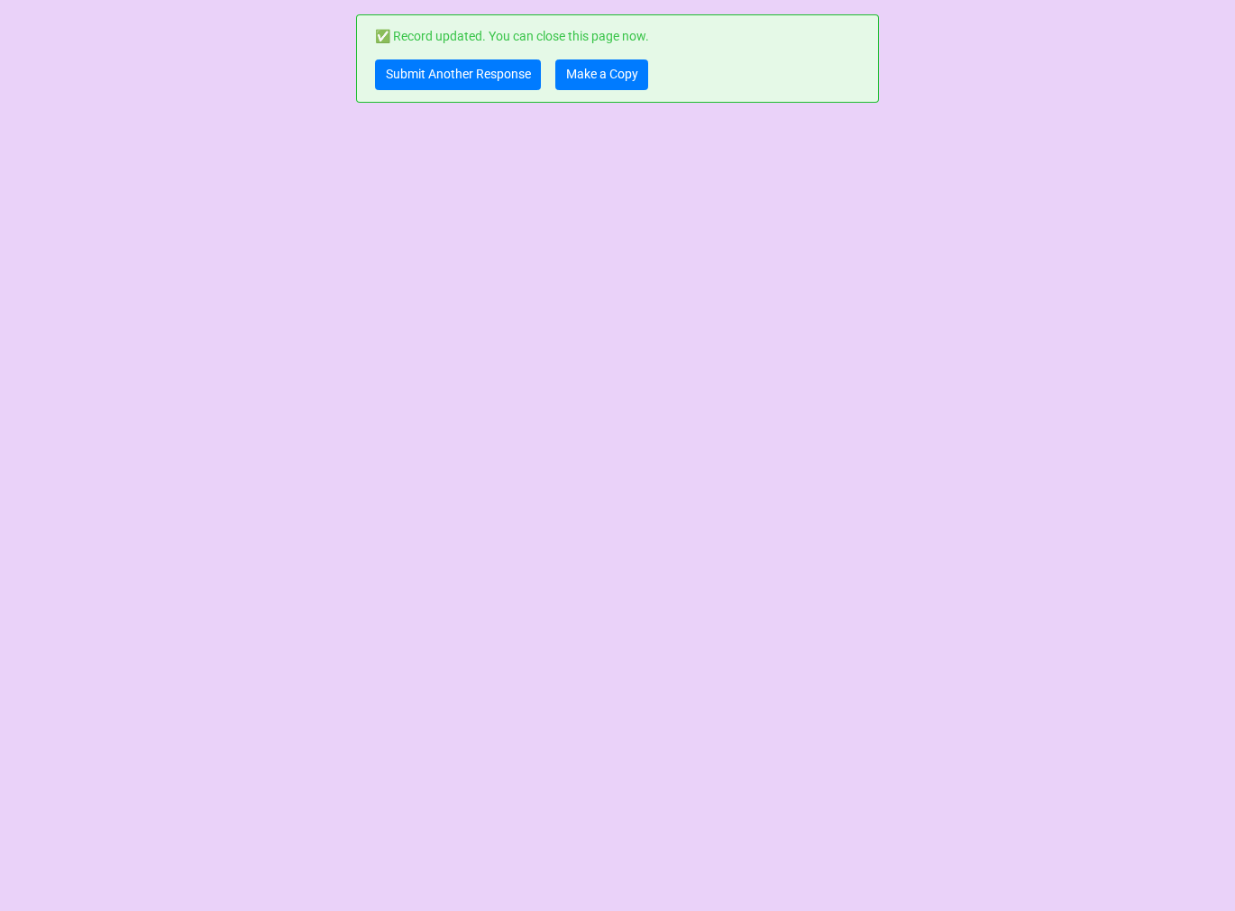
scroll to position [0, 0]
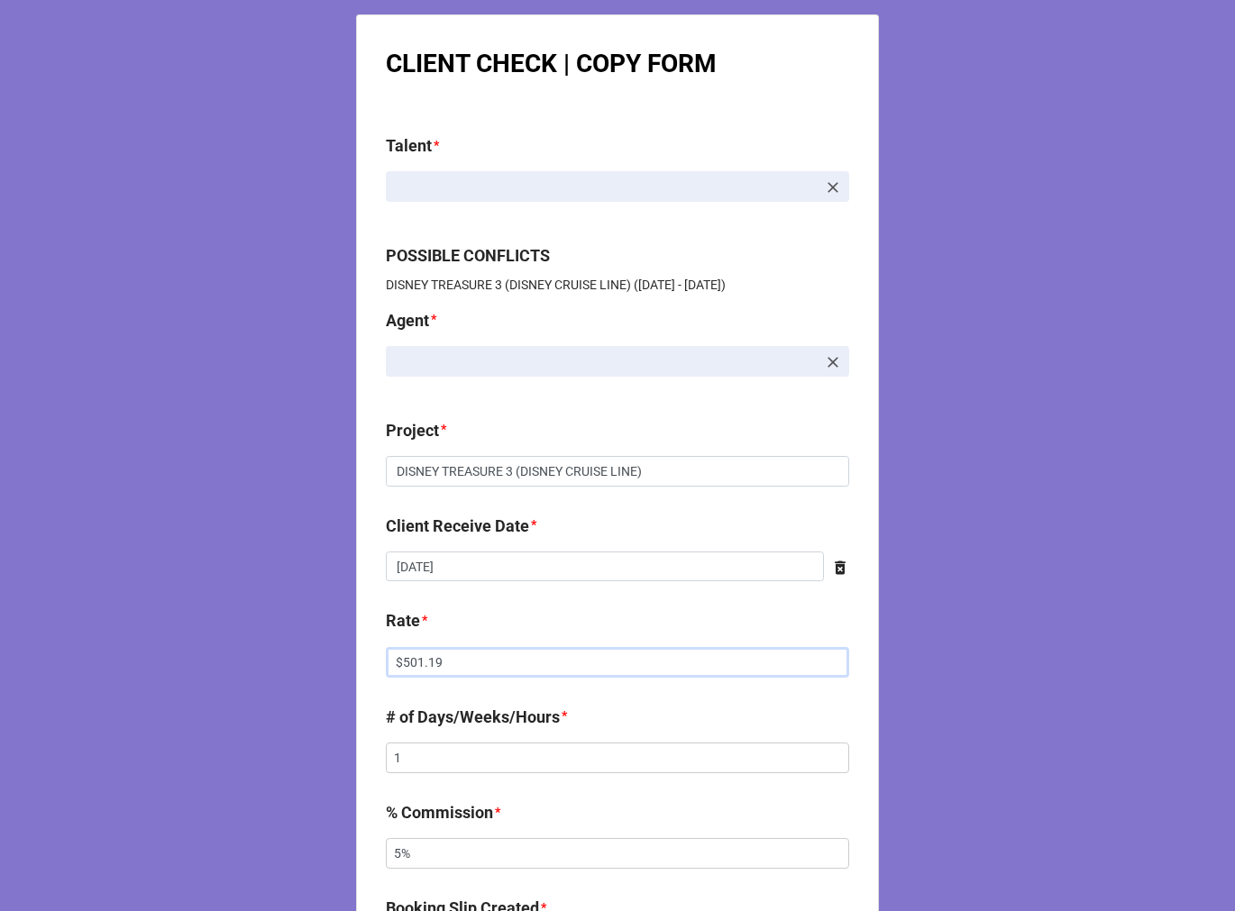
drag, startPoint x: 433, startPoint y: 656, endPoint x: 117, endPoint y: 597, distance: 321.0
click at [114, 644] on div "CLIENT CHECK | COPY FORM Talent * POSSIBLE CONFLICTS DISNEY TREASURE 3 (DISNEY …" at bounding box center [617, 920] width 1235 height 1840
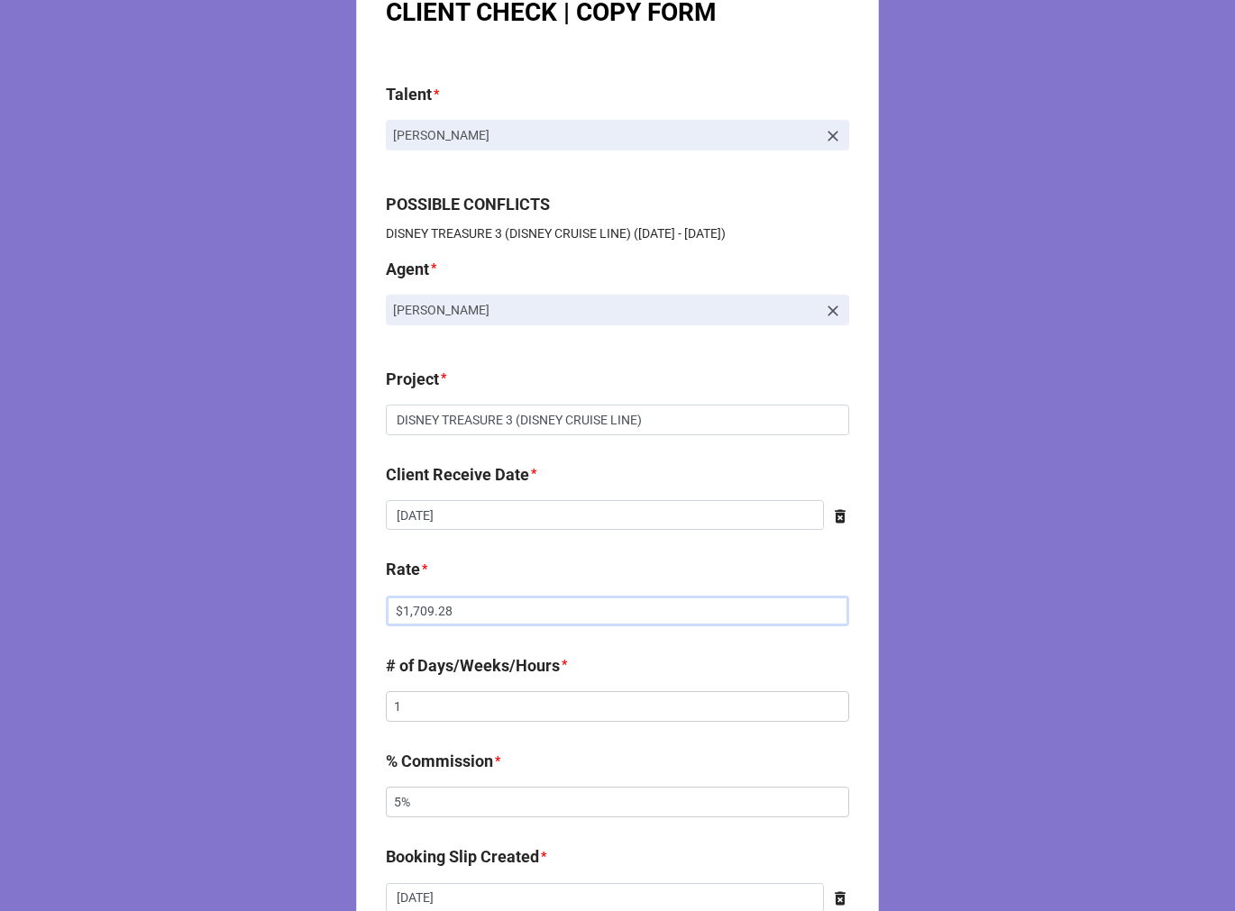
scroll to position [200, 0]
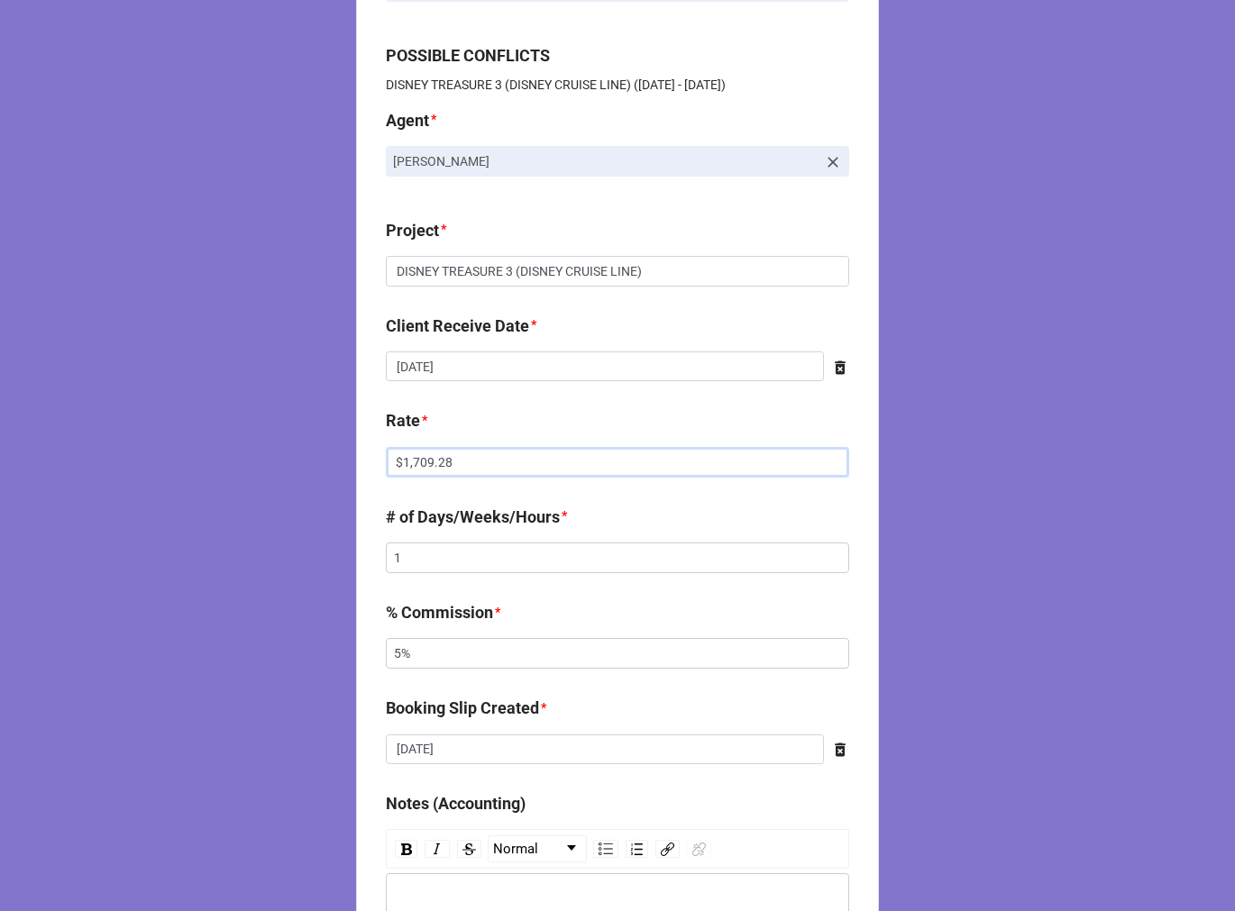
type input "$1,709.28"
drag, startPoint x: 470, startPoint y: 651, endPoint x: 326, endPoint y: 634, distance: 145.1
click at [326, 634] on div "CLIENT CHECK | COPY FORM Talent * [PERSON_NAME] POSSIBLE CONFLICTS DISNEY TREAS…" at bounding box center [617, 720] width 1235 height 1840
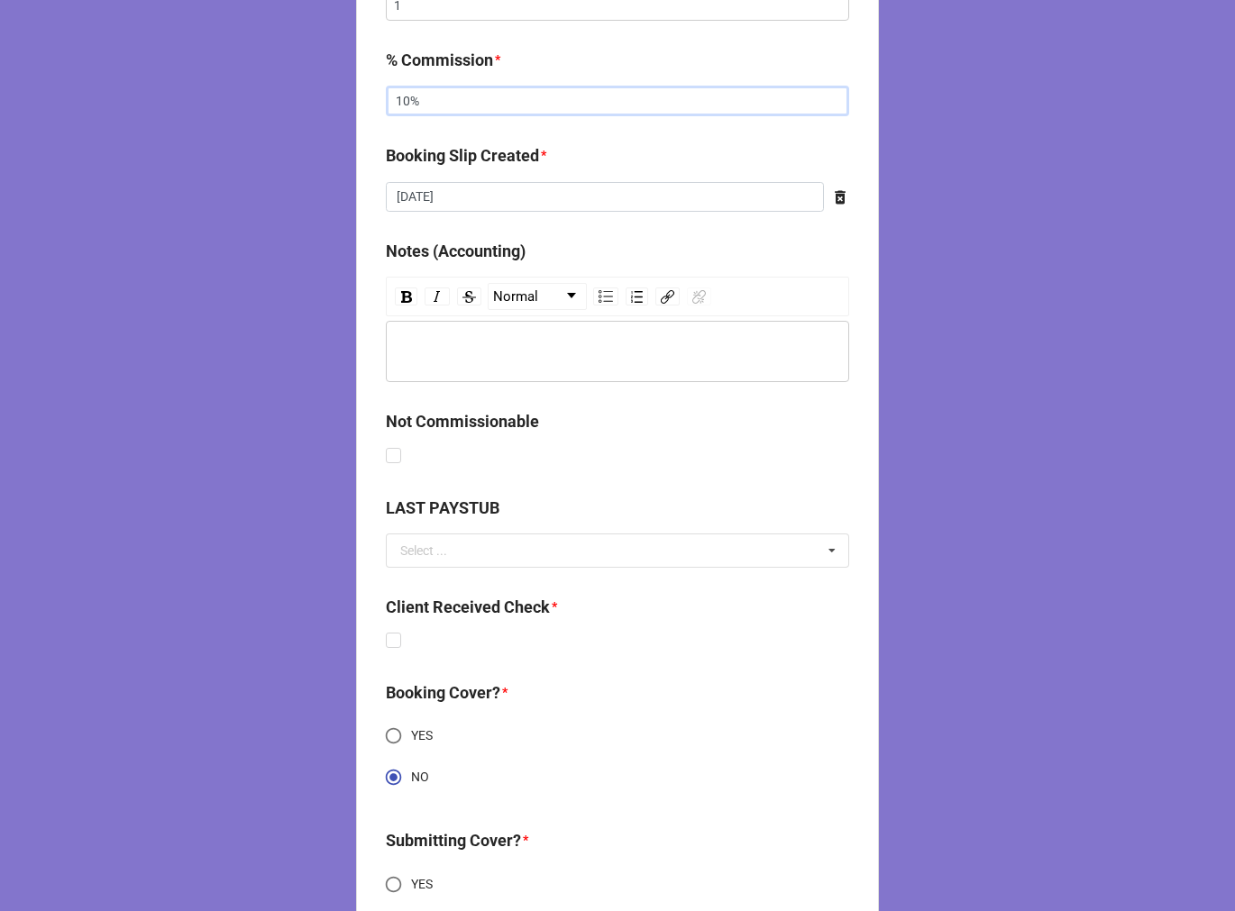
scroll to position [926, 0]
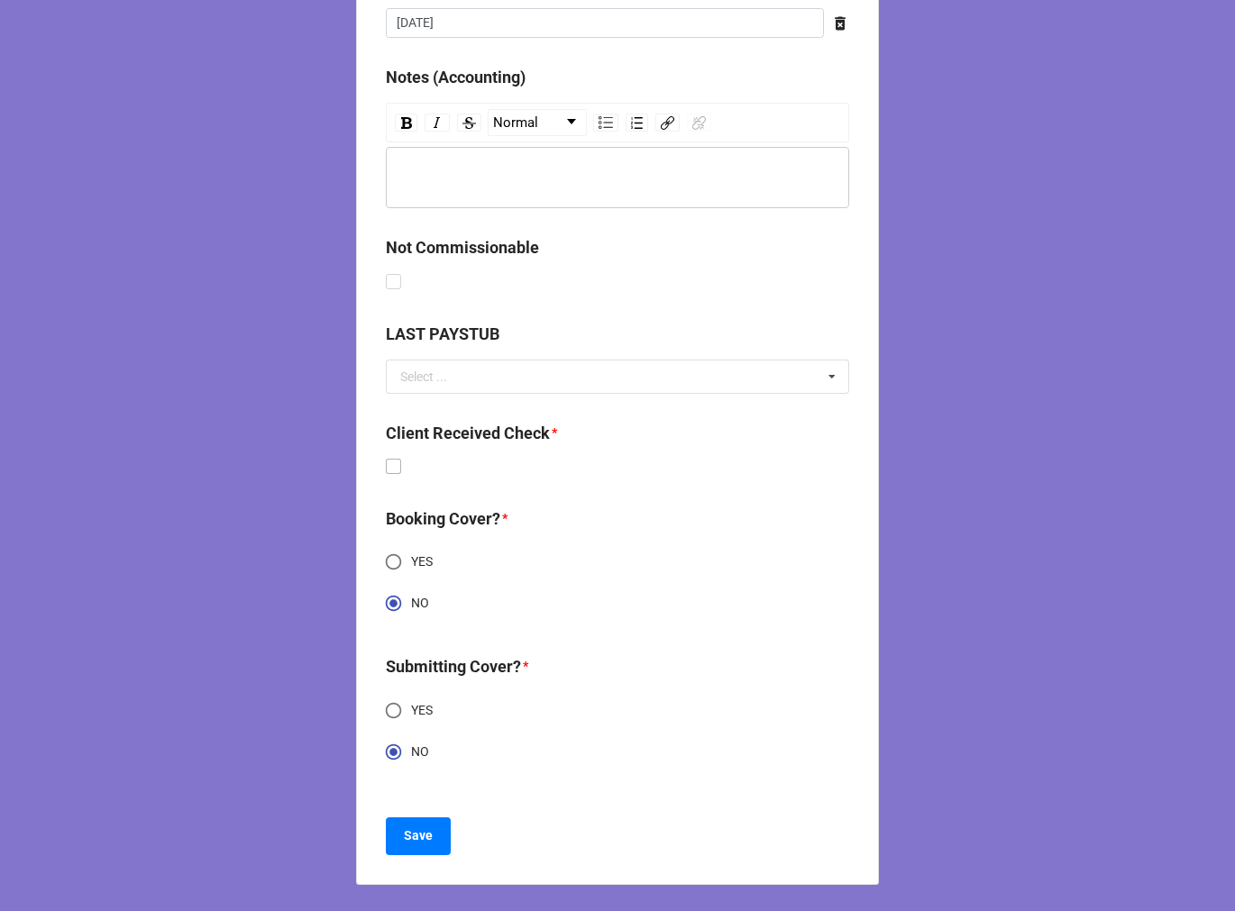
type input "10%"
click at [394, 459] on label at bounding box center [393, 459] width 15 height 0
checkbox input "true"
click at [416, 826] on b "Save" at bounding box center [418, 835] width 29 height 19
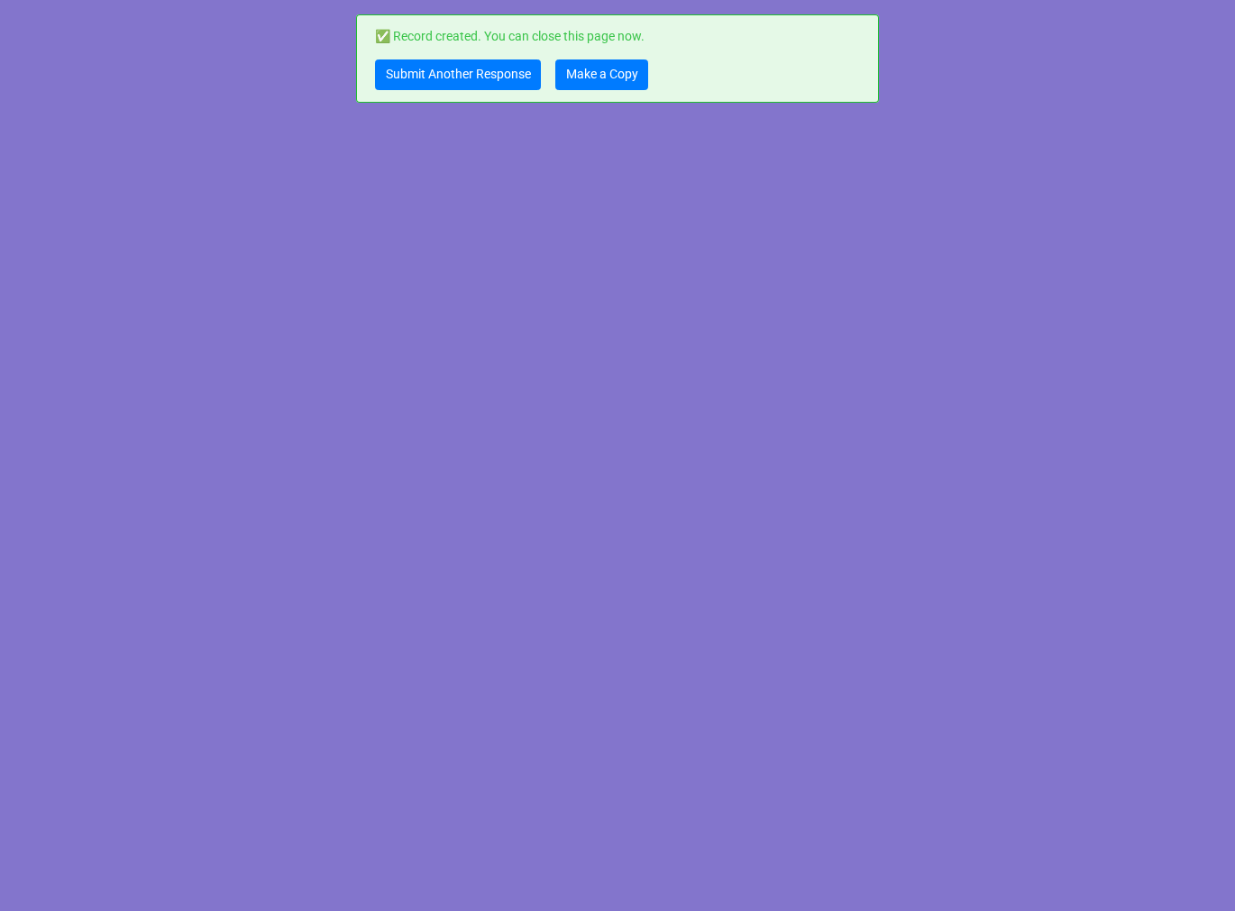
scroll to position [0, 0]
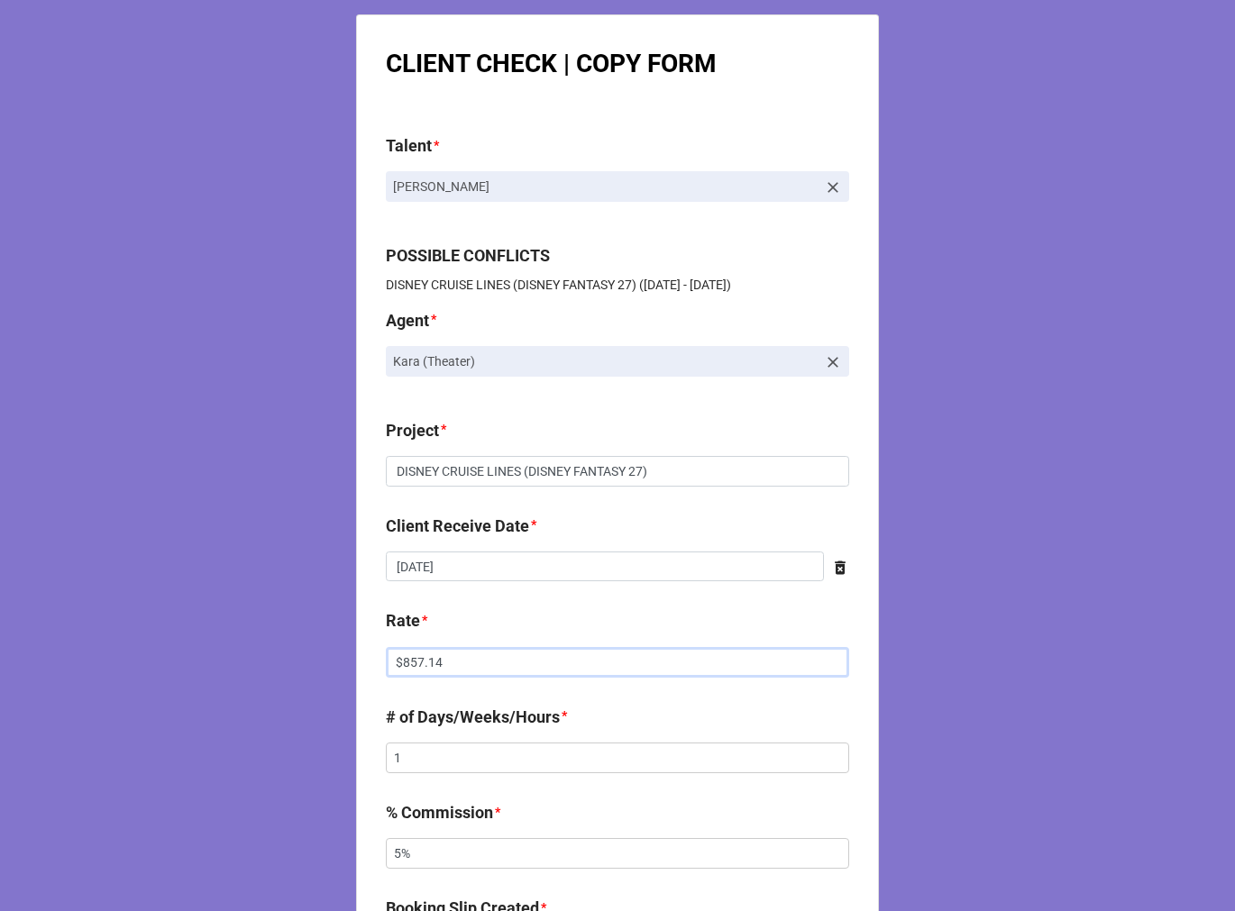
drag, startPoint x: 363, startPoint y: 662, endPoint x: 297, endPoint y: 651, distance: 66.8
click at [311, 661] on div "CLIENT CHECK | COPY FORM Talent * Brandon Gille POSSIBLE CONFLICTS DISNEY CRUIS…" at bounding box center [617, 920] width 1235 height 1840
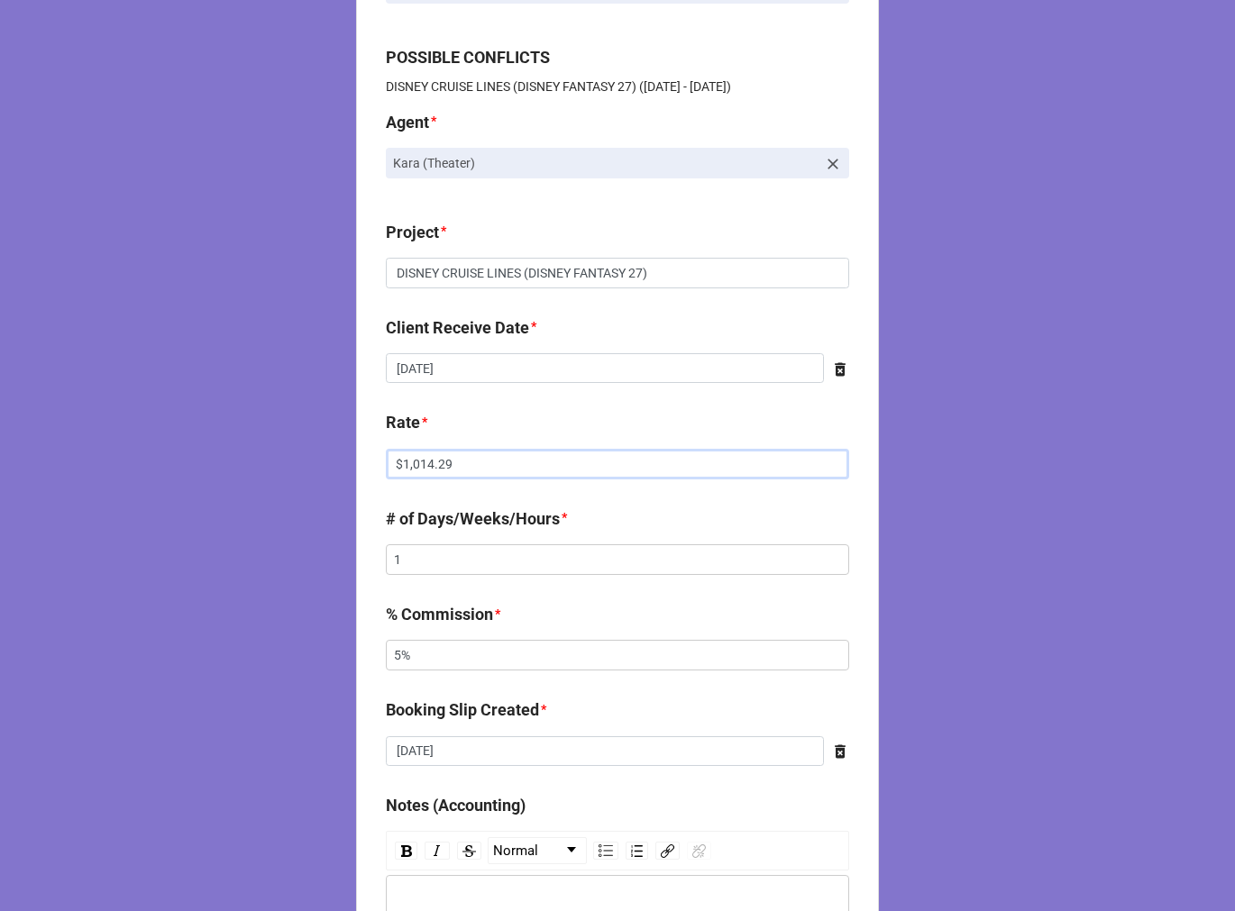
scroll to position [200, 0]
type input "$1,014.29"
drag, startPoint x: 359, startPoint y: 656, endPoint x: 331, endPoint y: 655, distance: 27.9
click at [335, 655] on div "CLIENT CHECK | COPY FORM Talent * Brandon Gille POSSIBLE CONFLICTS DISNEY CRUIS…" at bounding box center [617, 720] width 1235 height 1840
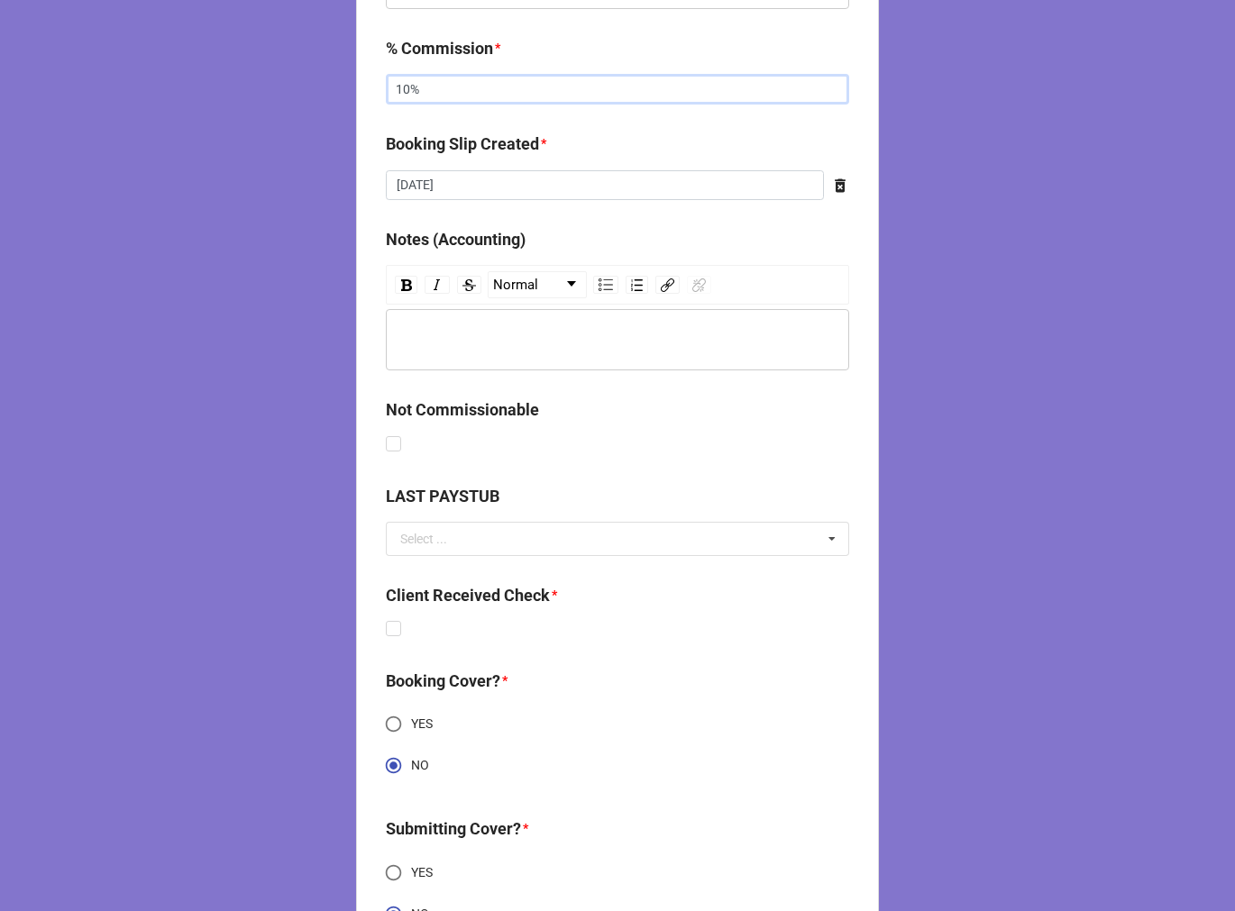
scroll to position [901, 0]
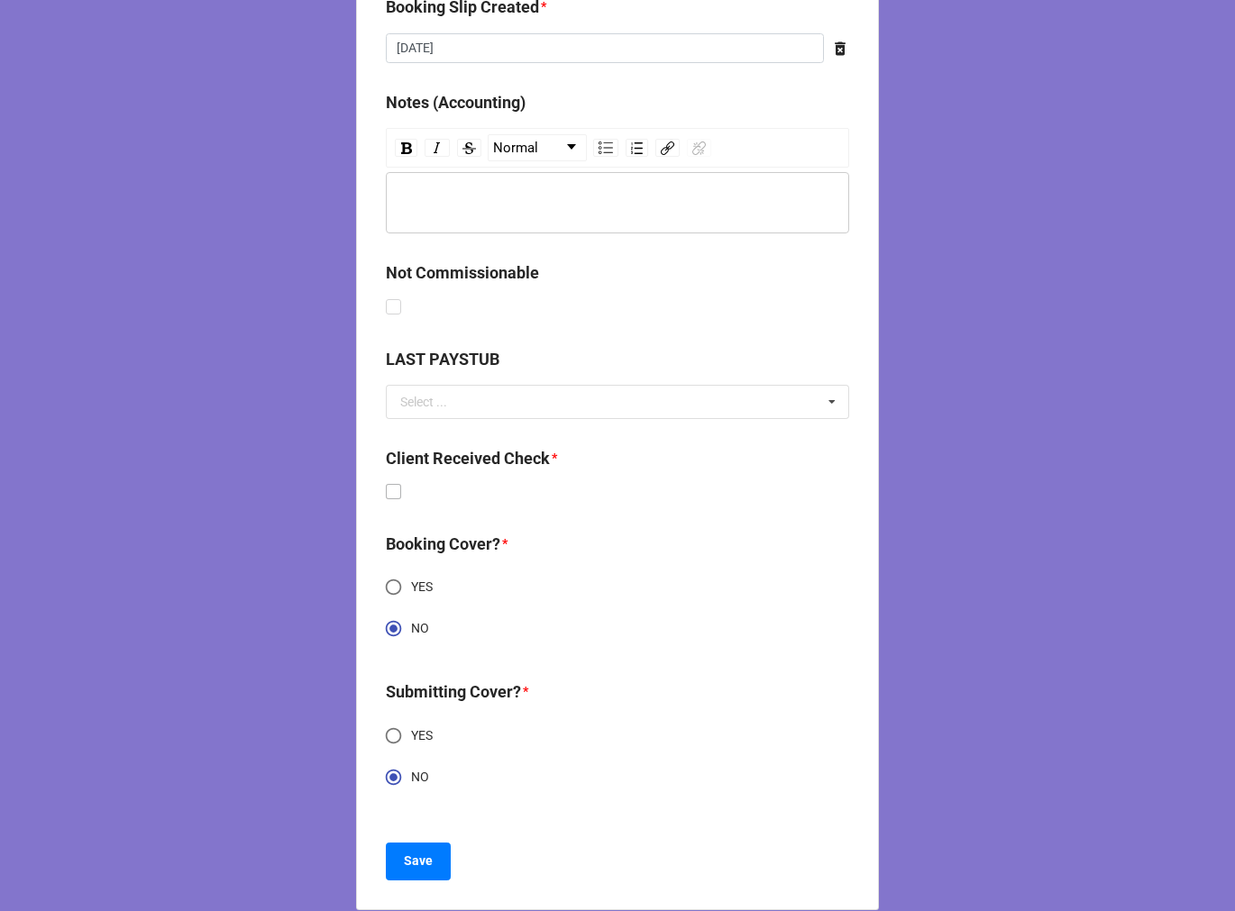
type input "10%"
click at [386, 484] on label at bounding box center [393, 484] width 15 height 0
checkbox input "true"
click at [396, 852] on button "Save" at bounding box center [418, 862] width 65 height 38
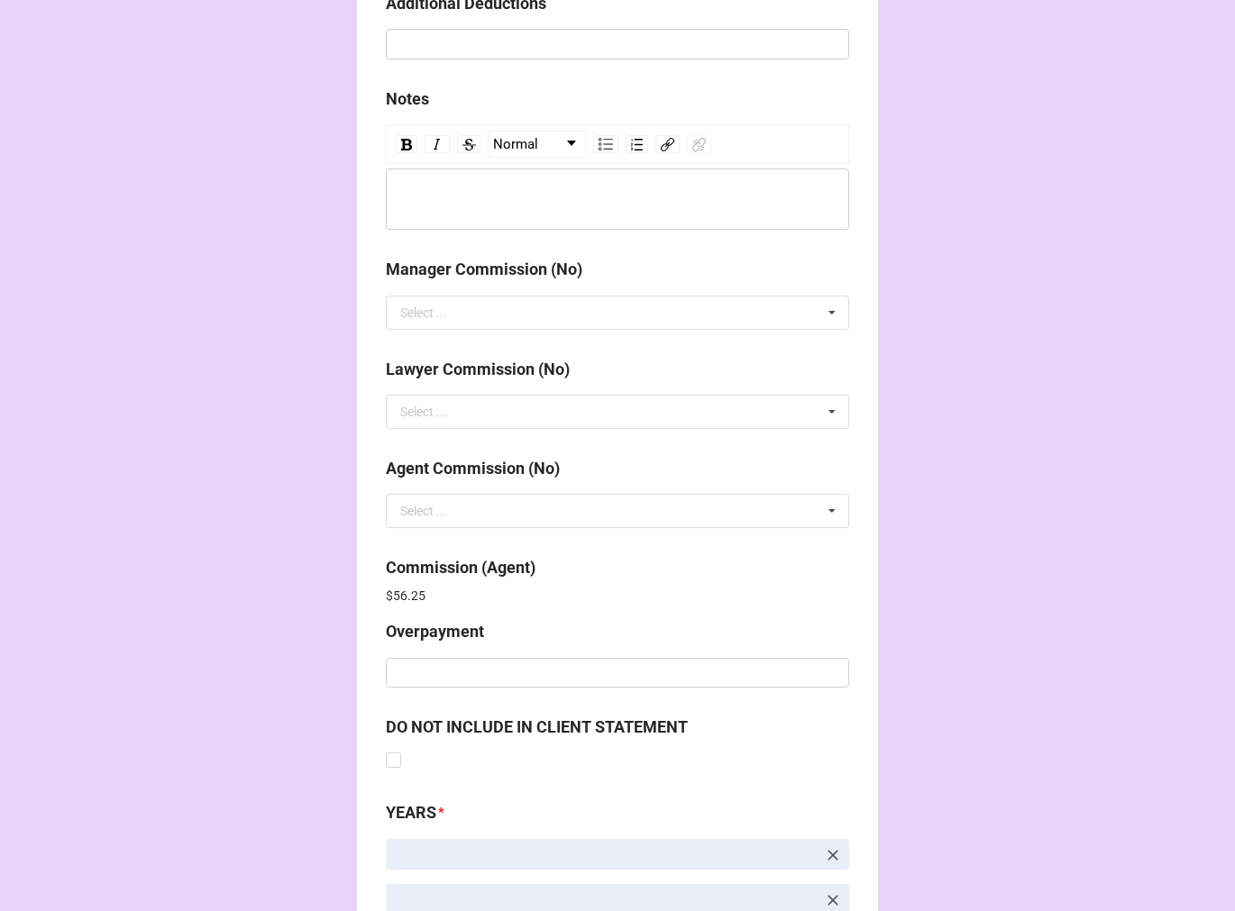
scroll to position [2150, 0]
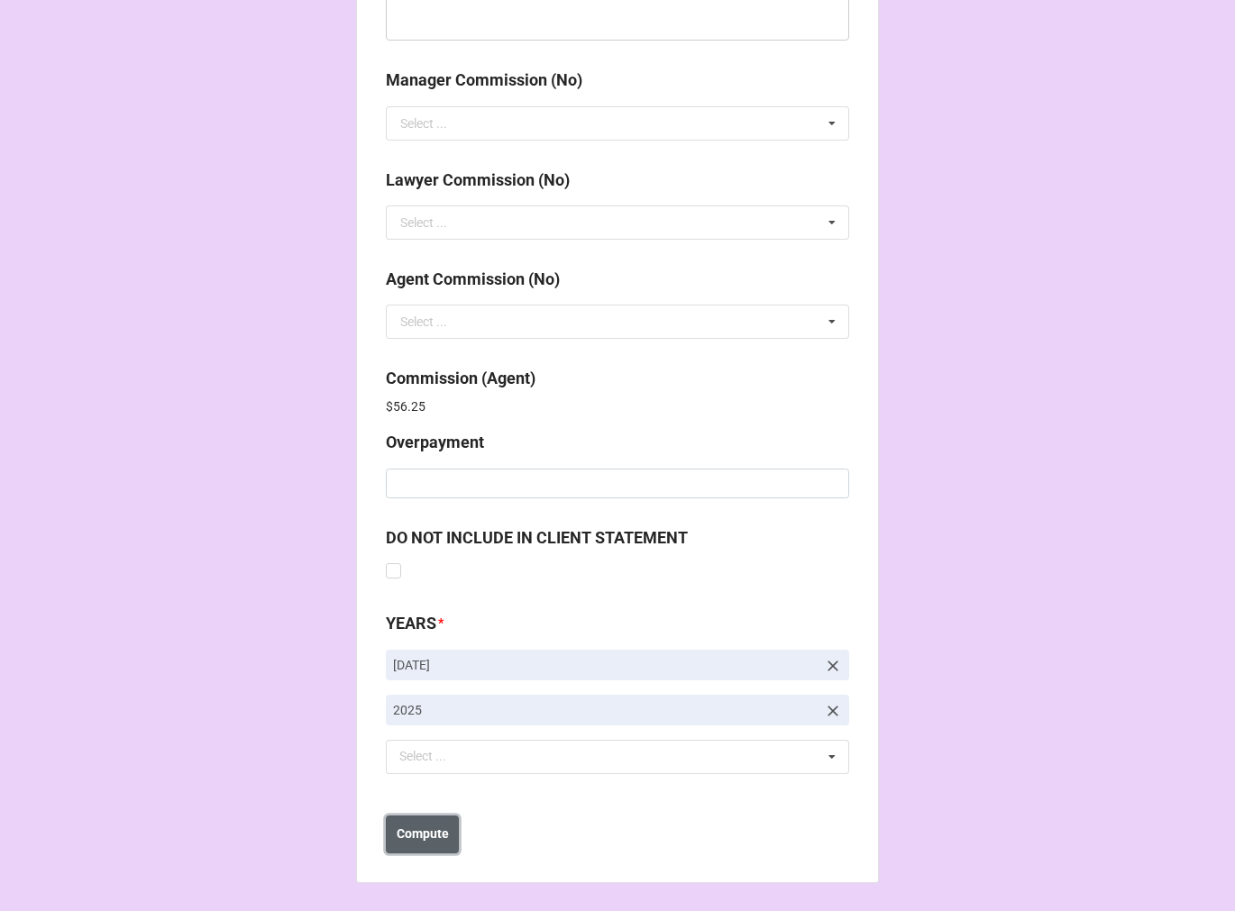
click at [396, 834] on b "Compute" at bounding box center [422, 834] width 52 height 19
click at [406, 834] on b "Save" at bounding box center [418, 834] width 29 height 19
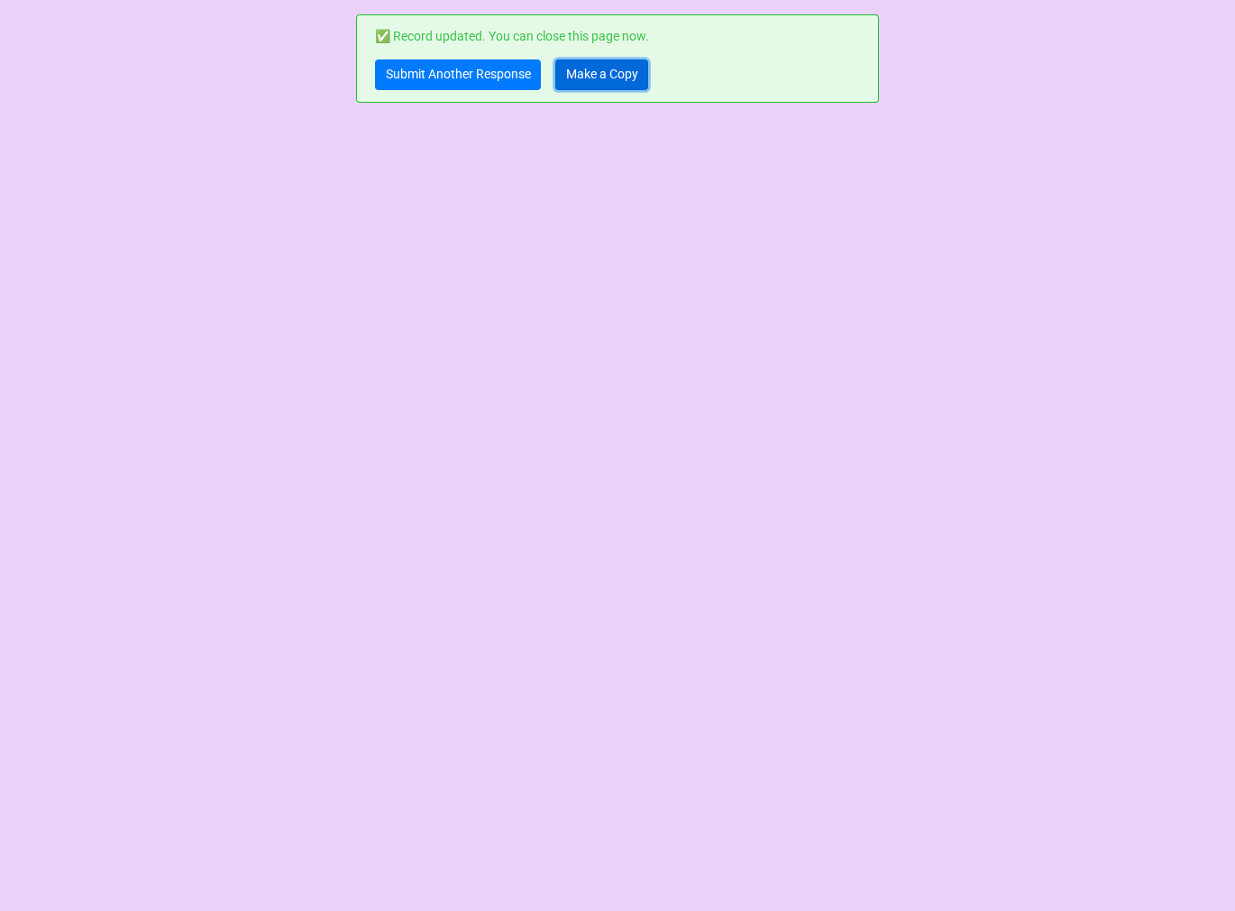
click at [601, 72] on link "Make a Copy" at bounding box center [601, 74] width 93 height 31
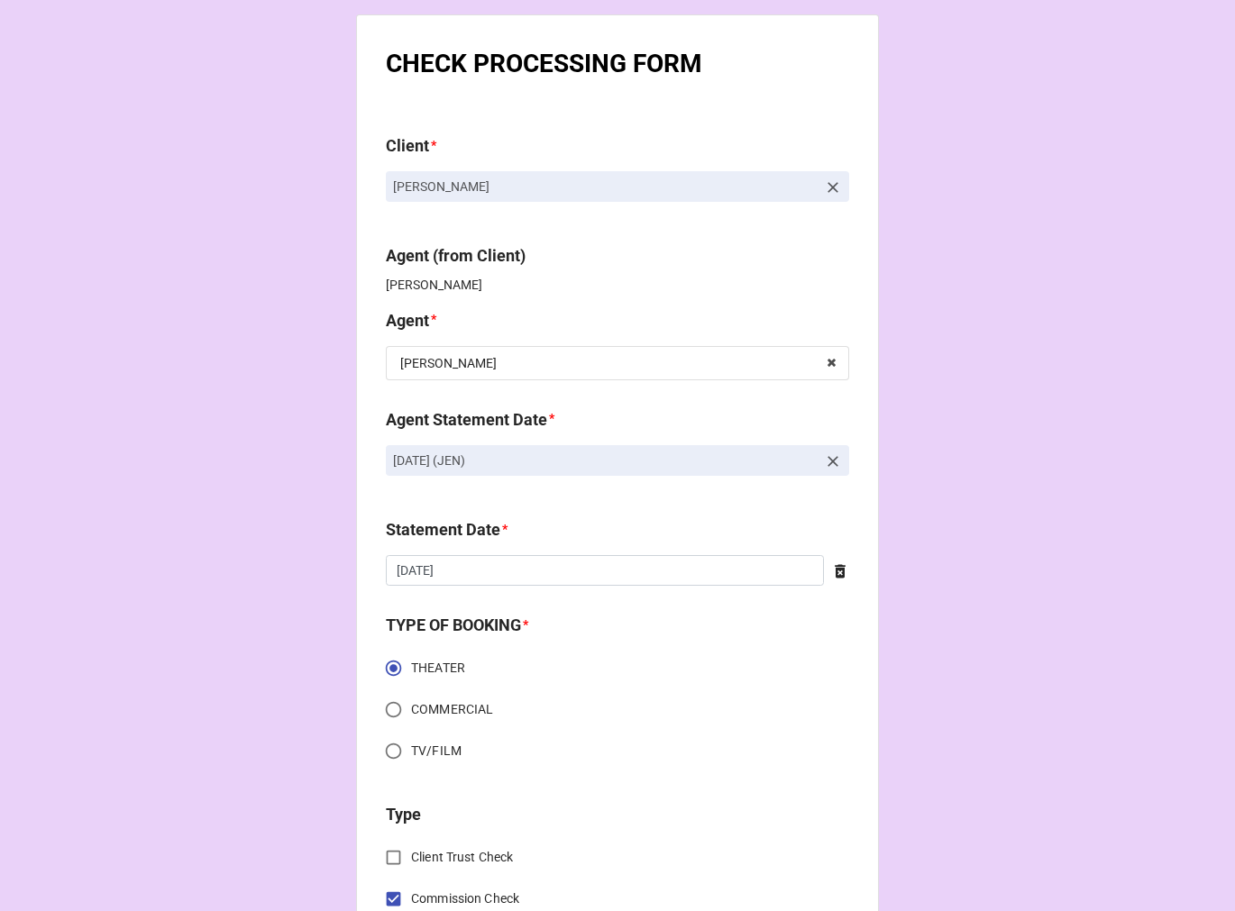
click at [824, 458] on icon at bounding box center [833, 461] width 18 height 18
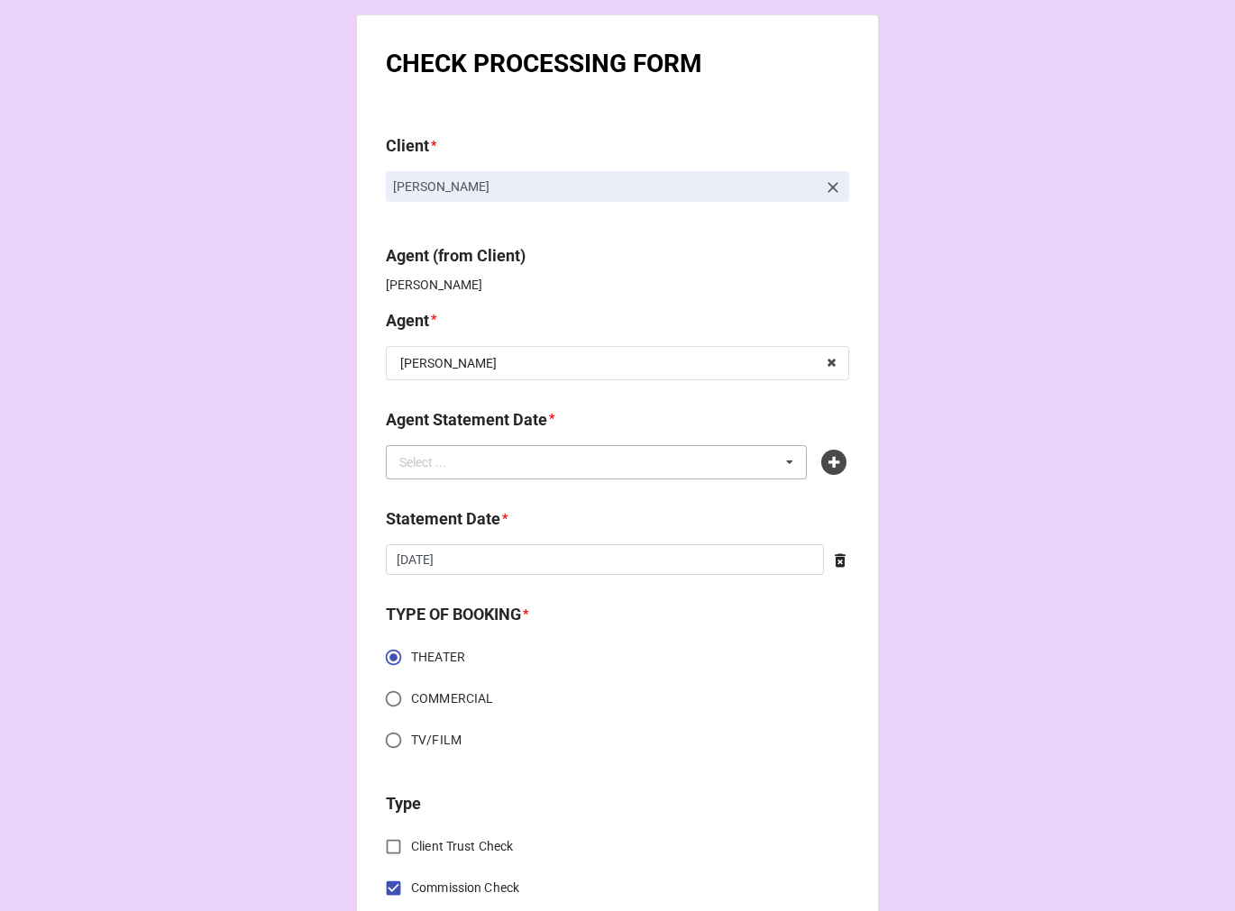
click at [707, 454] on div "Select ... No results found." at bounding box center [596, 462] width 421 height 34
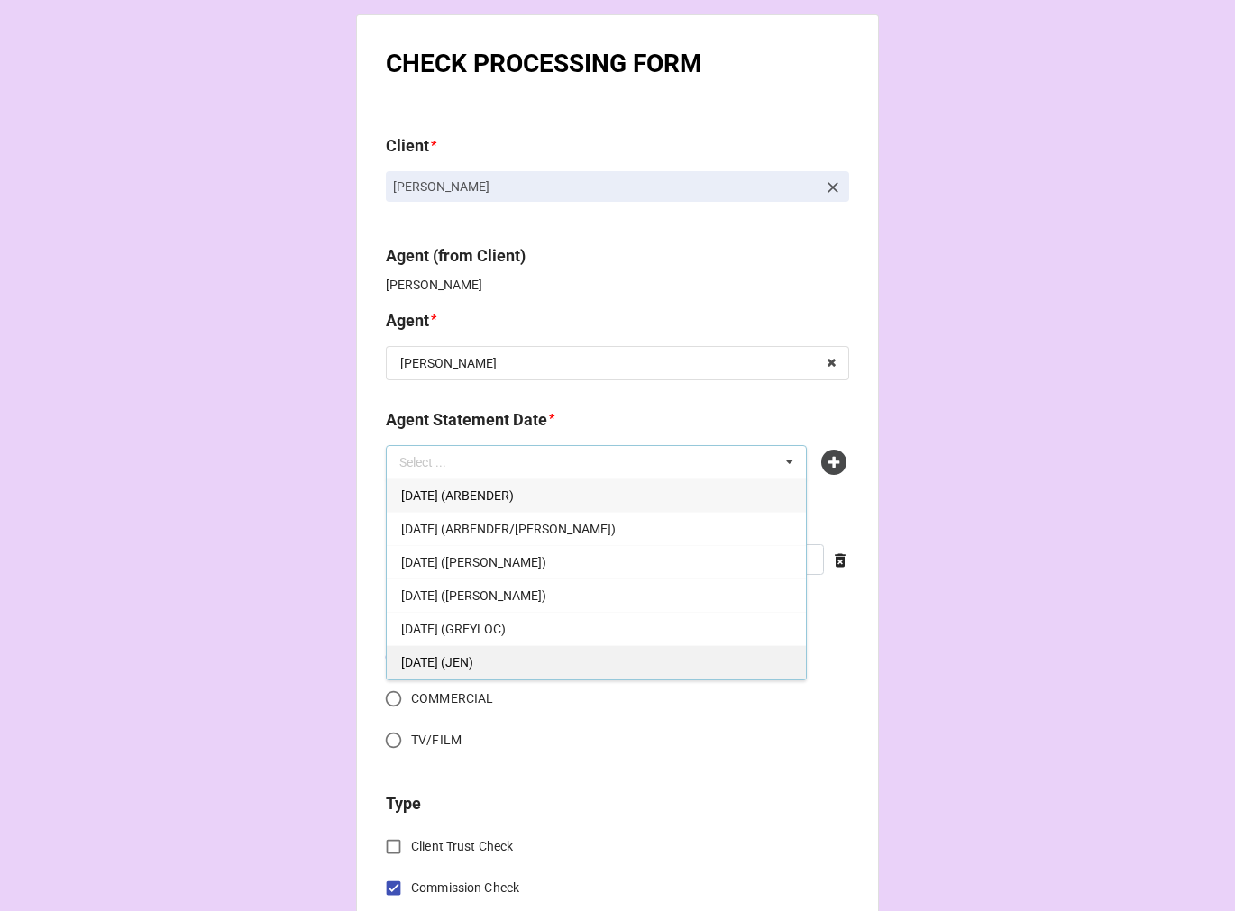
click at [473, 655] on span "OCTOBER 3, 2025 (JEN)" at bounding box center [437, 662] width 72 height 14
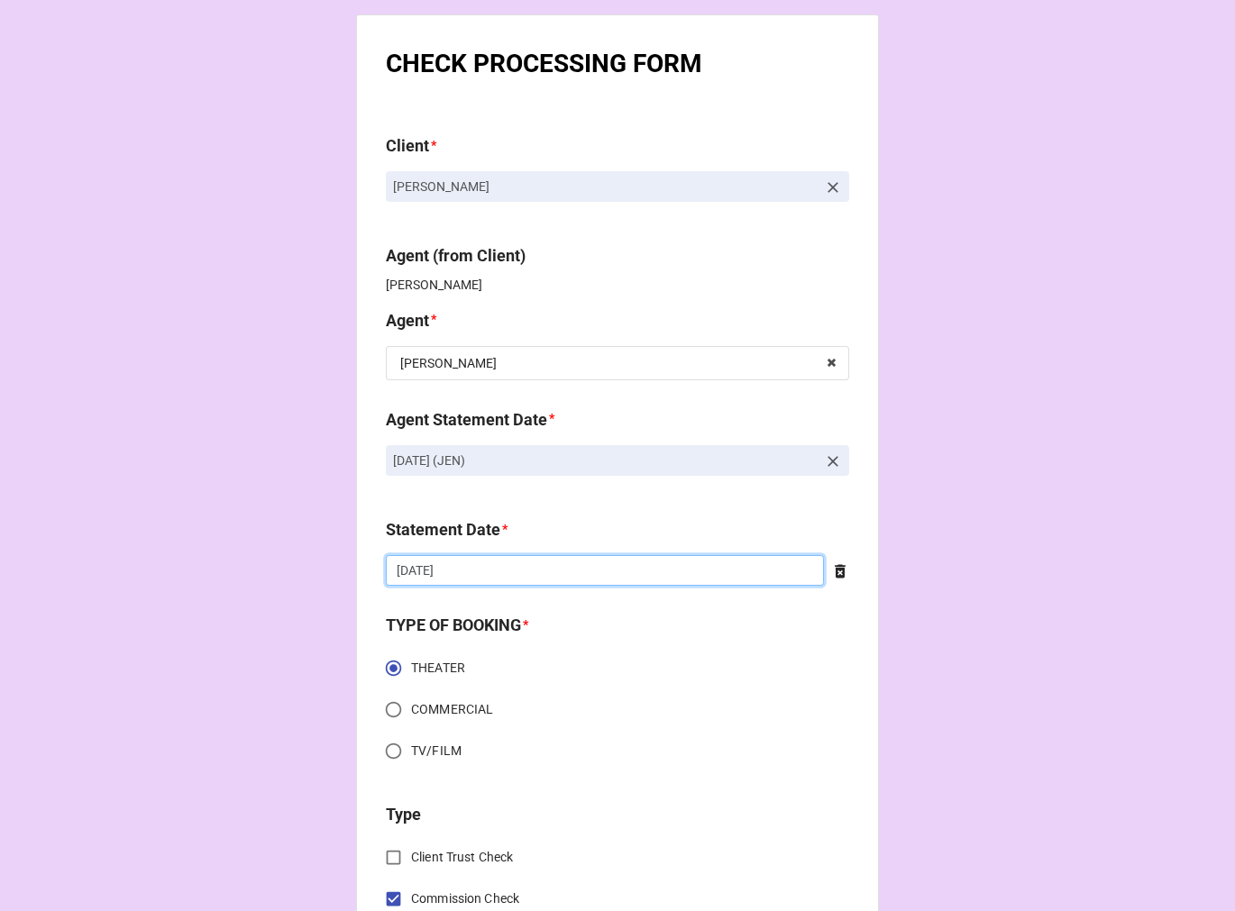
click at [473, 565] on input "[DATE]" at bounding box center [605, 570] width 438 height 31
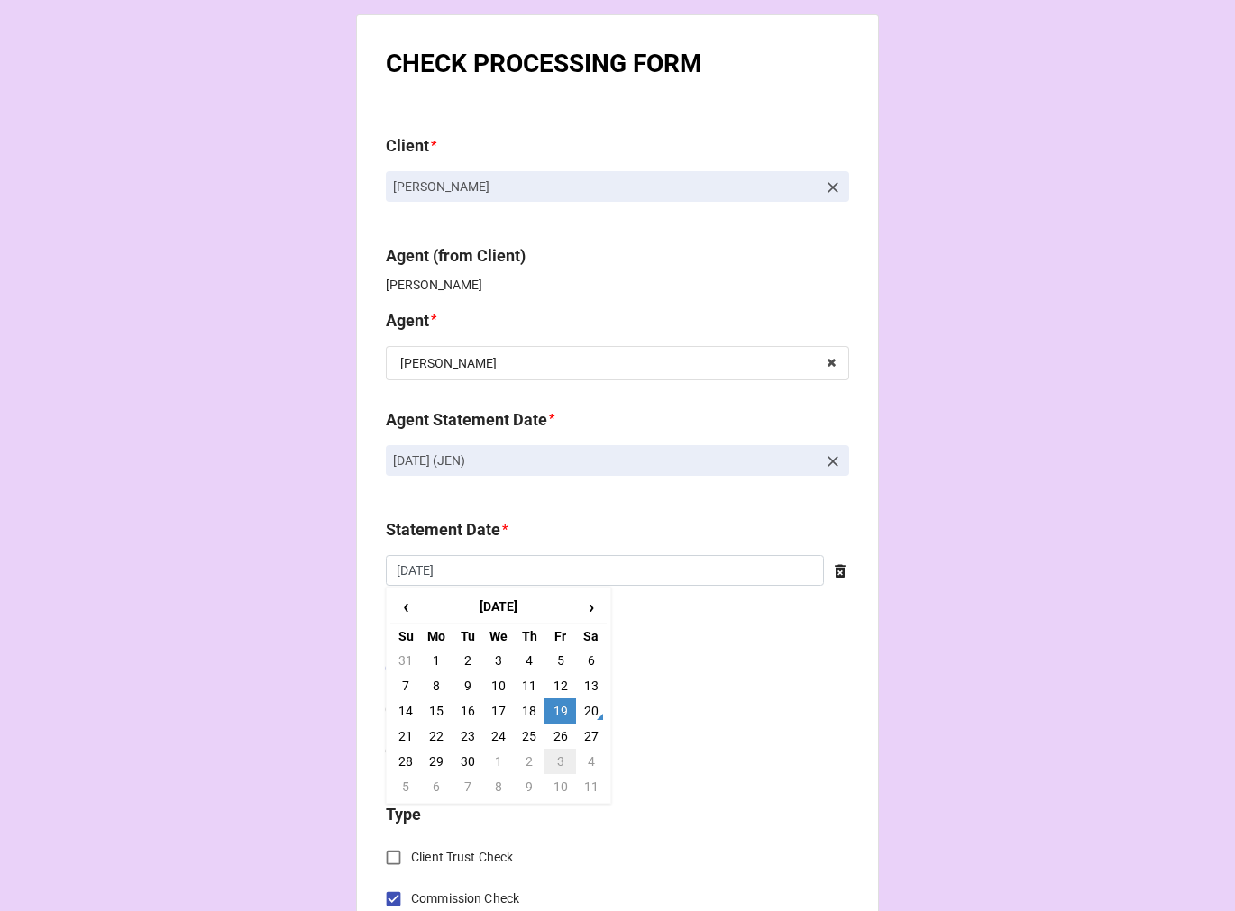
click at [552, 759] on td "3" at bounding box center [559, 761] width 31 height 25
type input "10/3/2025"
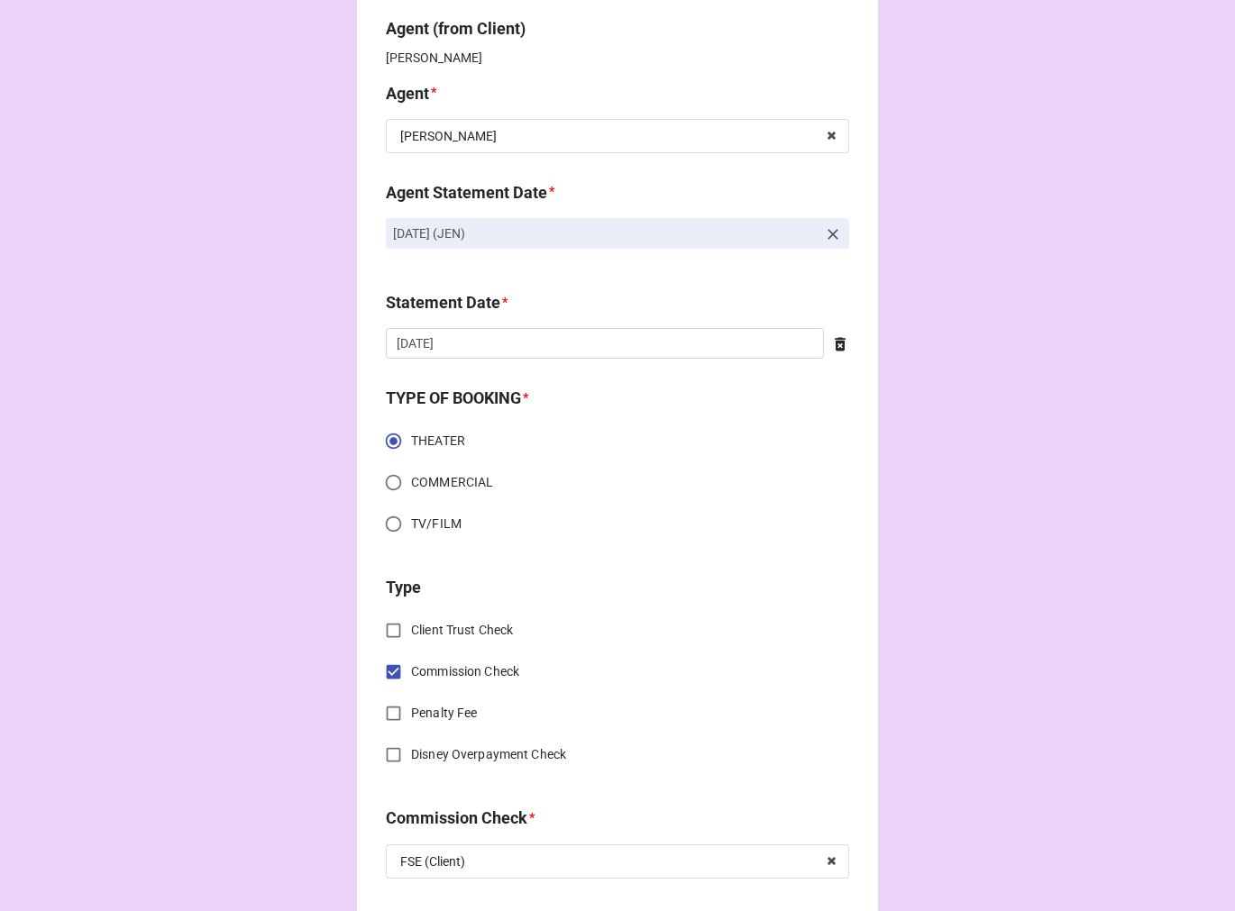
scroll to position [500, 0]
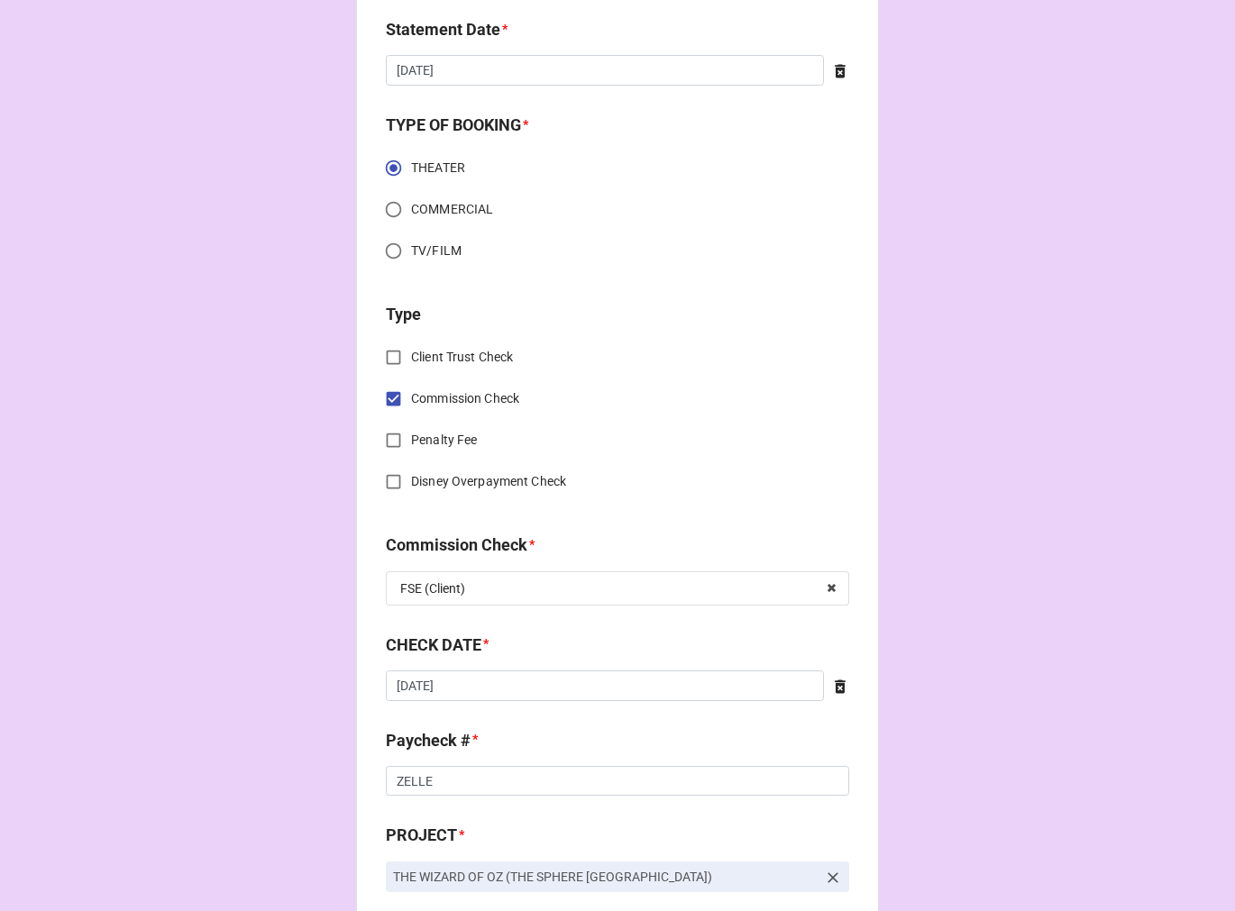
click at [839, 688] on icon at bounding box center [839, 686] width 11 height 14
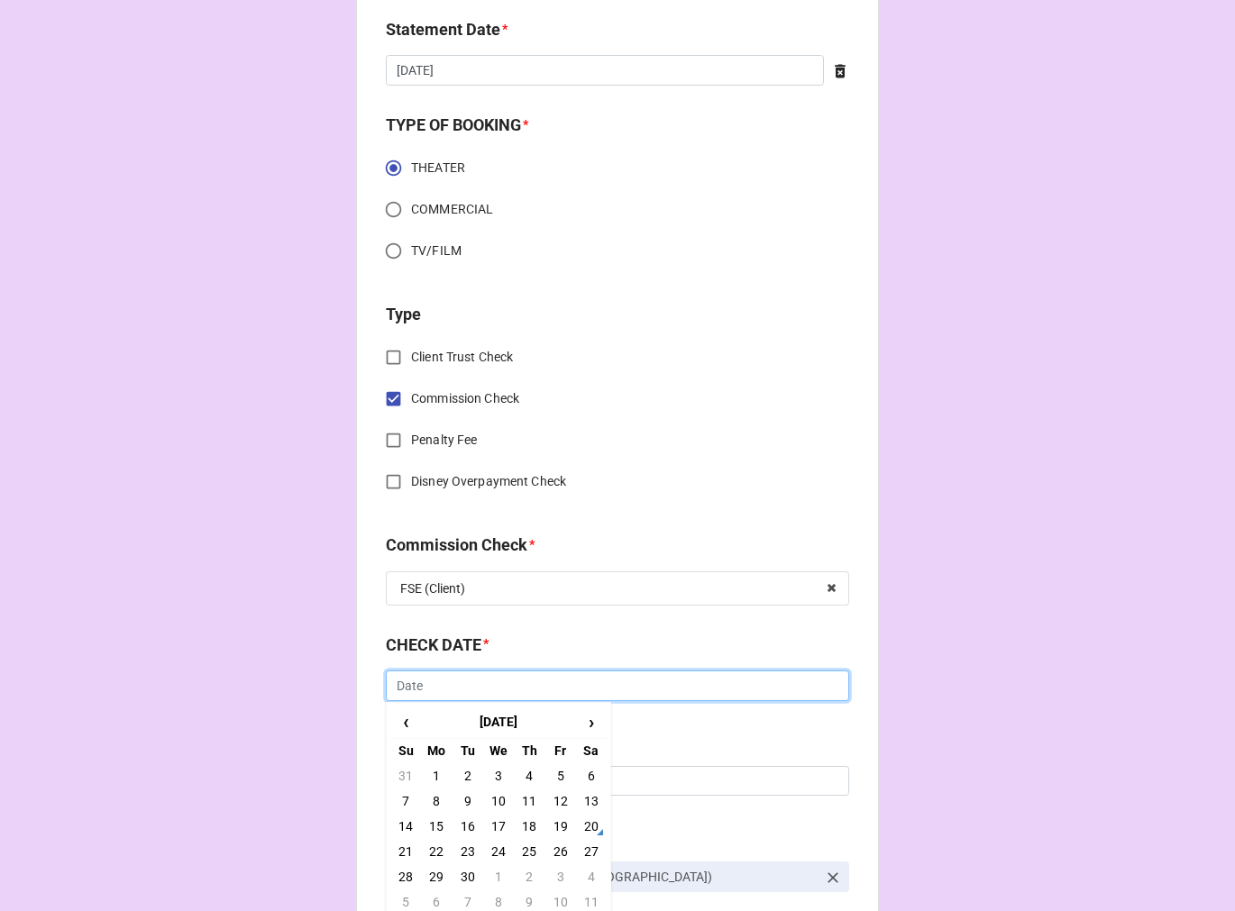
click at [688, 690] on input "text" at bounding box center [617, 685] width 463 height 31
drag, startPoint x: 428, startPoint y: 818, endPoint x: 430, endPoint y: 799, distance: 19.0
click at [427, 817] on td "15" at bounding box center [436, 826] width 31 height 25
type input "9/15/2025"
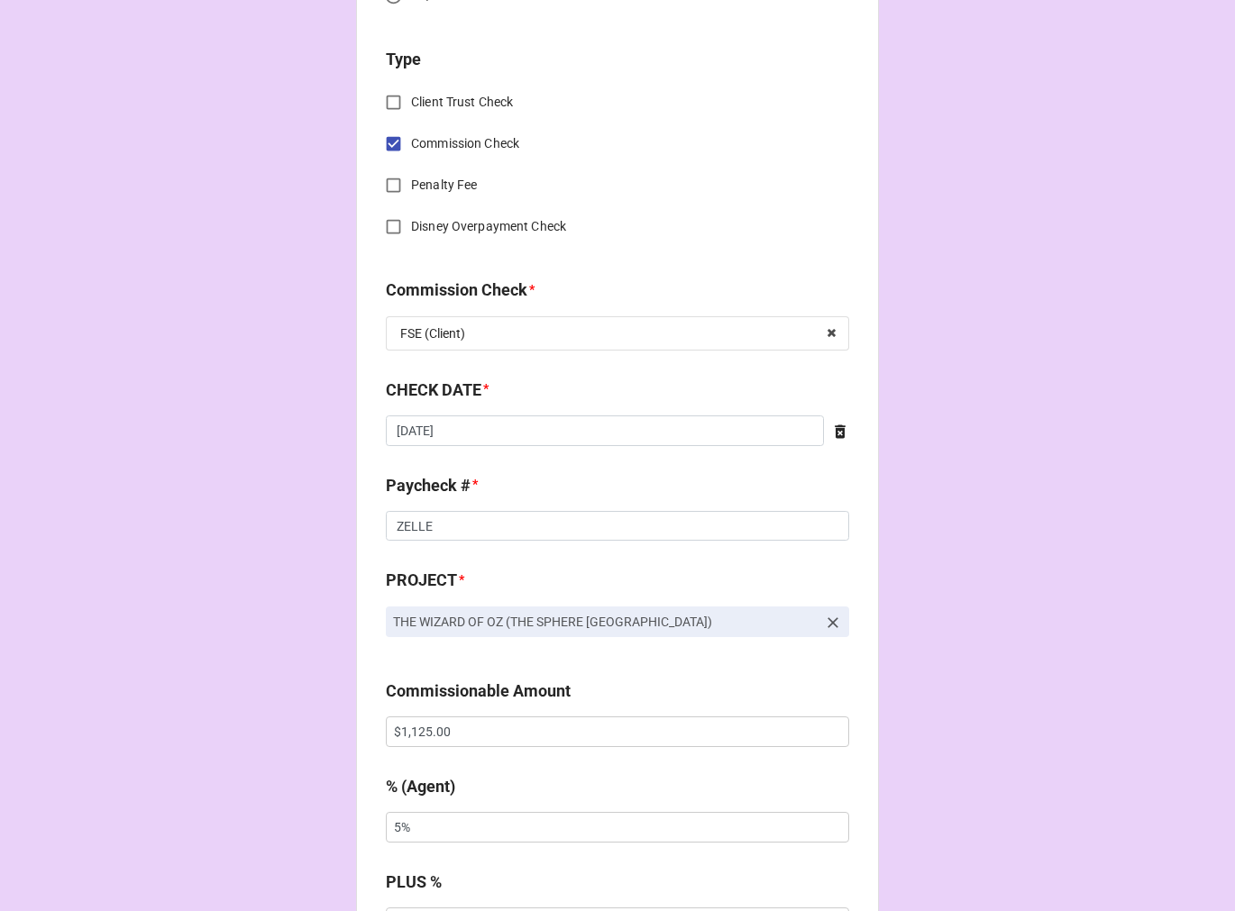
scroll to position [1001, 0]
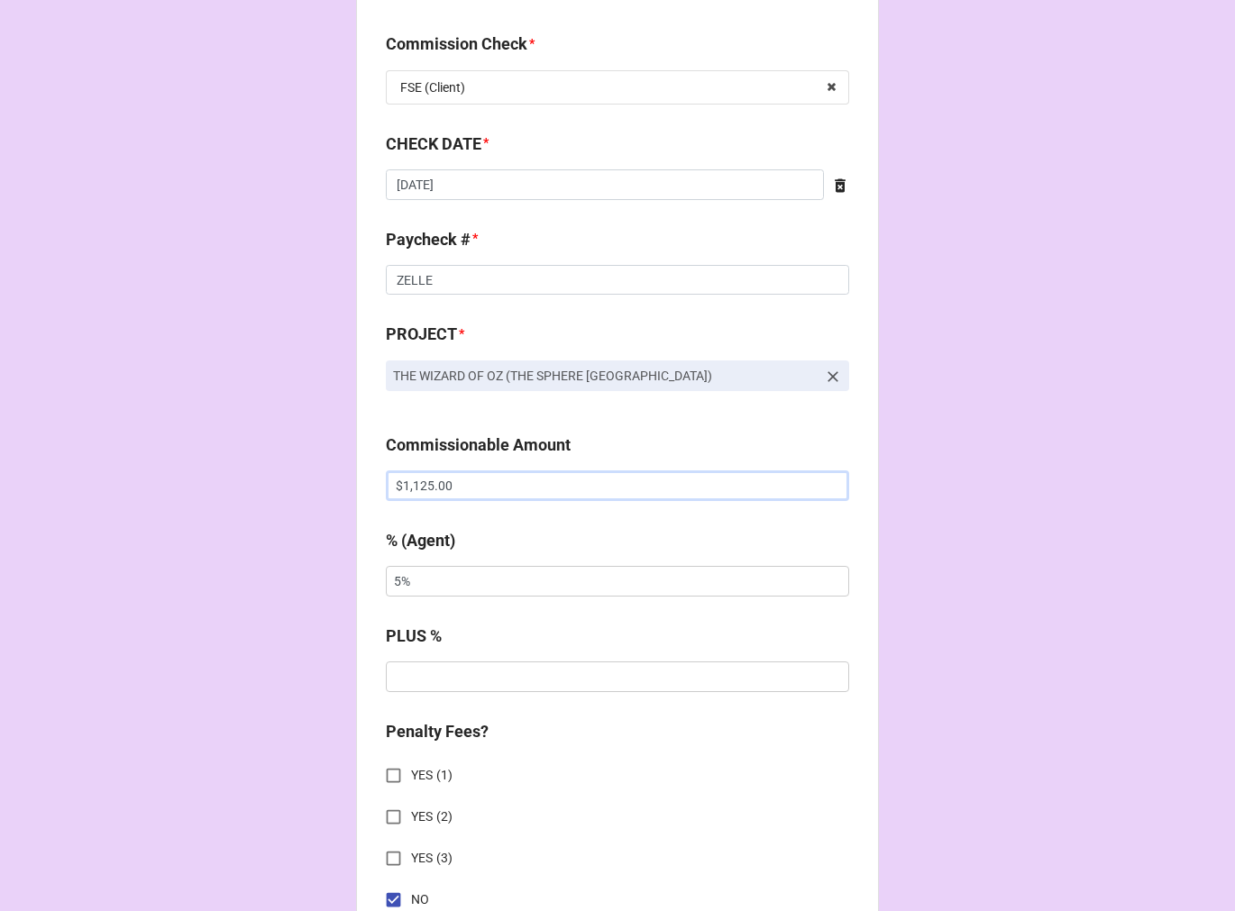
drag, startPoint x: 469, startPoint y: 481, endPoint x: 282, endPoint y: 479, distance: 187.5
click at [289, 479] on div "CHECK PROCESSING FORM Client * James Simpson Agent (from Client) Jen Agent * Je…" at bounding box center [617, 497] width 1235 height 2997
paste input "12.5"
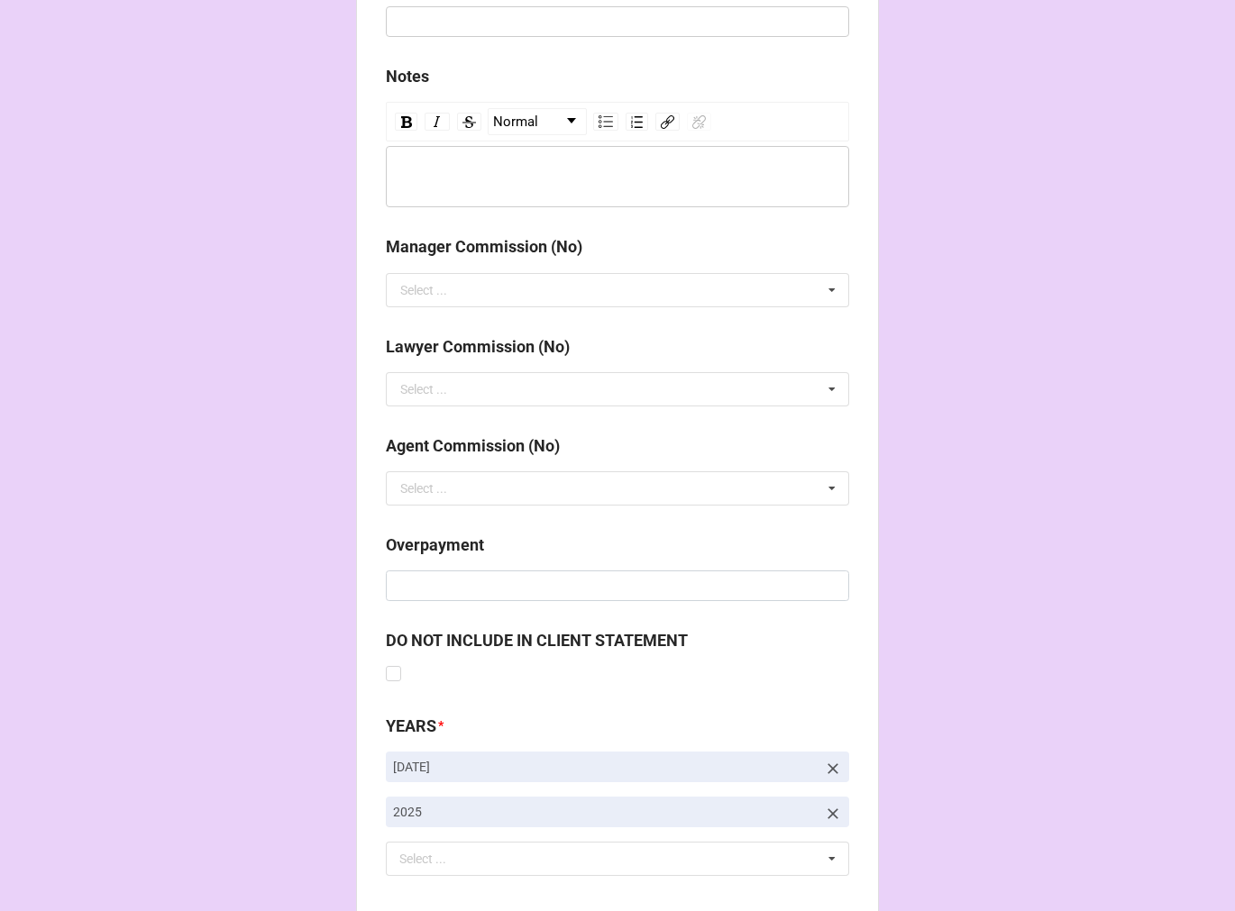
scroll to position [2086, 0]
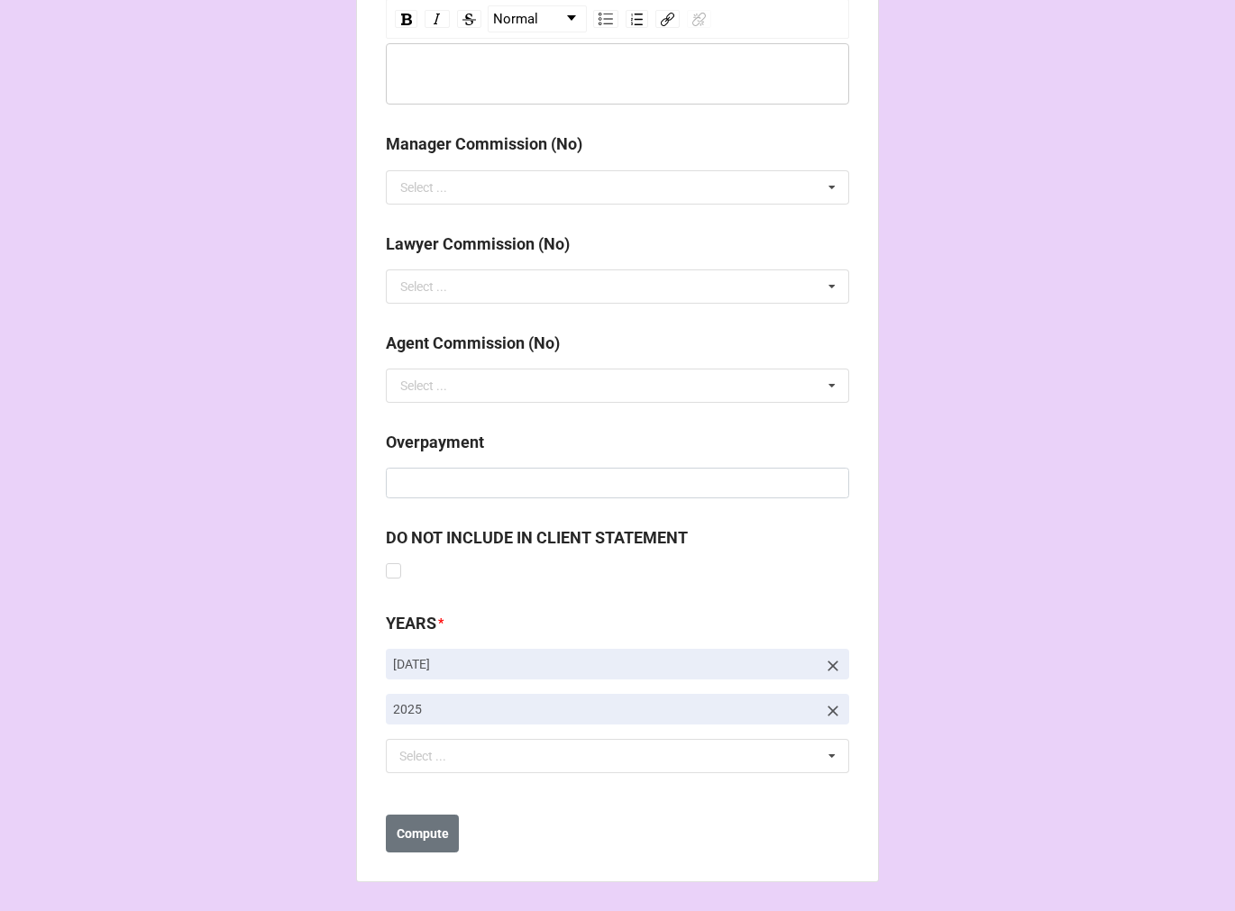
type input "$112.50"
click at [827, 669] on icon at bounding box center [832, 666] width 11 height 11
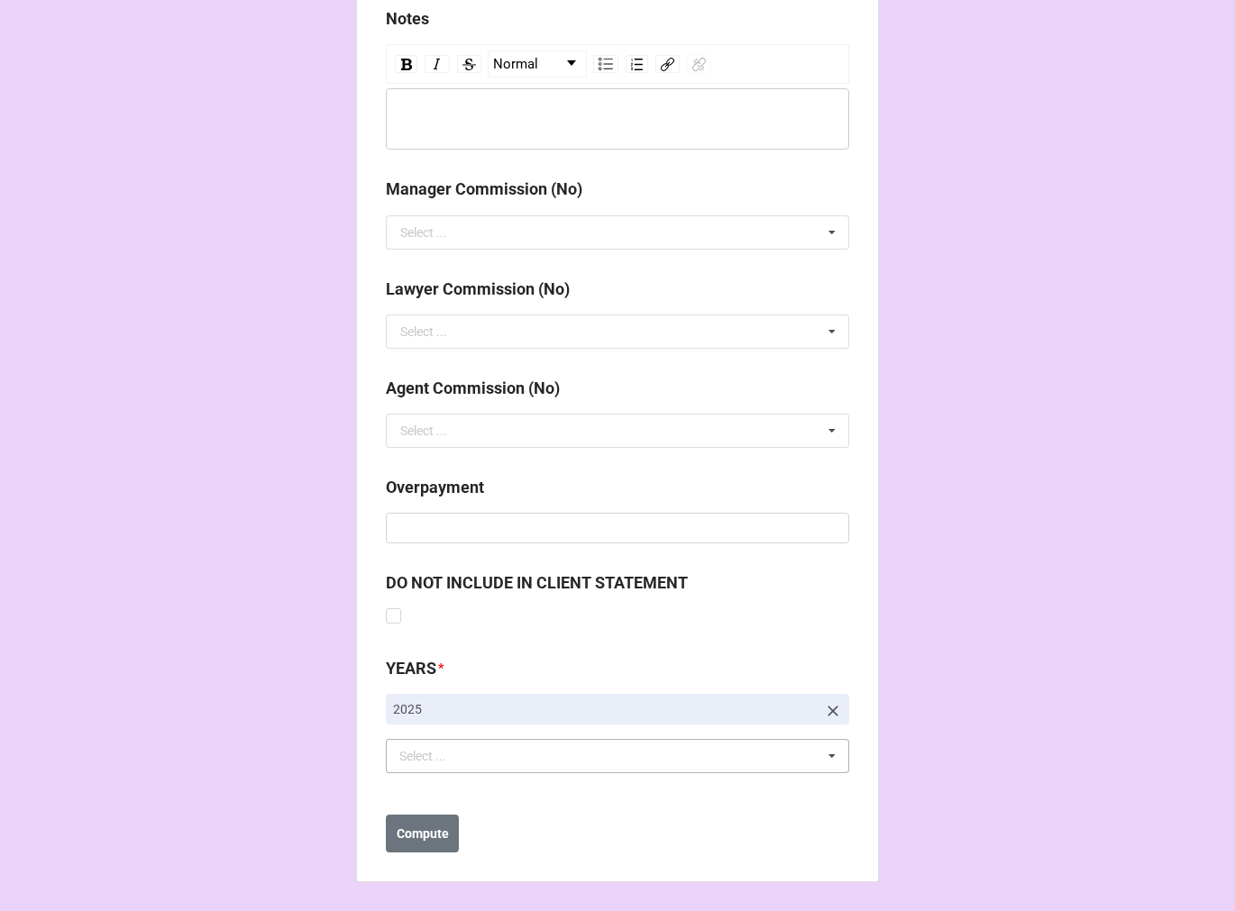
click at [402, 758] on div "Select ..." at bounding box center [433, 756] width 77 height 21
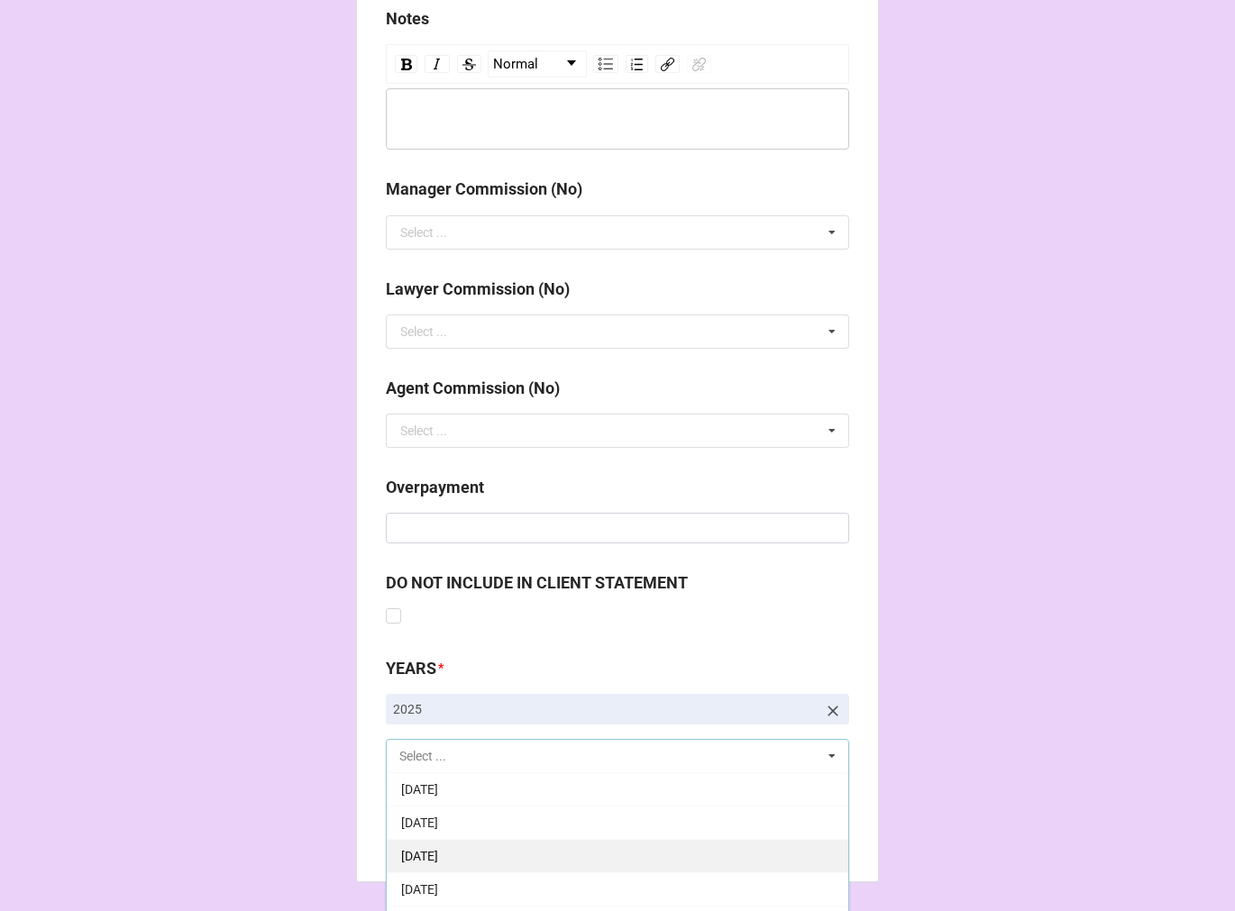
scroll to position [200, 0]
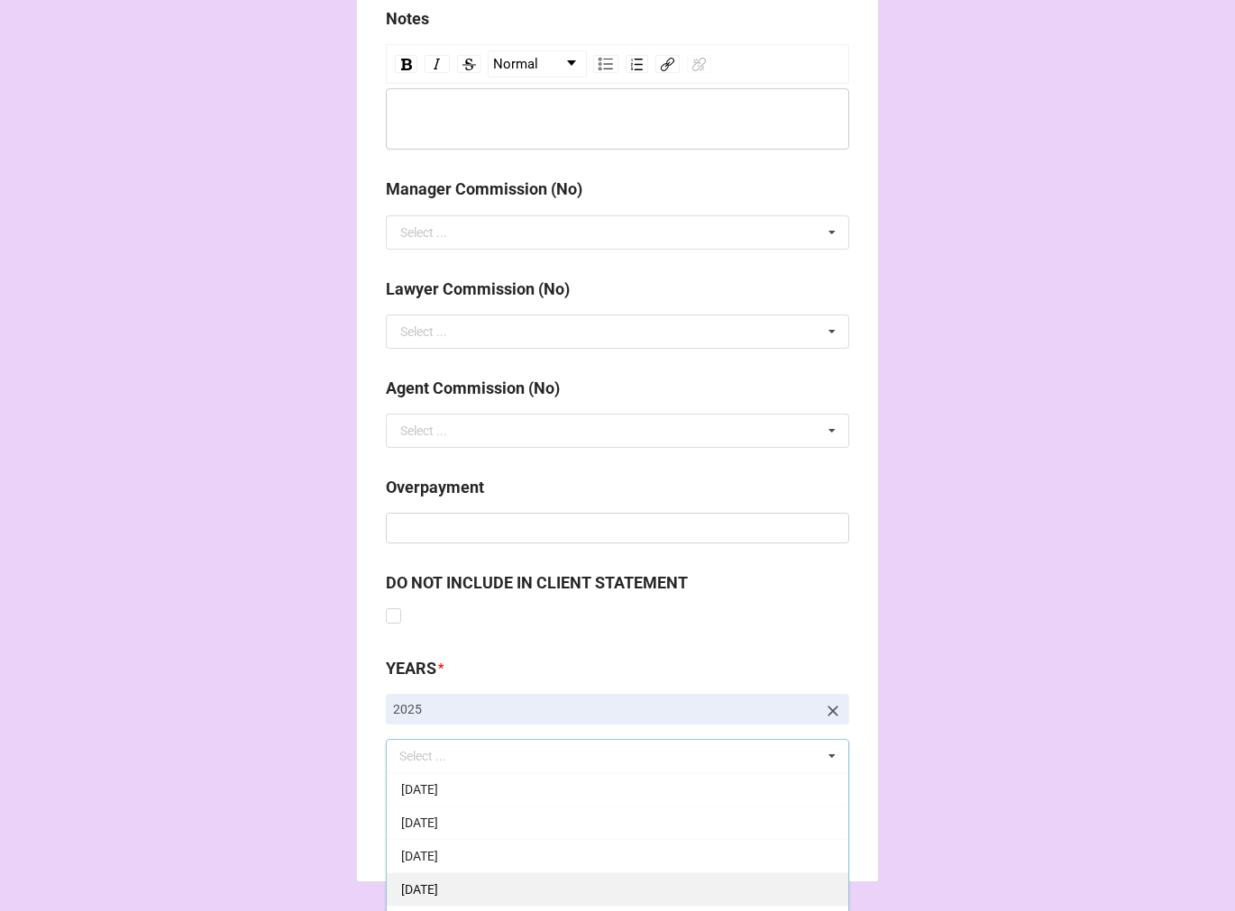
click at [438, 882] on span "[DATE]" at bounding box center [419, 889] width 37 height 14
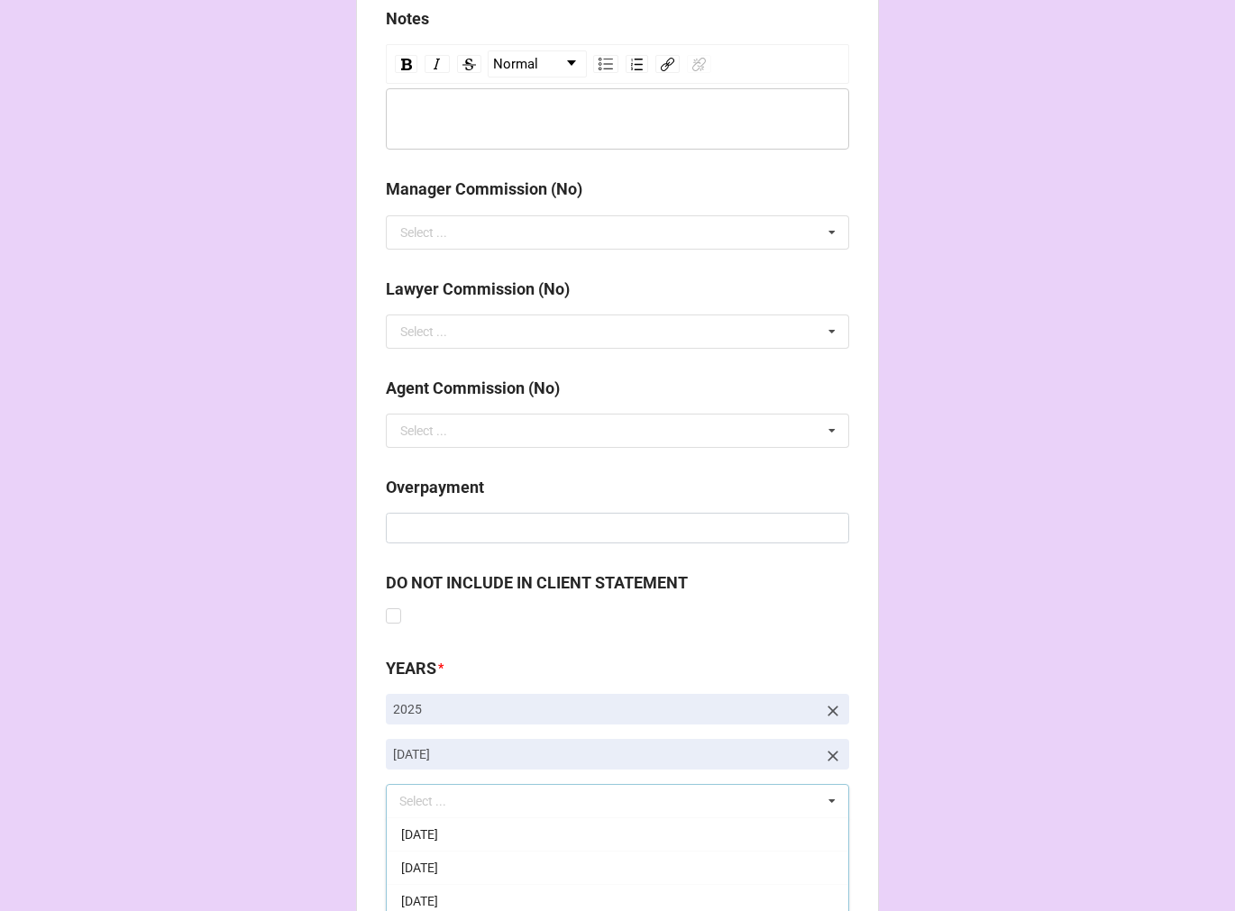
click at [408, 880] on b "Compute" at bounding box center [422, 879] width 52 height 19
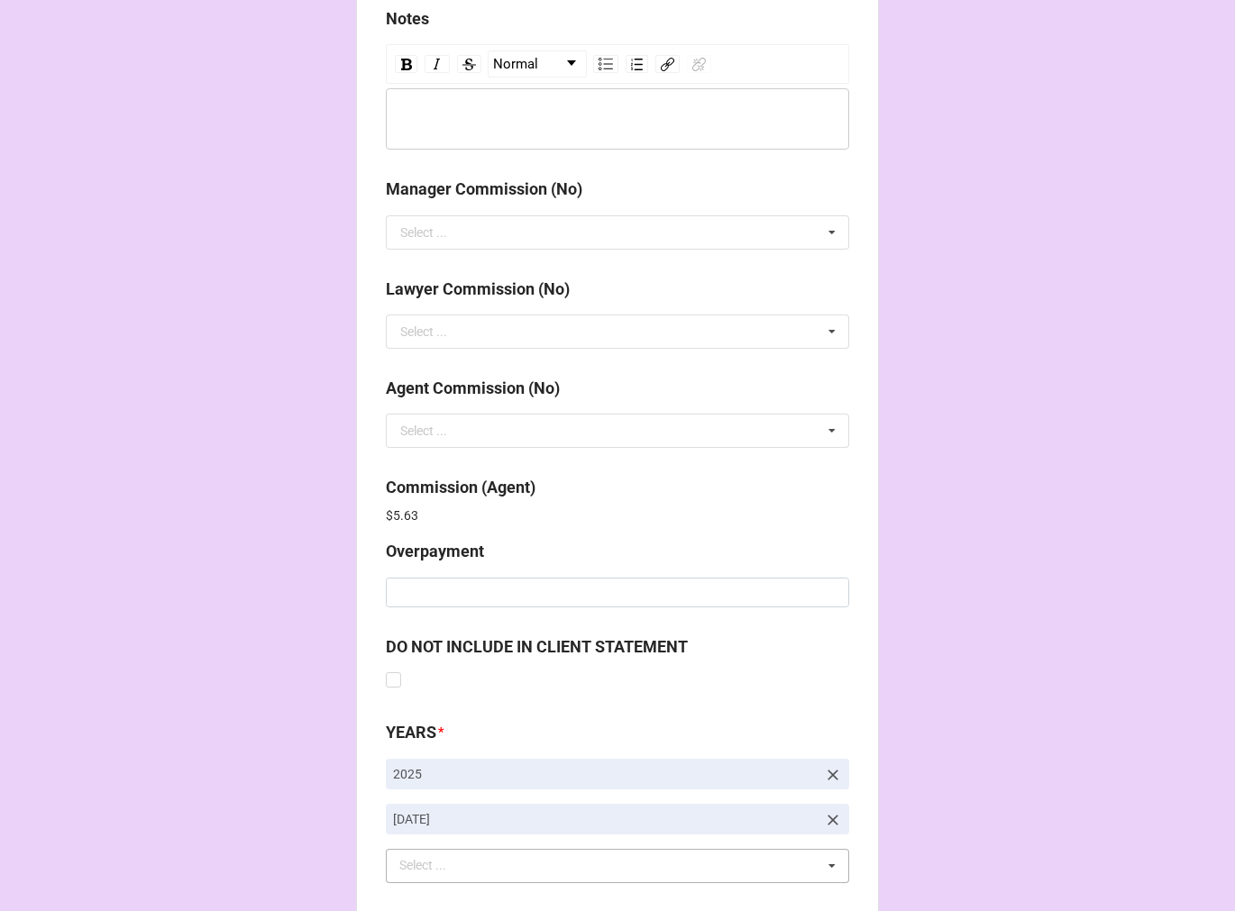
scroll to position [2150, 0]
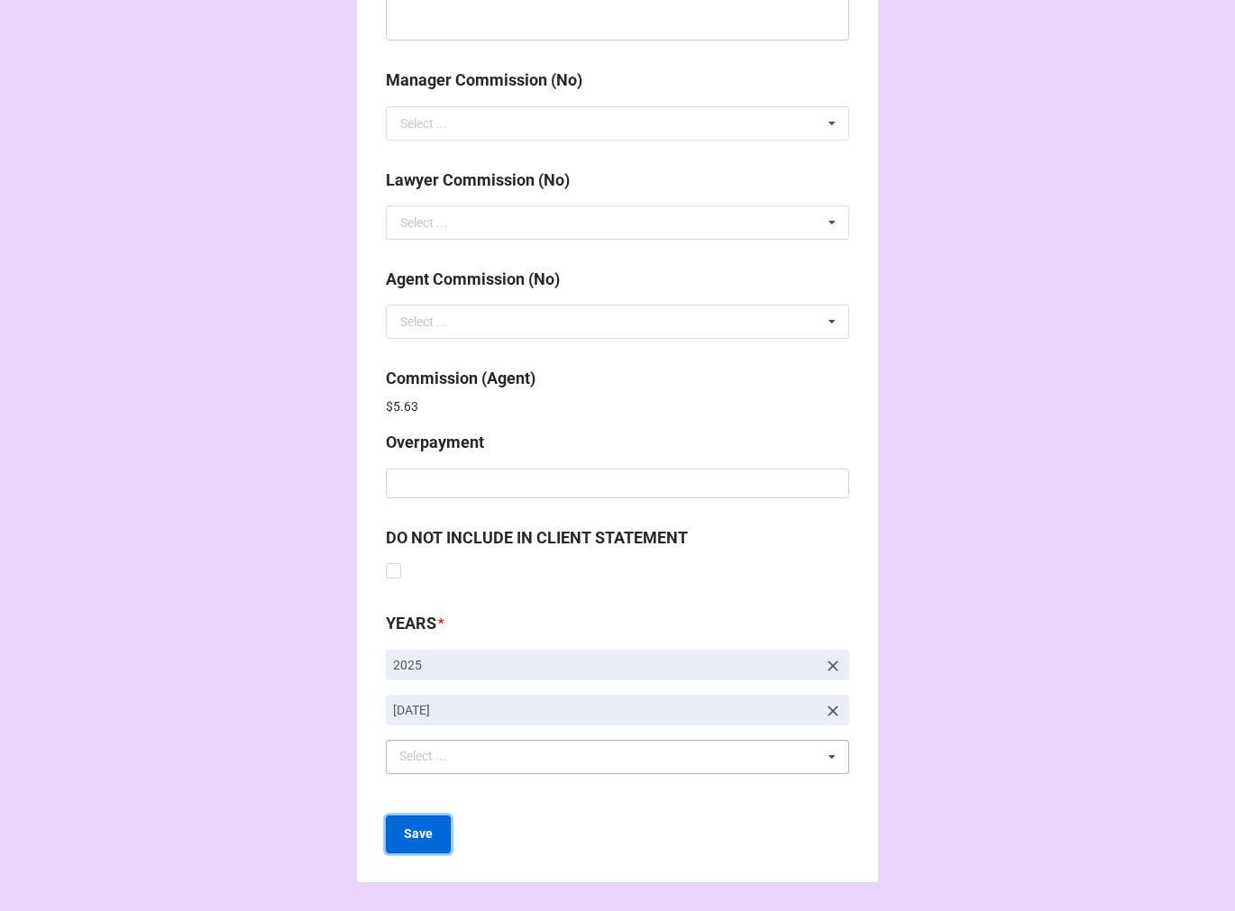
click at [417, 831] on b "Save" at bounding box center [418, 834] width 29 height 19
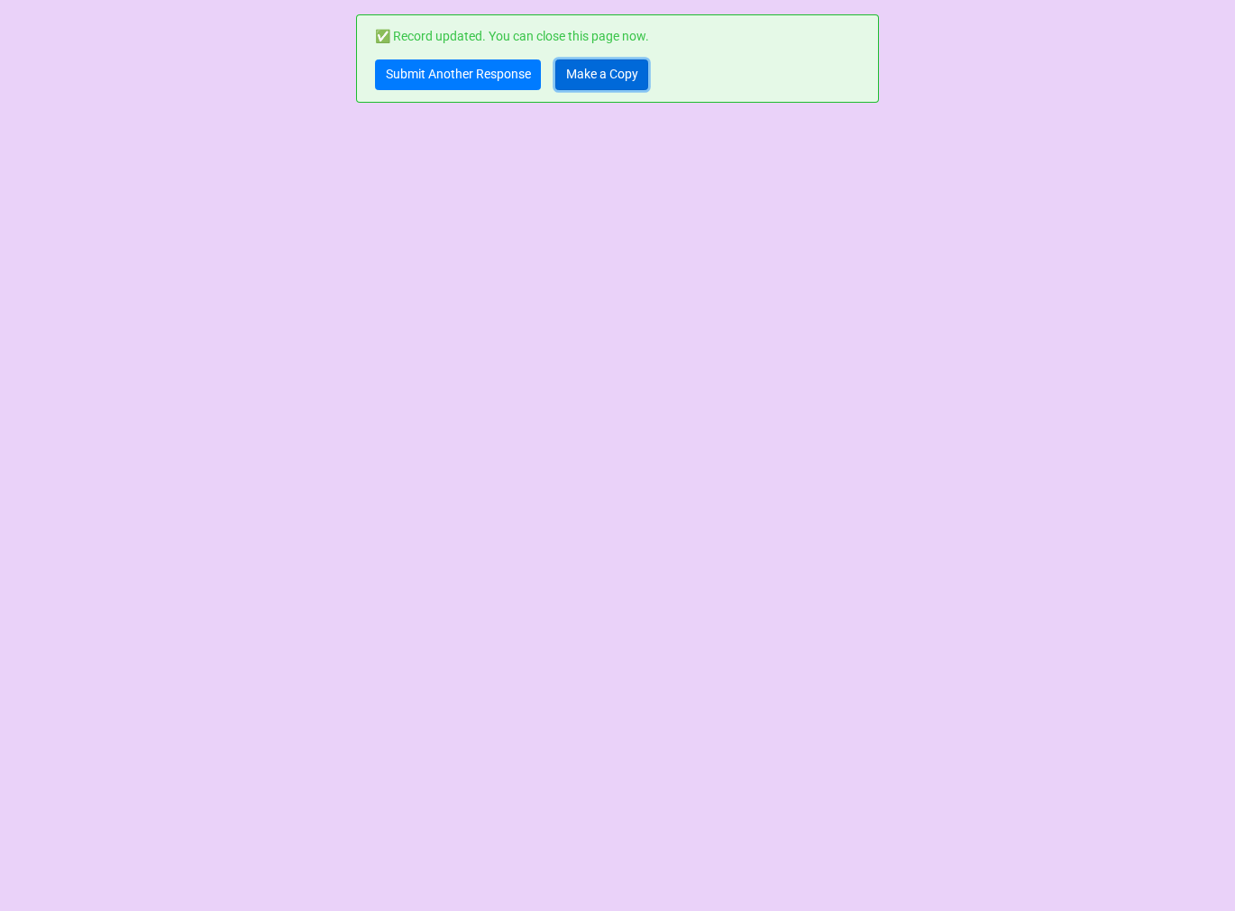
click at [619, 61] on link "Make a Copy" at bounding box center [601, 74] width 93 height 31
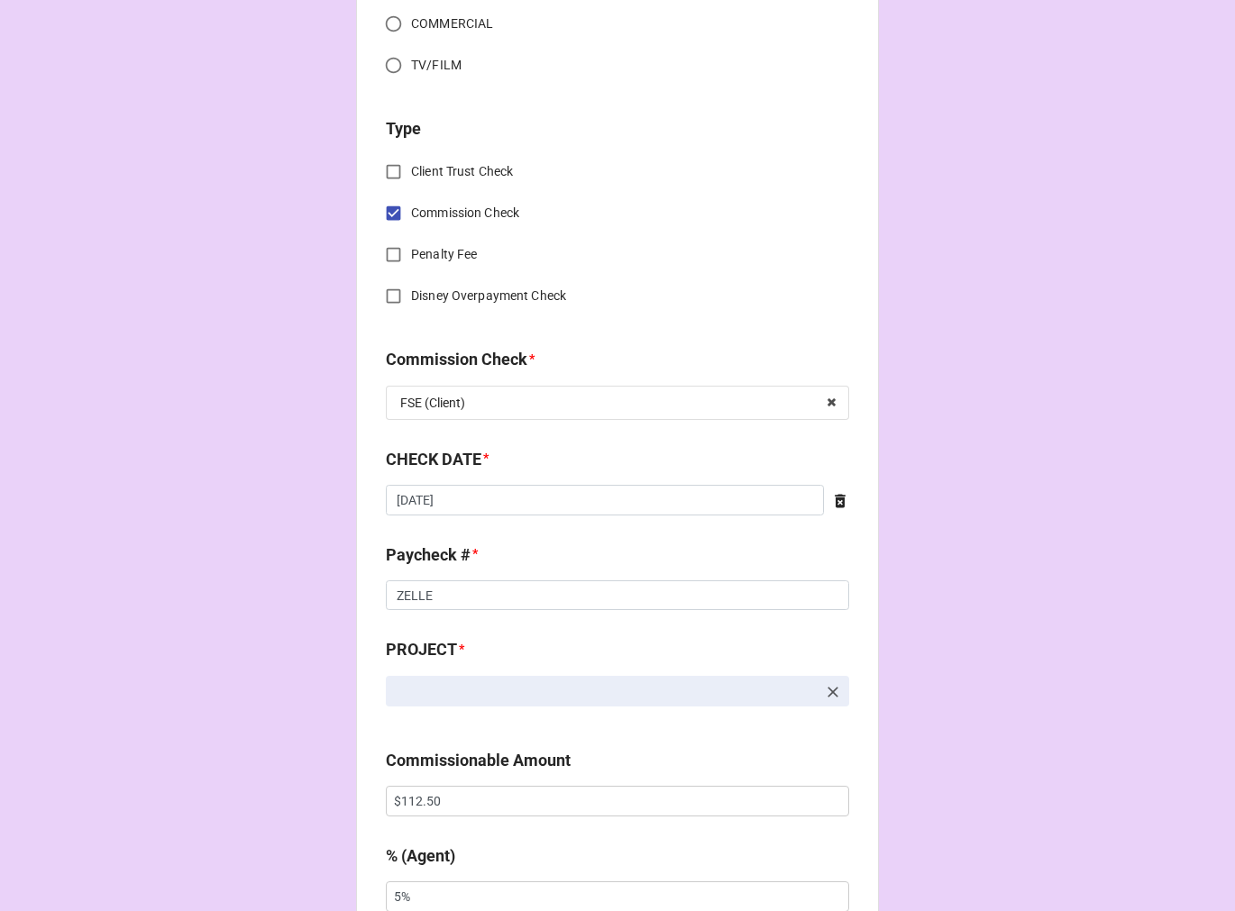
scroll to position [700, 0]
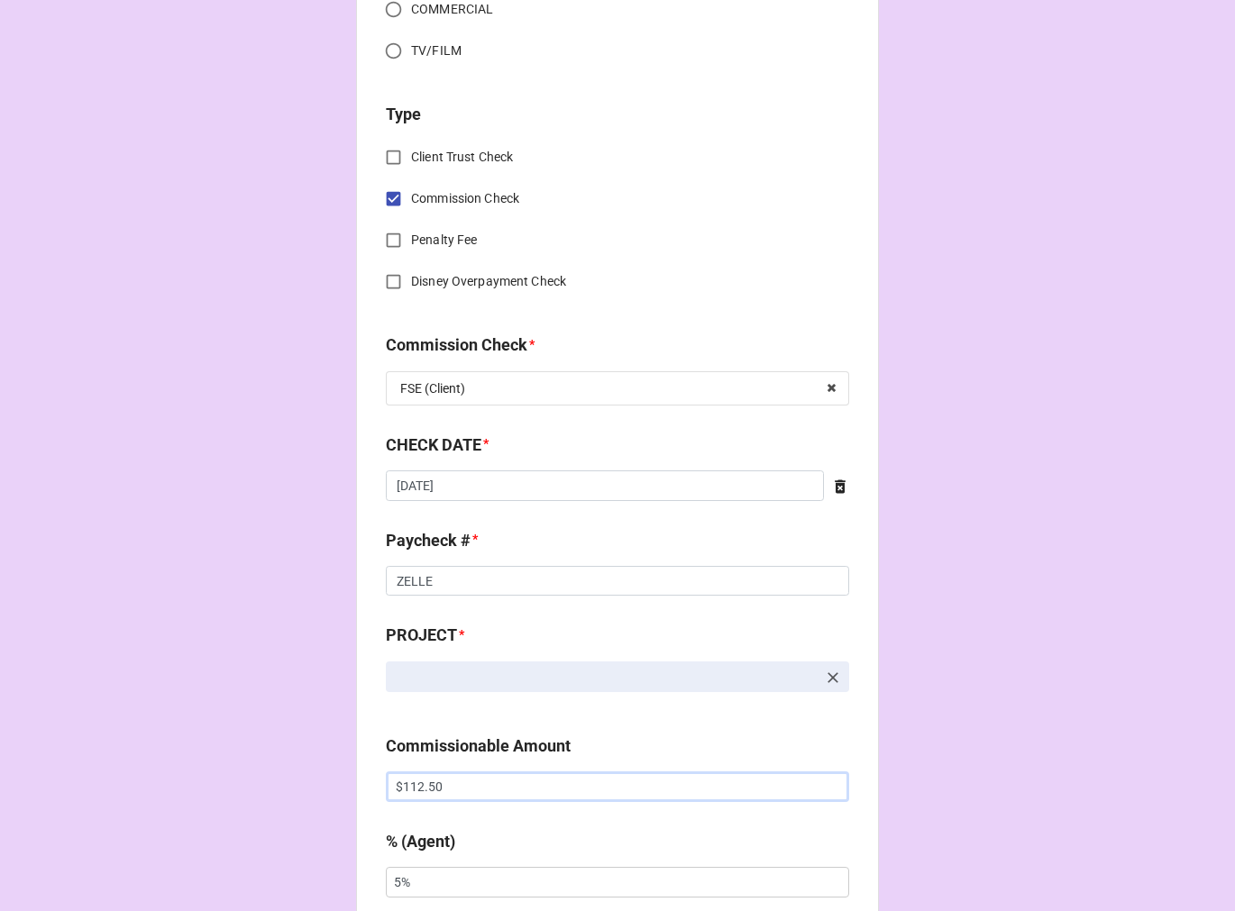
drag, startPoint x: 471, startPoint y: 795, endPoint x: 335, endPoint y: 772, distance: 137.9
click at [340, 775] on div "CHECK PROCESSING FORM Client * Agent (from Client) Jen Agent * Jen Jodi Dori Je…" at bounding box center [617, 798] width 1235 height 2997
paste input "2,550.0"
type input "$2,550.00"
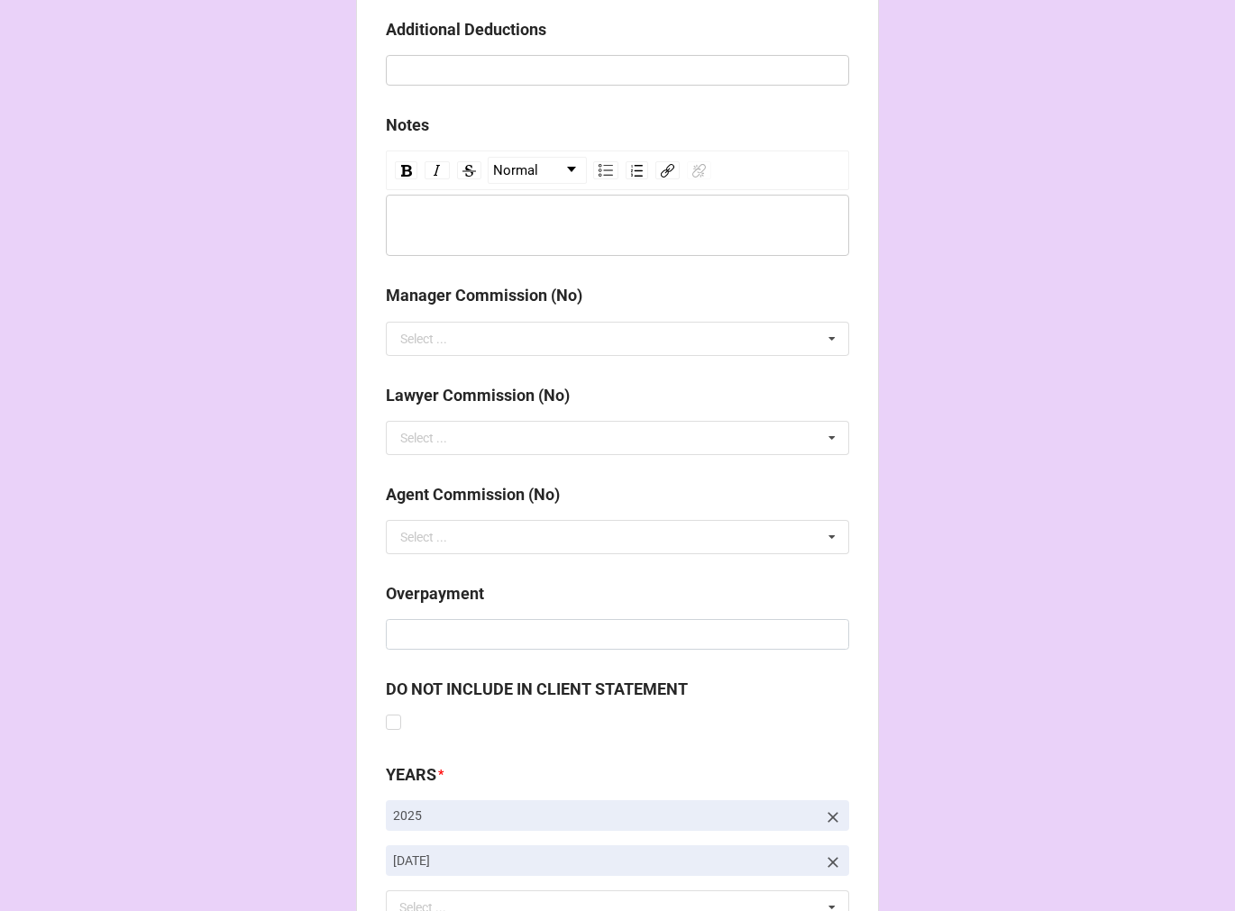
scroll to position [2086, 0]
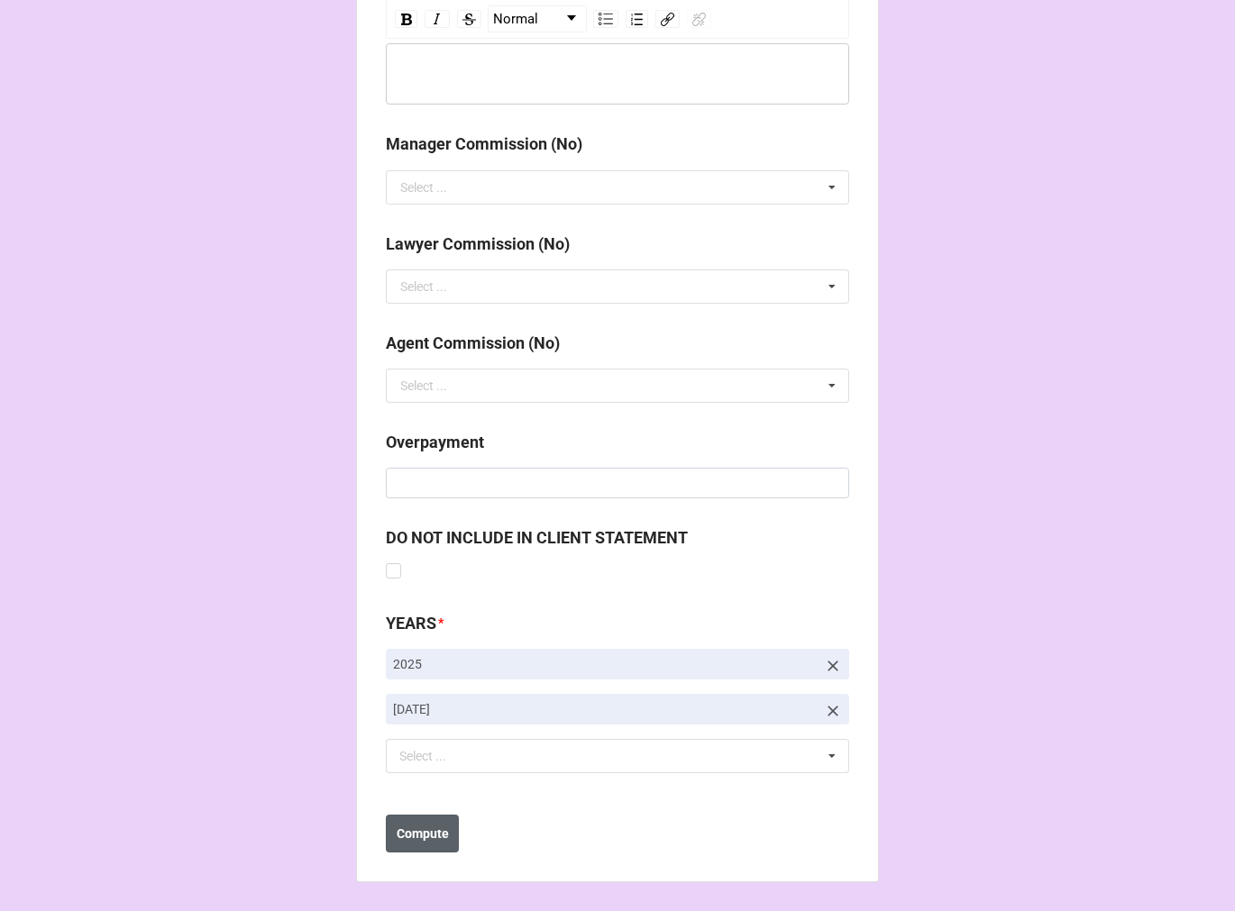
type input "10%"
click at [437, 827] on b "Compute" at bounding box center [422, 834] width 52 height 19
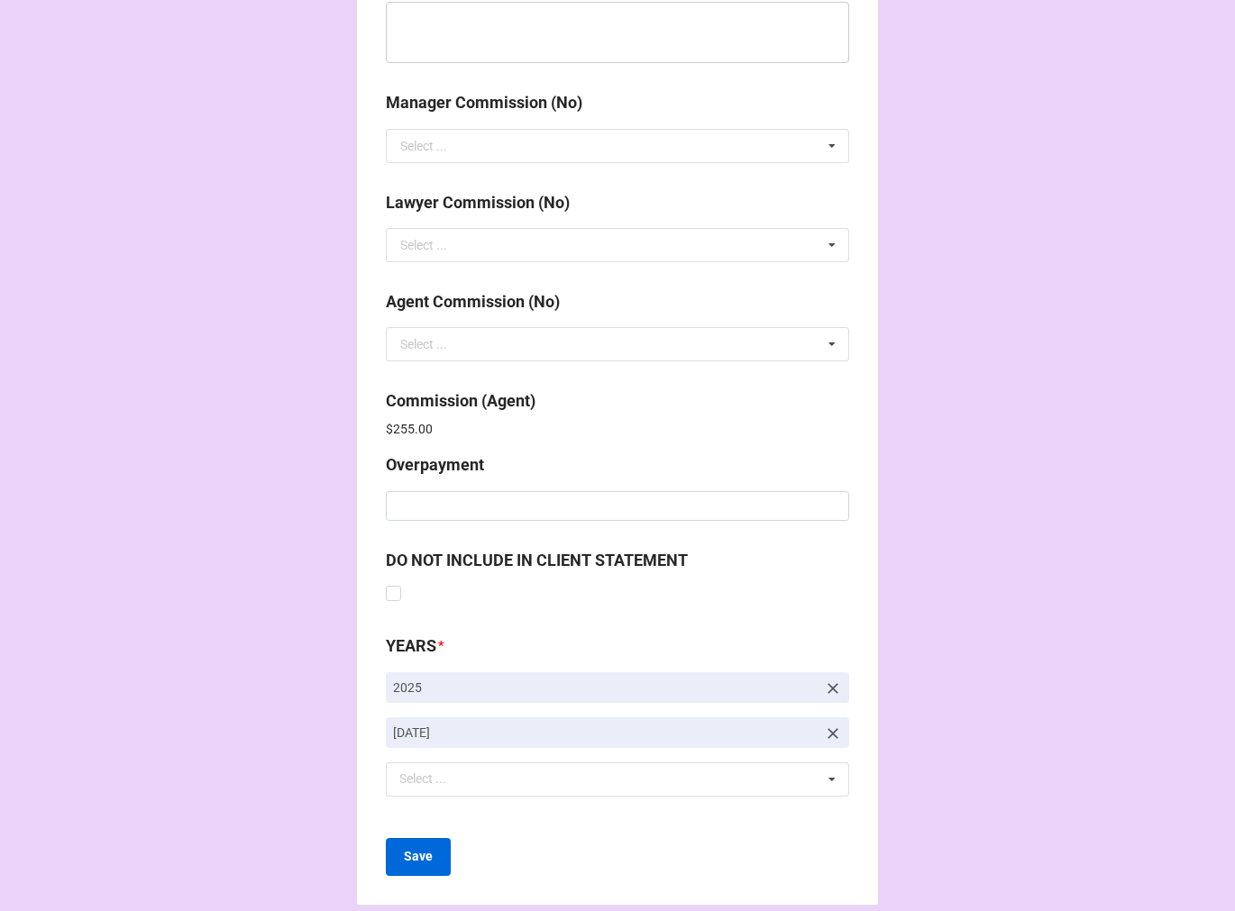
scroll to position [2150, 0]
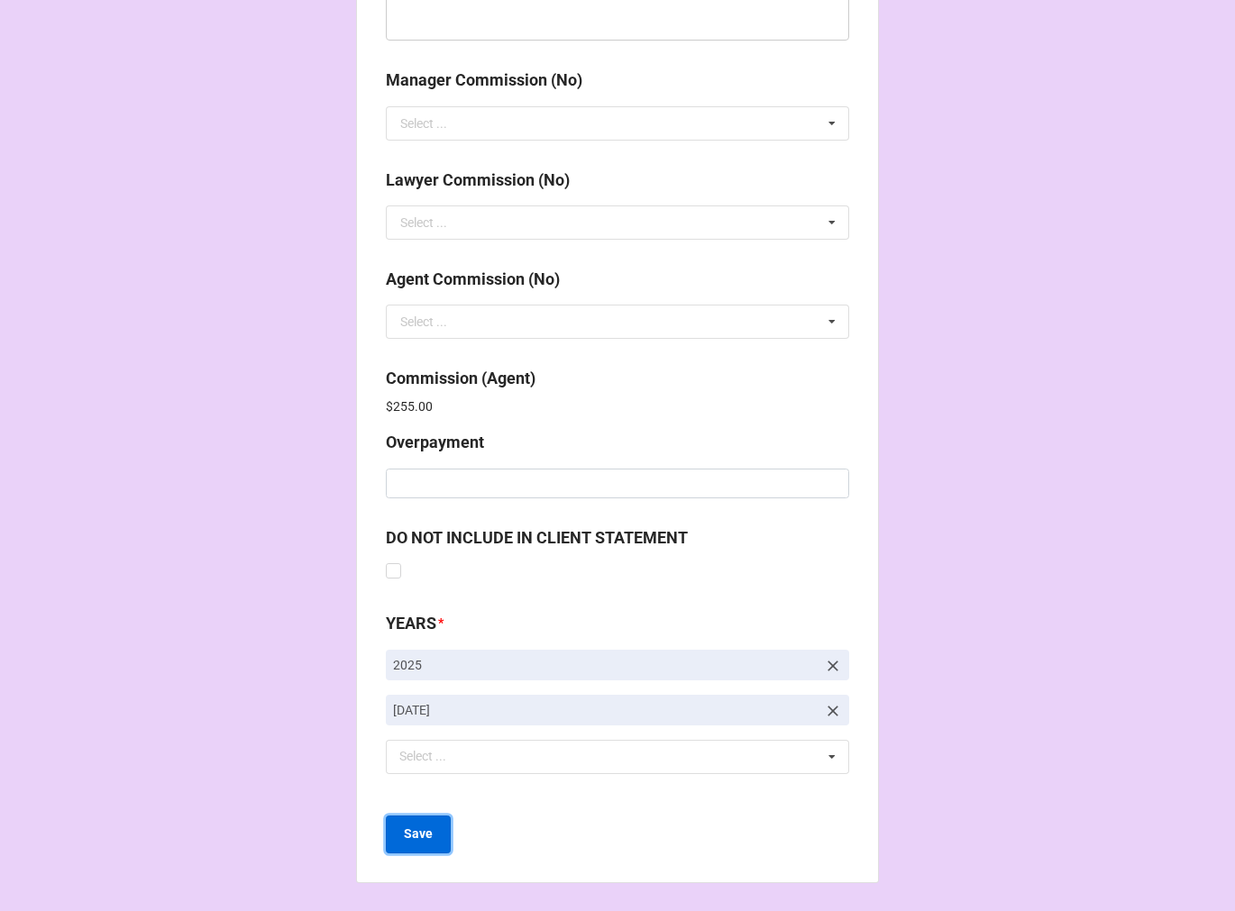
click at [409, 834] on b "Save" at bounding box center [418, 834] width 29 height 19
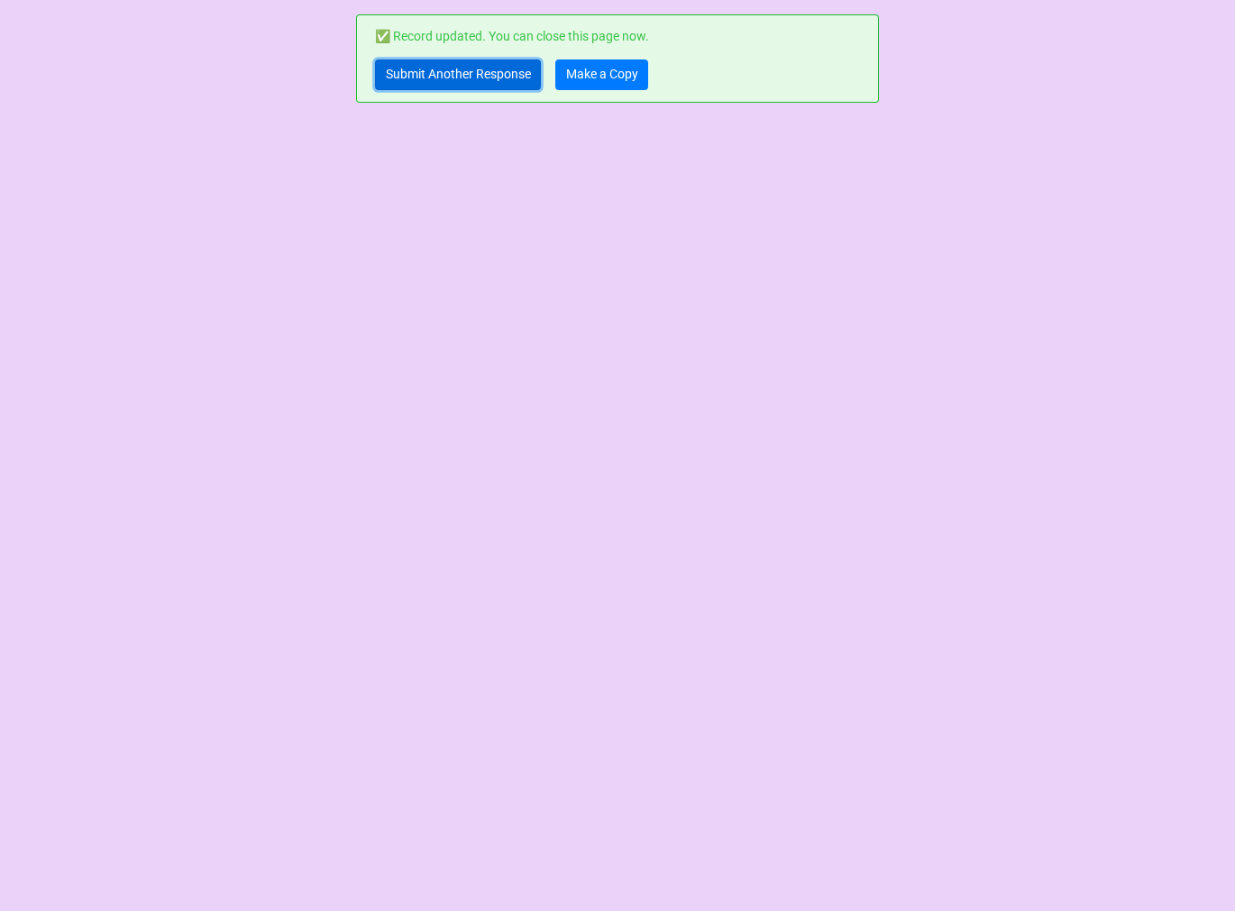
click at [482, 79] on link "Submit Another Response" at bounding box center [458, 74] width 166 height 31
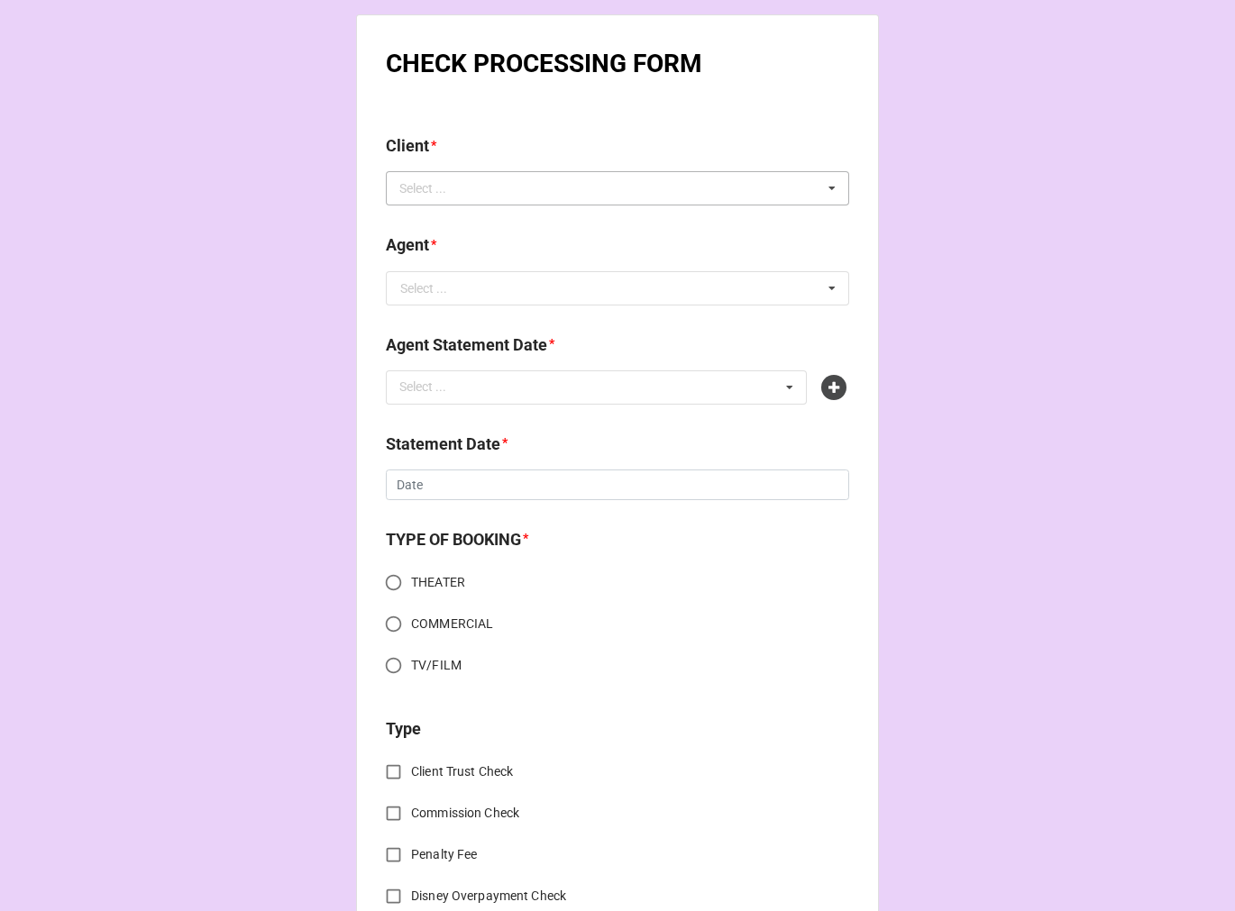
click at [553, 173] on div "Select ... No results found." at bounding box center [617, 188] width 463 height 34
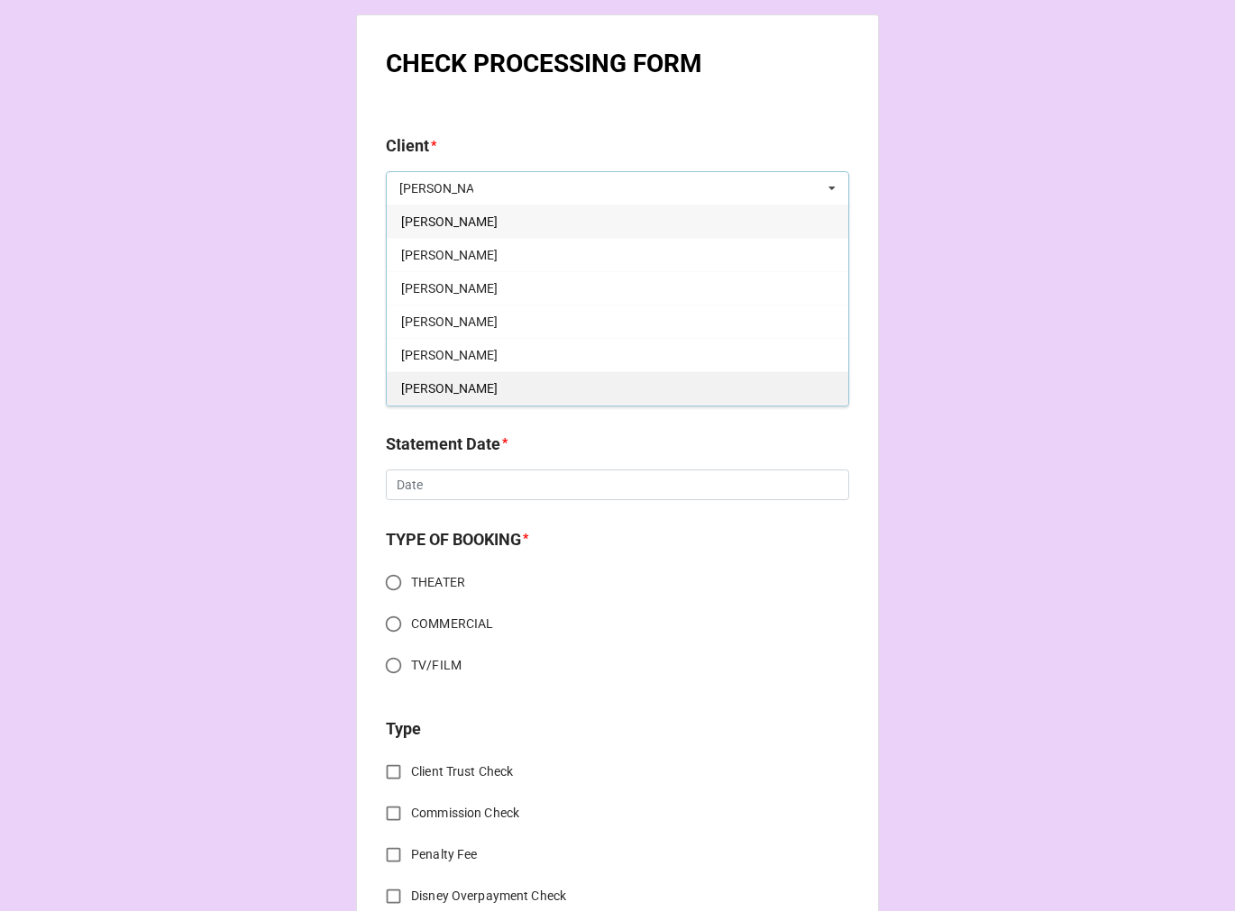
type input "[PERSON_NAME]"
click at [479, 382] on div "[PERSON_NAME]" at bounding box center [617, 387] width 461 height 33
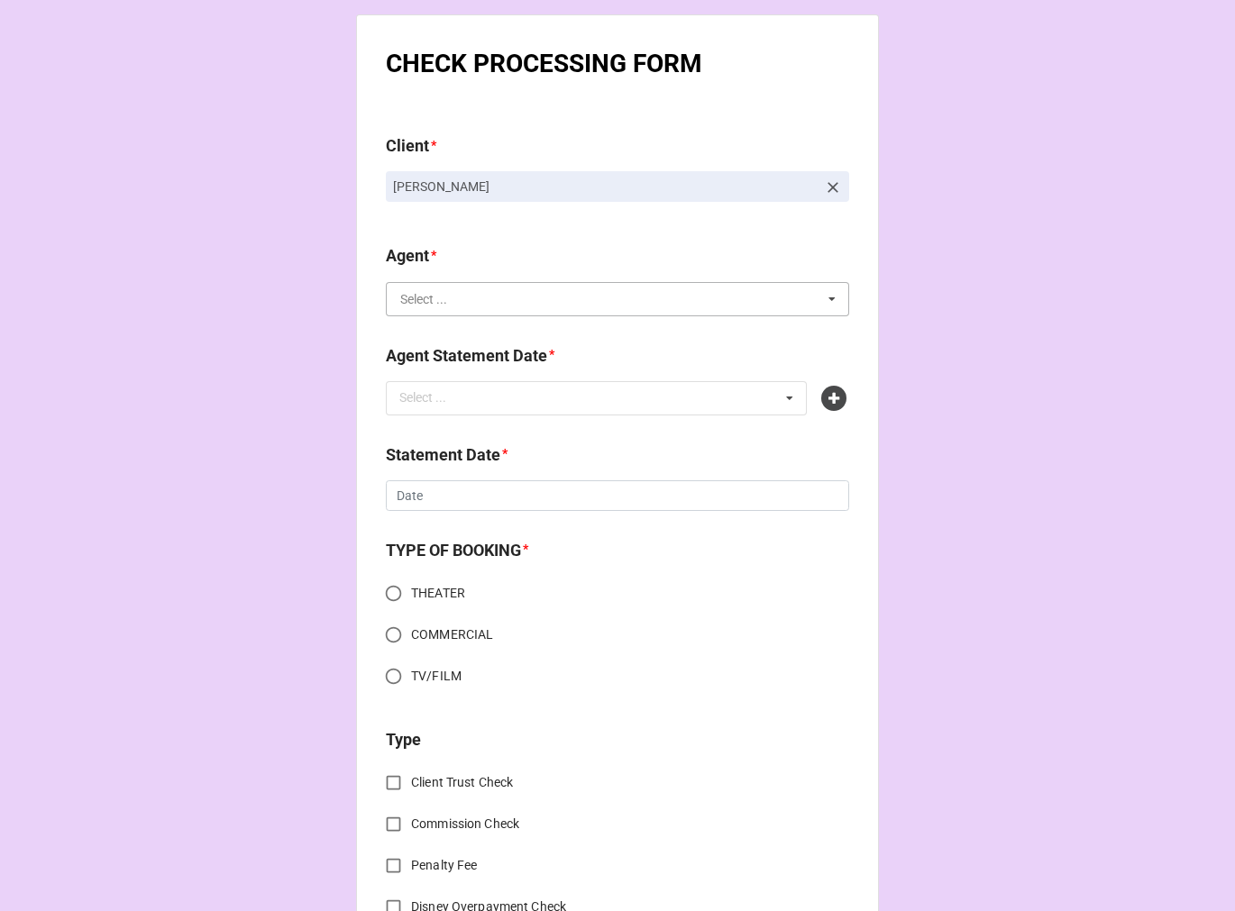
click at [490, 311] on input "text" at bounding box center [617, 299] width 461 height 32
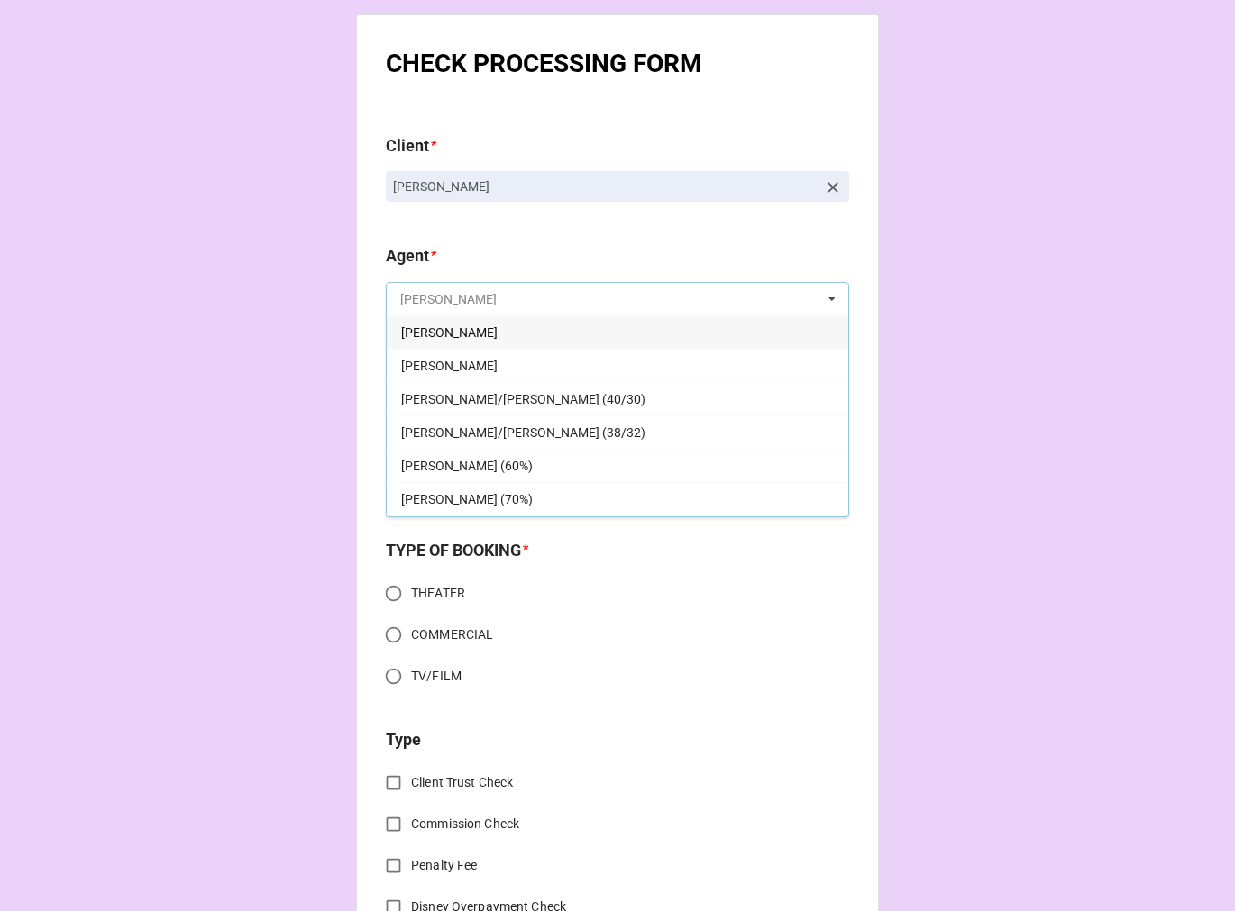
click at [454, 315] on input "text" at bounding box center [617, 299] width 461 height 32
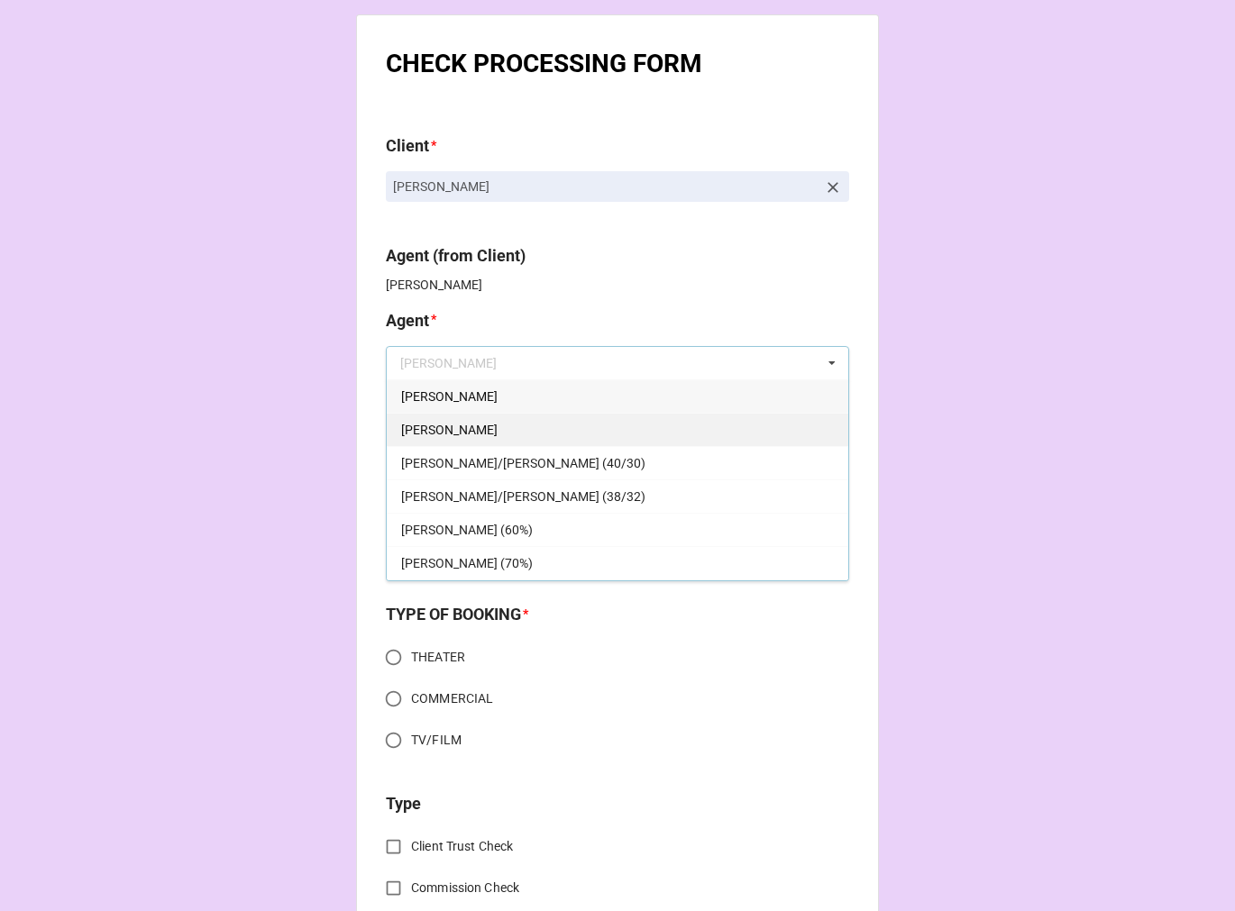
click at [466, 418] on div "[PERSON_NAME]" at bounding box center [617, 429] width 461 height 33
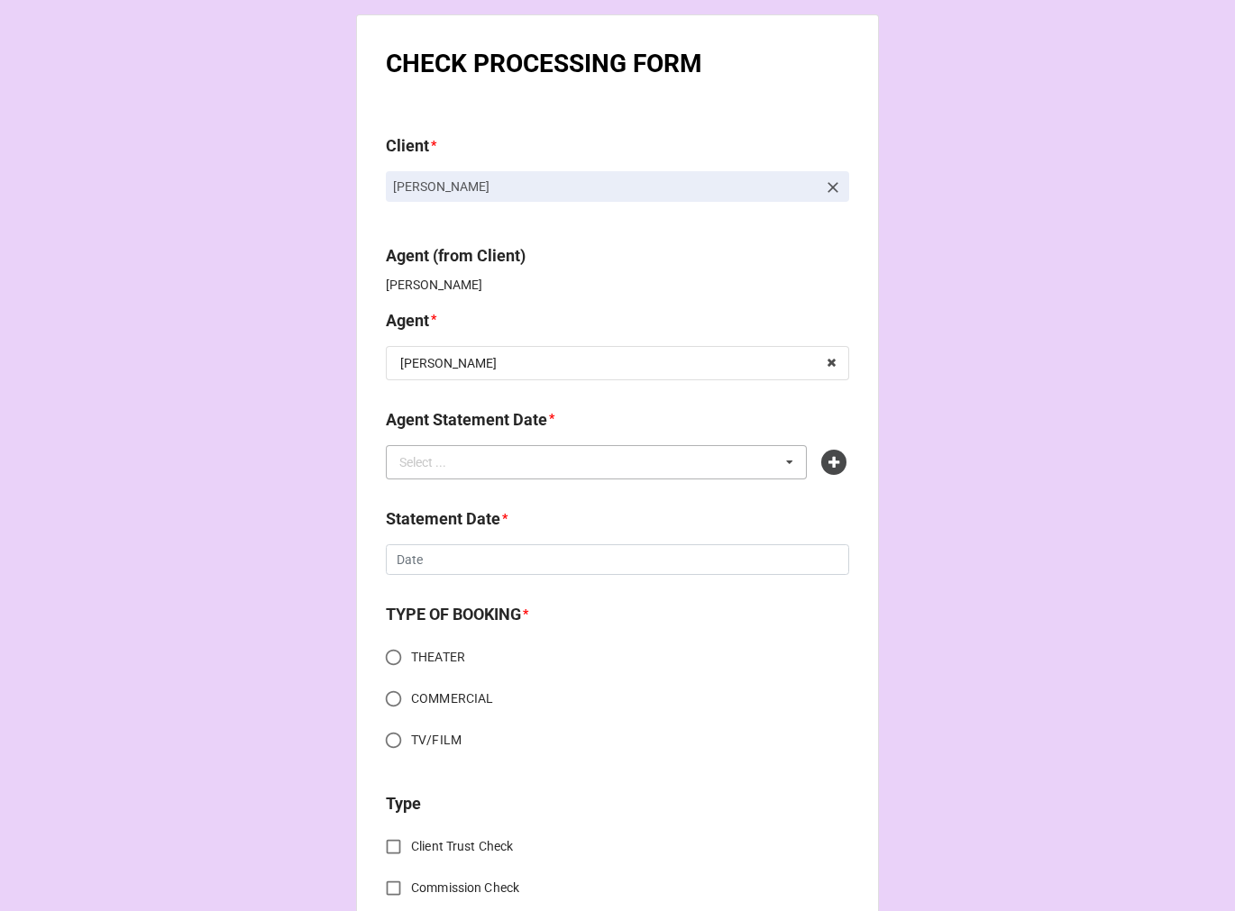
click at [469, 460] on div "Select ... No results found." at bounding box center [596, 462] width 421 height 34
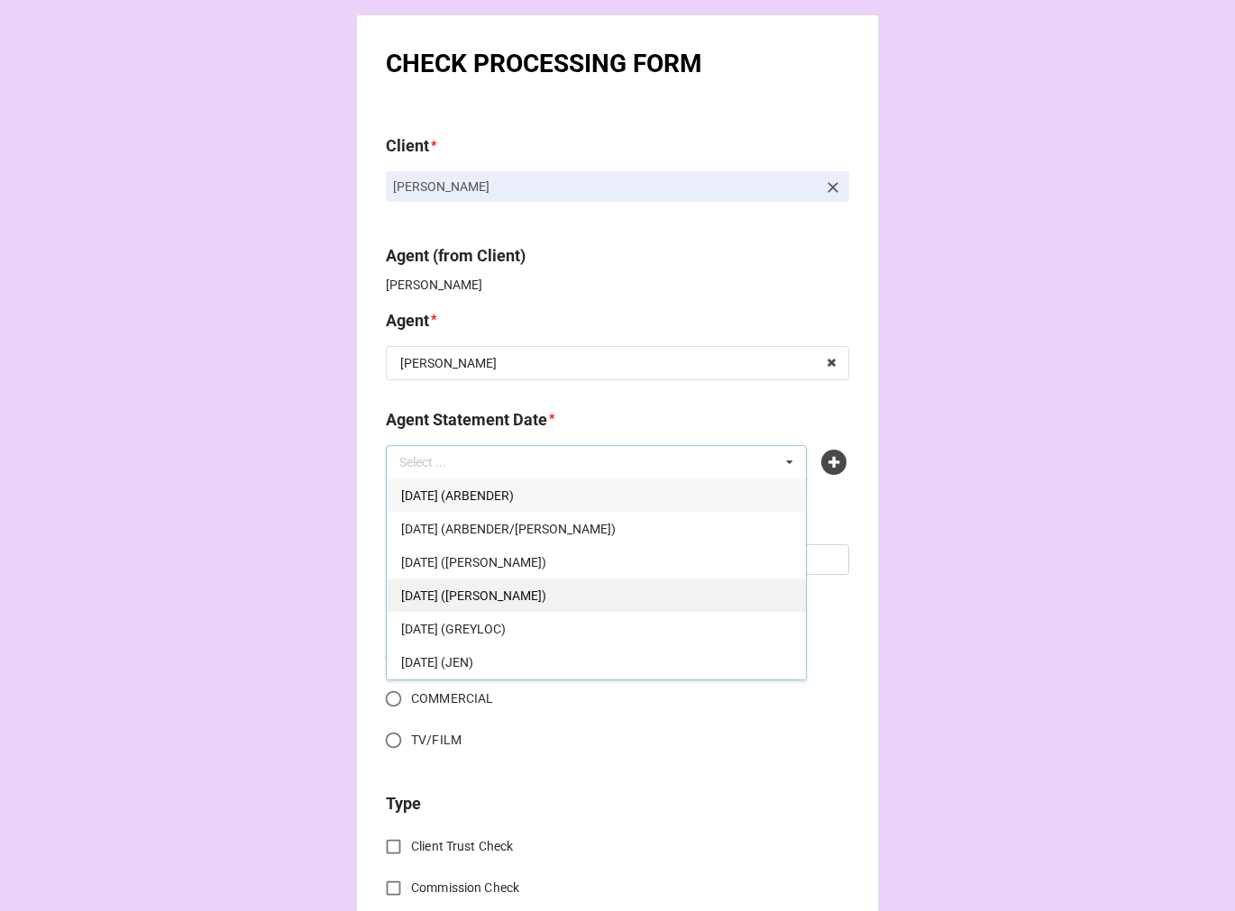
click at [556, 605] on div "[DATE] ([PERSON_NAME])" at bounding box center [596, 595] width 419 height 33
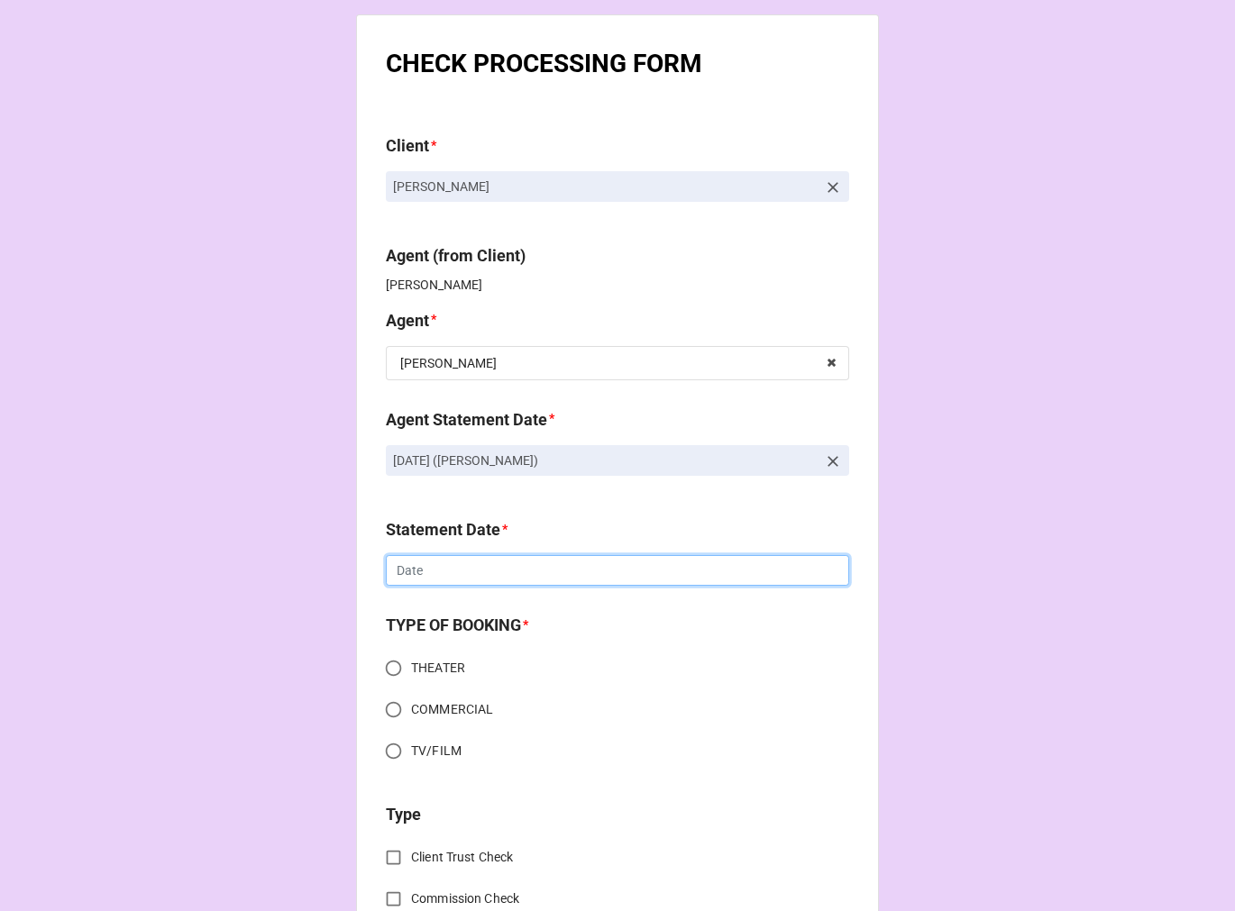
click at [417, 569] on input "text" at bounding box center [617, 570] width 463 height 31
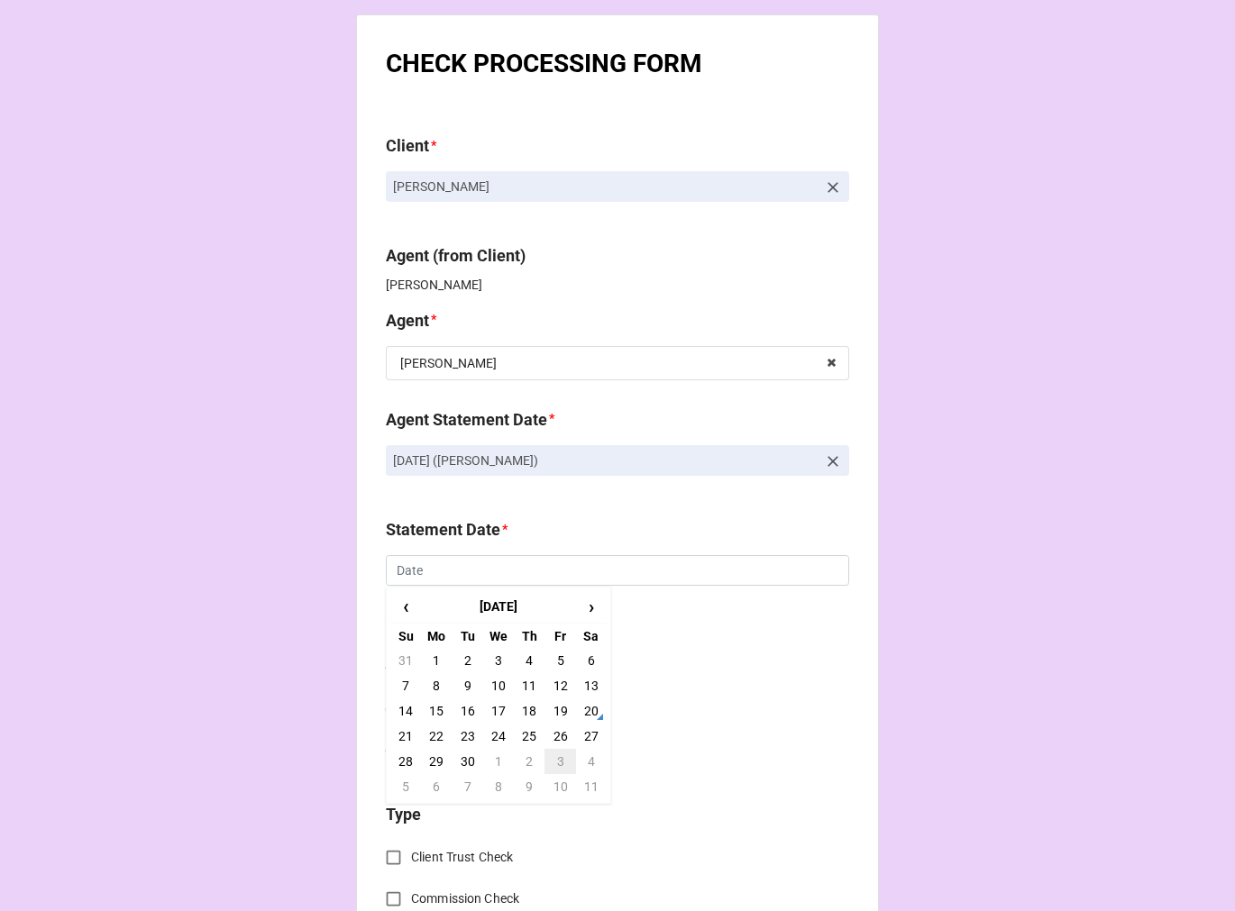
click at [561, 761] on td "3" at bounding box center [559, 761] width 31 height 25
type input "[DATE]"
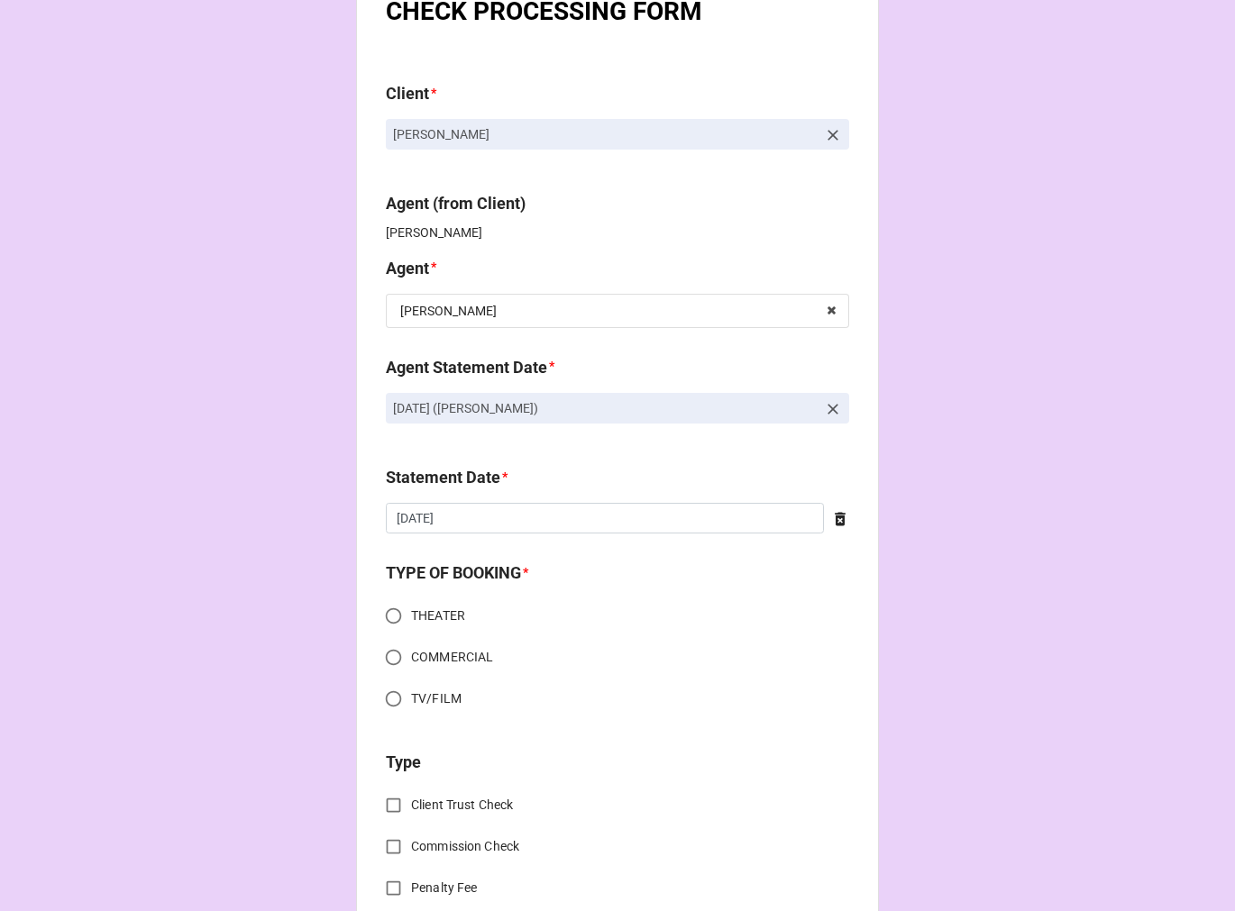
scroll to position [100, 0]
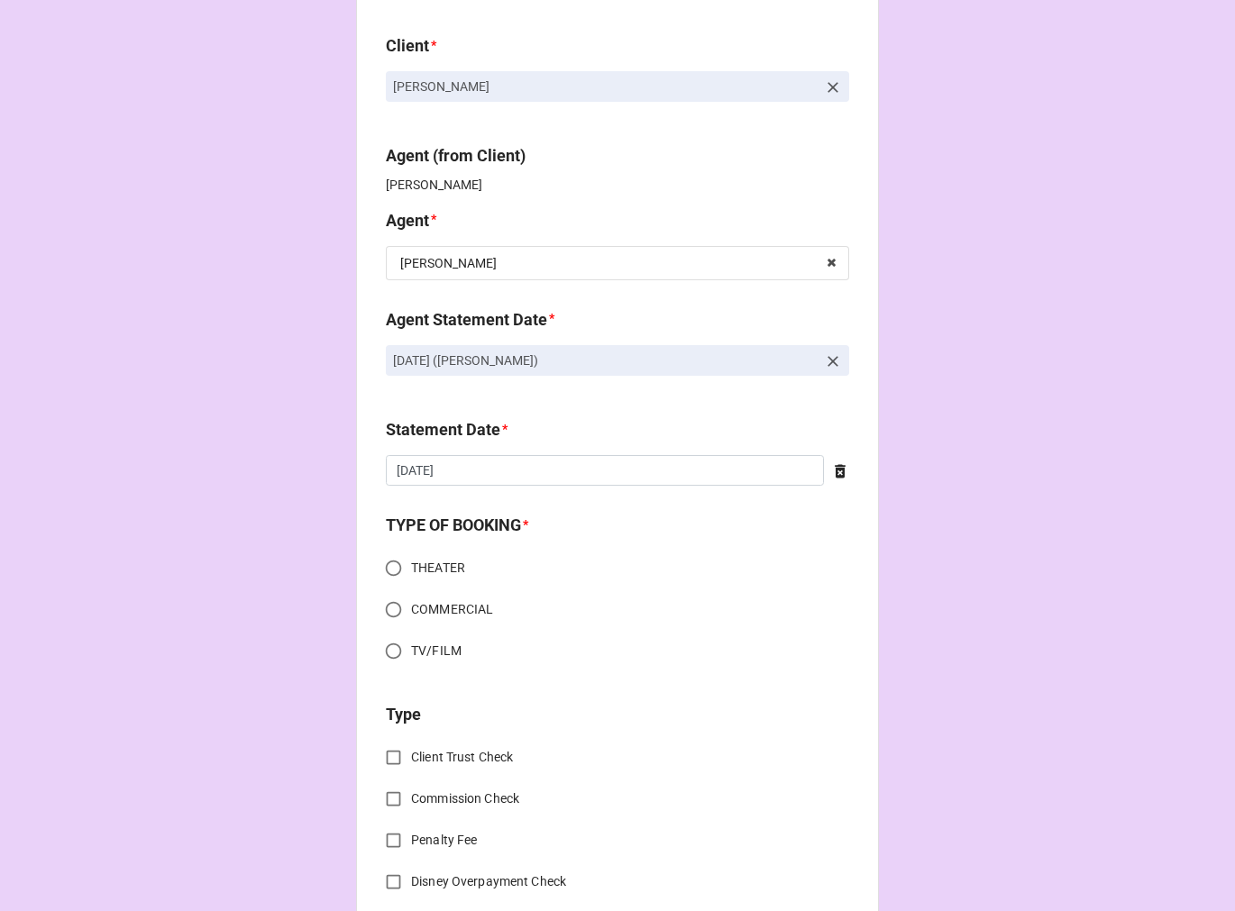
click at [392, 613] on input "COMMERCIAL" at bounding box center [393, 609] width 35 height 35
radio input "true"
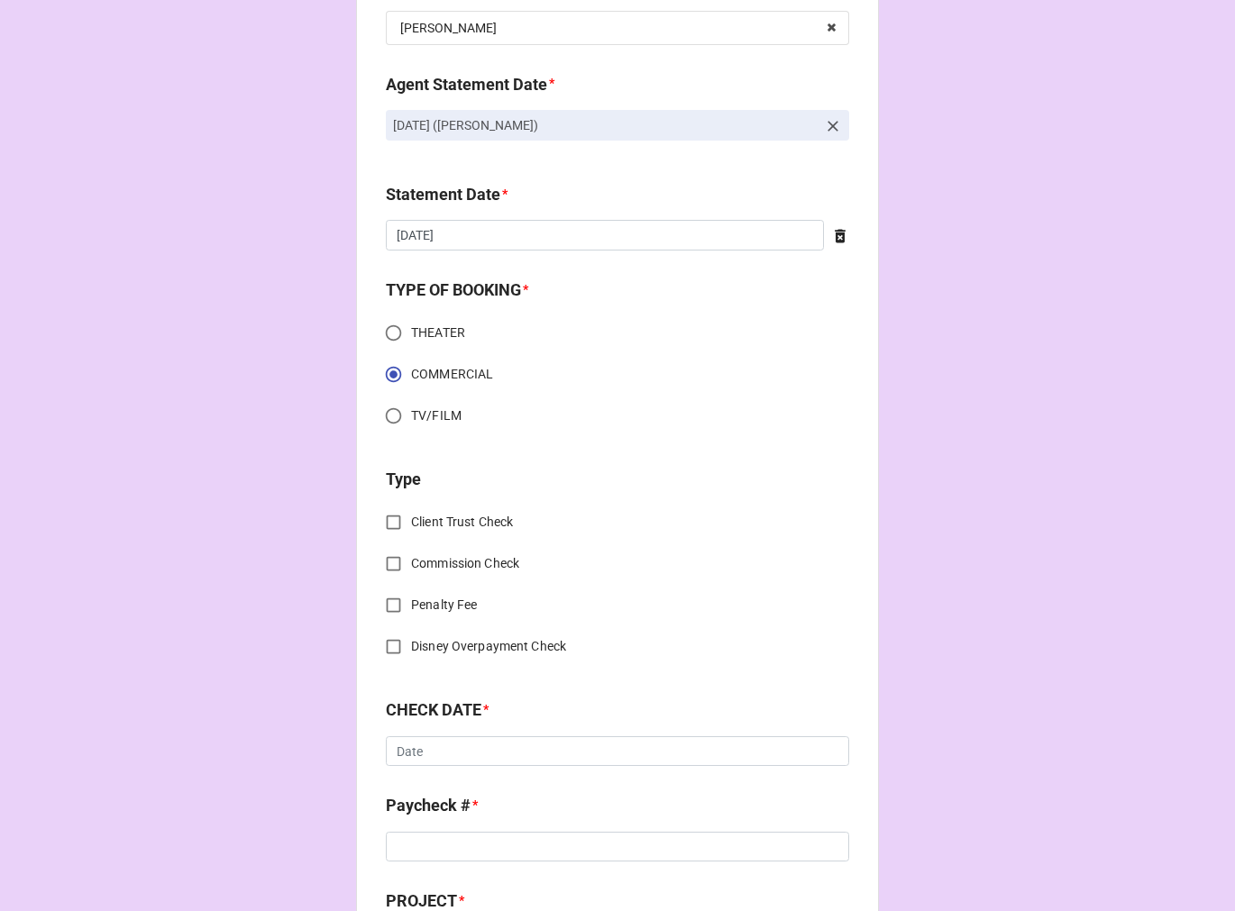
scroll to position [400, 0]
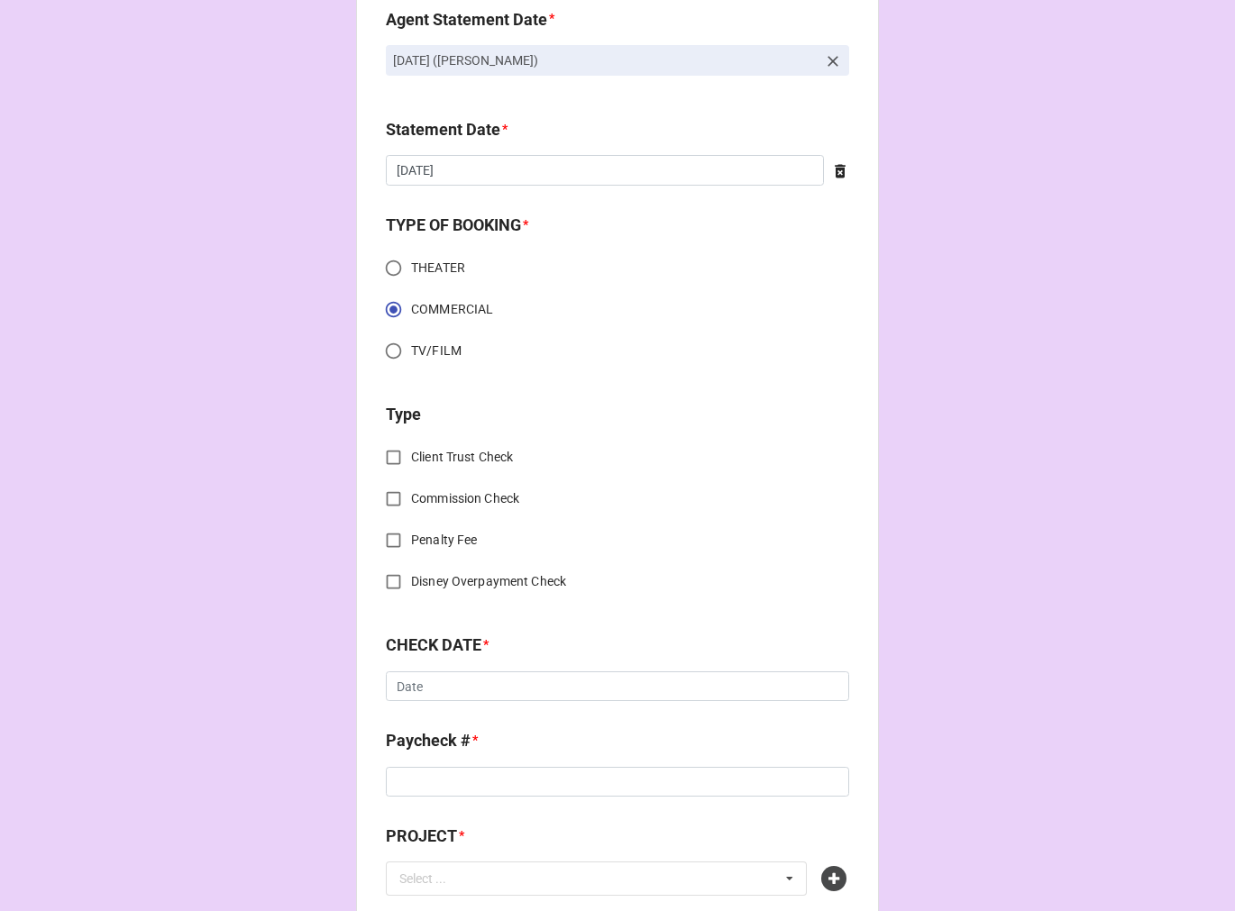
click at [384, 496] on input "Commission Check" at bounding box center [393, 498] width 35 height 35
checkbox input "true"
click at [448, 687] on input "text" at bounding box center [617, 688] width 461 height 32
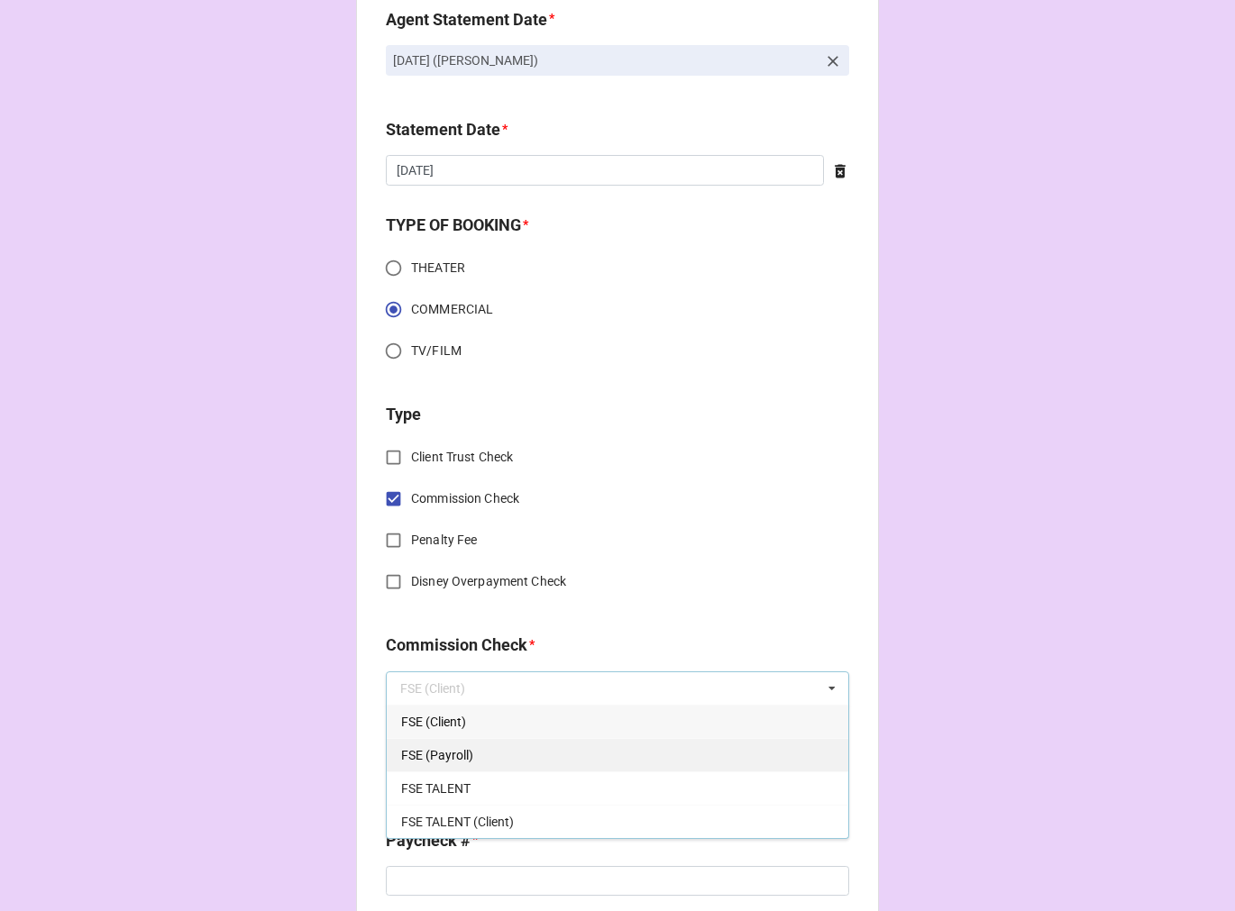
click at [451, 752] on span "FSE (Payroll)" at bounding box center [437, 755] width 72 height 14
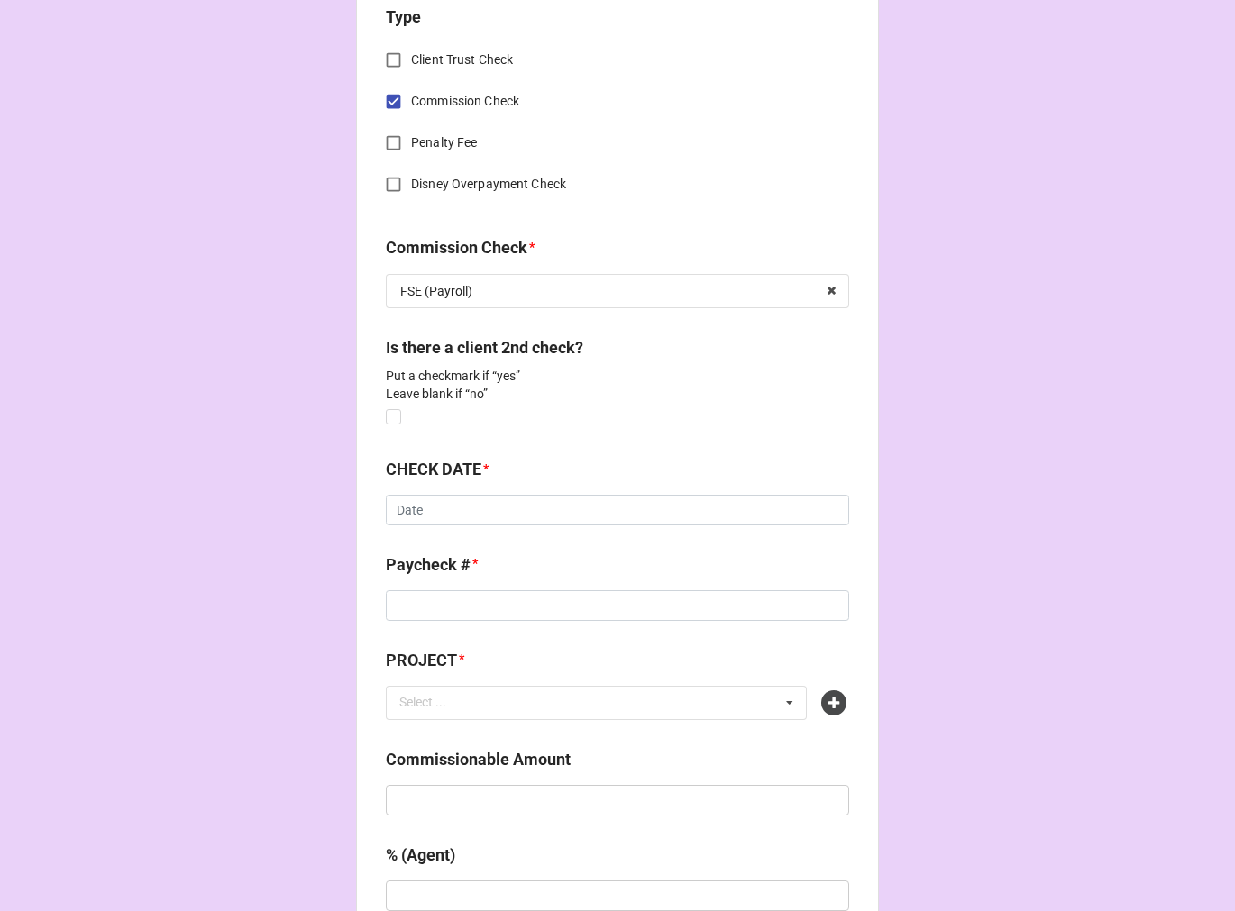
scroll to position [800, 0]
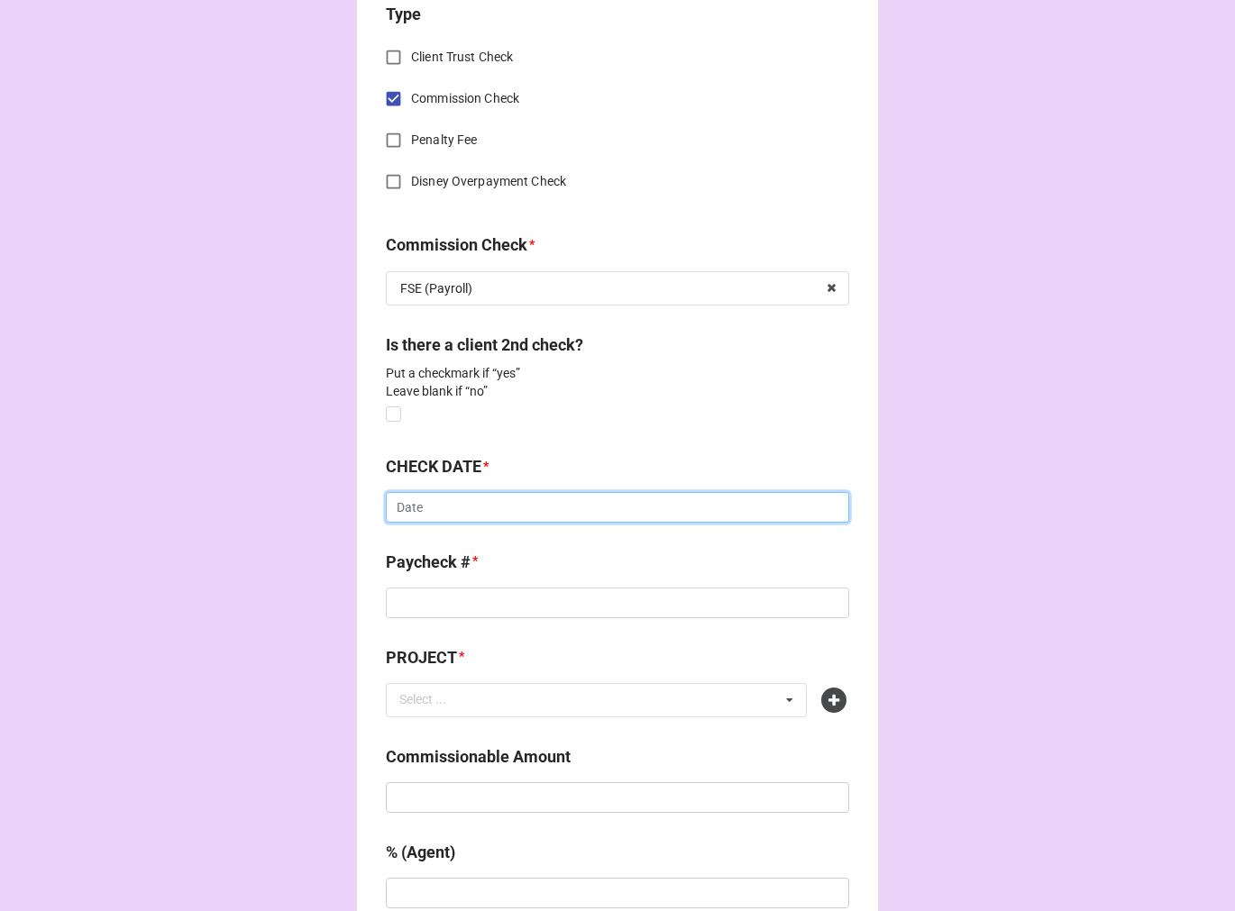
click at [411, 502] on input "text" at bounding box center [617, 507] width 463 height 31
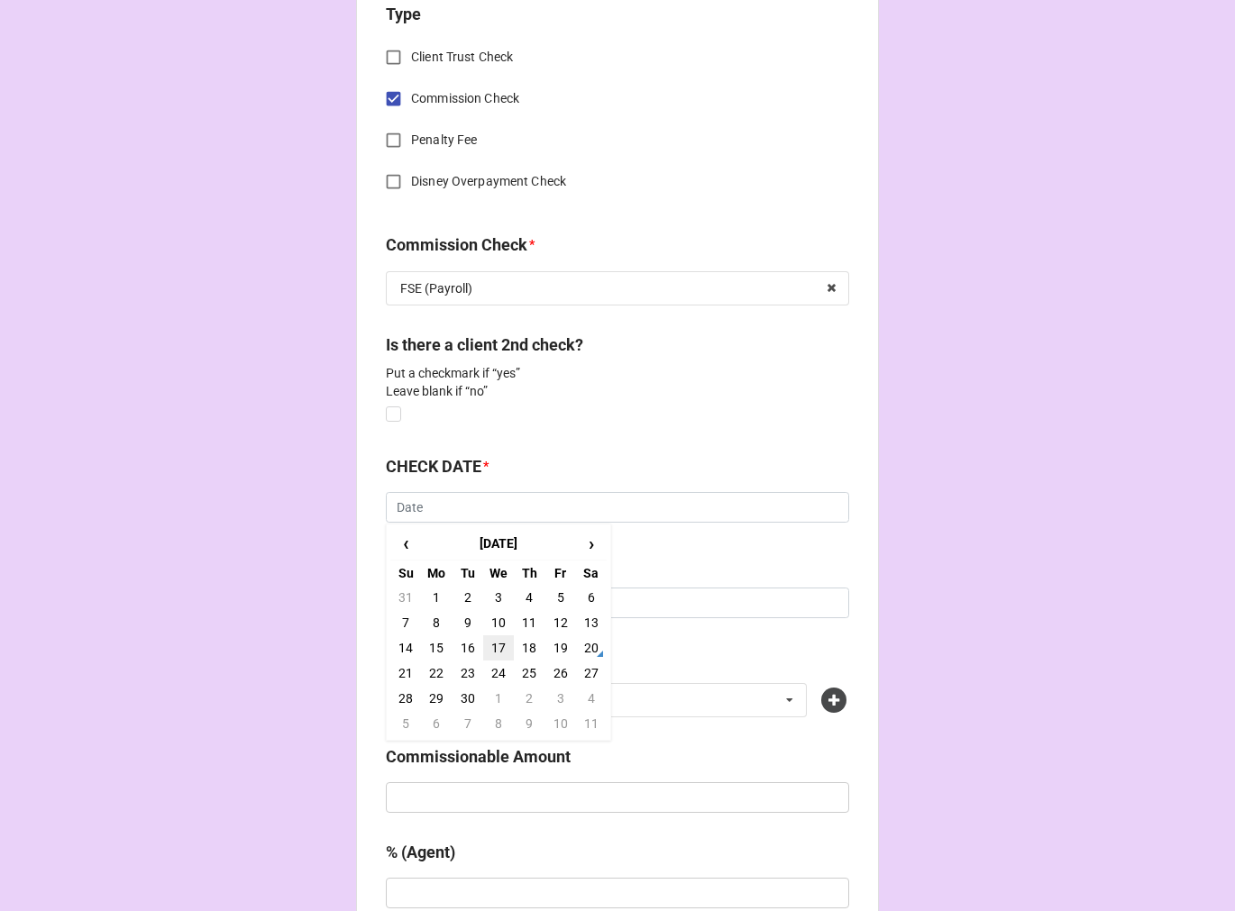
click at [492, 643] on td "17" at bounding box center [498, 647] width 31 height 25
type input "[DATE]"
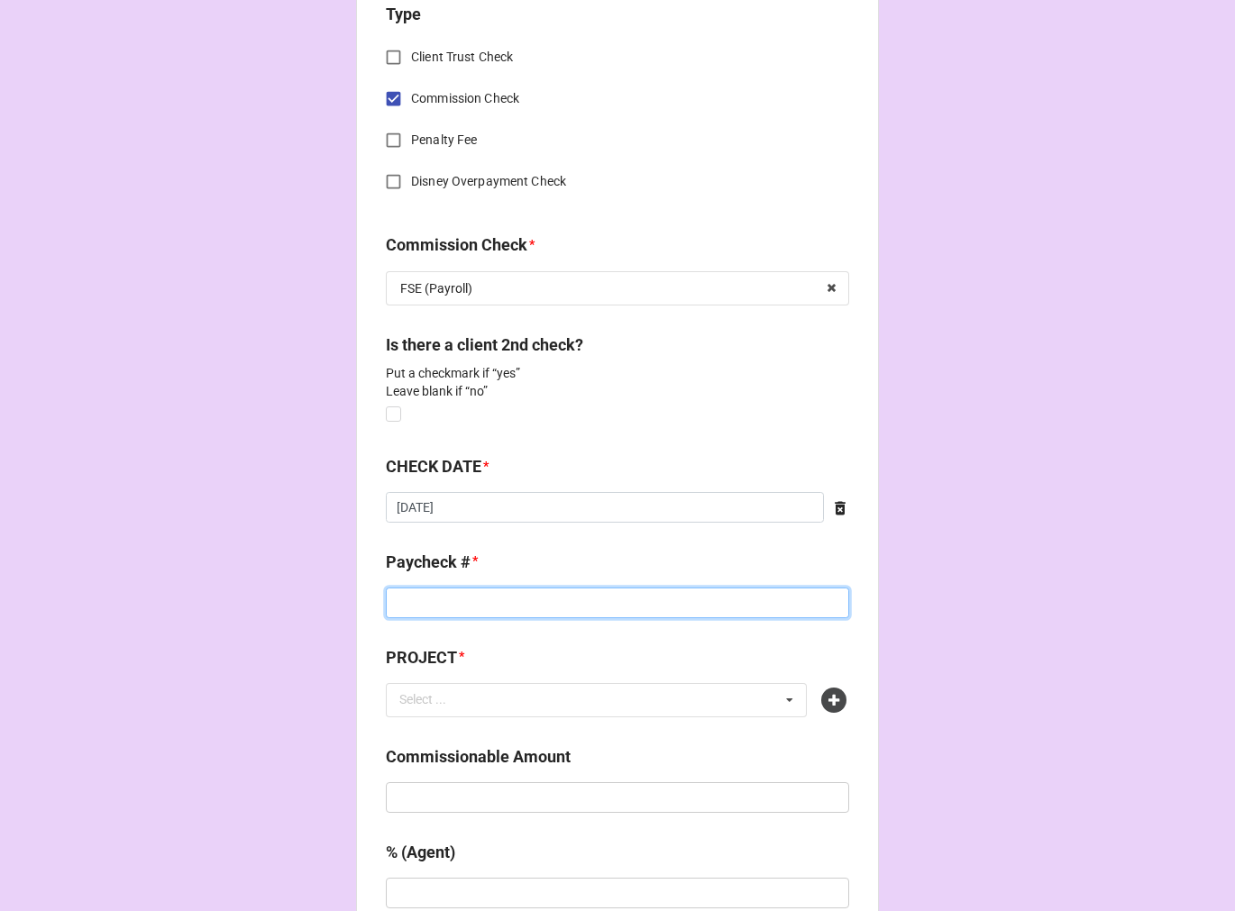
click at [452, 597] on input at bounding box center [617, 603] width 463 height 31
type input "DIRECT DEPOSIT"
click at [825, 692] on icon at bounding box center [833, 700] width 25 height 25
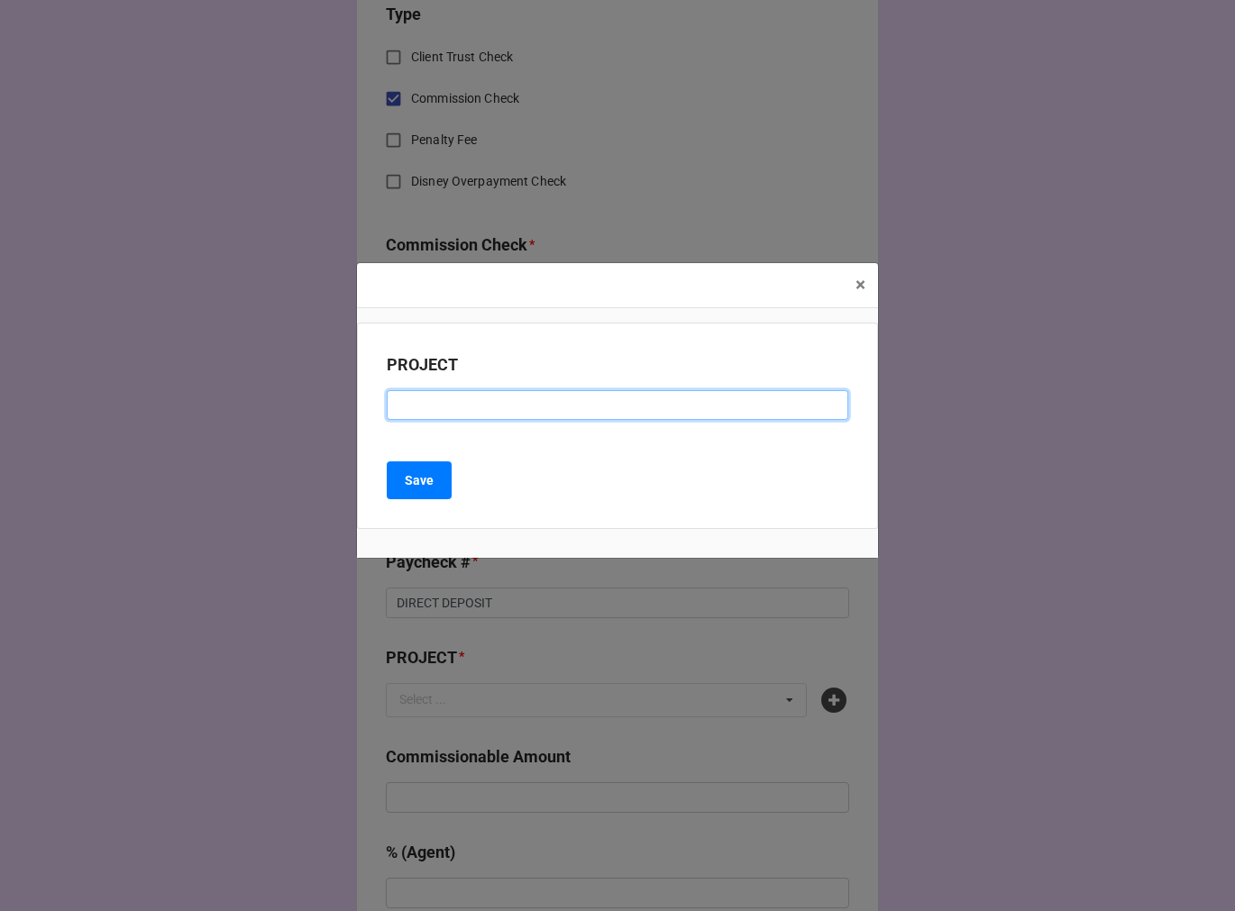
click at [436, 417] on input at bounding box center [617, 405] width 461 height 31
type input "[PERSON_NAME] SONOMA X BREVILLE"
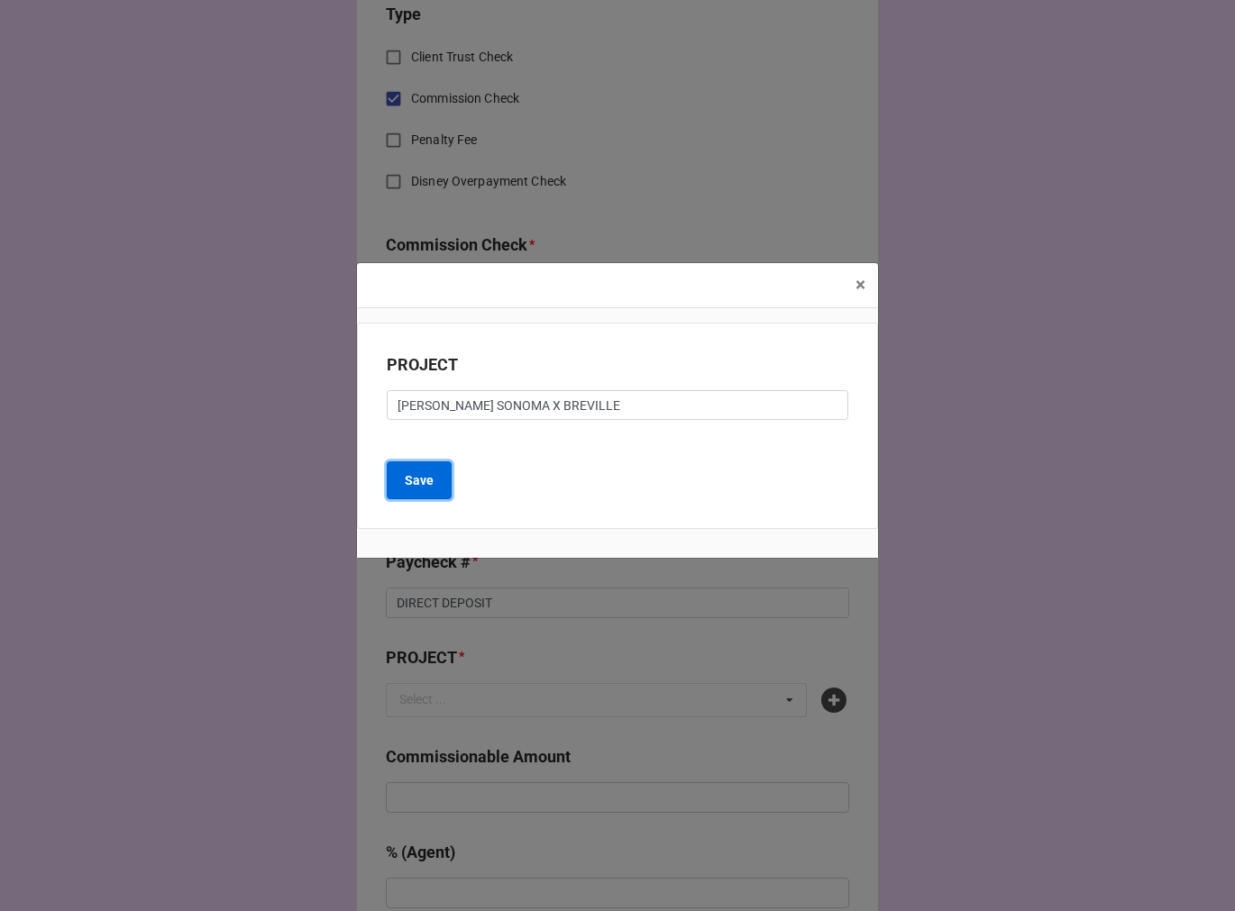
click at [417, 482] on b "Save" at bounding box center [419, 480] width 29 height 19
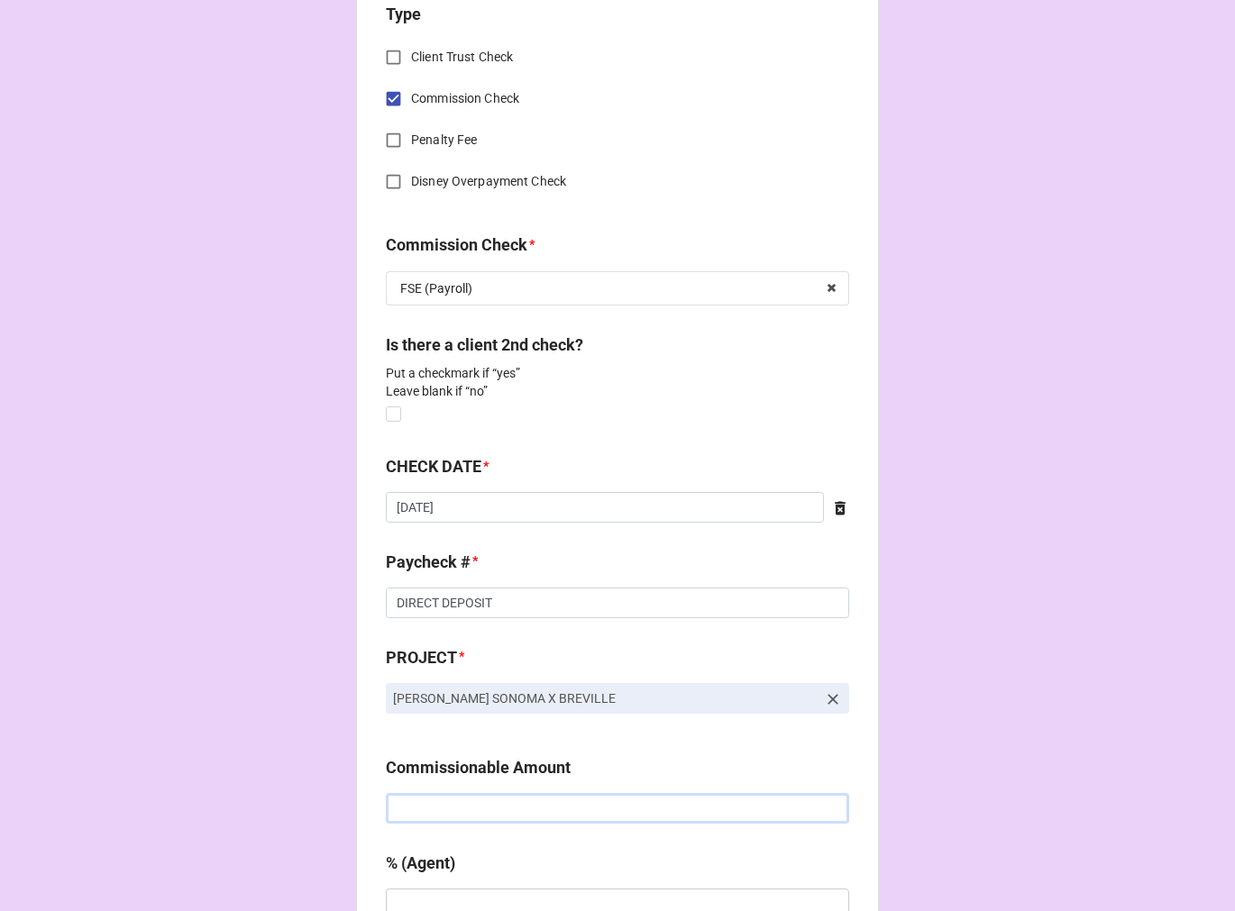
click at [534, 796] on input "text" at bounding box center [617, 808] width 463 height 31
type input "$850.00"
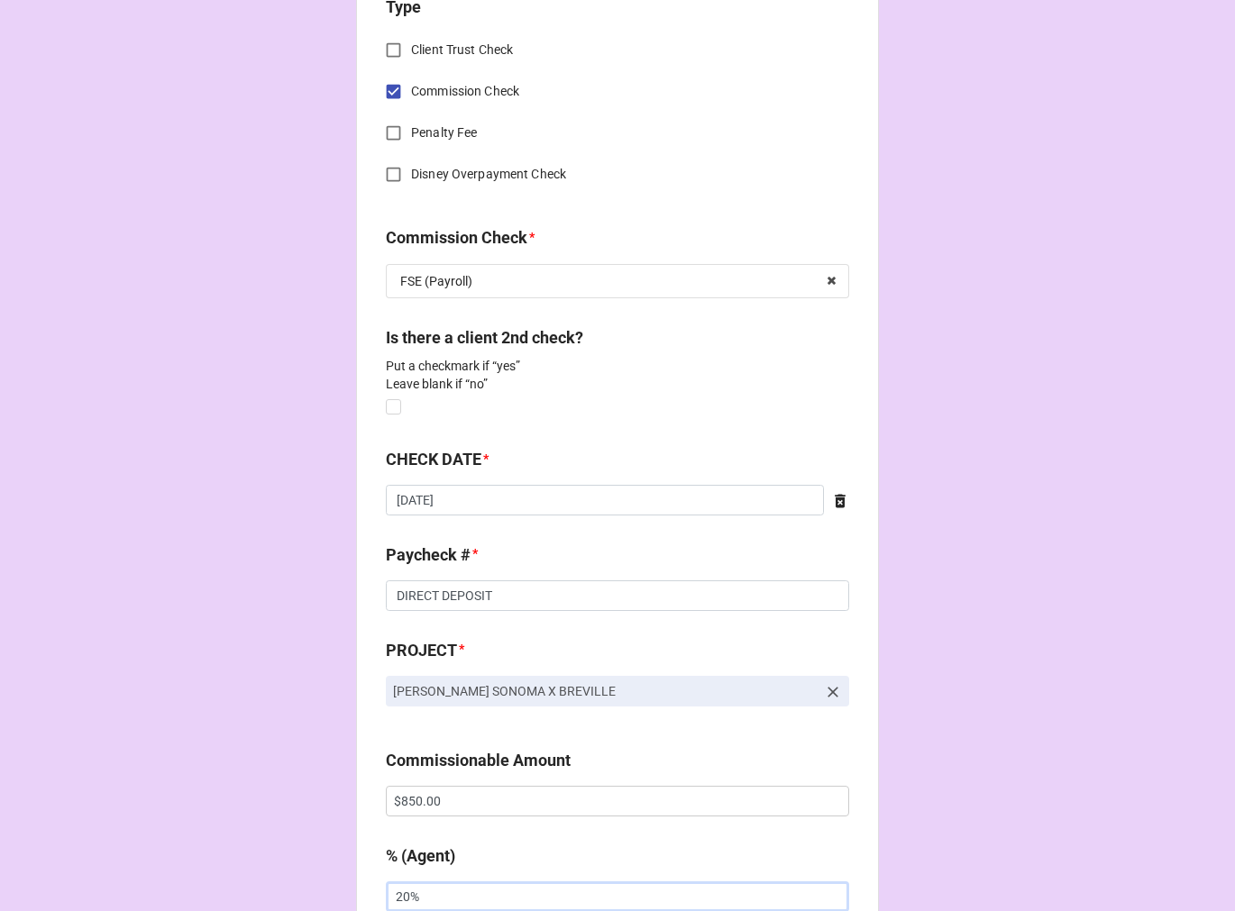
type input "20%"
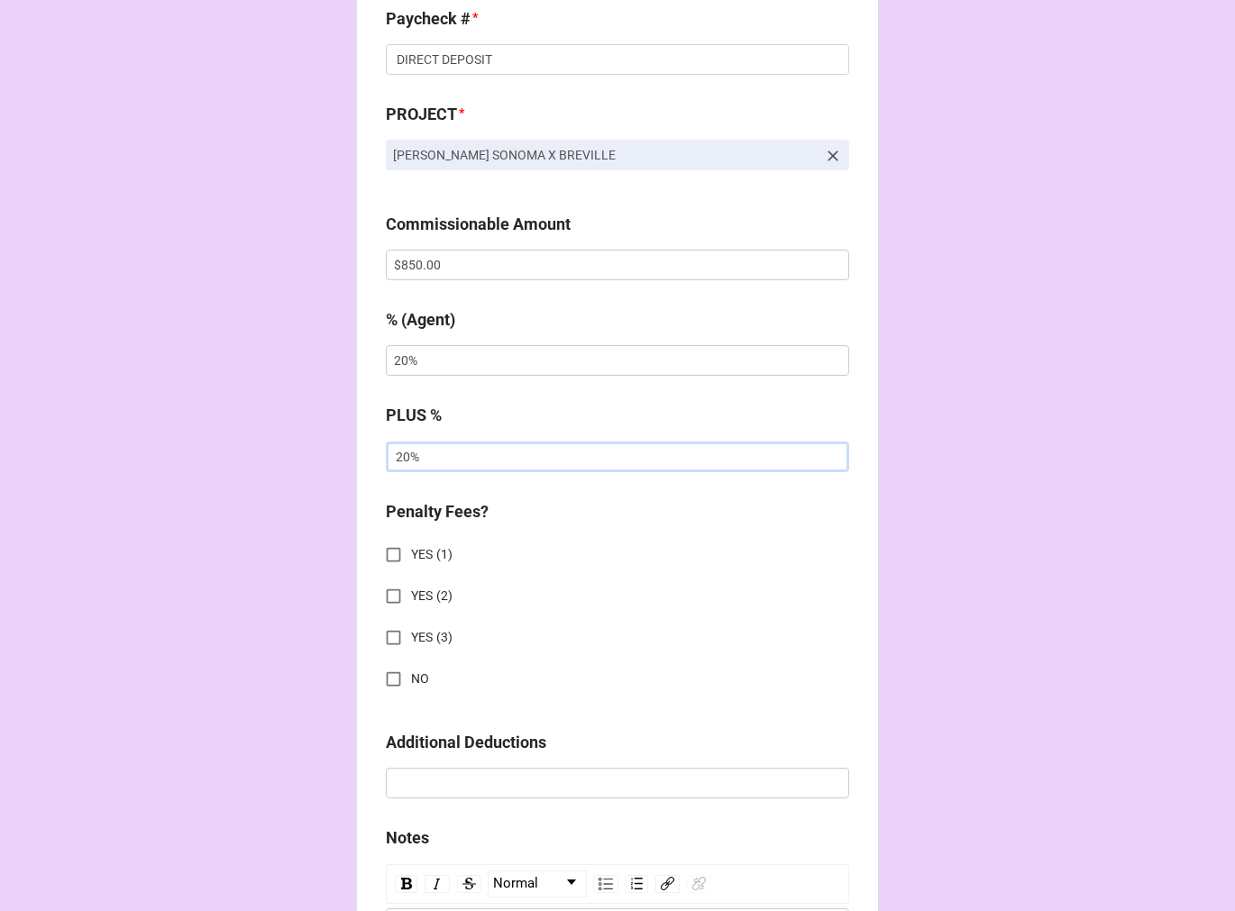
type input "20%"
click at [376, 674] on input "NO" at bounding box center [393, 678] width 35 height 35
checkbox input "true"
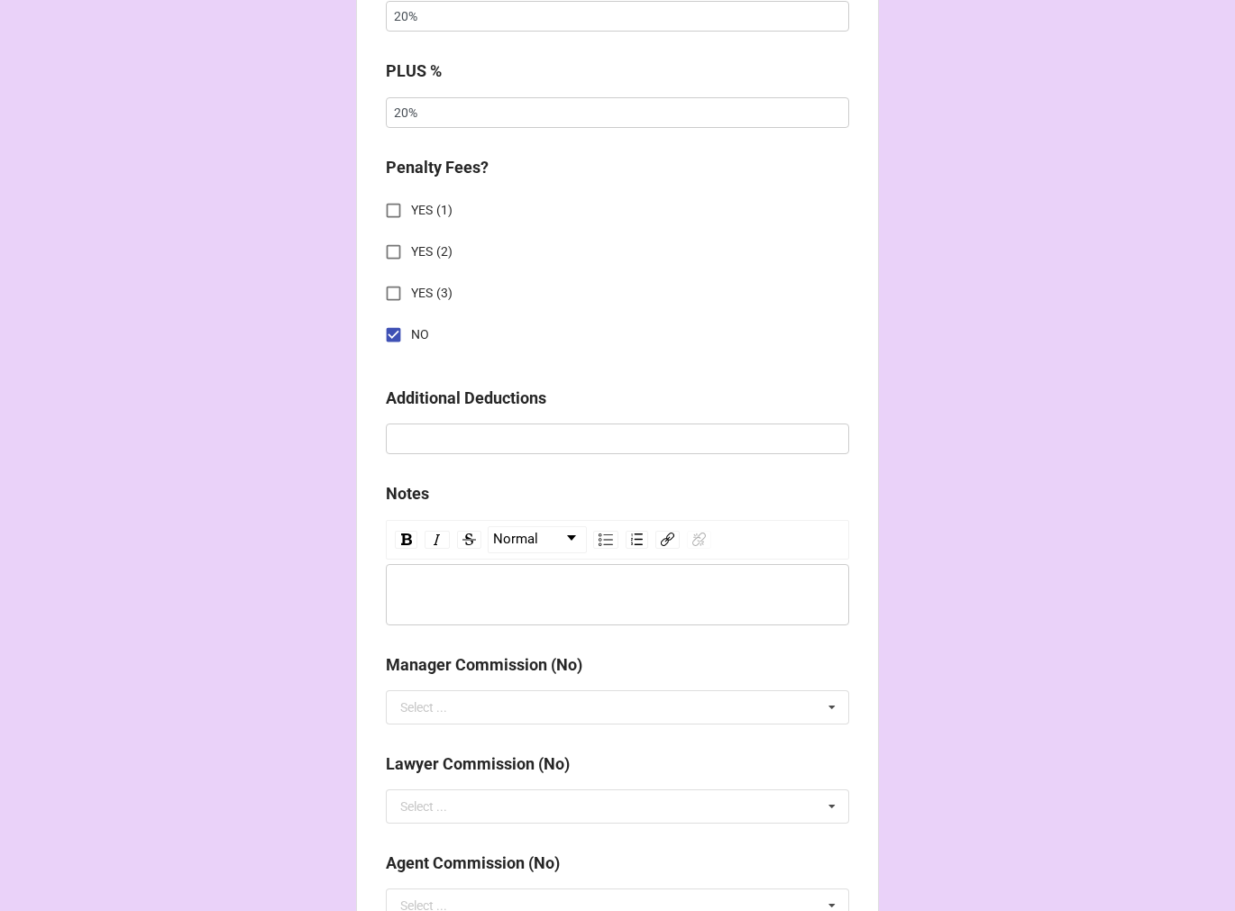
scroll to position [2245, 0]
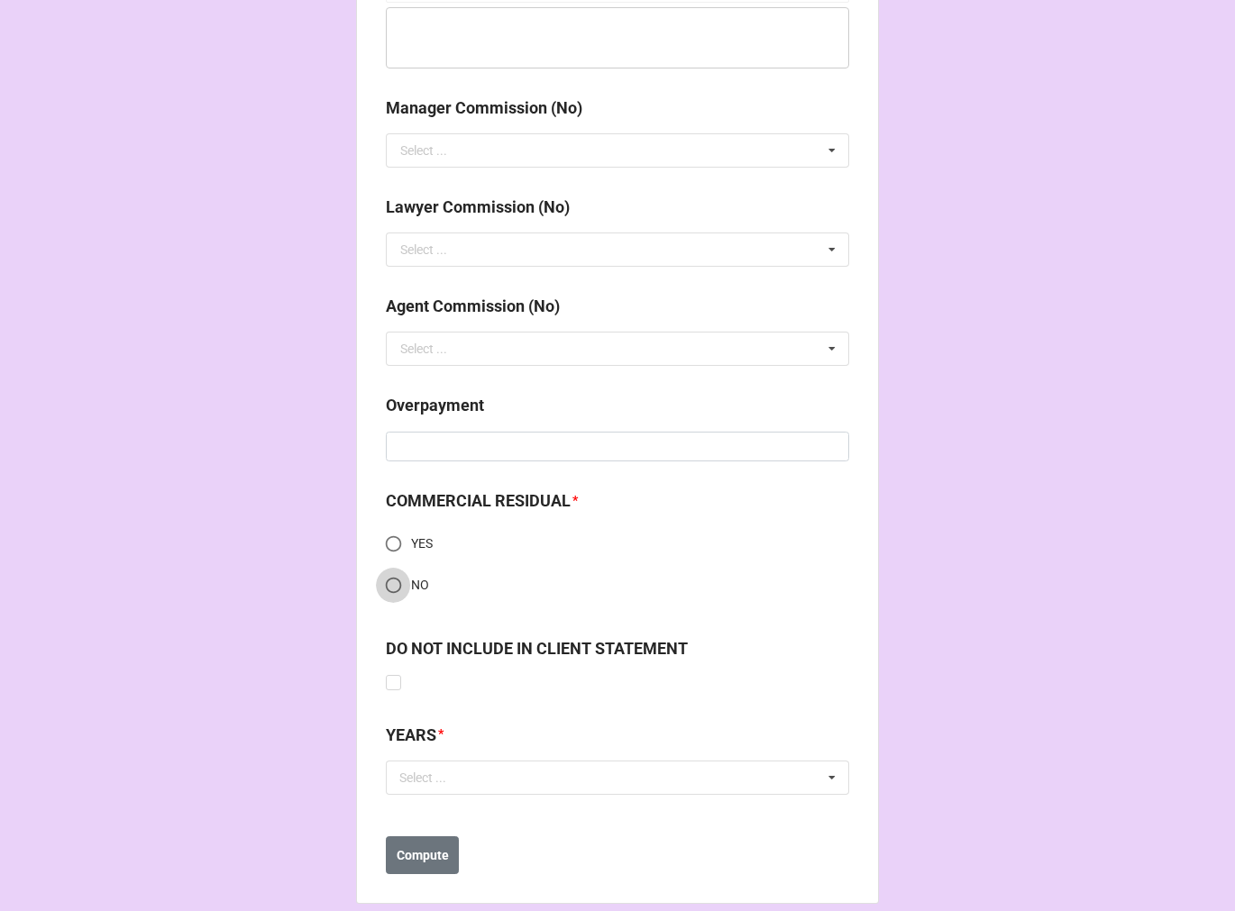
click at [391, 586] on input "NO" at bounding box center [393, 585] width 35 height 35
radio input "true"
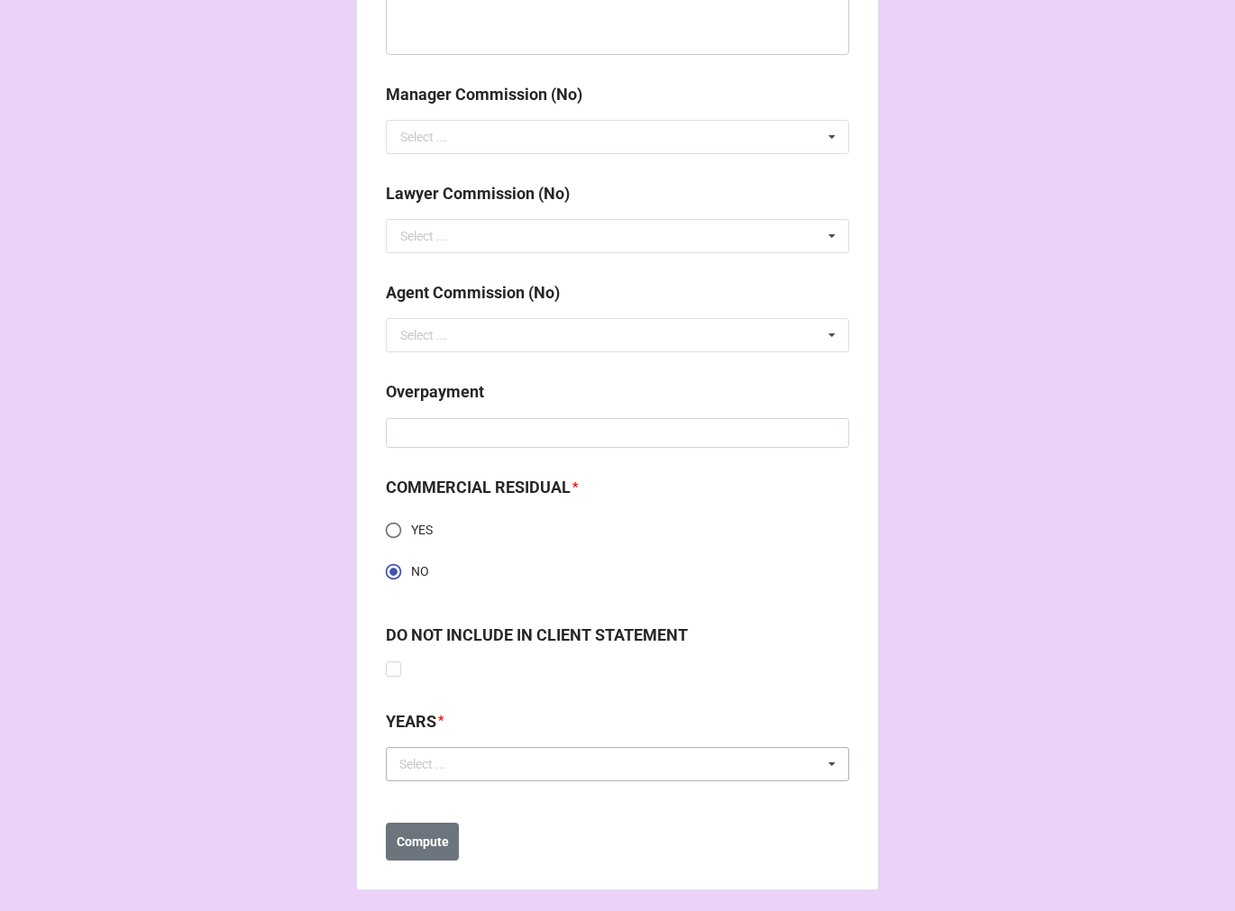
scroll to position [2265, 0]
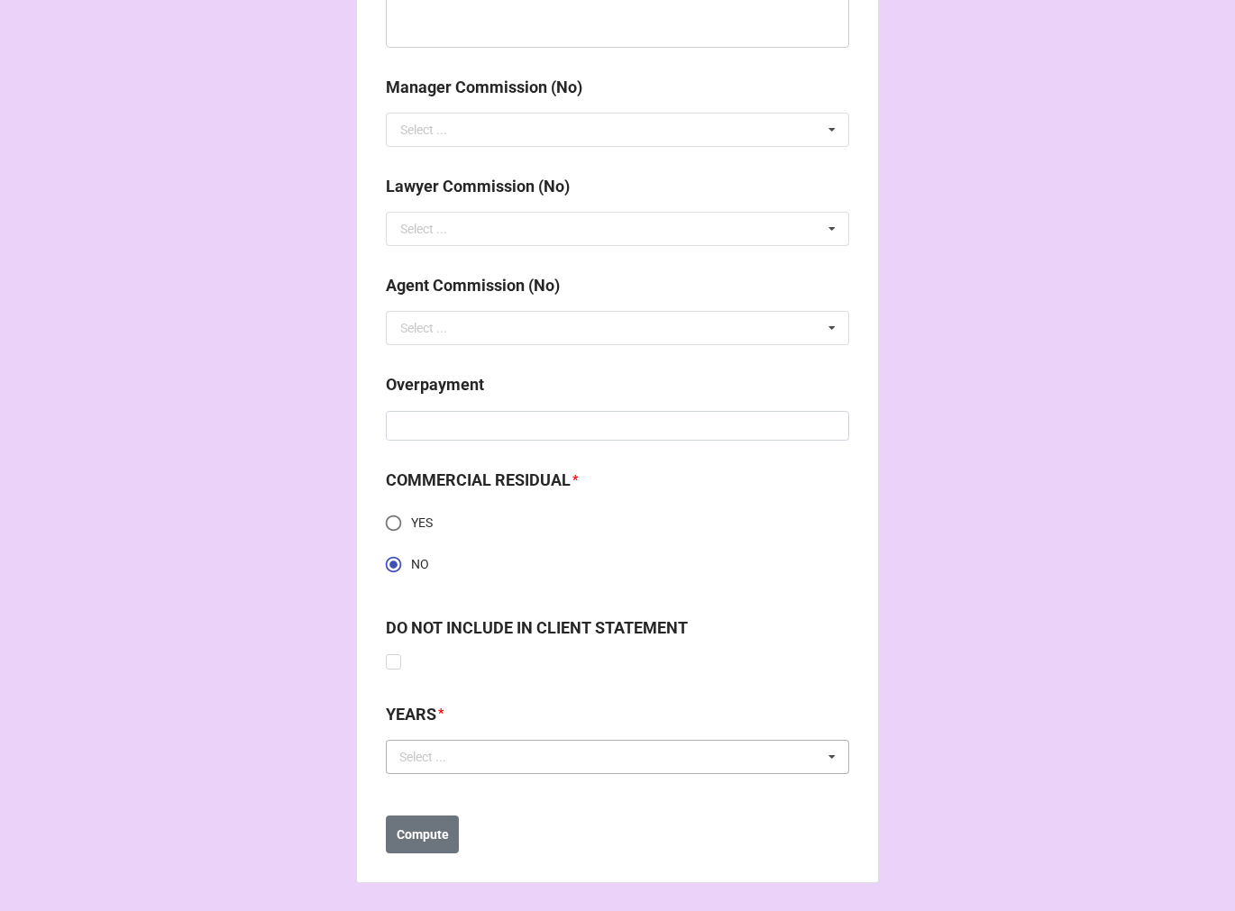
click at [440, 744] on div "Select ... No results found." at bounding box center [617, 757] width 463 height 34
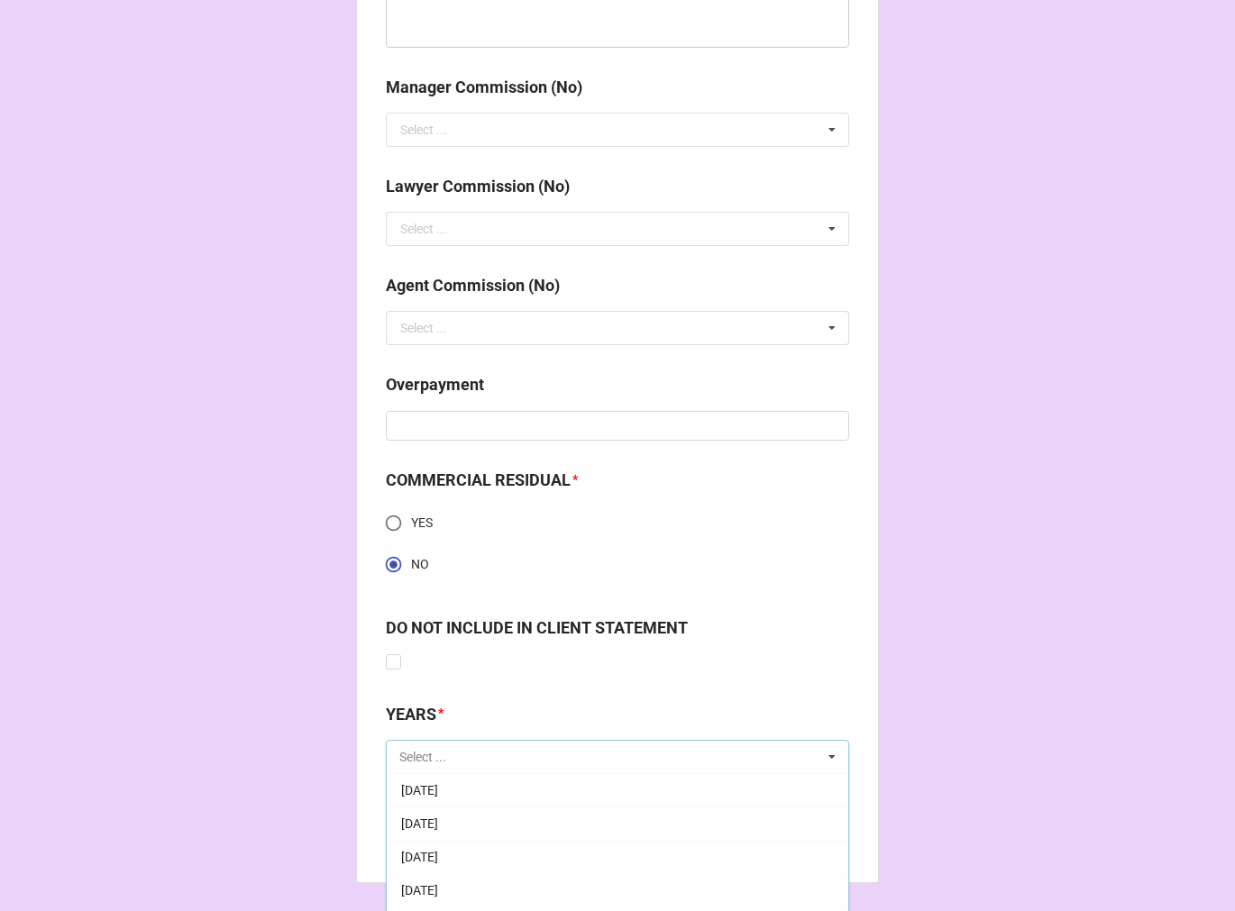
scroll to position [200, 0]
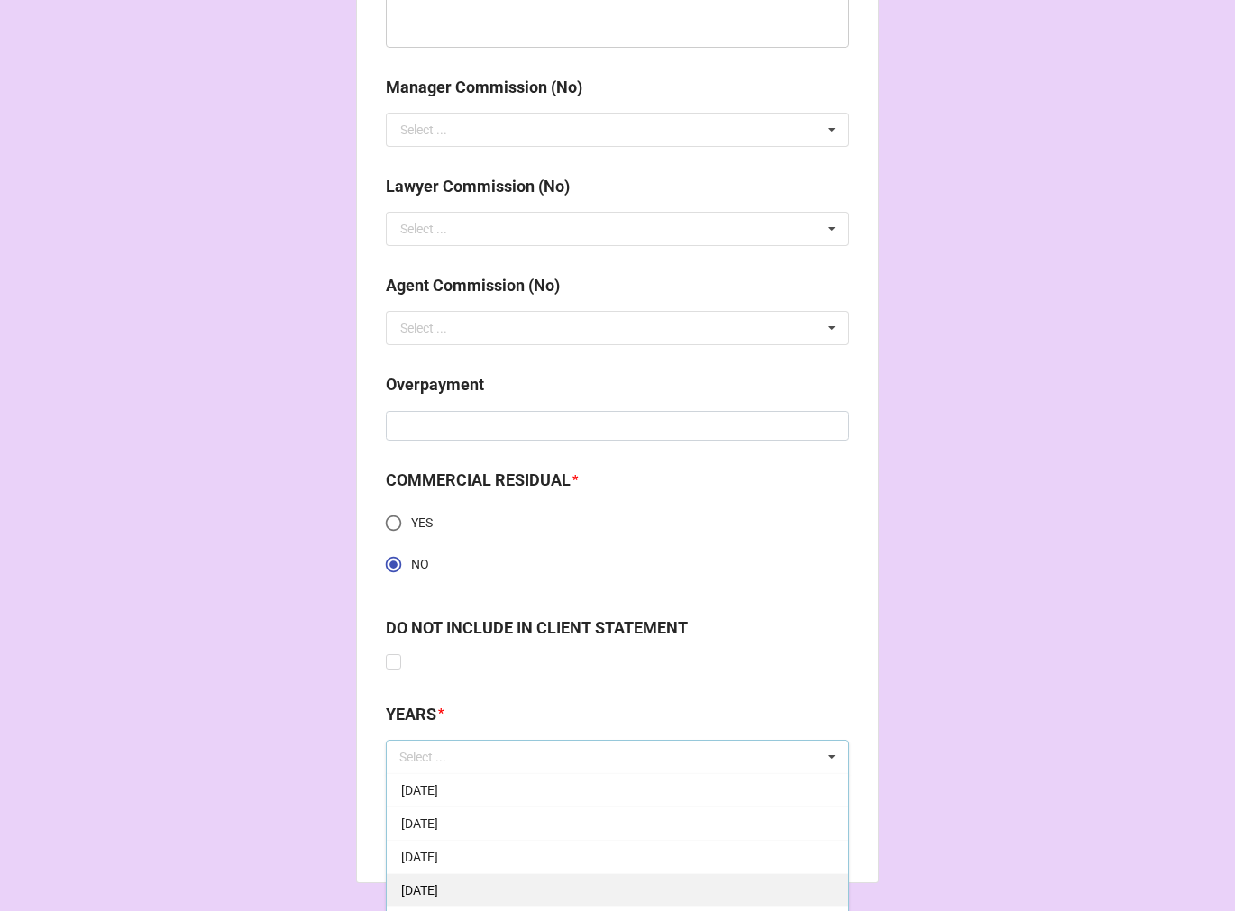
click at [438, 883] on span "[DATE]" at bounding box center [419, 890] width 37 height 14
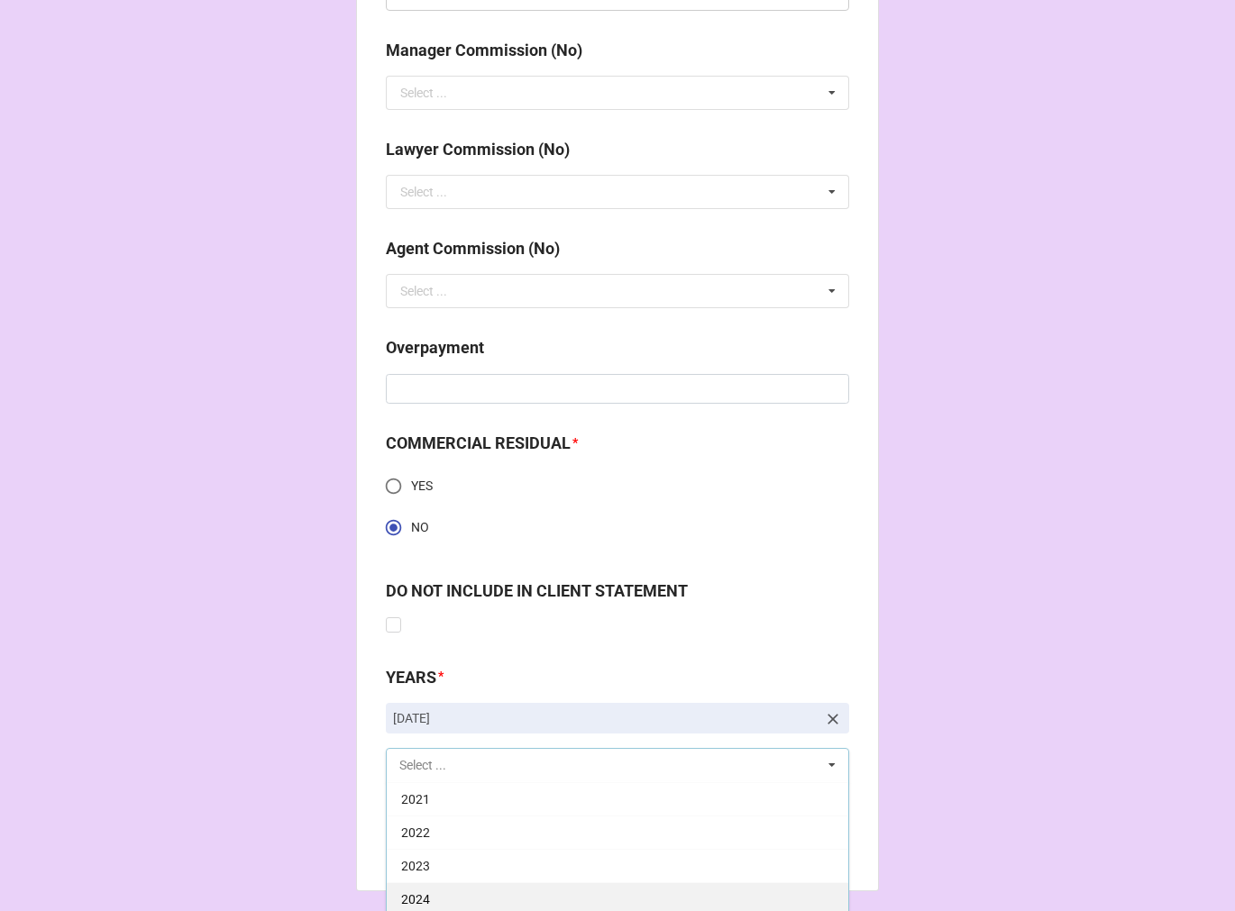
scroll to position [2365, 0]
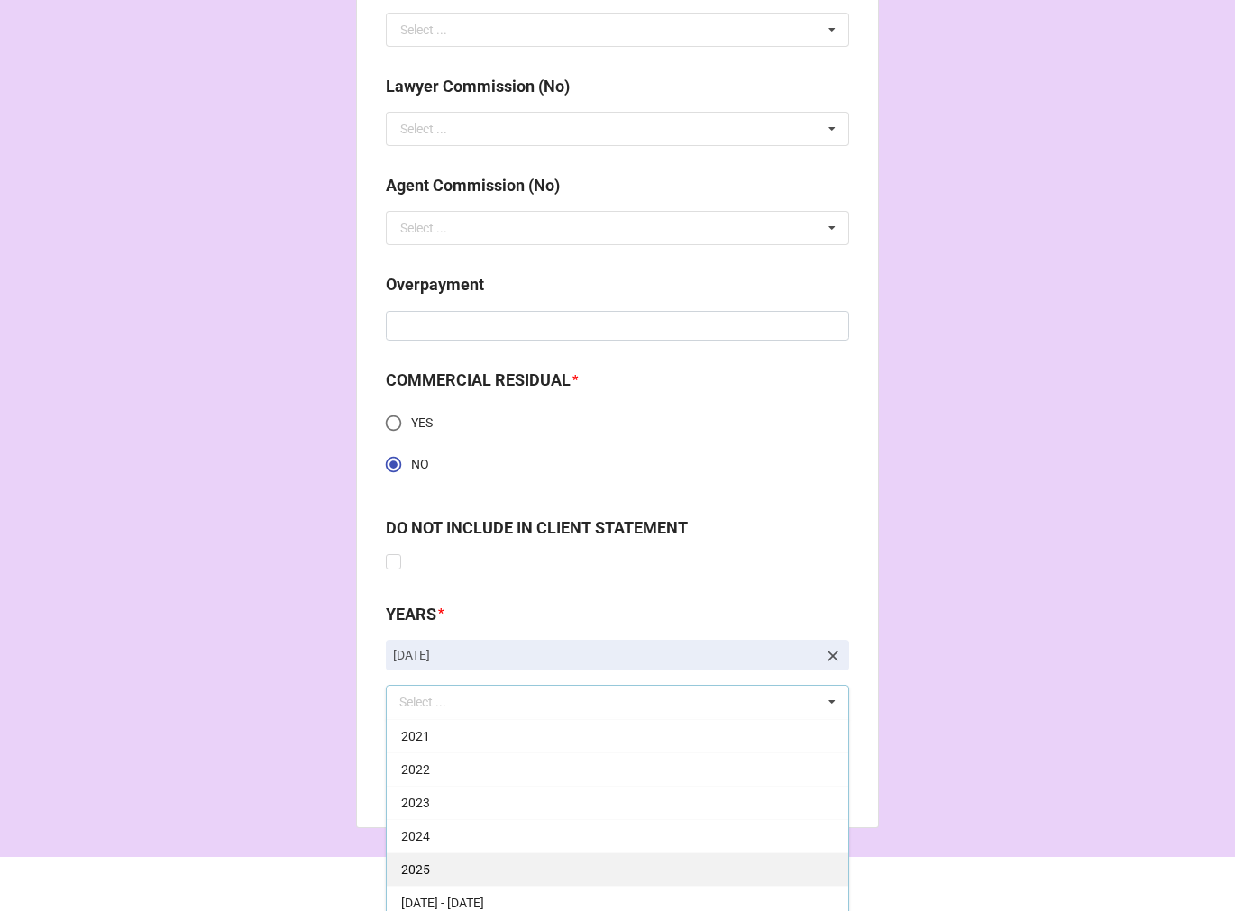
click at [460, 867] on div "2025" at bounding box center [617, 868] width 461 height 33
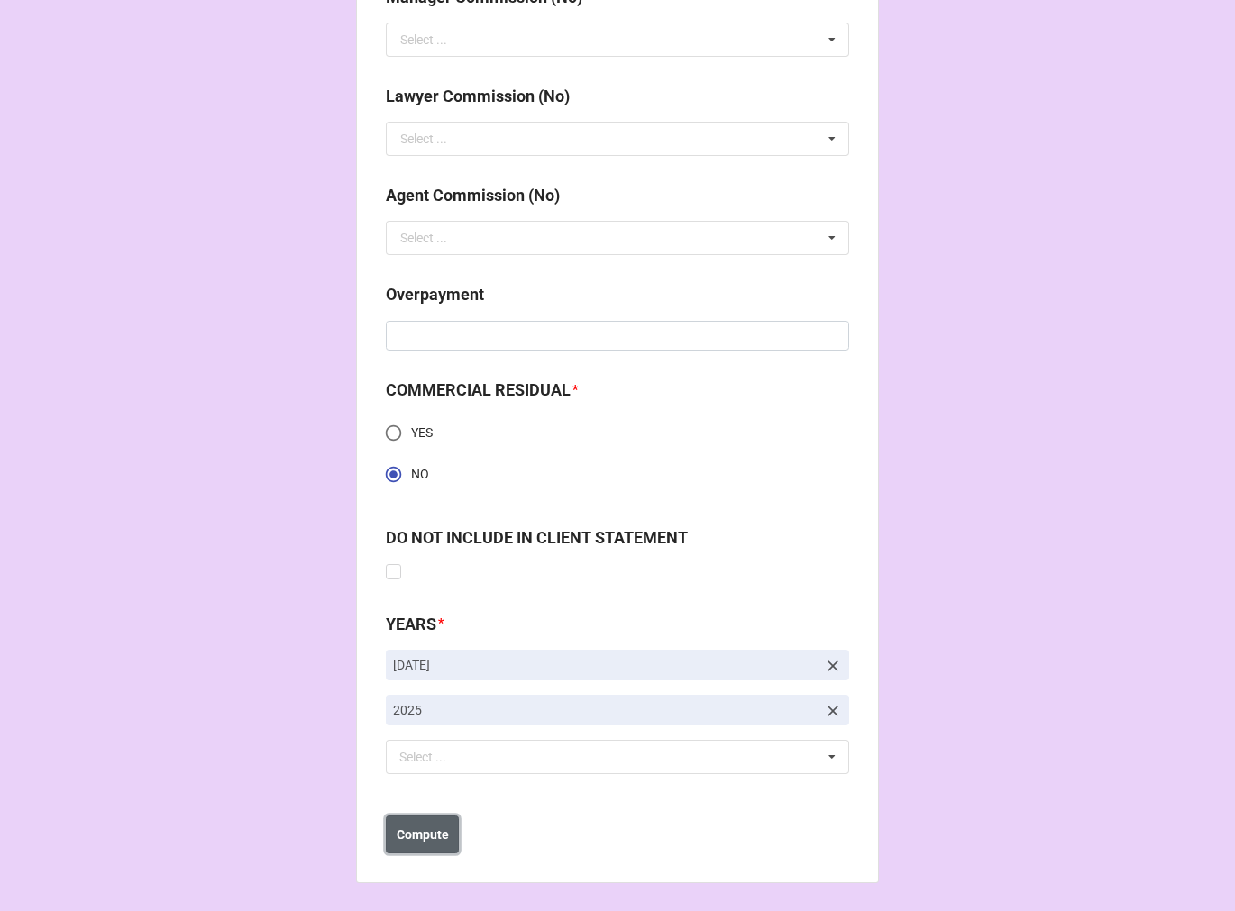
click at [406, 825] on b "Compute" at bounding box center [422, 834] width 52 height 19
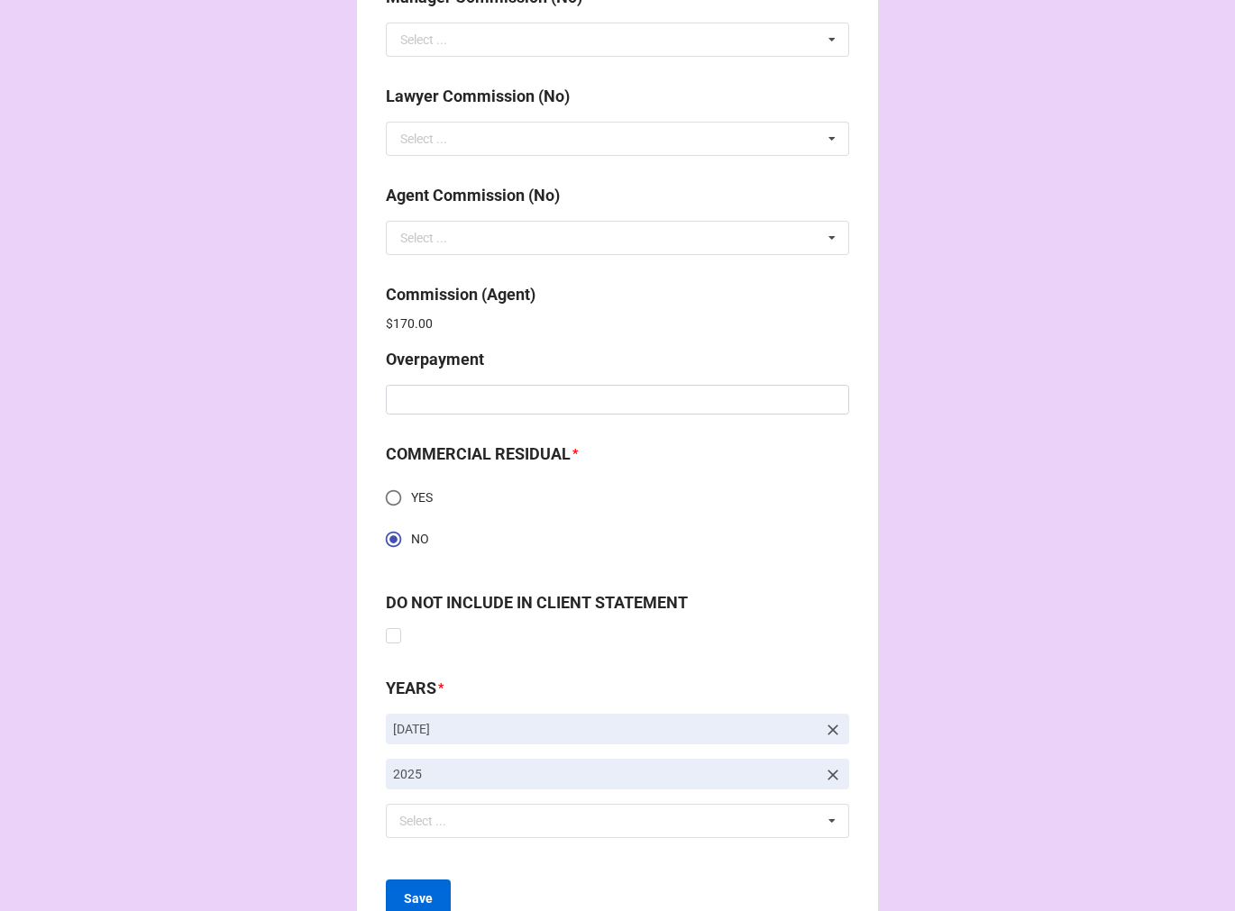
scroll to position [2420, 0]
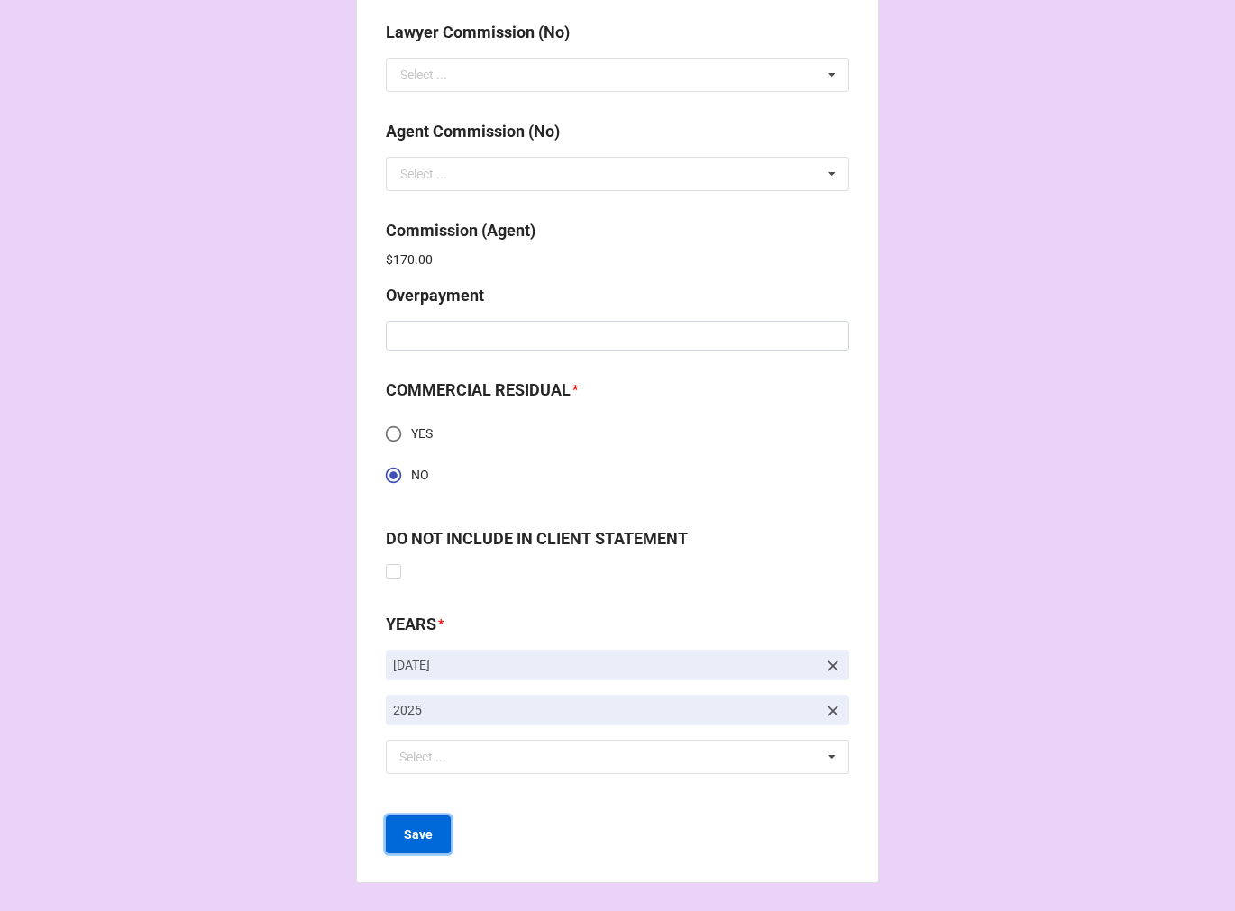
click at [410, 834] on b "Save" at bounding box center [418, 834] width 29 height 19
